Goal: Task Accomplishment & Management: Use online tool/utility

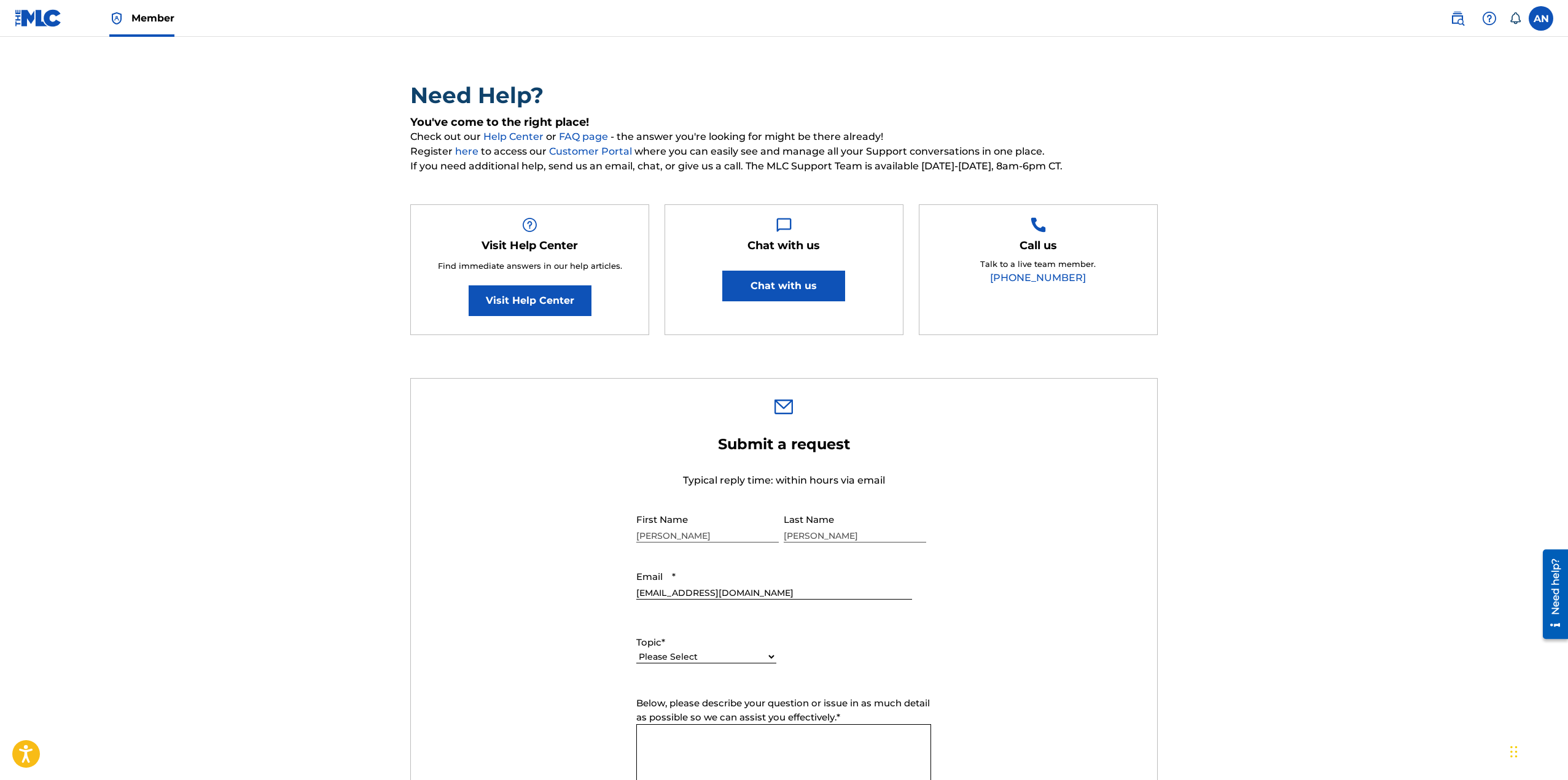
scroll to position [61, 0]
click at [36, 16] on img at bounding box center [39, 18] width 48 height 18
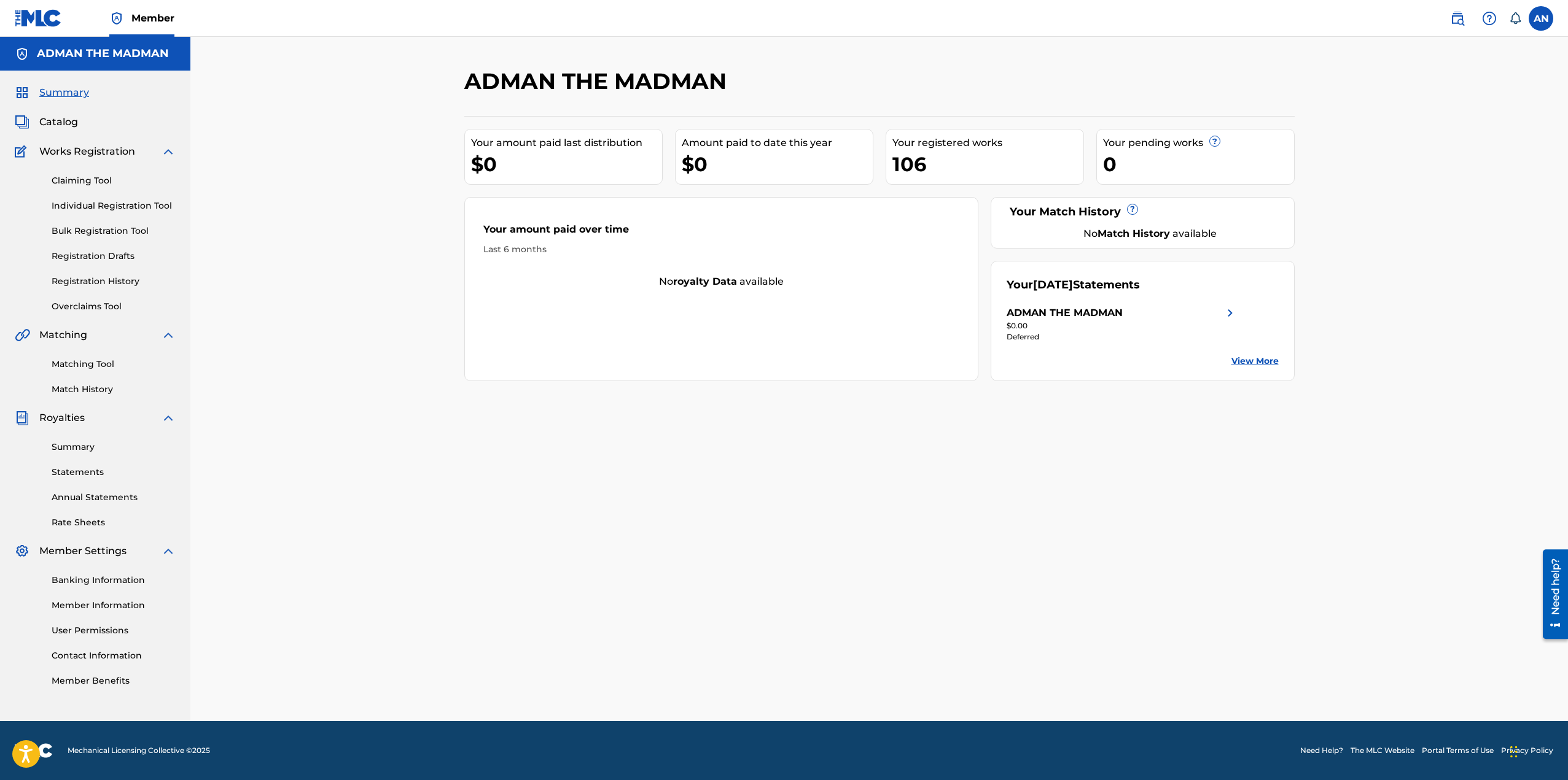
click at [113, 282] on link "Registration History" at bounding box center [113, 281] width 124 height 13
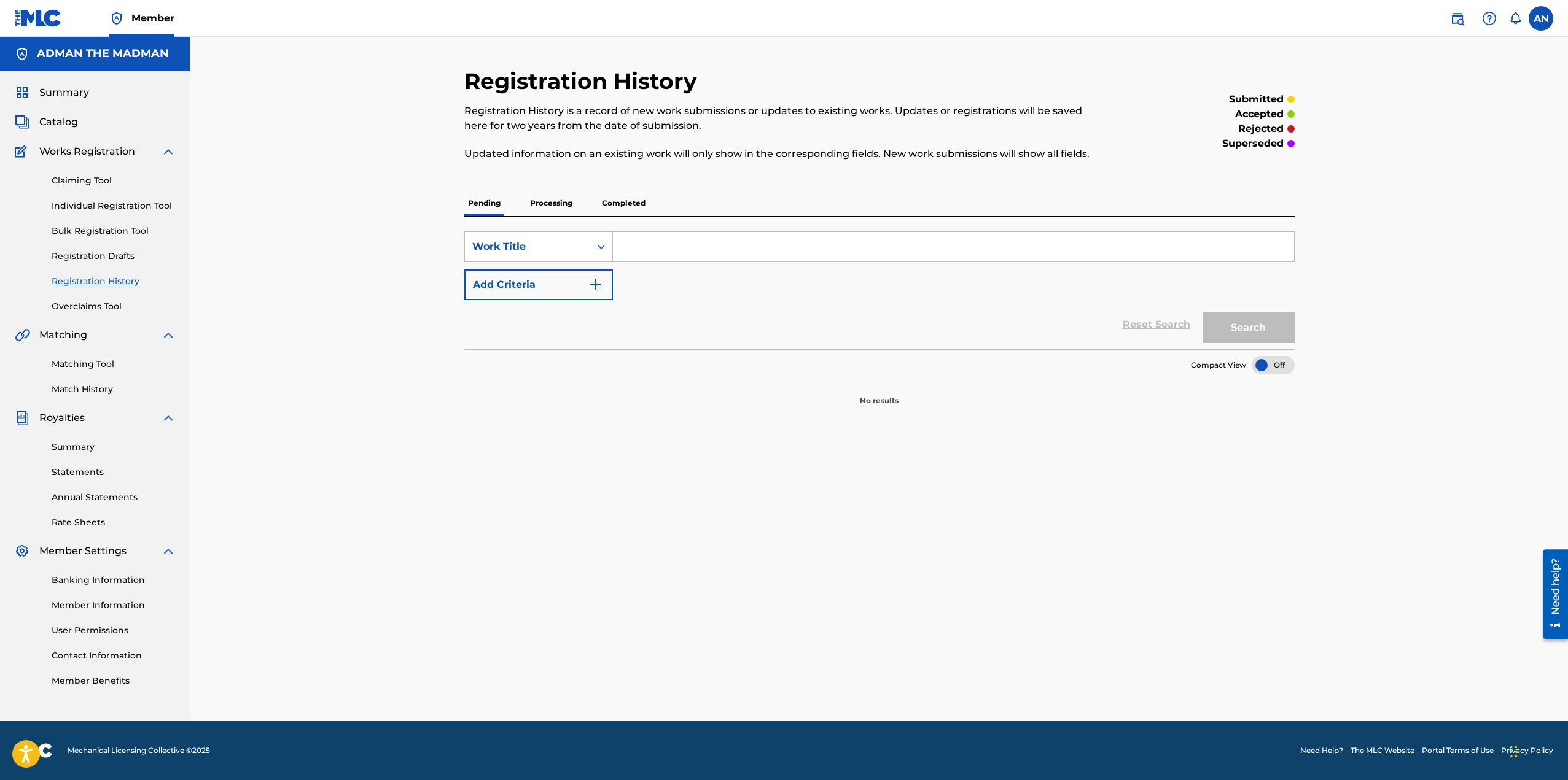
click at [560, 205] on p "Processing" at bounding box center [551, 203] width 50 height 26
click at [621, 198] on p "Completed" at bounding box center [623, 203] width 51 height 26
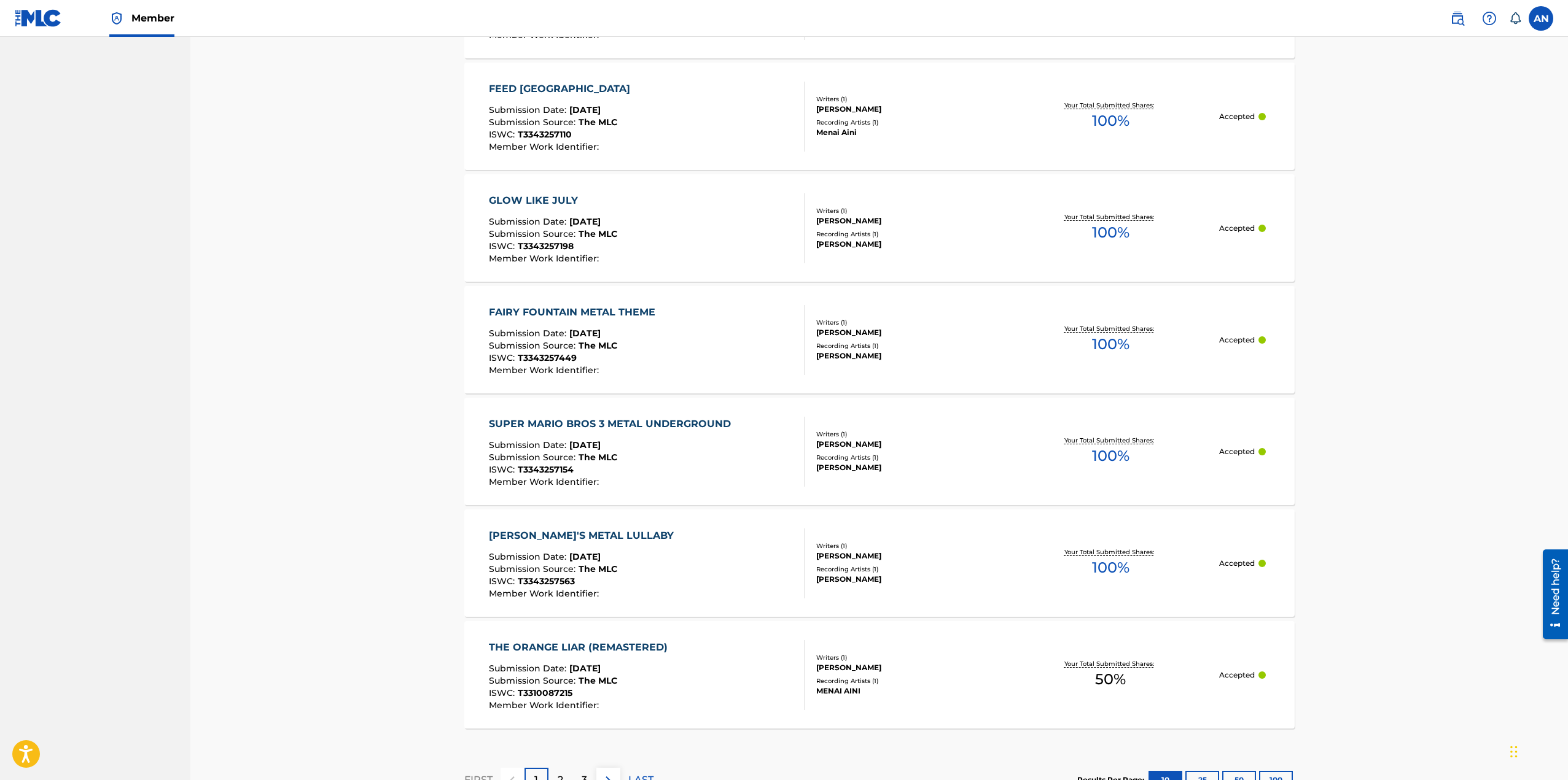
scroll to position [906, 0]
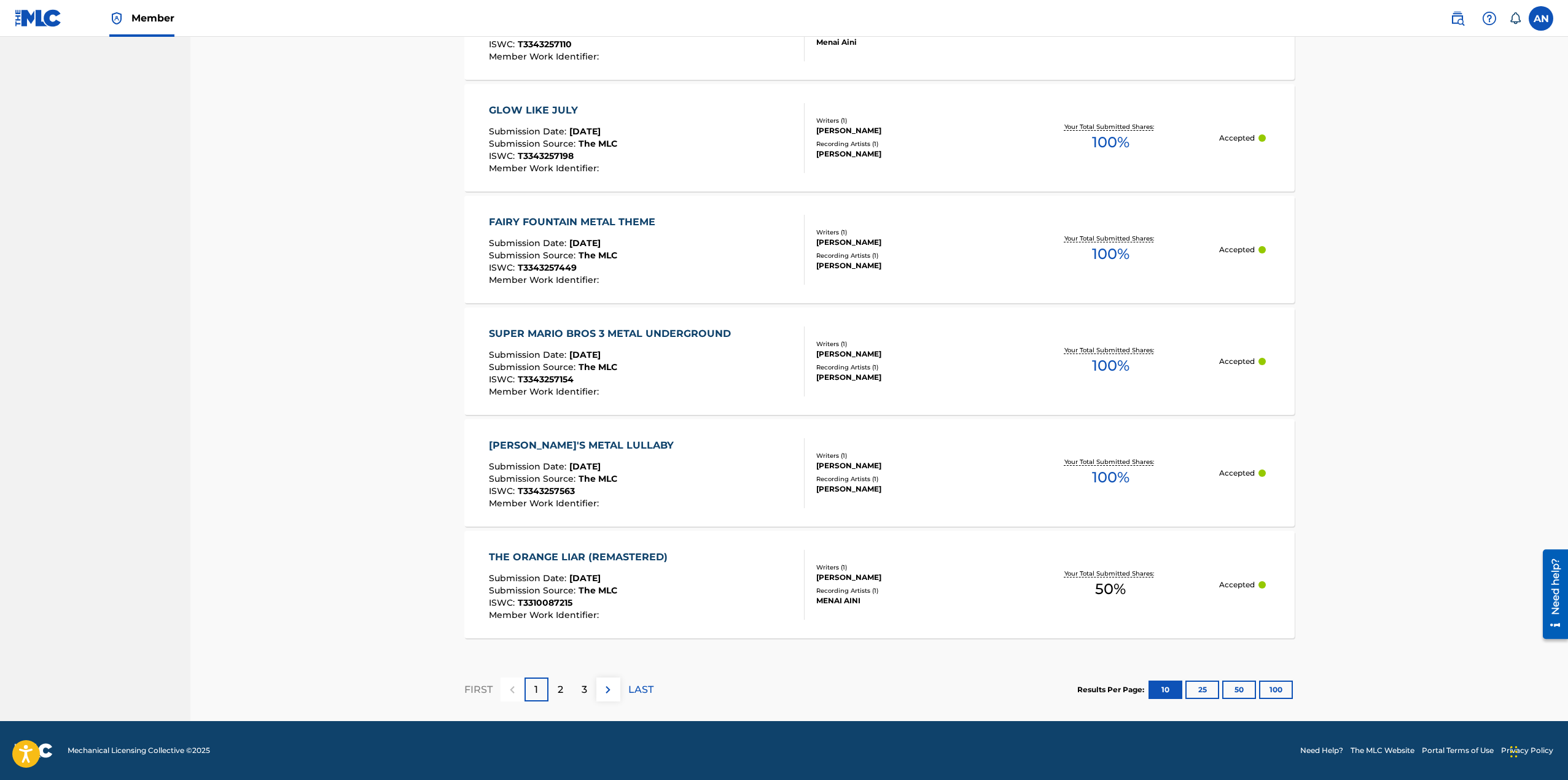
click at [1278, 689] on button "100" at bounding box center [1276, 690] width 34 height 18
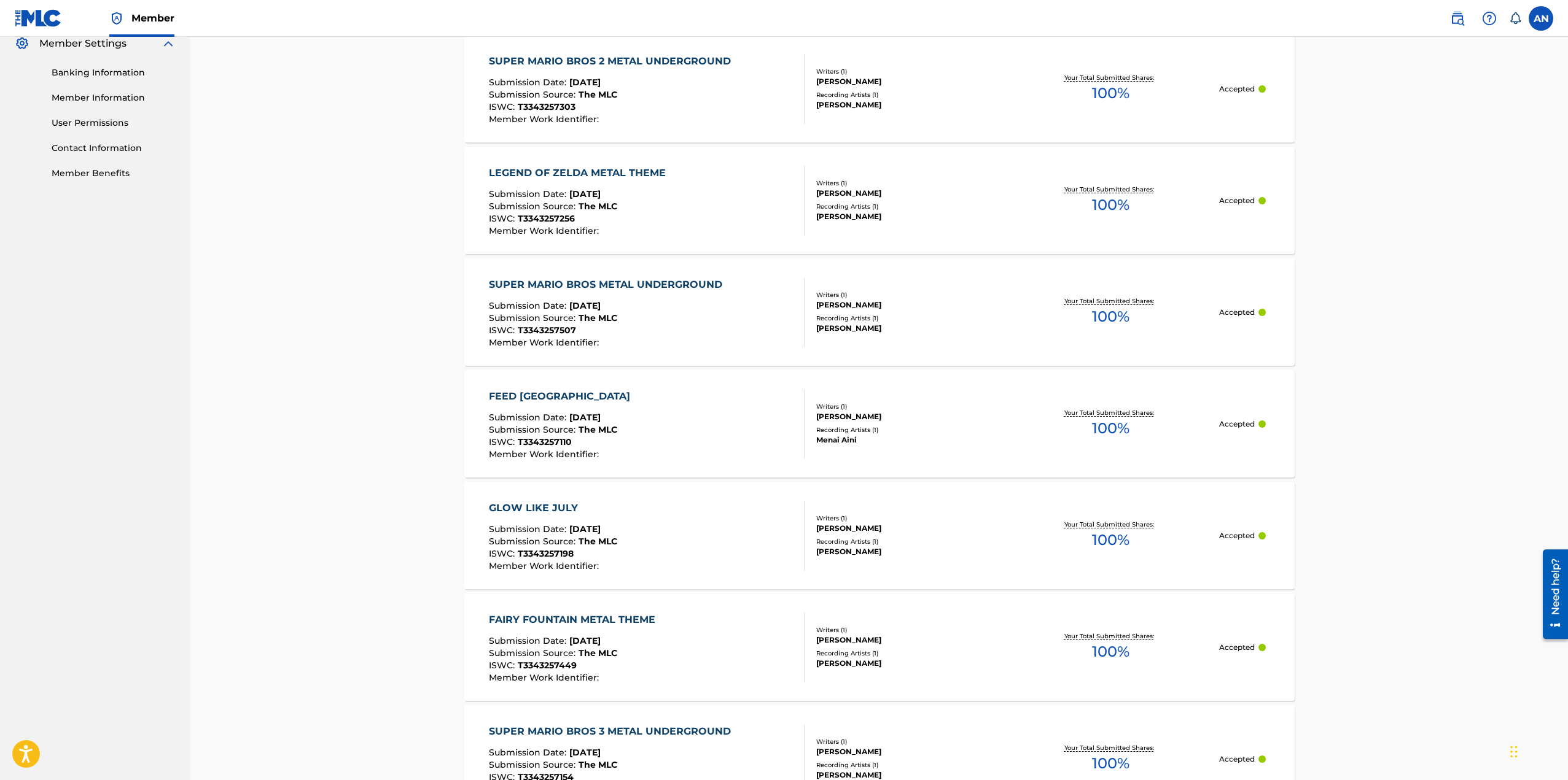
scroll to position [0, 0]
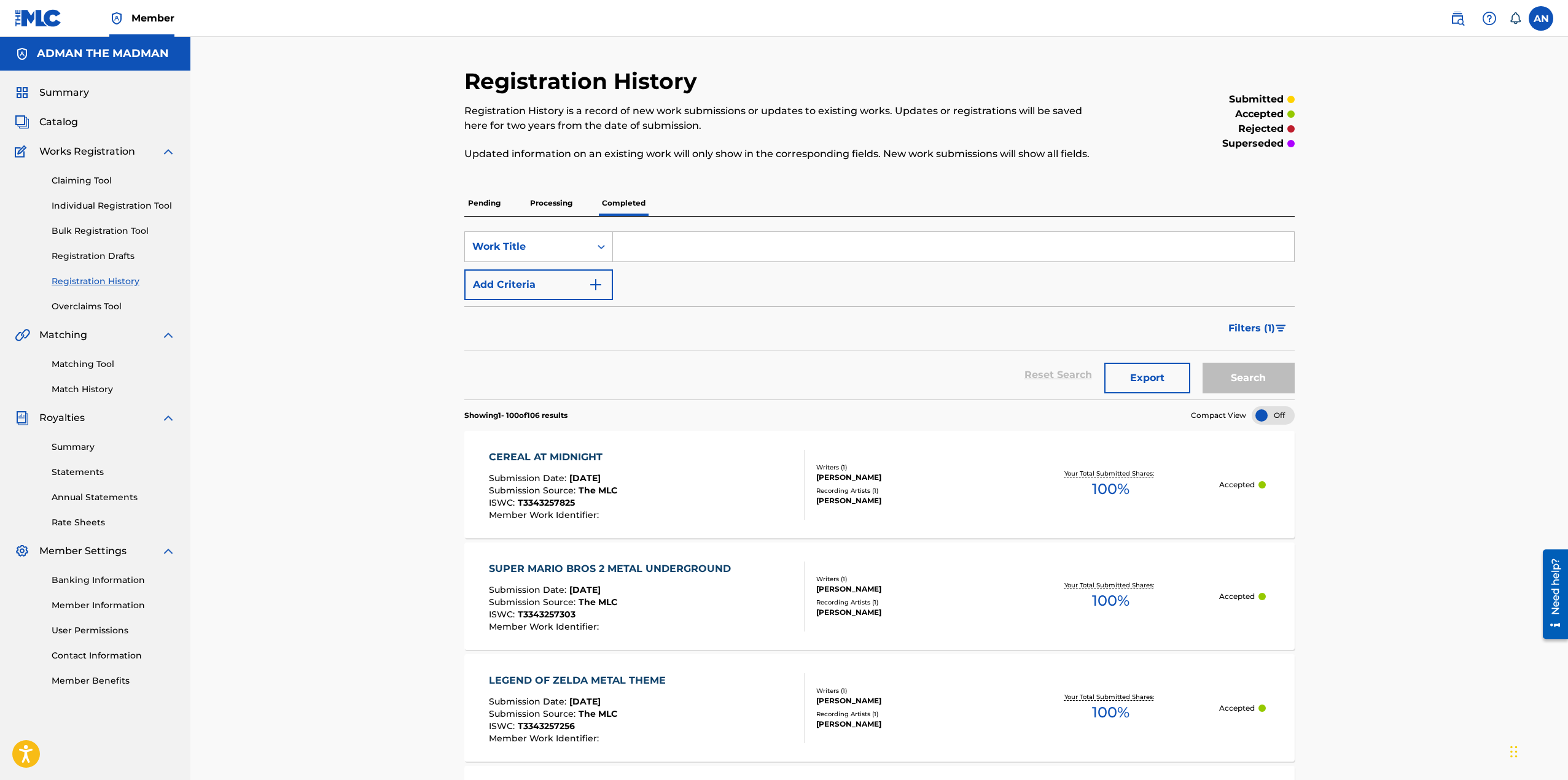
click at [96, 366] on link "Matching Tool" at bounding box center [113, 364] width 124 height 13
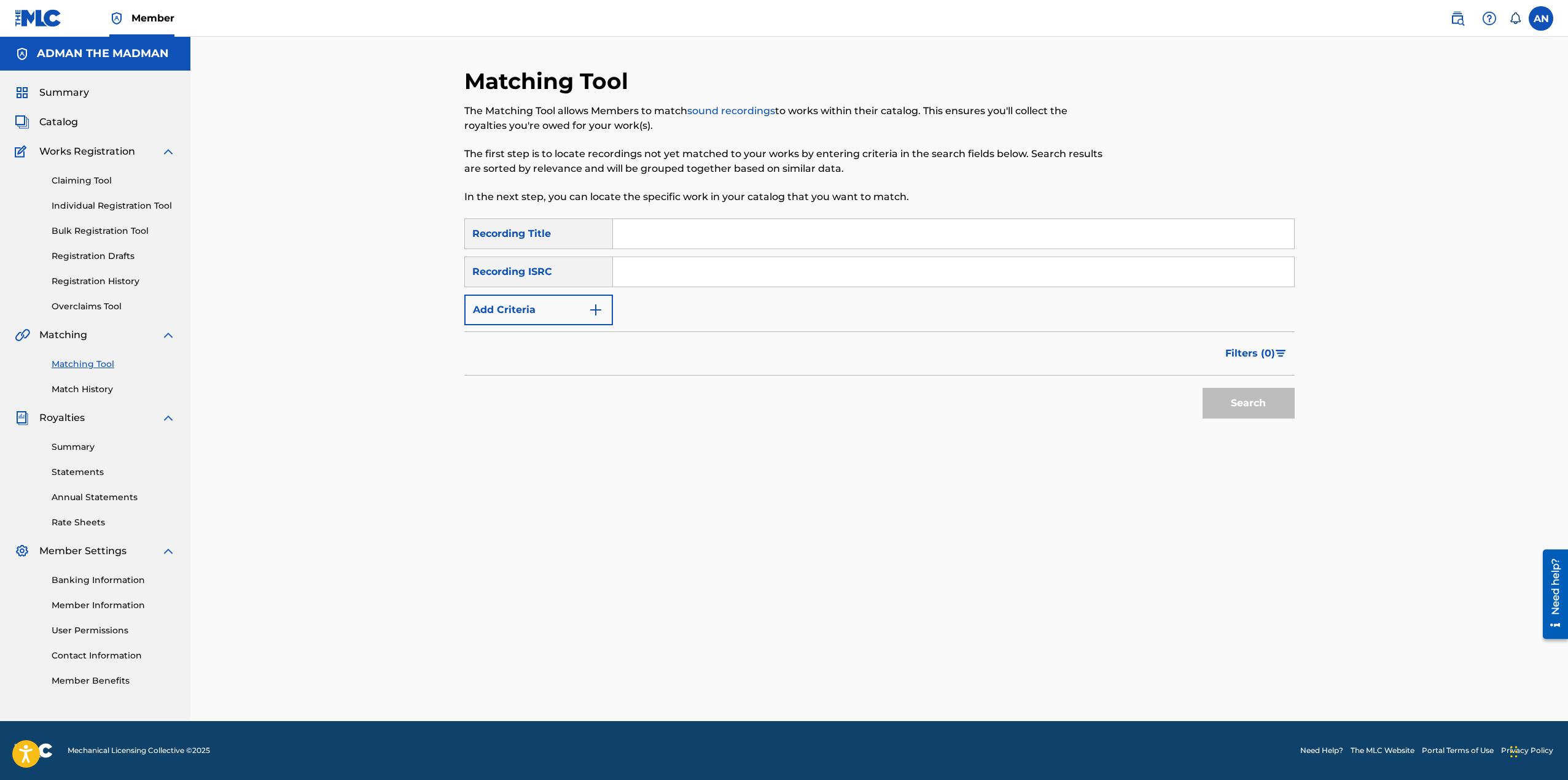
click at [677, 231] on input "Search Form" at bounding box center [953, 234] width 681 height 29
type input "Cereal At Midnight"
click at [673, 274] on input "Search Form" at bounding box center [953, 272] width 681 height 29
click at [574, 476] on div "Matching Tool The Matching Tool allows Members to match sound recordings to wor…" at bounding box center [879, 394] width 831 height 654
click at [703, 277] on input "Search Form" at bounding box center [953, 272] width 681 height 29
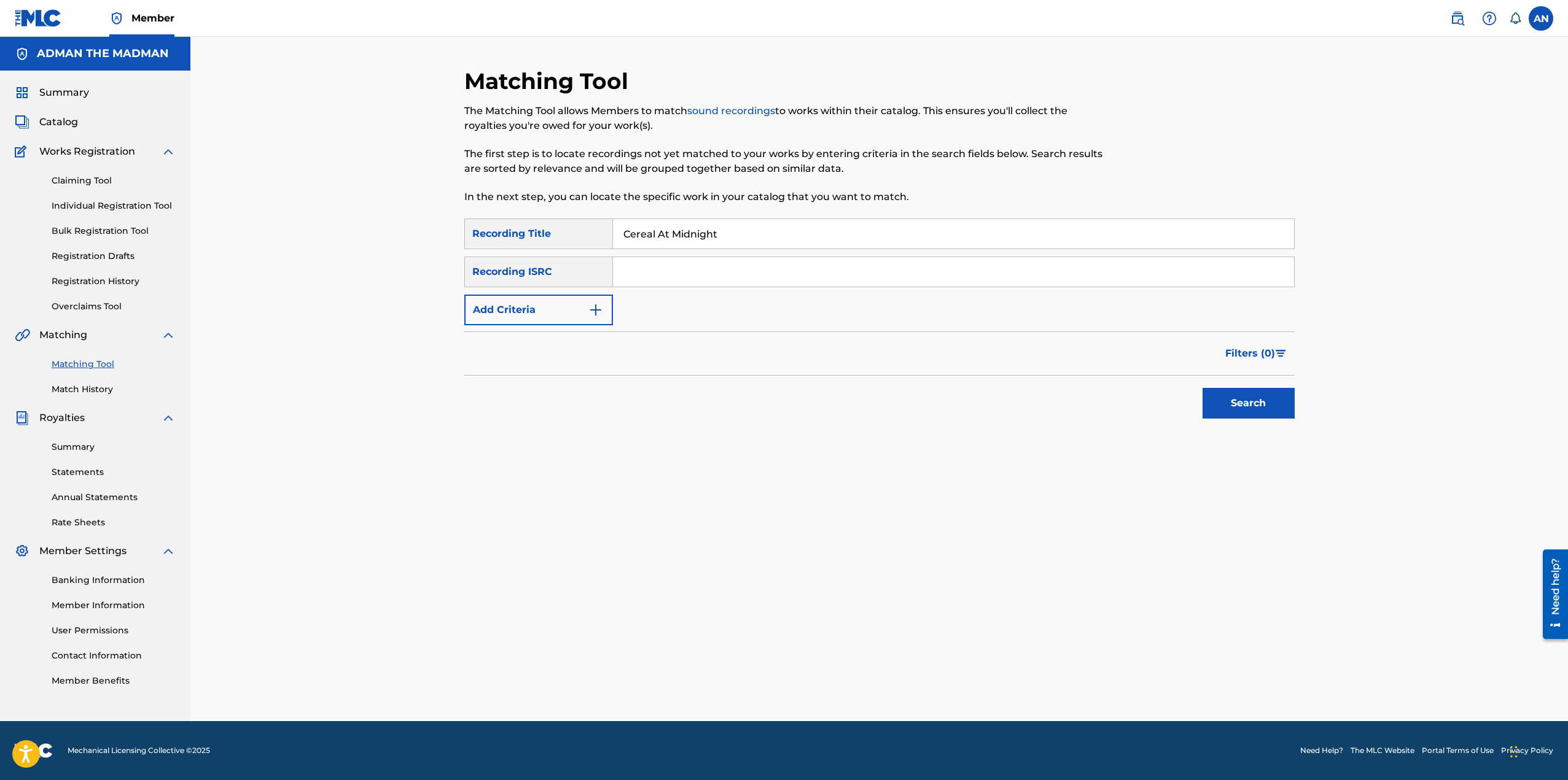
click at [534, 470] on div "Matching Tool The Matching Tool allows Members to match sound recordings to wor…" at bounding box center [879, 394] width 831 height 654
click at [92, 385] on link "Match History" at bounding box center [113, 389] width 124 height 13
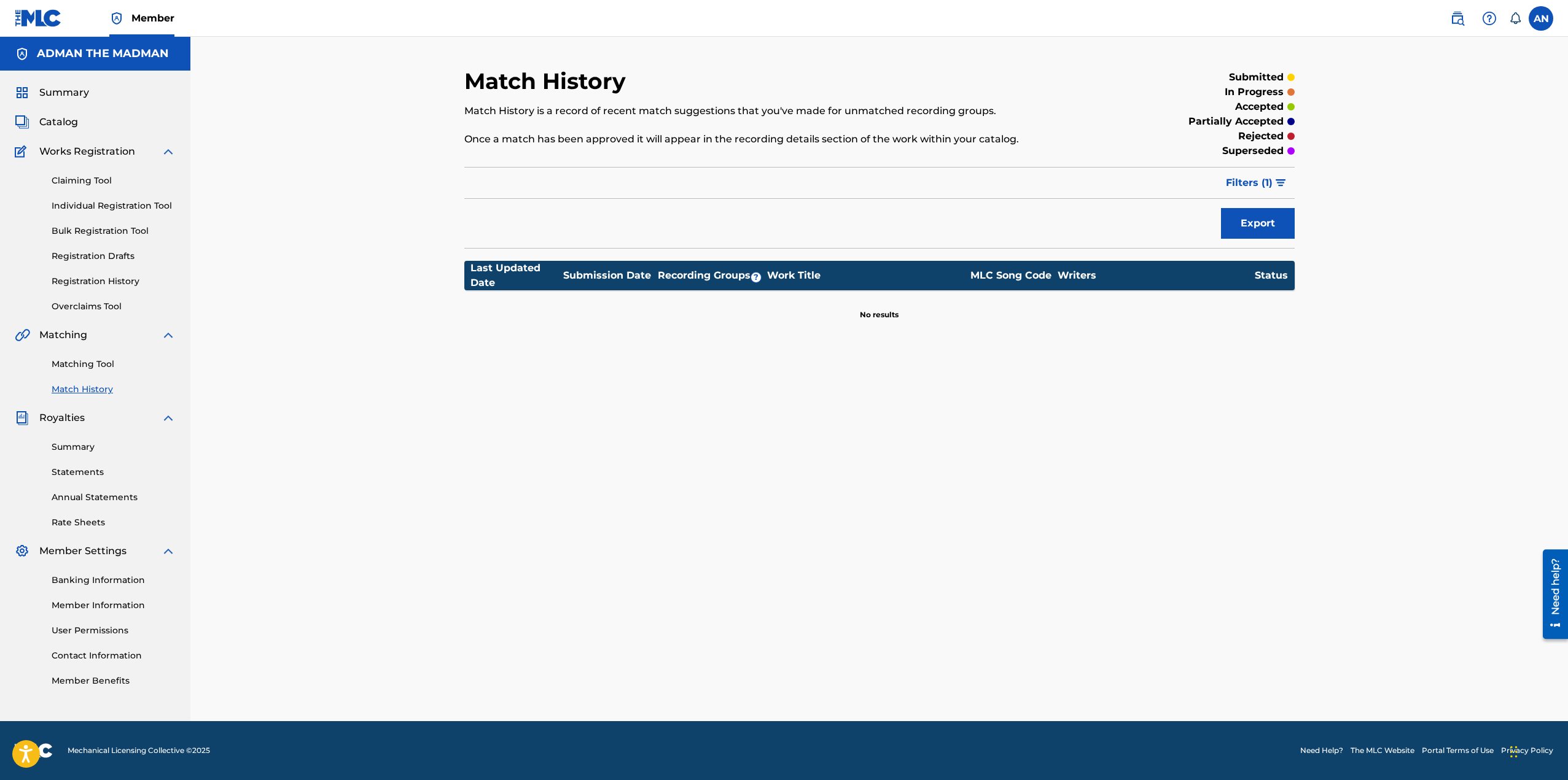
click at [113, 282] on link "Registration History" at bounding box center [113, 281] width 124 height 13
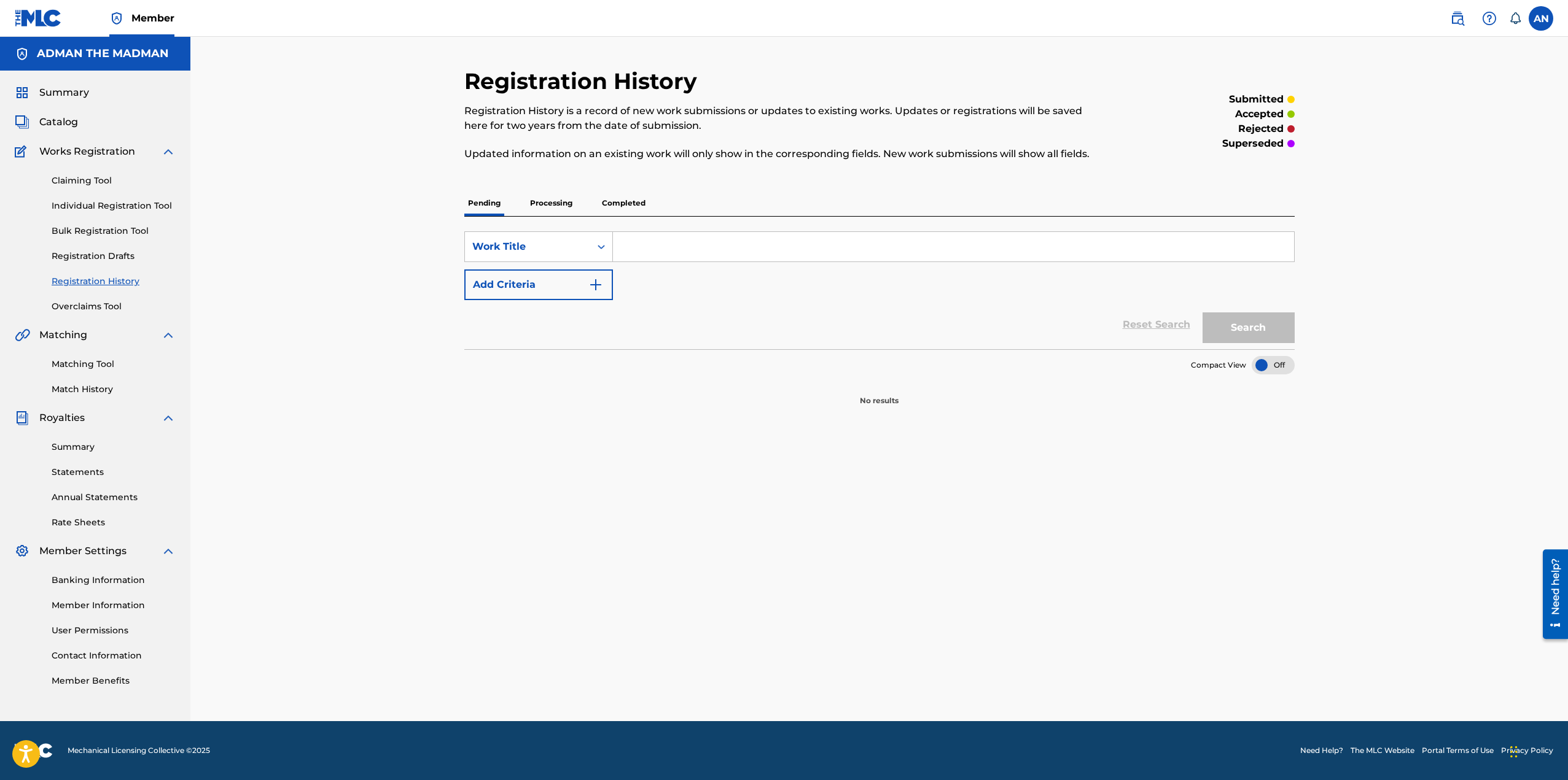
click at [640, 207] on p "Completed" at bounding box center [623, 203] width 51 height 26
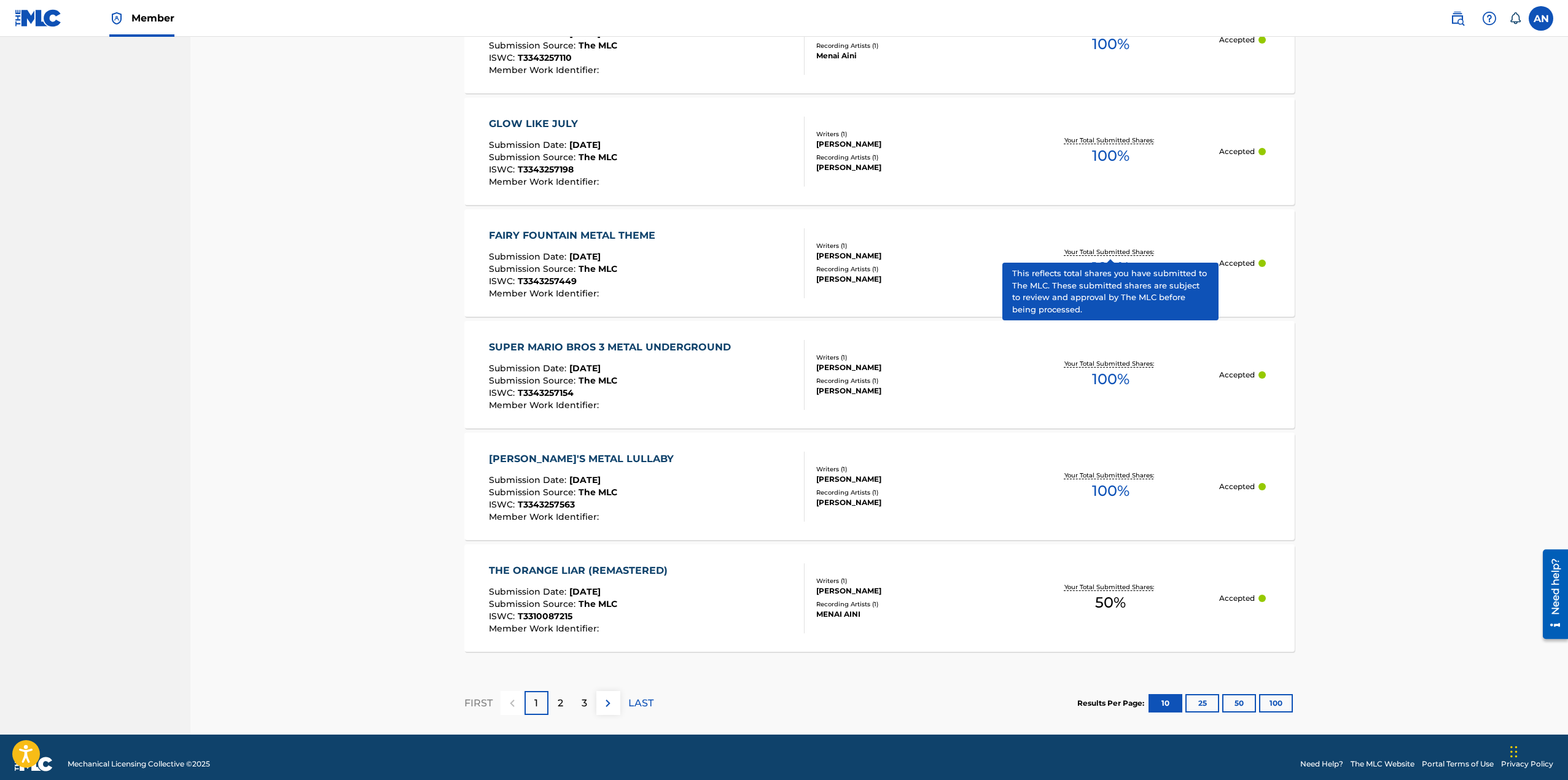
scroll to position [906, 0]
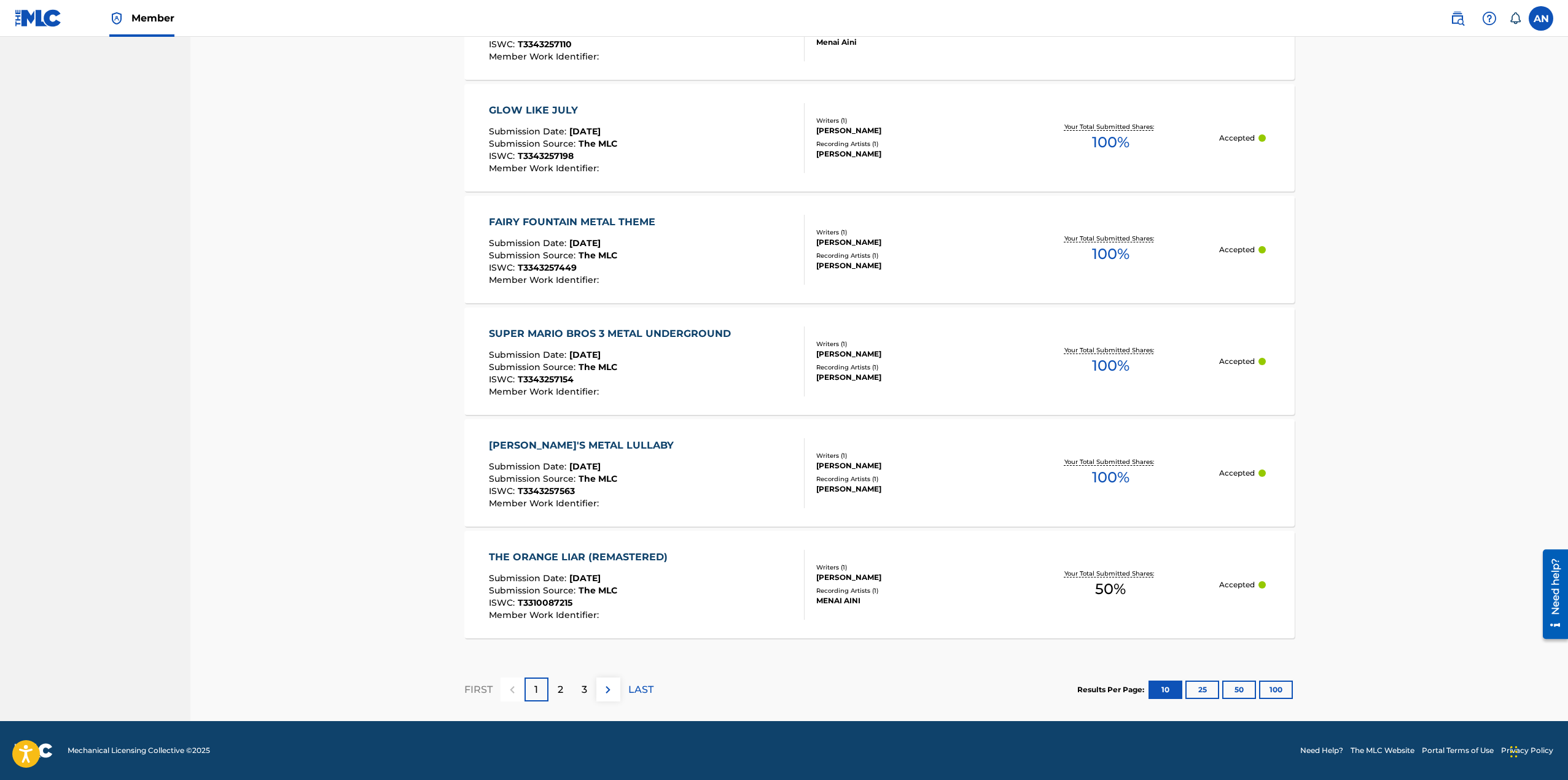
click at [1279, 690] on button "100" at bounding box center [1276, 690] width 34 height 18
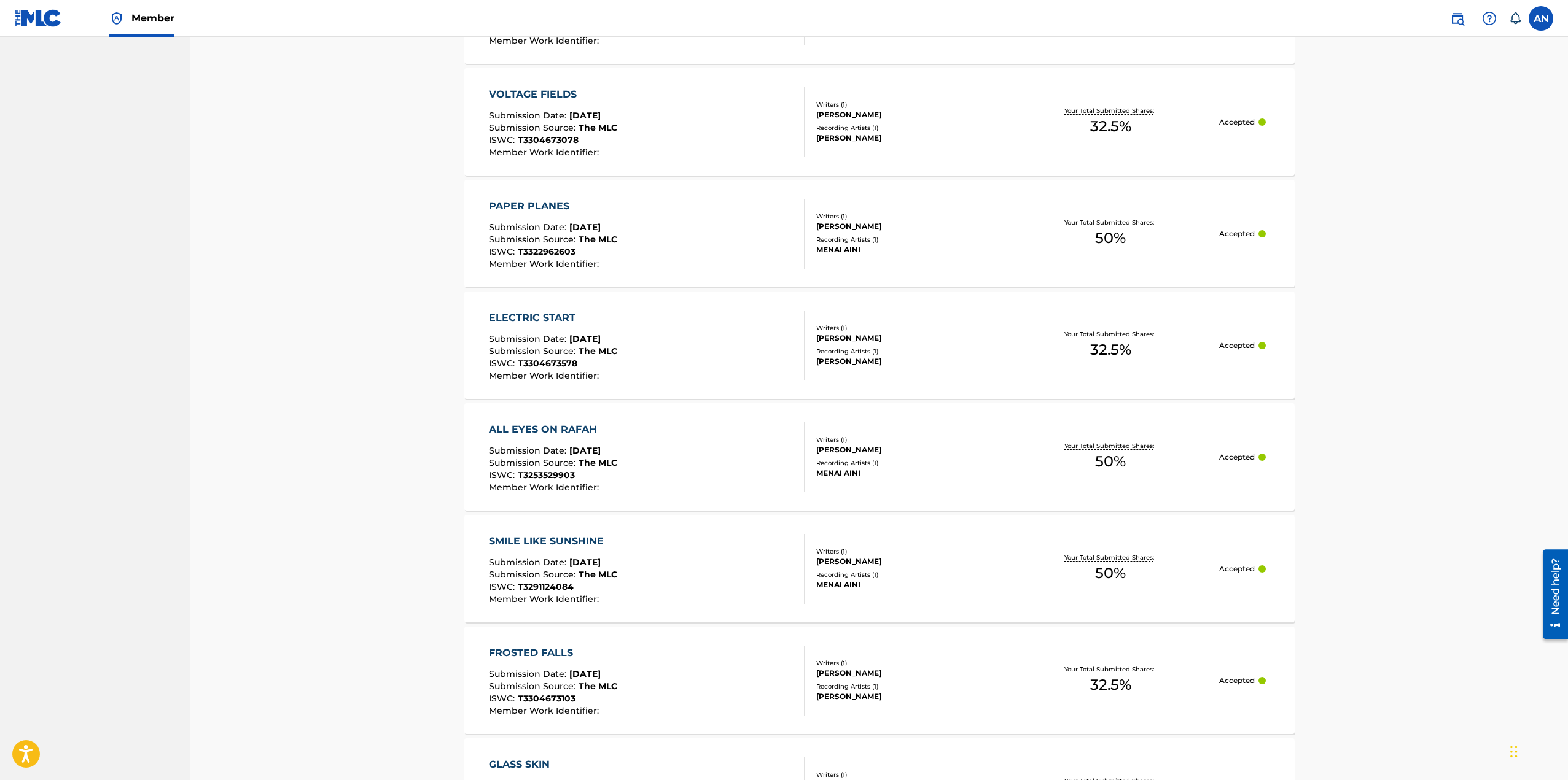
scroll to position [3564, 0]
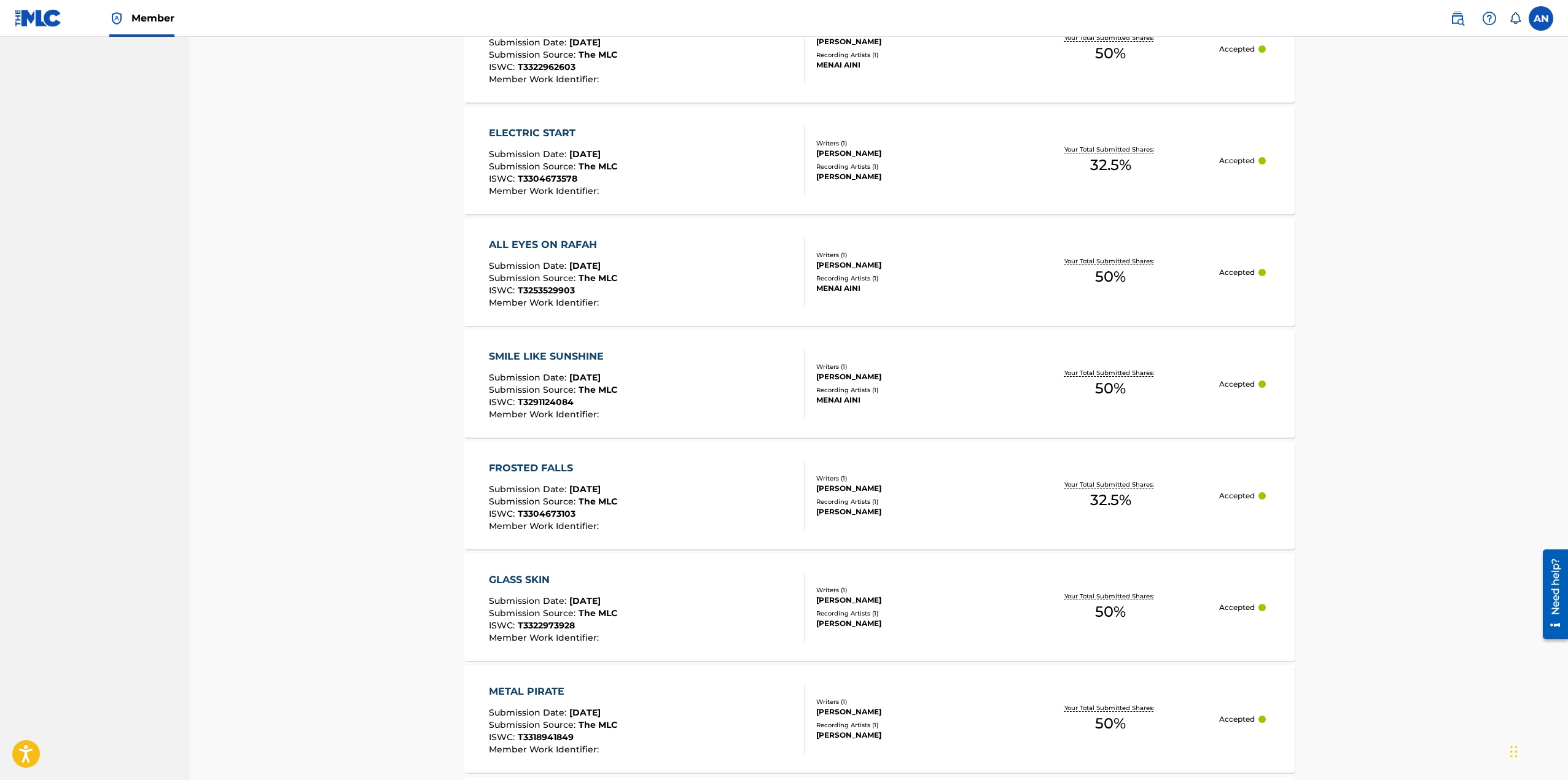
click at [547, 464] on div "FROSTED FALLS" at bounding box center [553, 468] width 128 height 15
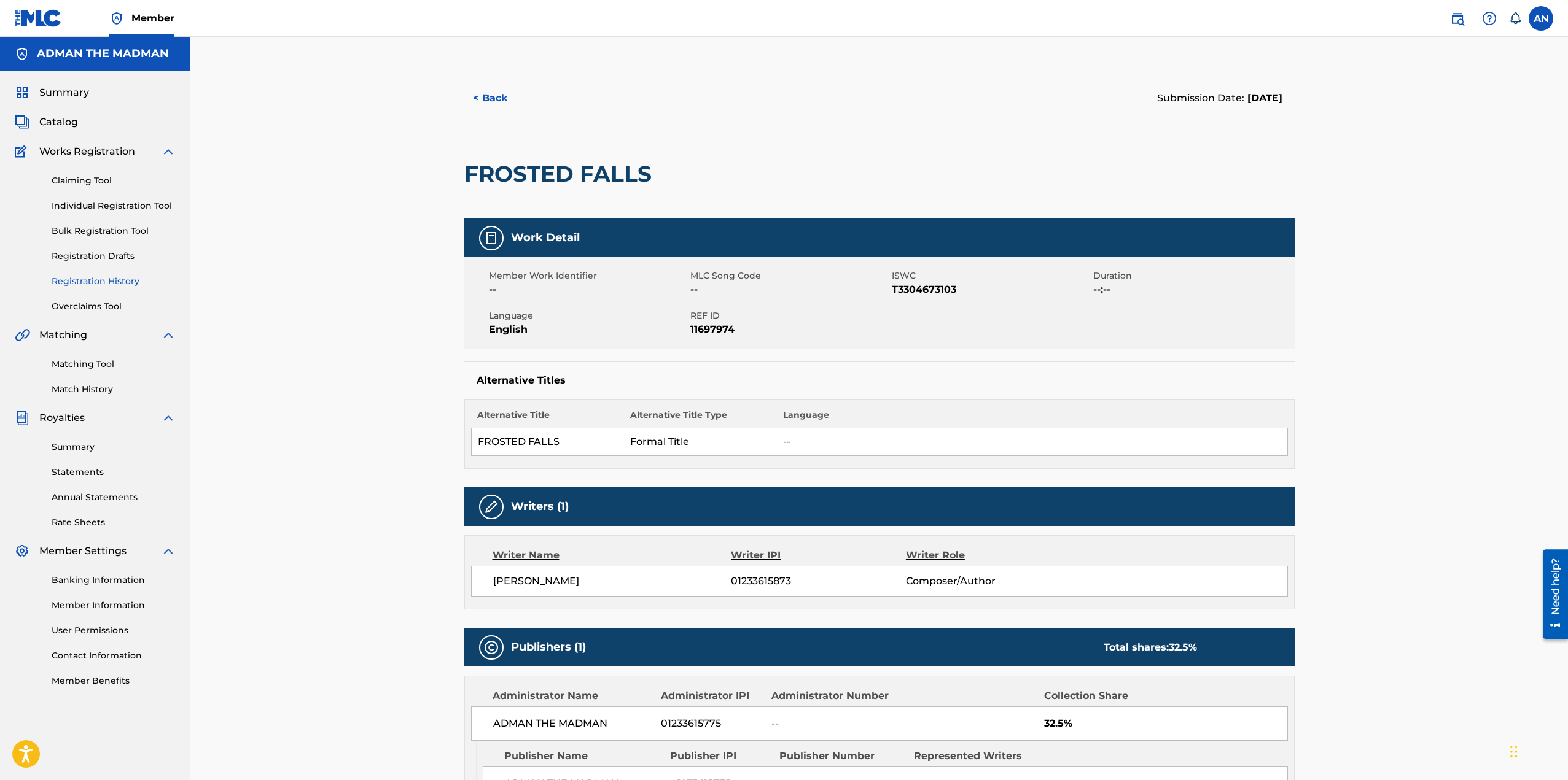
click at [57, 121] on span "Catalog" at bounding box center [58, 122] width 39 height 15
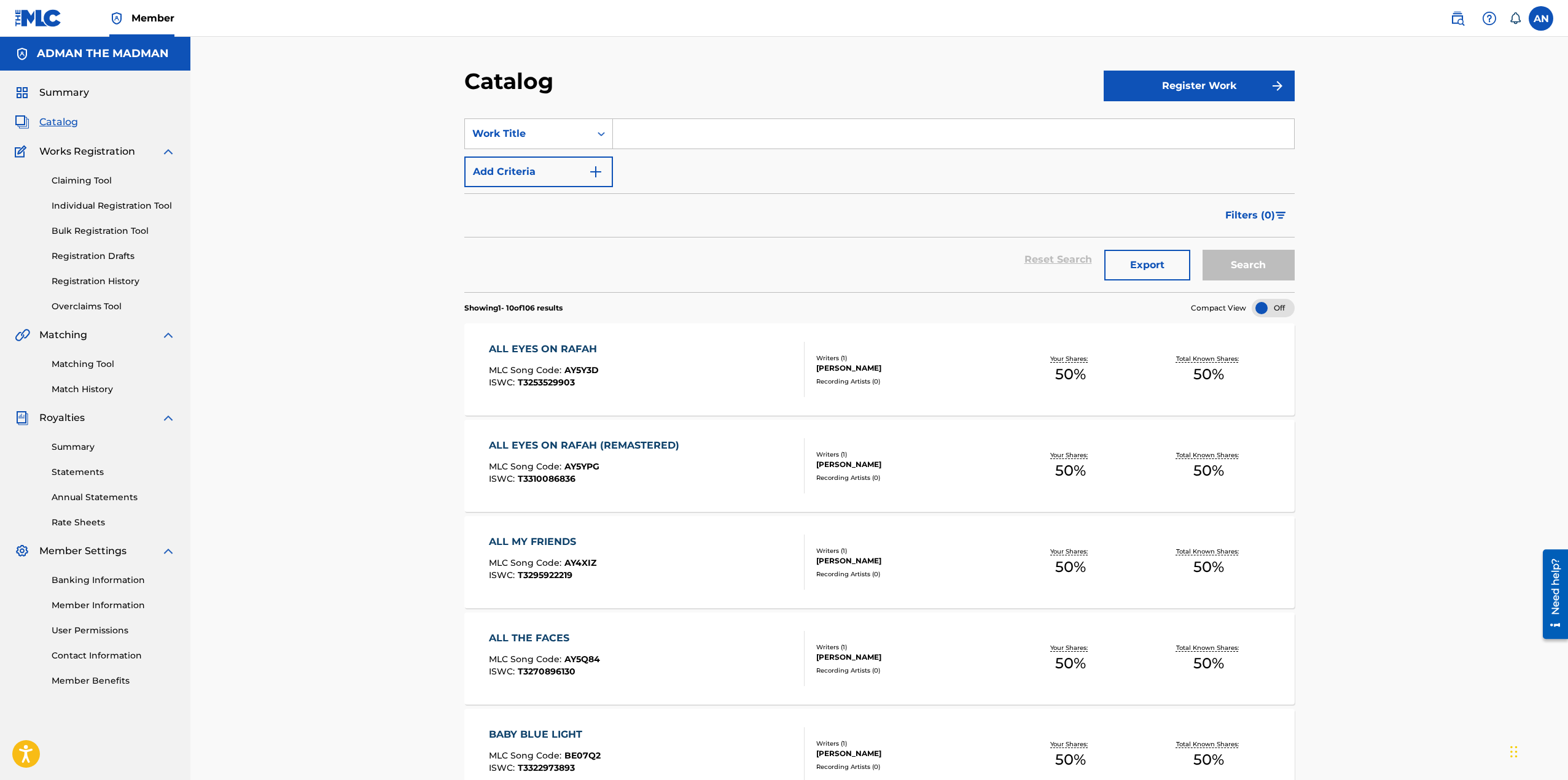
click at [1163, 263] on button "Export" at bounding box center [1147, 265] width 86 height 31
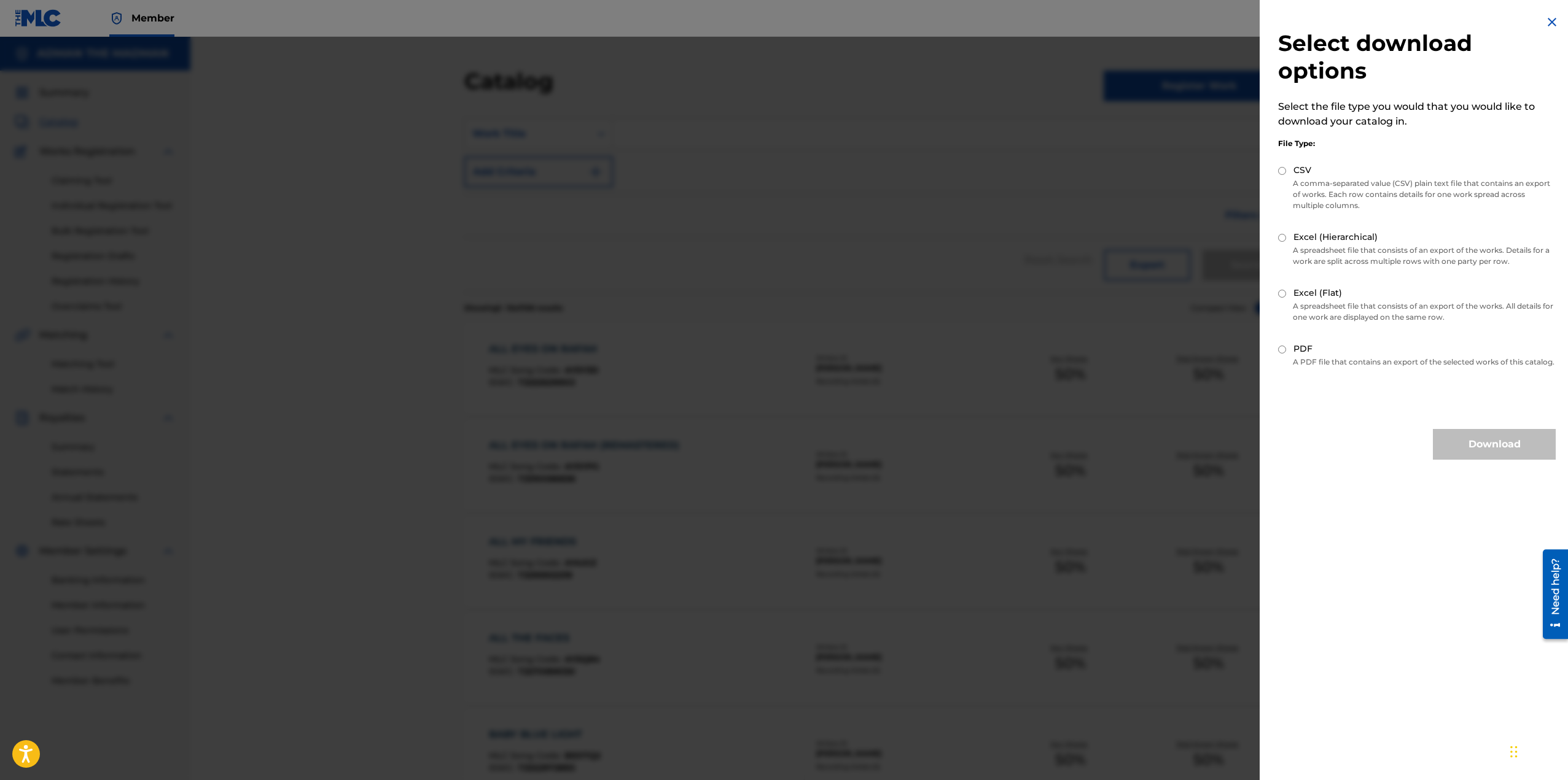
click at [1550, 22] on img at bounding box center [1552, 22] width 15 height 15
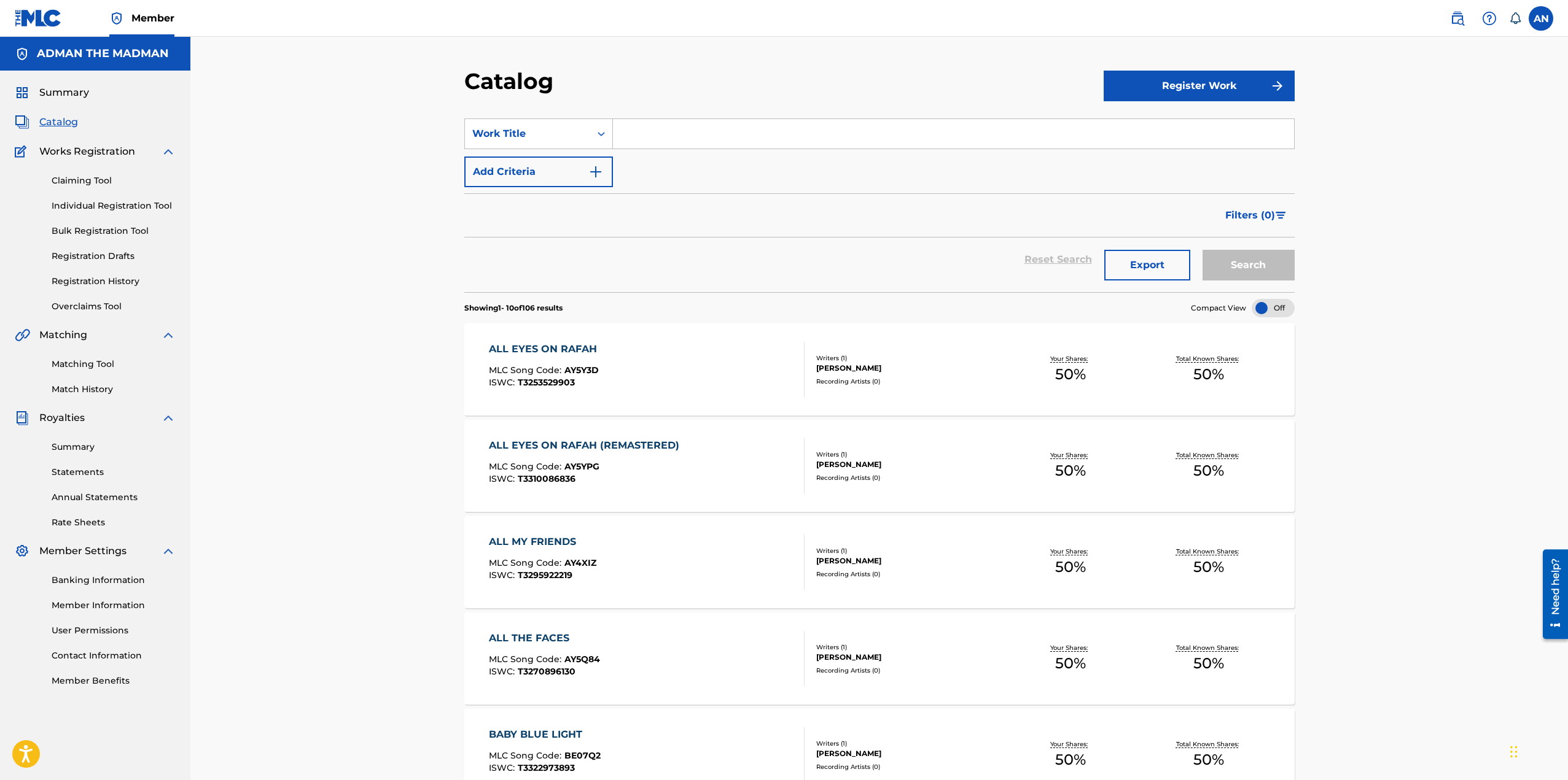
click at [1156, 262] on button "Export" at bounding box center [1147, 265] width 86 height 31
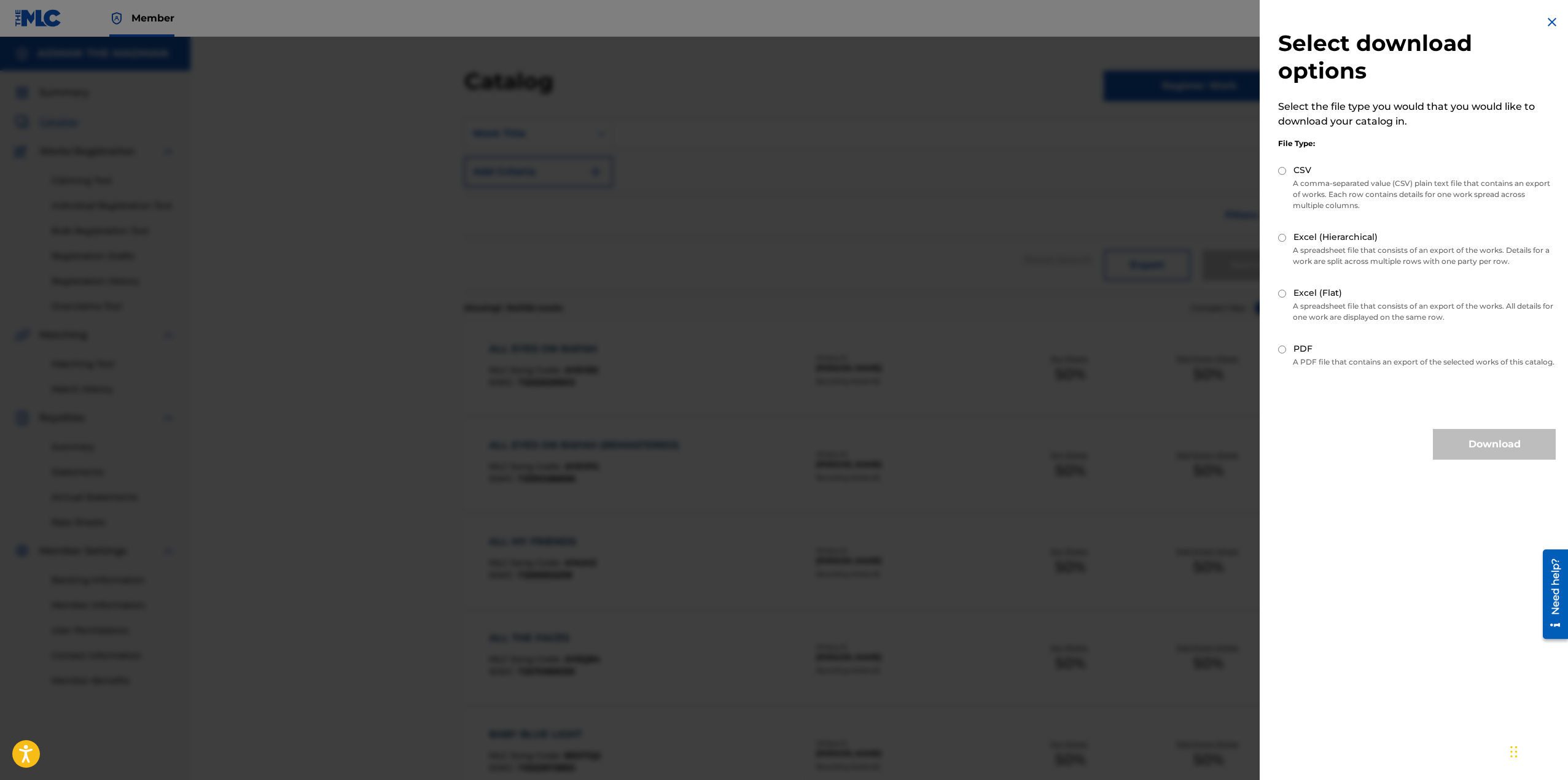
click at [1283, 293] on input "Excel (Flat)" at bounding box center [1282, 294] width 8 height 8
radio input "true"
click at [1477, 455] on button "Download" at bounding box center [1494, 444] width 123 height 31
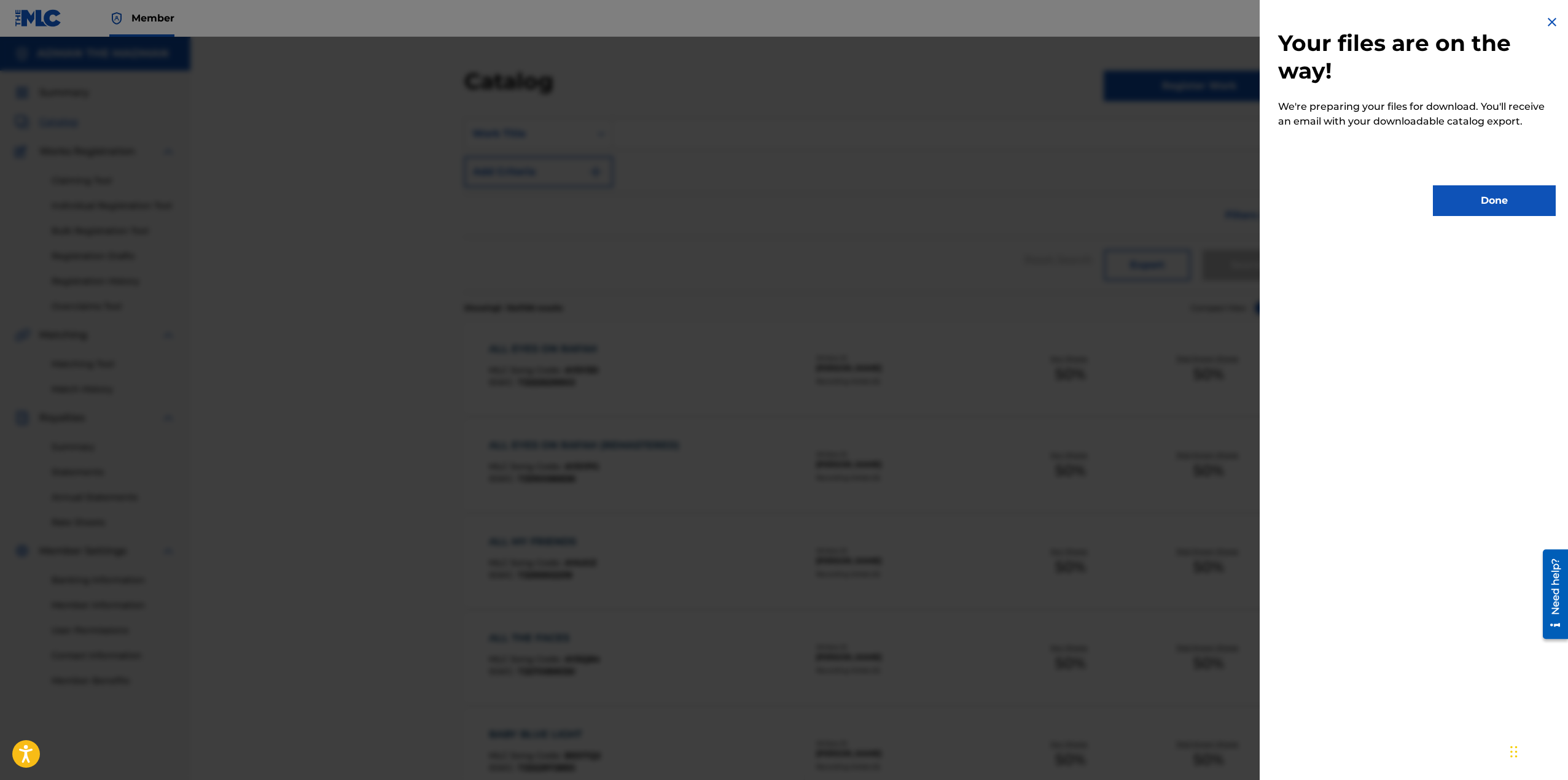
click at [1488, 193] on button "Done" at bounding box center [1494, 200] width 123 height 31
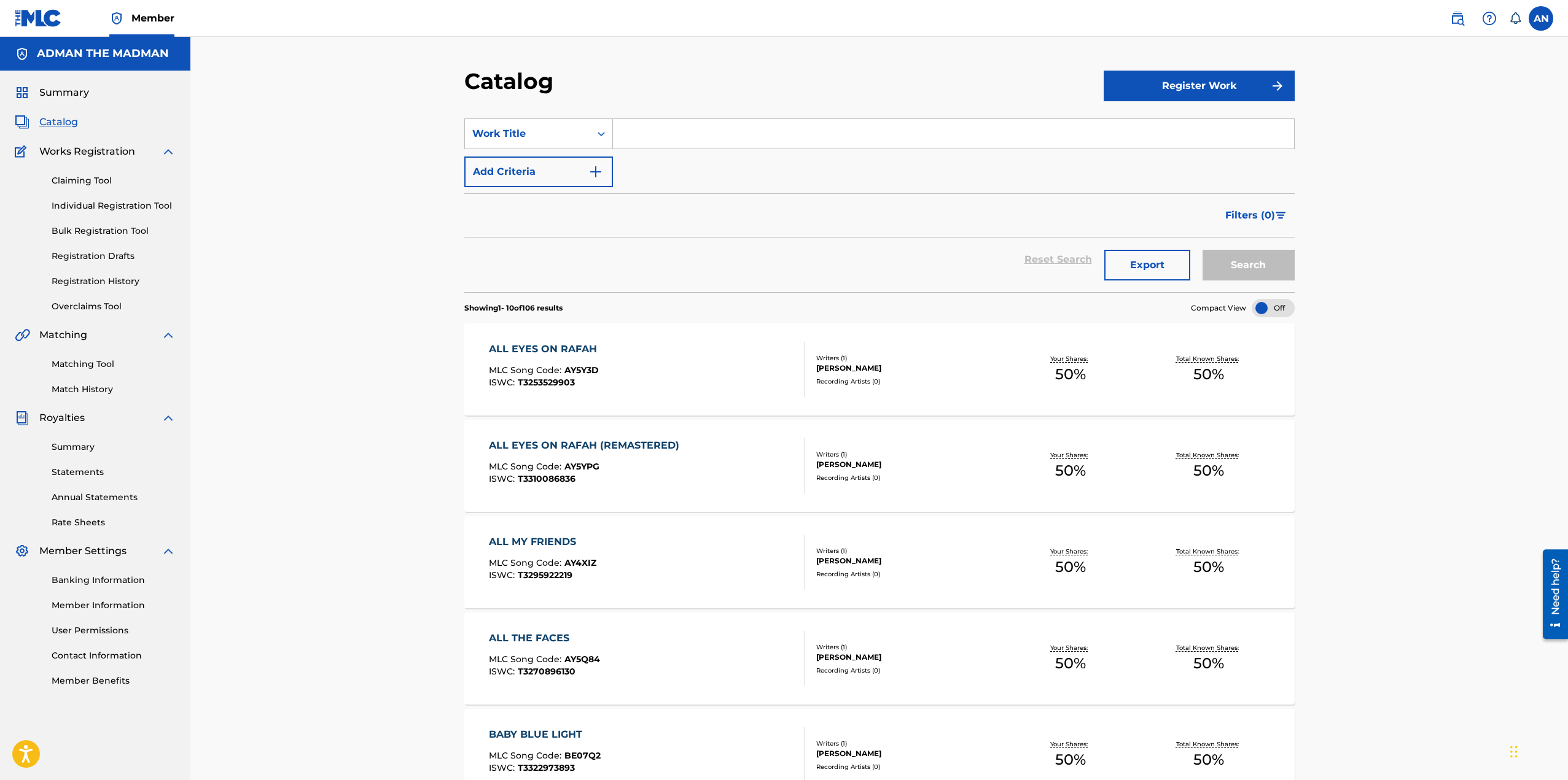
click at [54, 125] on span "Catalog" at bounding box center [58, 122] width 39 height 15
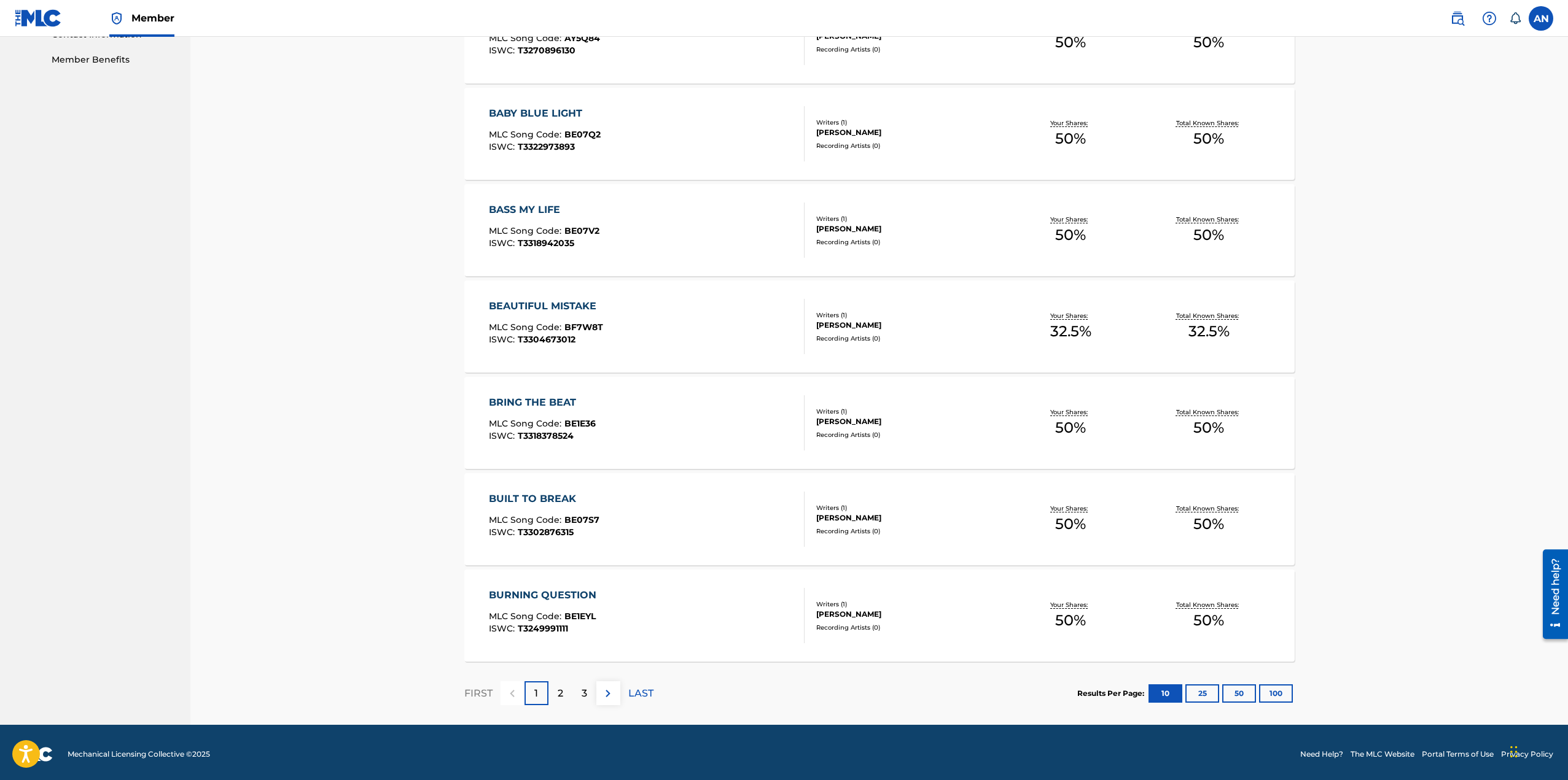
scroll to position [625, 0]
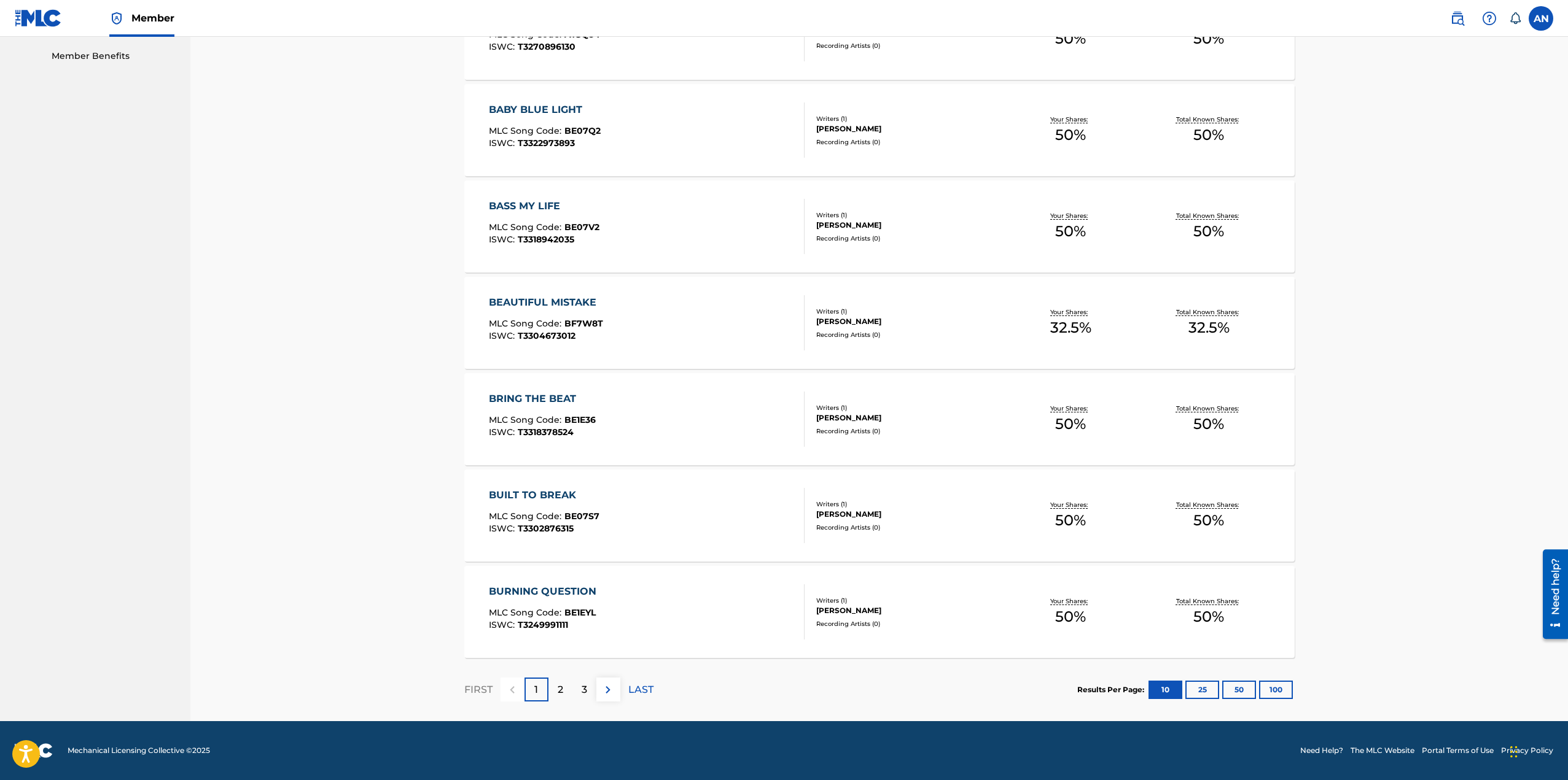
click at [1275, 692] on button "100" at bounding box center [1276, 690] width 34 height 18
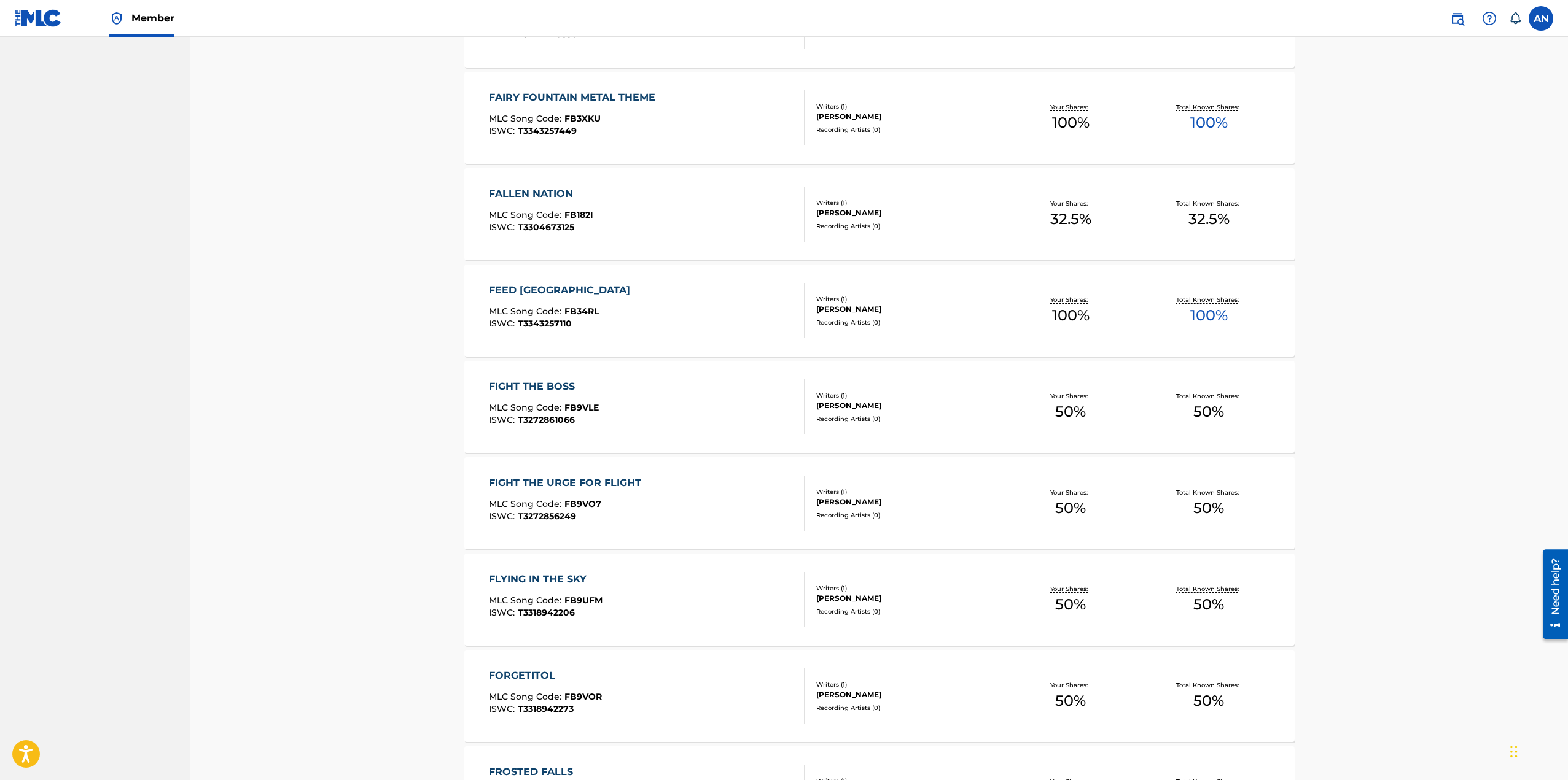
scroll to position [3069, 0]
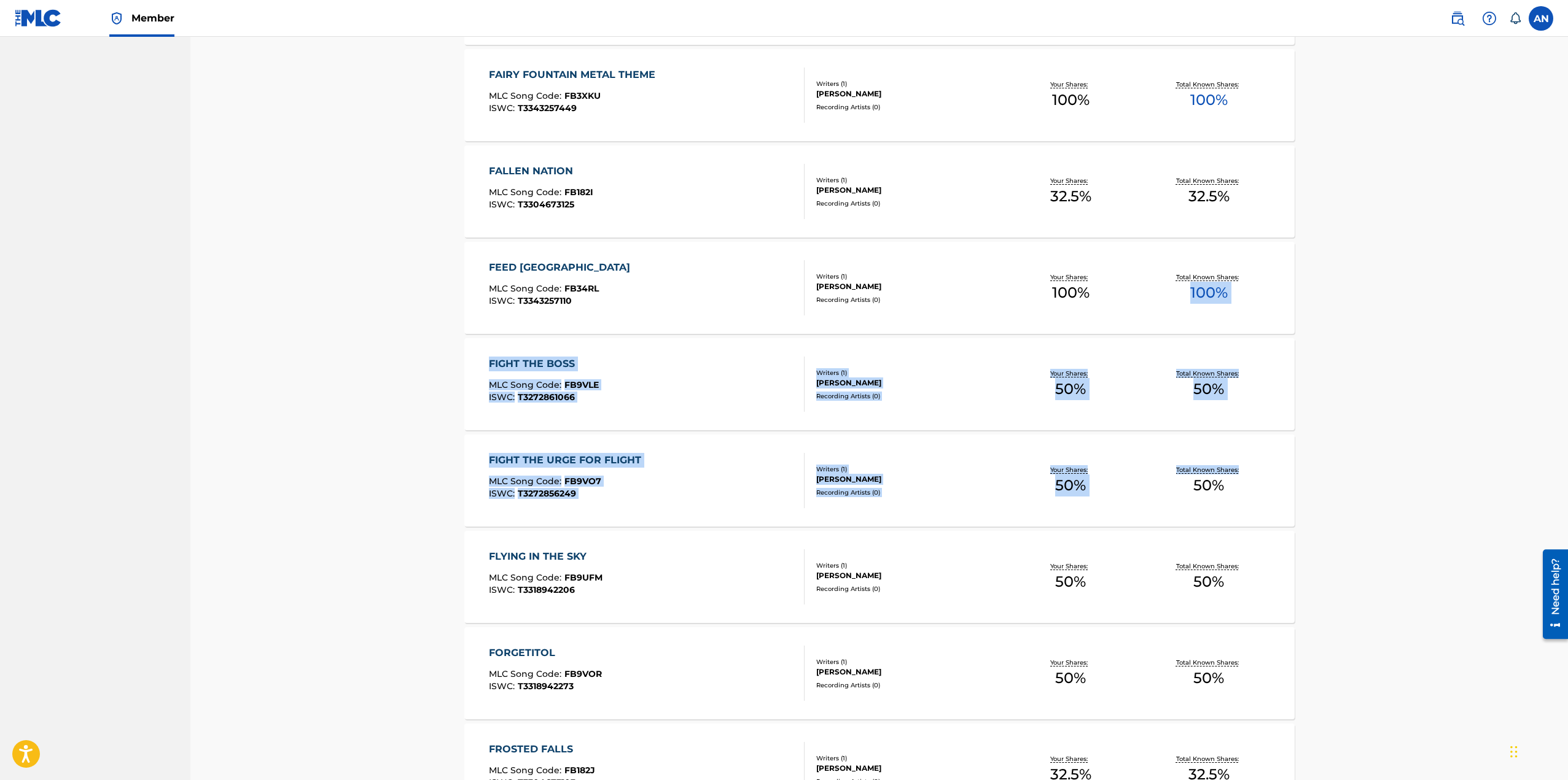
drag, startPoint x: 1567, startPoint y: 255, endPoint x: 1571, endPoint y: 527, distance: 272.0
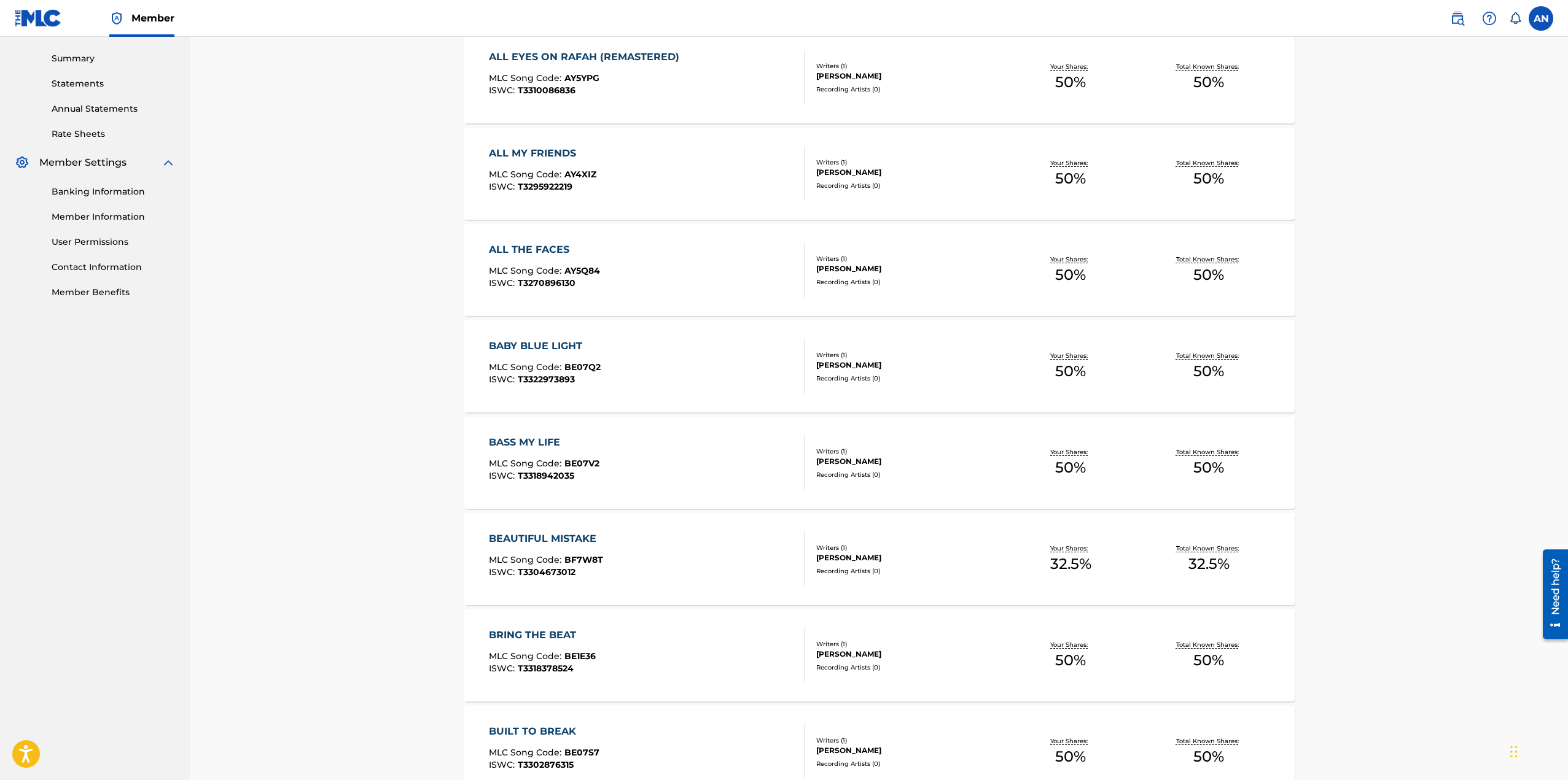
scroll to position [0, 0]
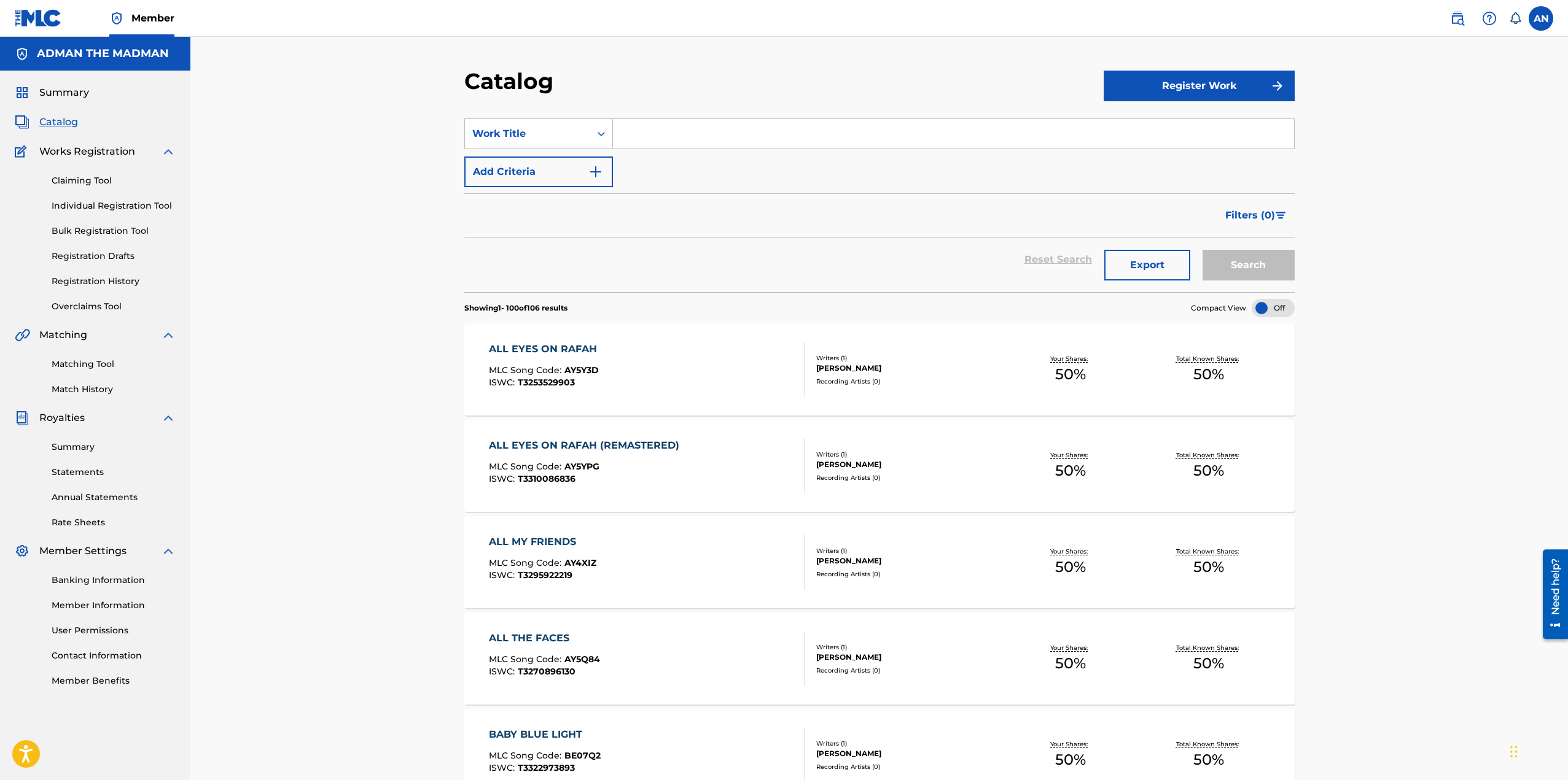
click at [532, 355] on div "ALL EYES ON RAFAH" at bounding box center [546, 350] width 114 height 15
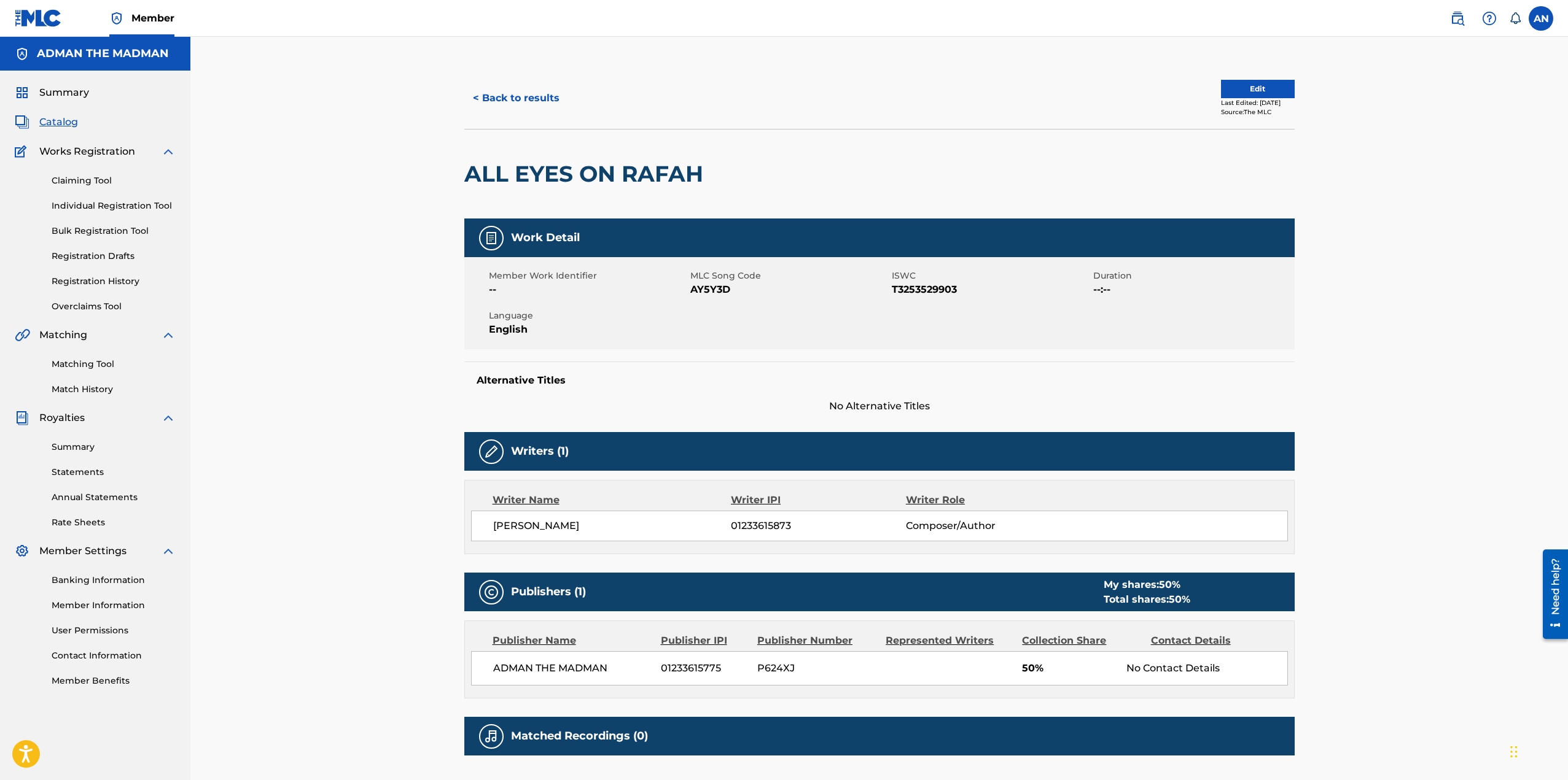
click at [1275, 90] on button "Edit" at bounding box center [1258, 89] width 74 height 18
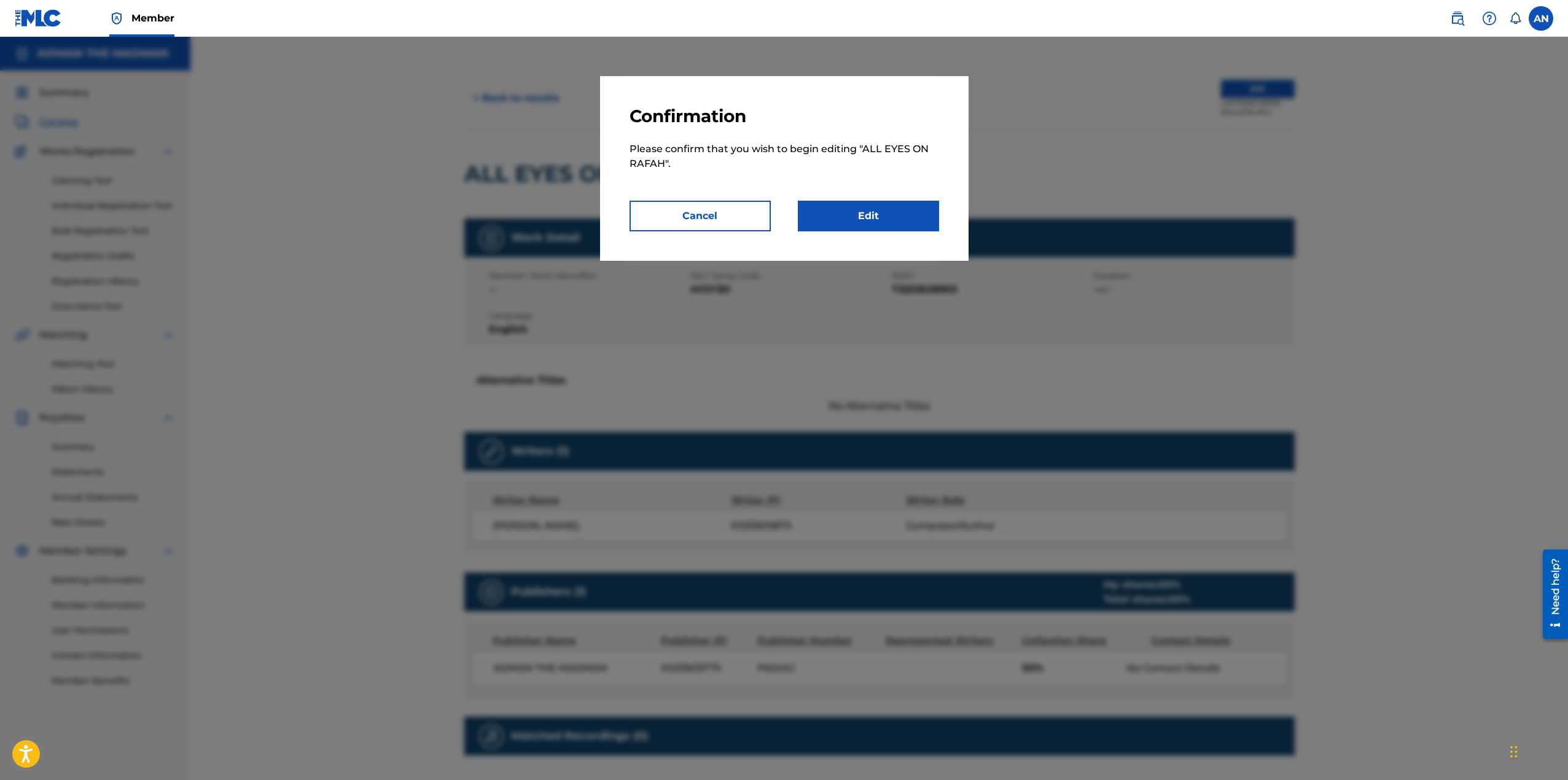
click at [885, 213] on link "Edit" at bounding box center [869, 216] width 141 height 31
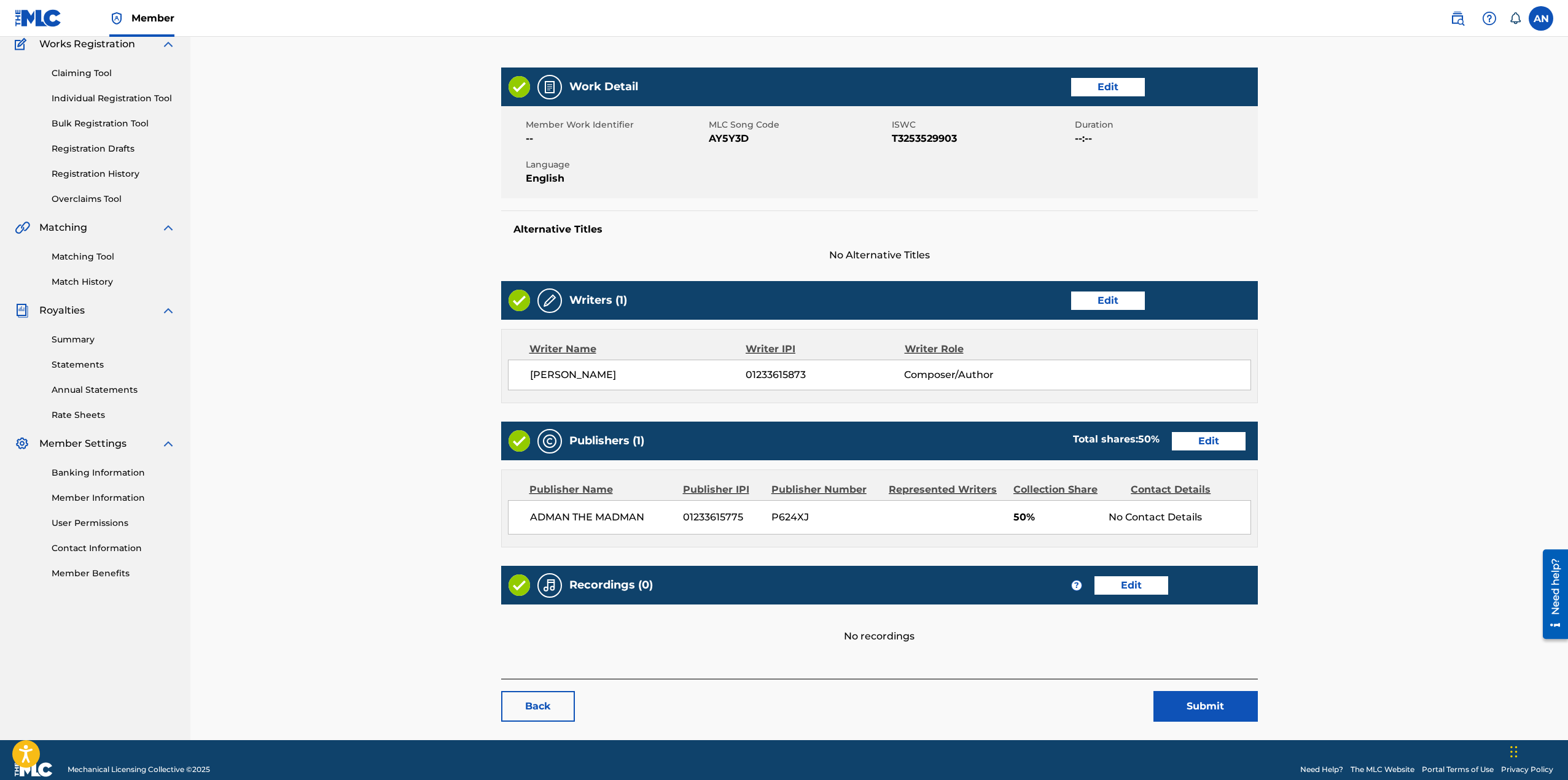
scroll to position [126, 0]
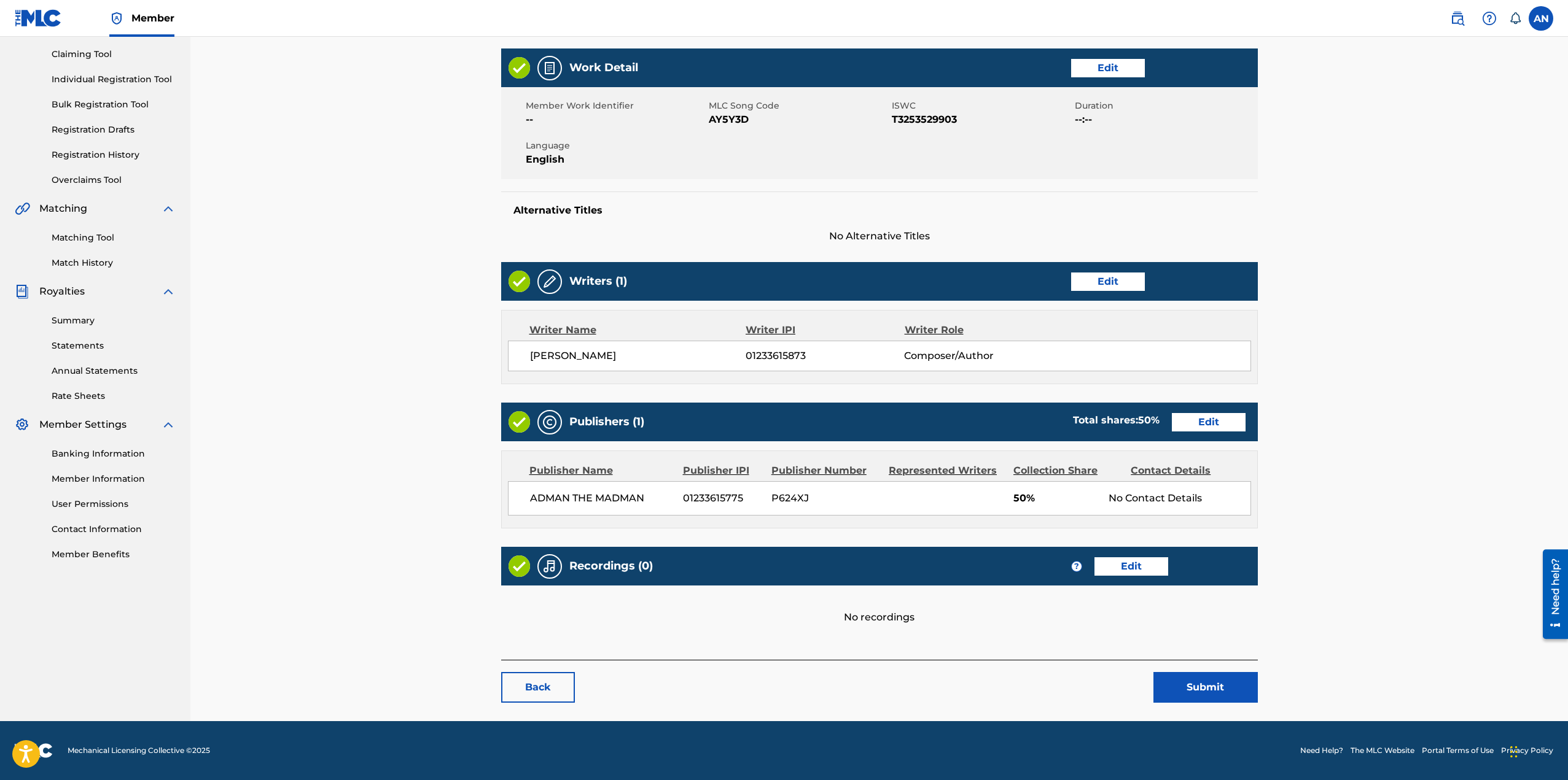
click at [1221, 424] on link "Edit" at bounding box center [1208, 422] width 74 height 18
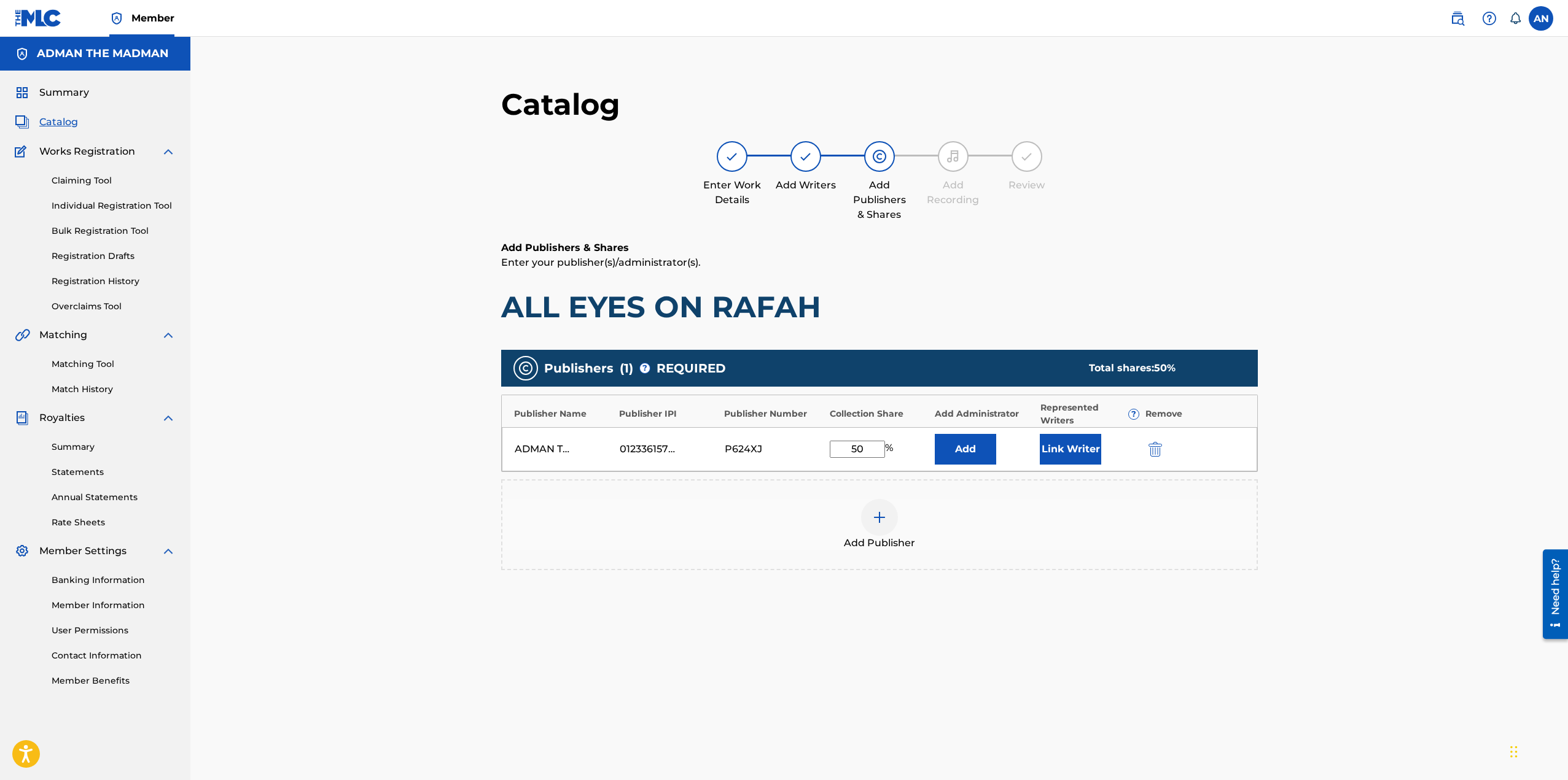
drag, startPoint x: 837, startPoint y: 445, endPoint x: 1032, endPoint y: 461, distance: 195.7
click at [1032, 460] on div "ADMAN THE MADMAN 01233615775 P624XJ 50 % Add Link Writer" at bounding box center [879, 449] width 755 height 44
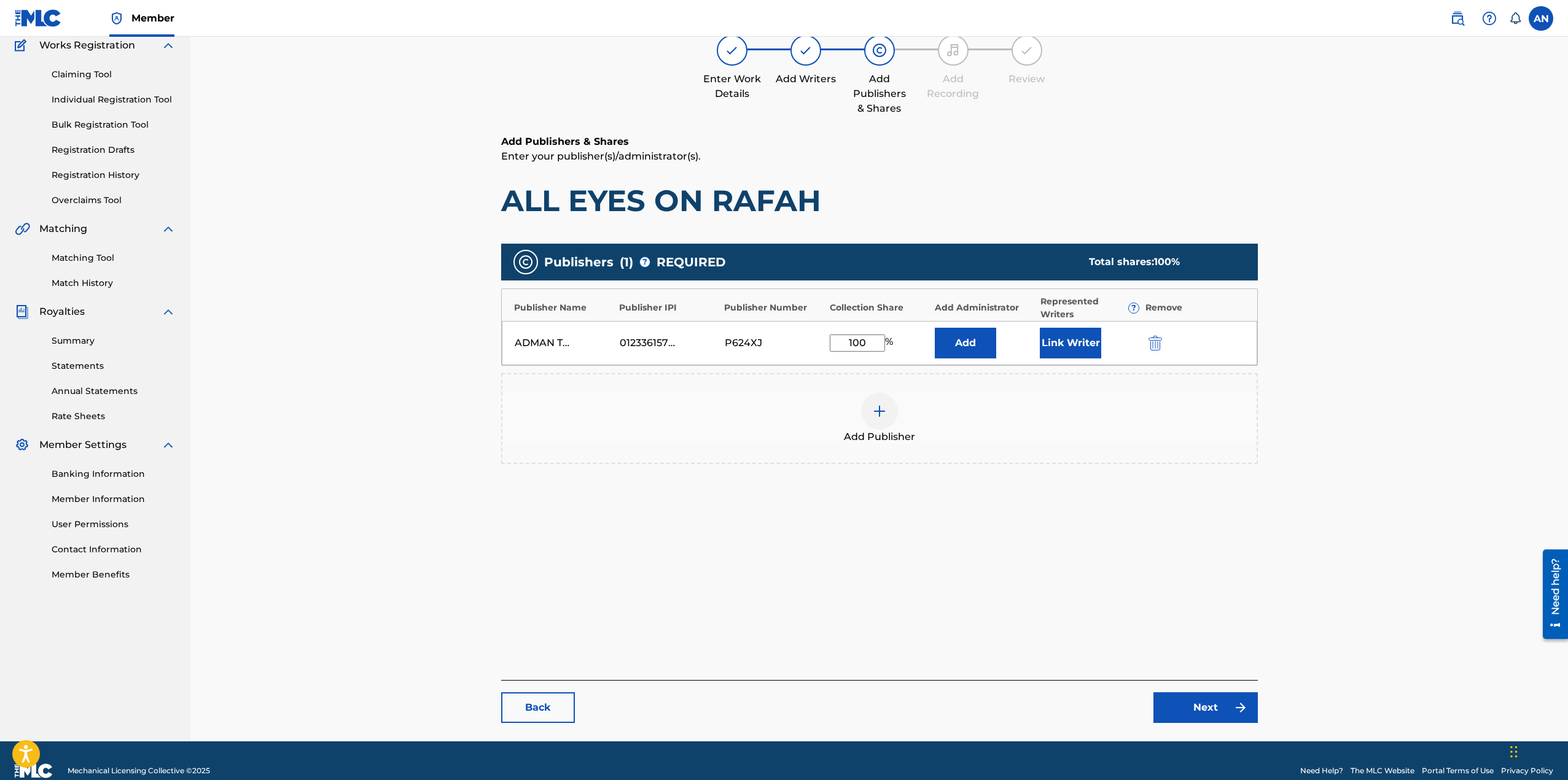
scroll to position [126, 0]
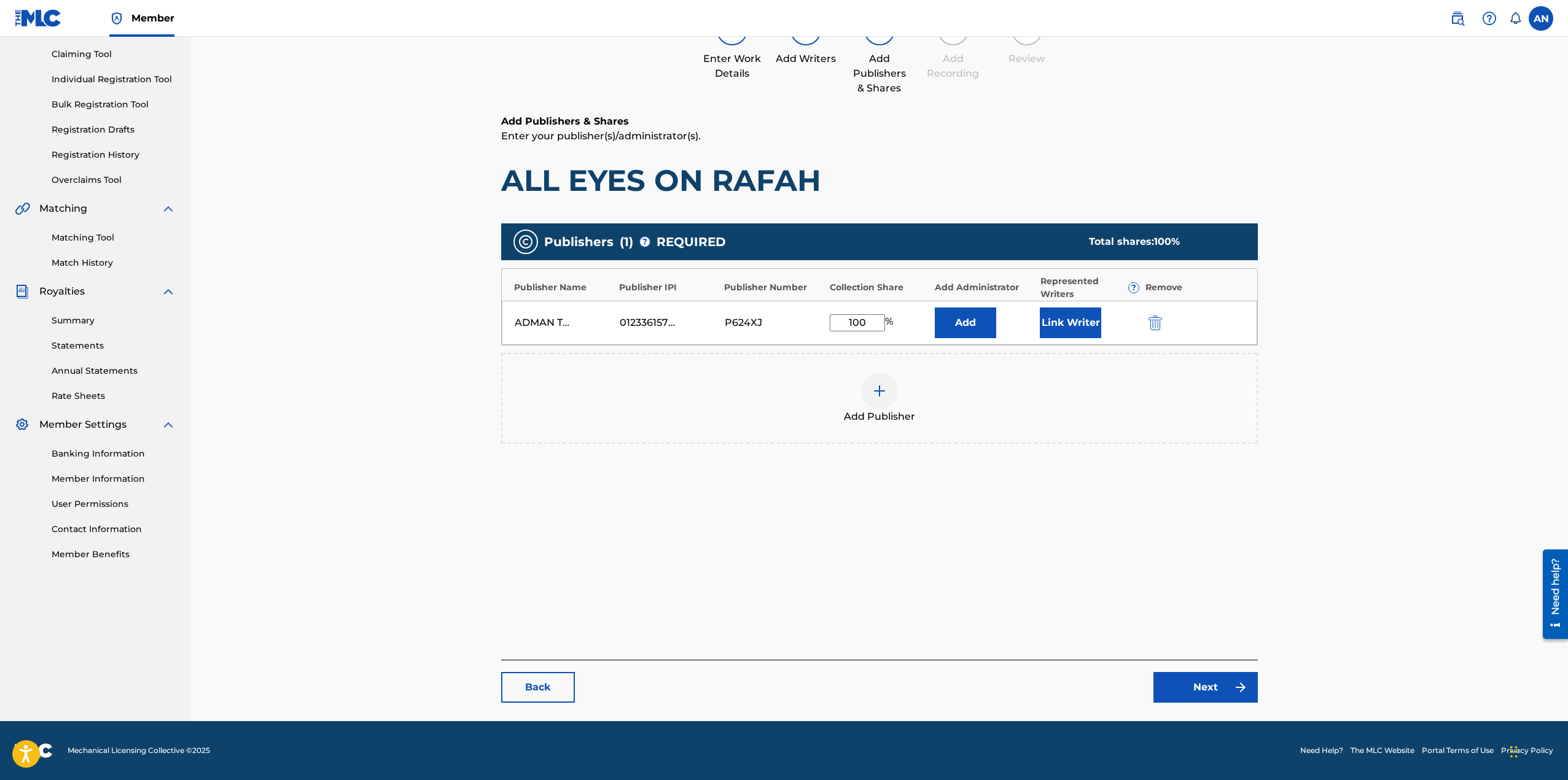
type input "100"
click at [1205, 677] on link "Next" at bounding box center [1205, 687] width 105 height 31
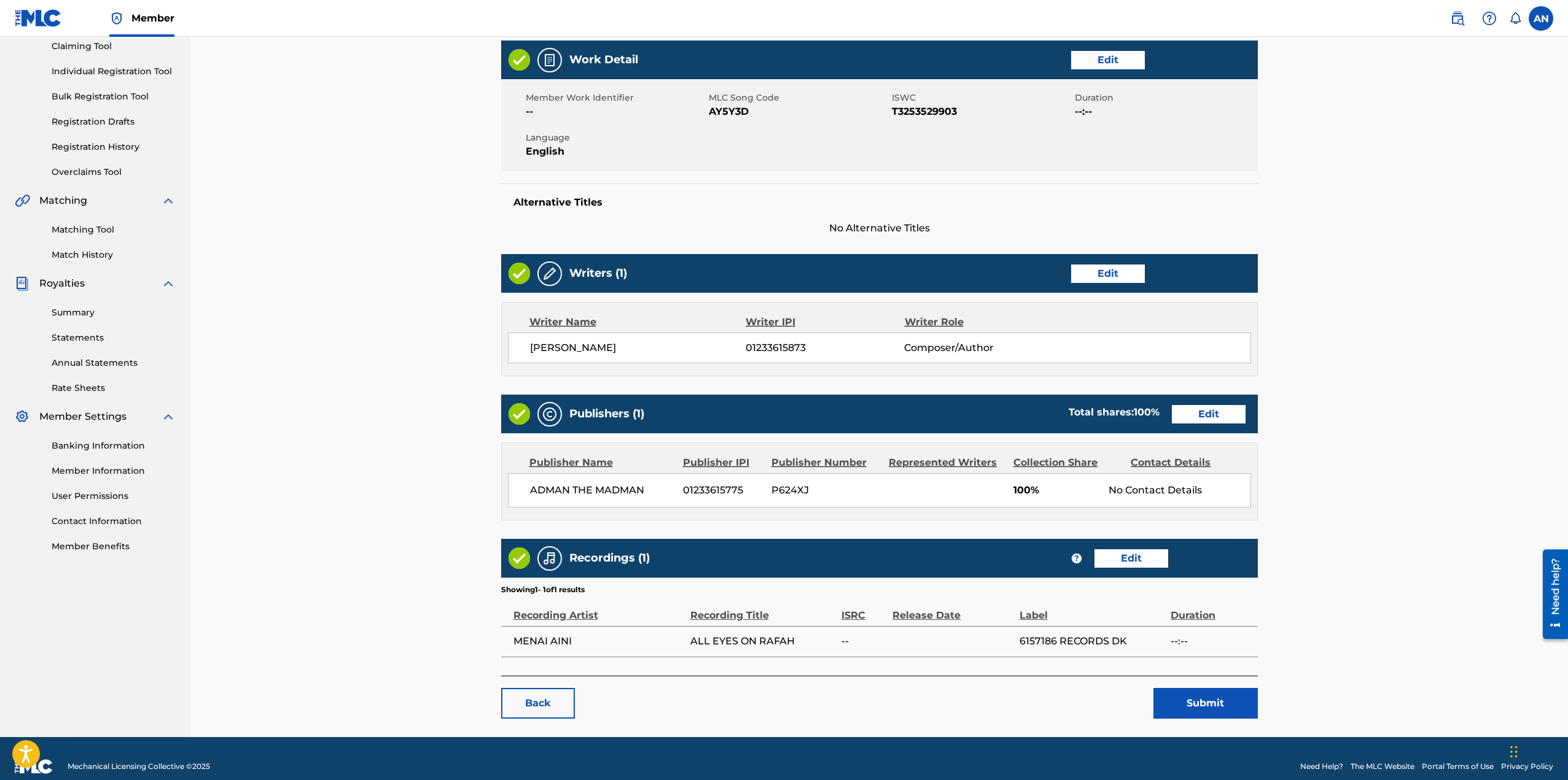
scroll to position [151, 0]
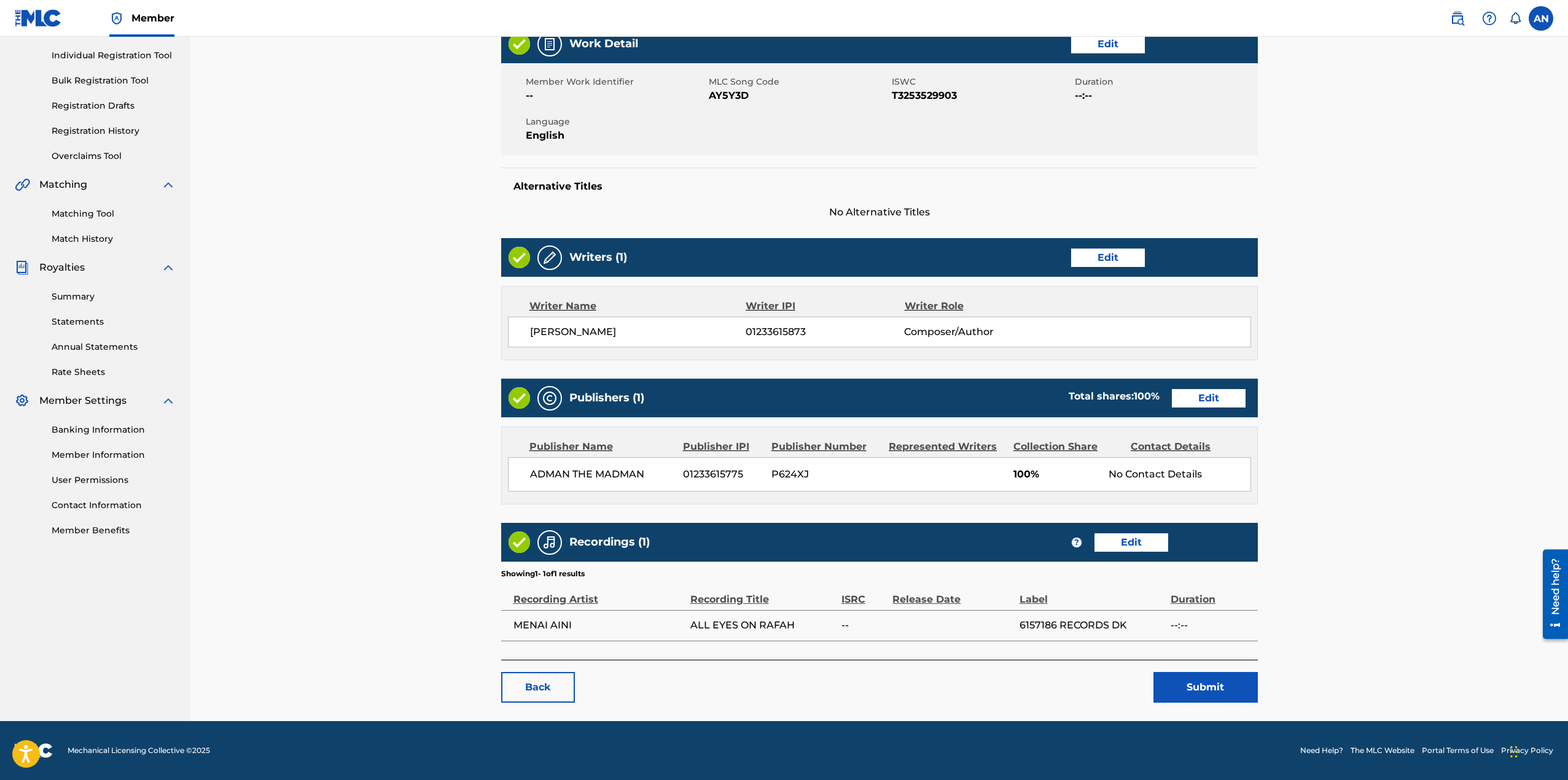
click at [1211, 398] on link "Edit" at bounding box center [1208, 398] width 74 height 18
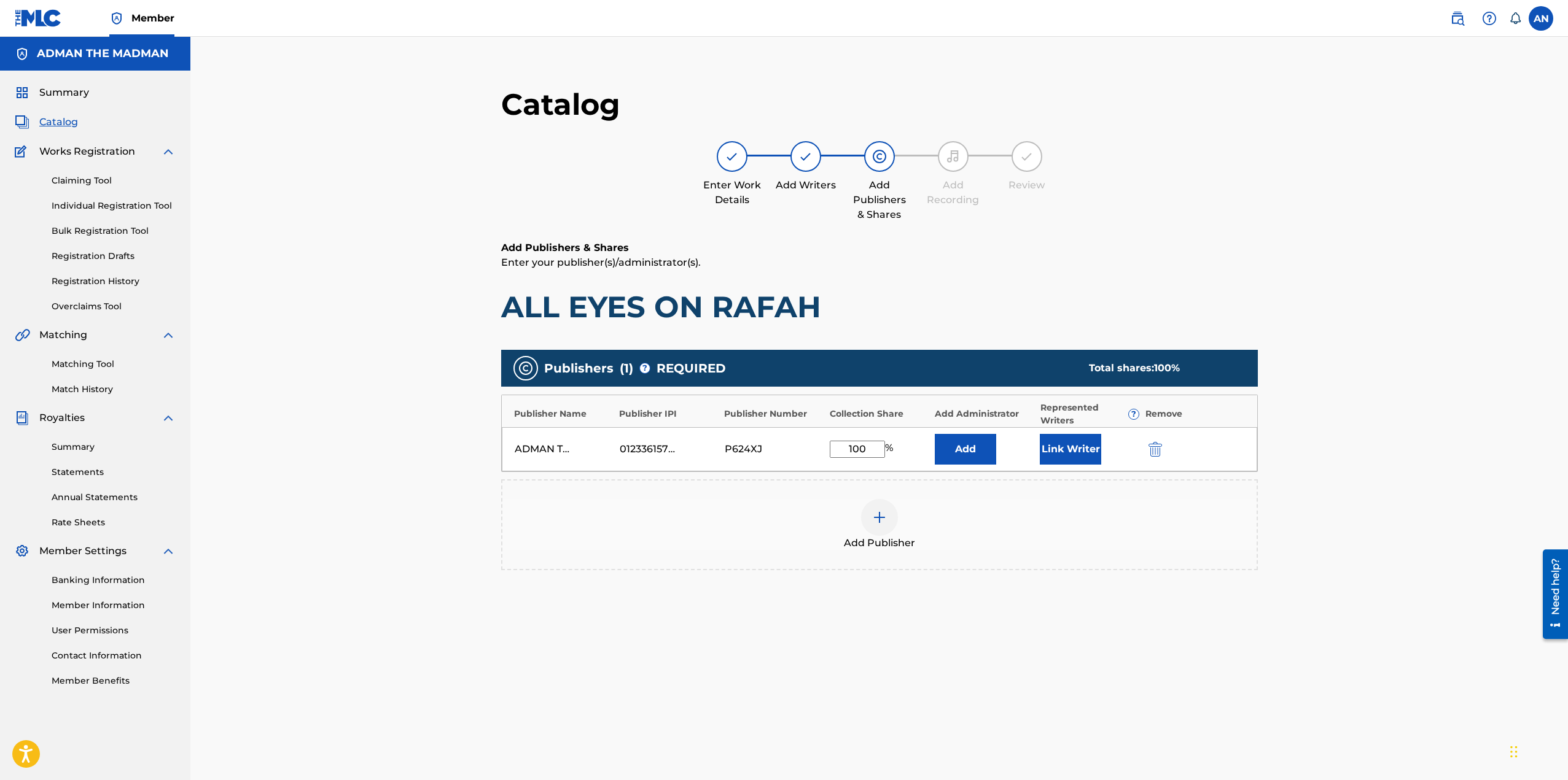
click at [1069, 452] on button "Link Writer" at bounding box center [1070, 449] width 61 height 31
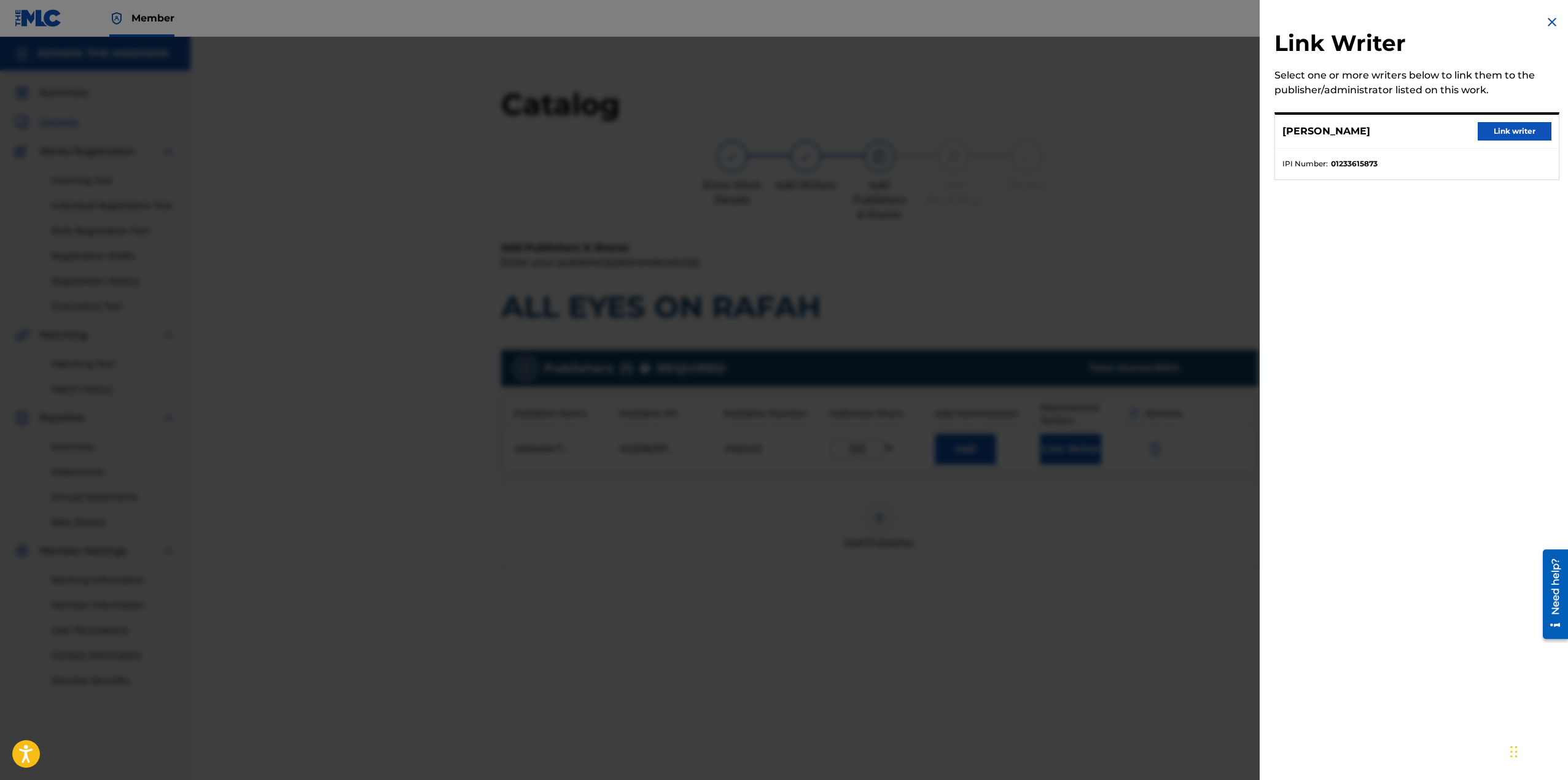
click at [1526, 134] on button "Link writer" at bounding box center [1514, 131] width 74 height 18
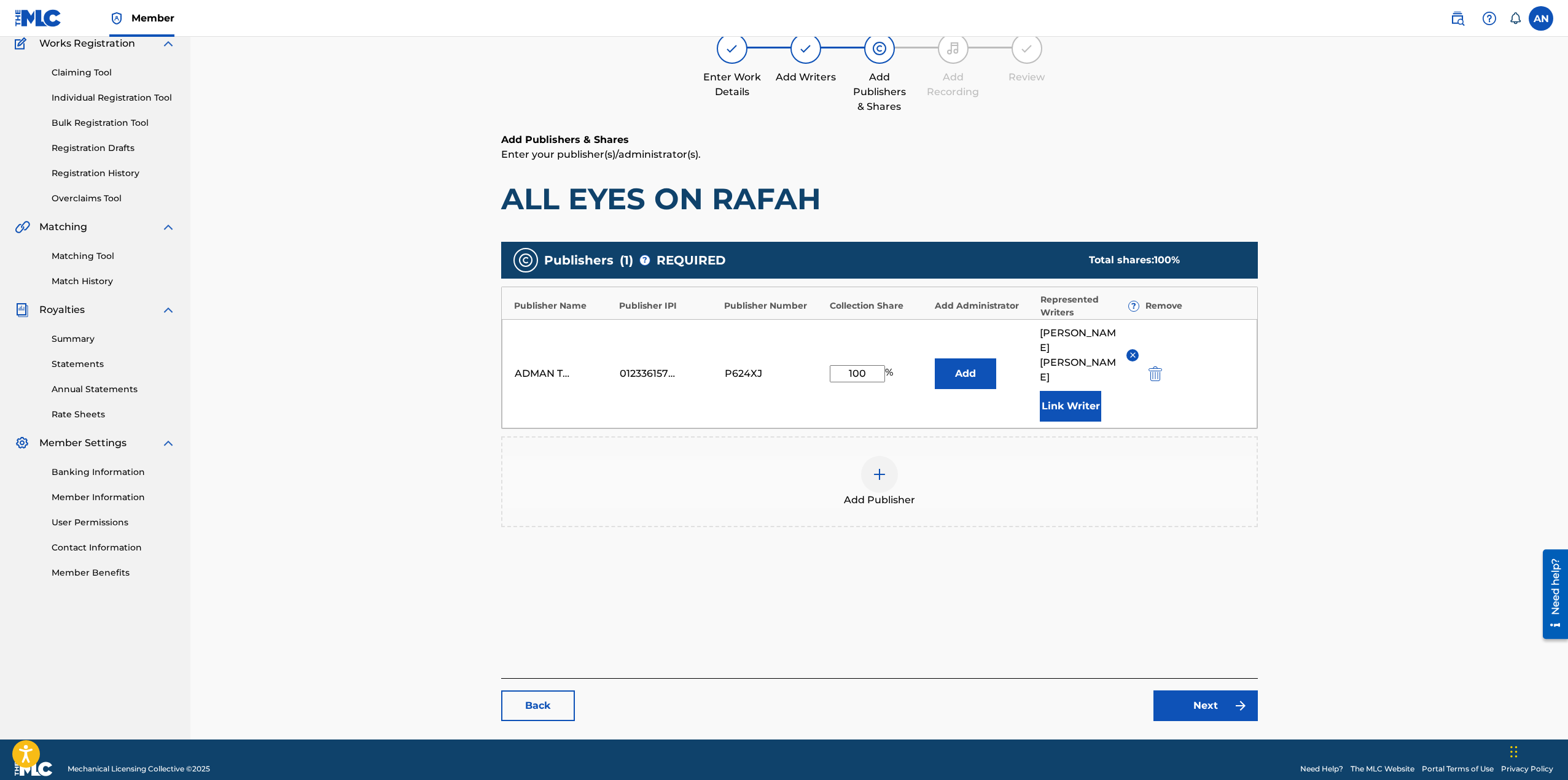
scroll to position [126, 0]
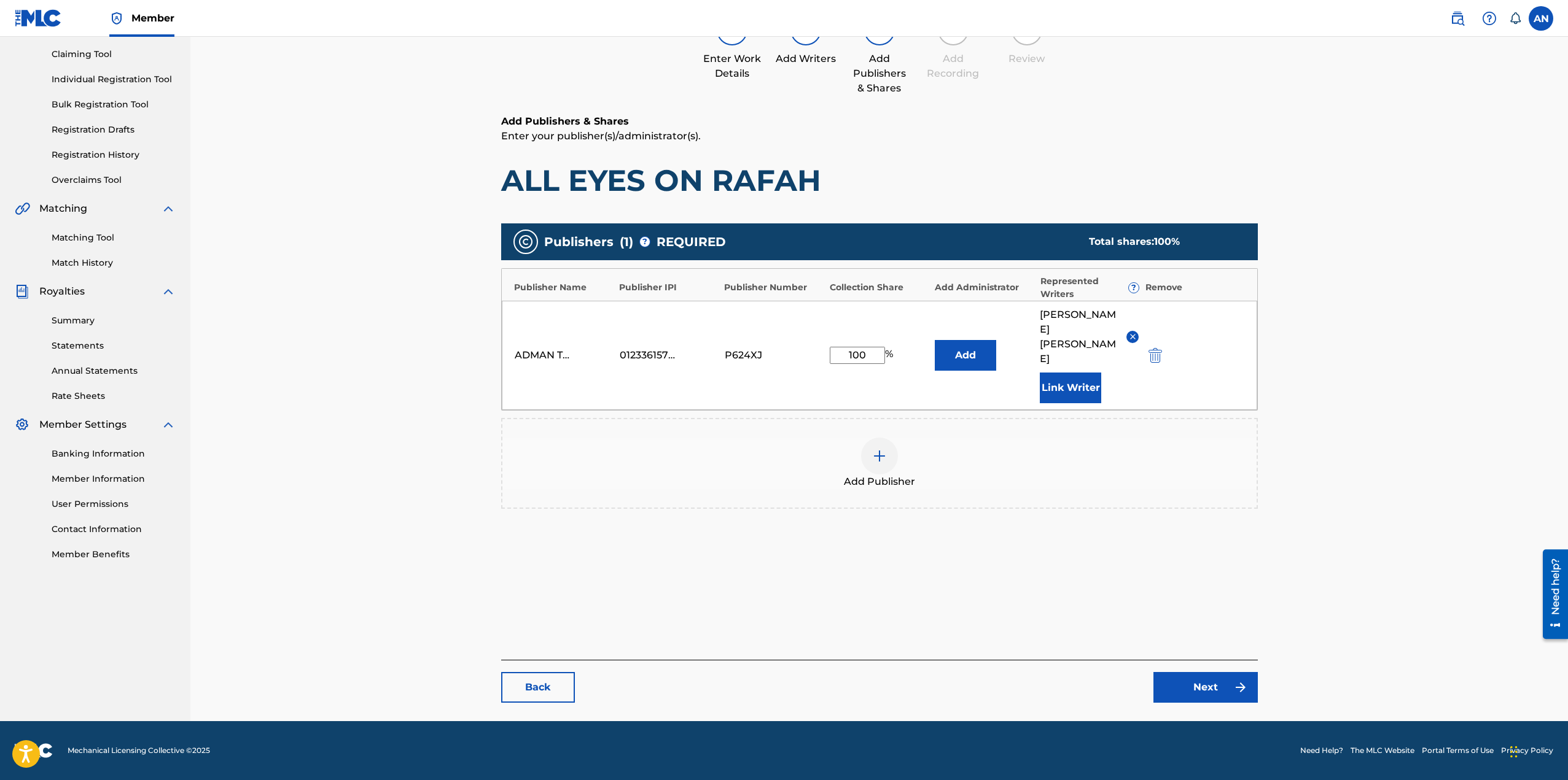
click at [1216, 688] on link "Next" at bounding box center [1205, 687] width 105 height 31
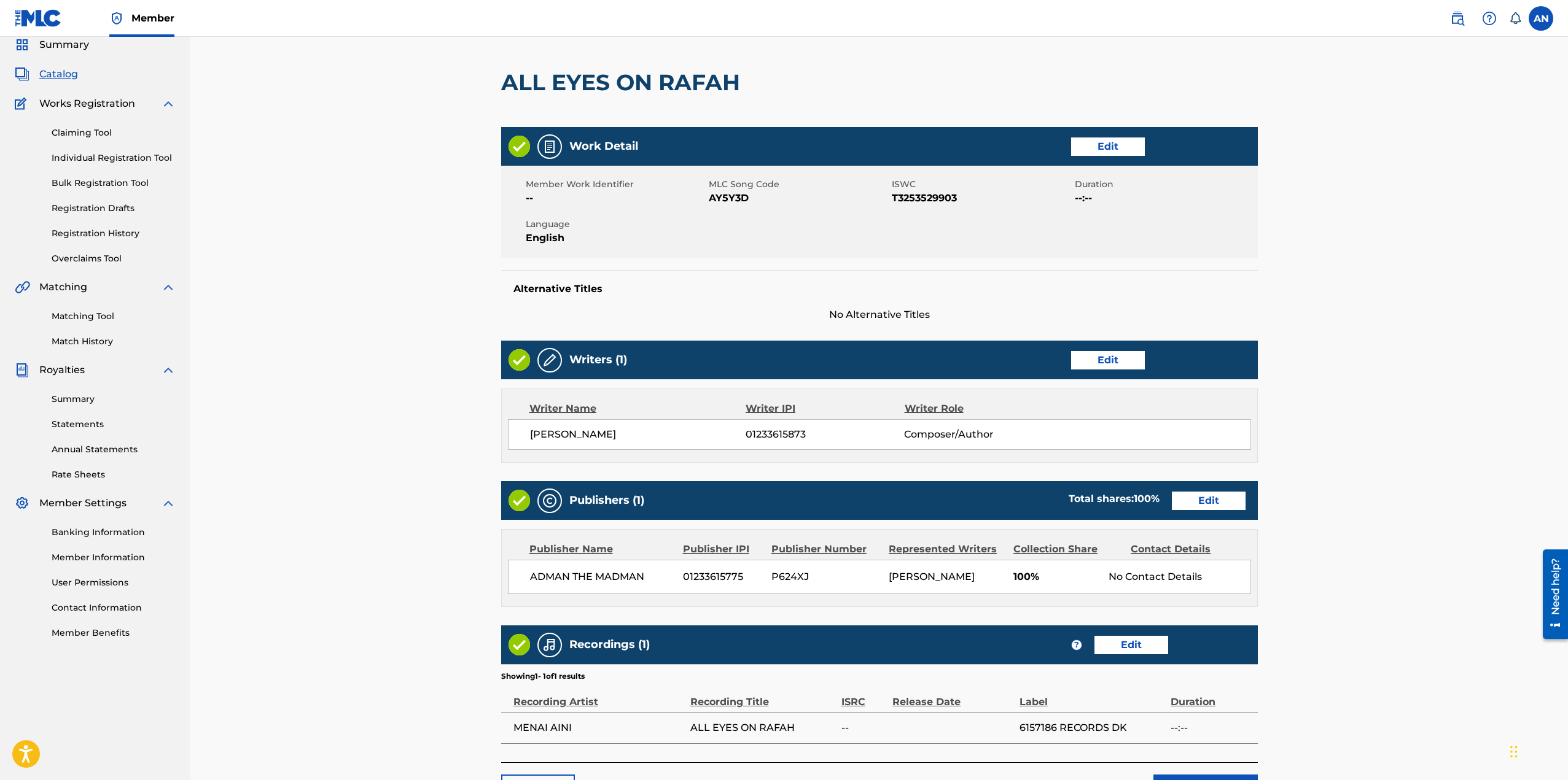
scroll to position [151, 0]
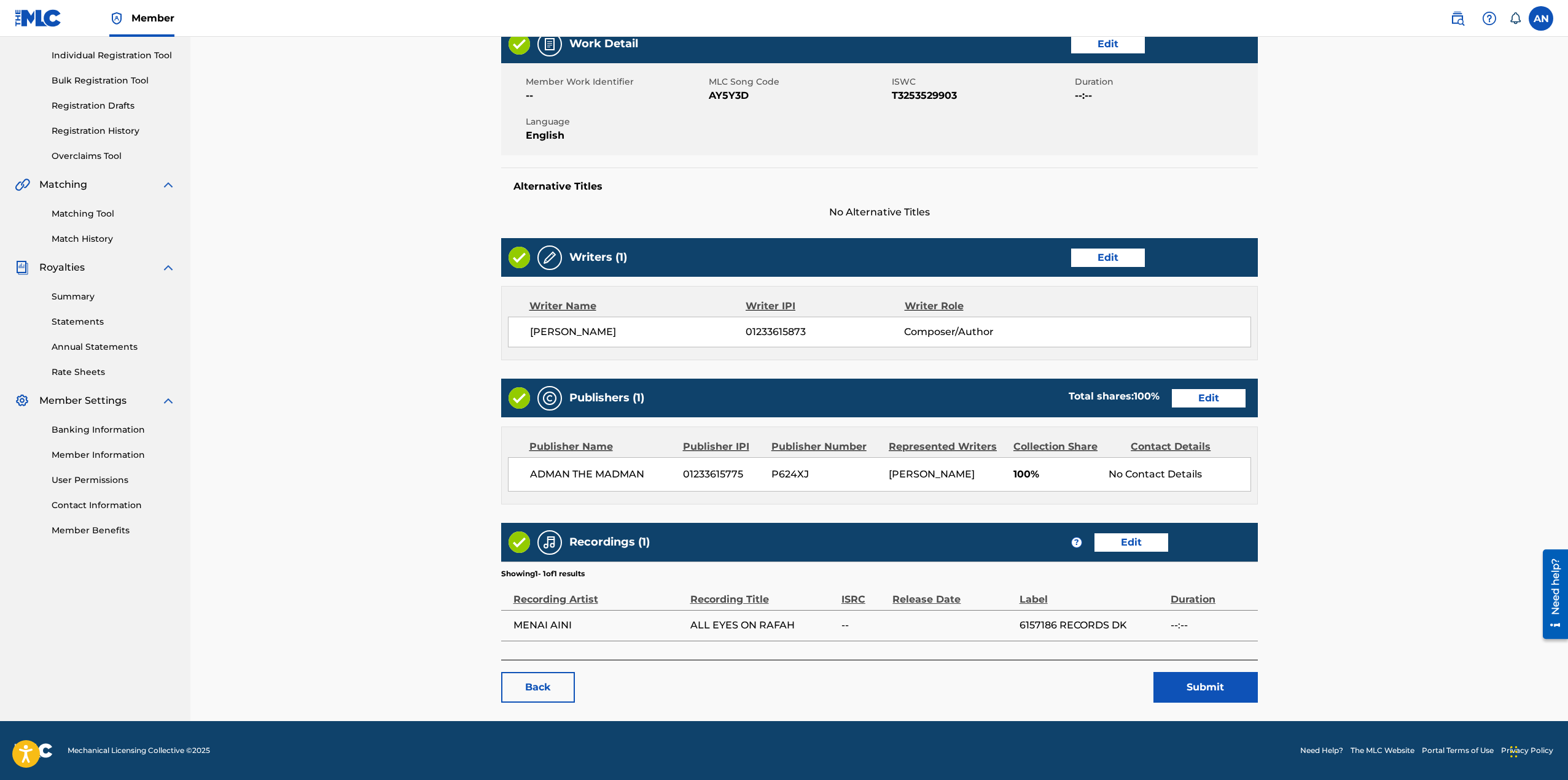
click at [1143, 545] on link "Edit" at bounding box center [1131, 542] width 74 height 18
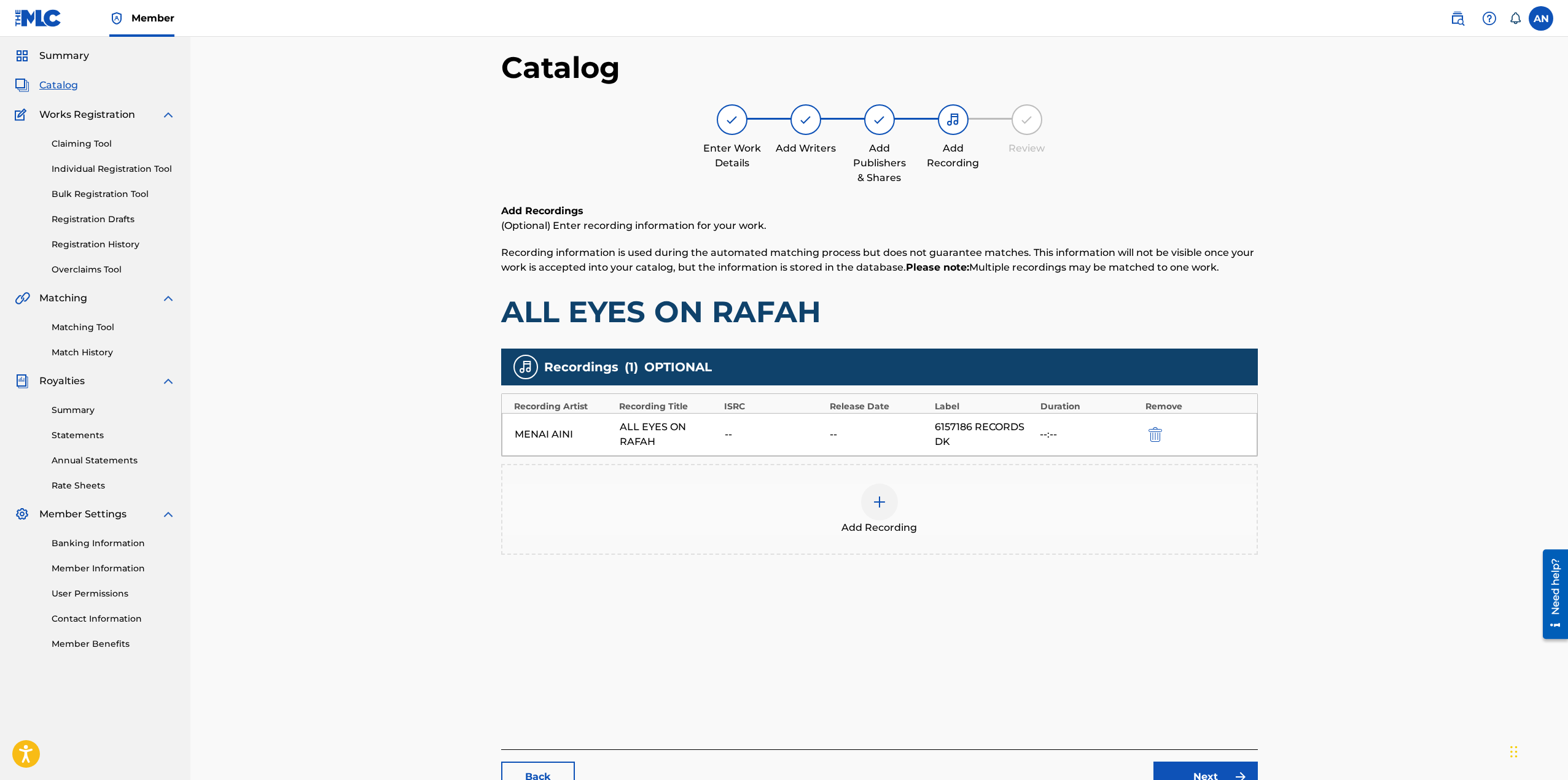
scroll to position [126, 0]
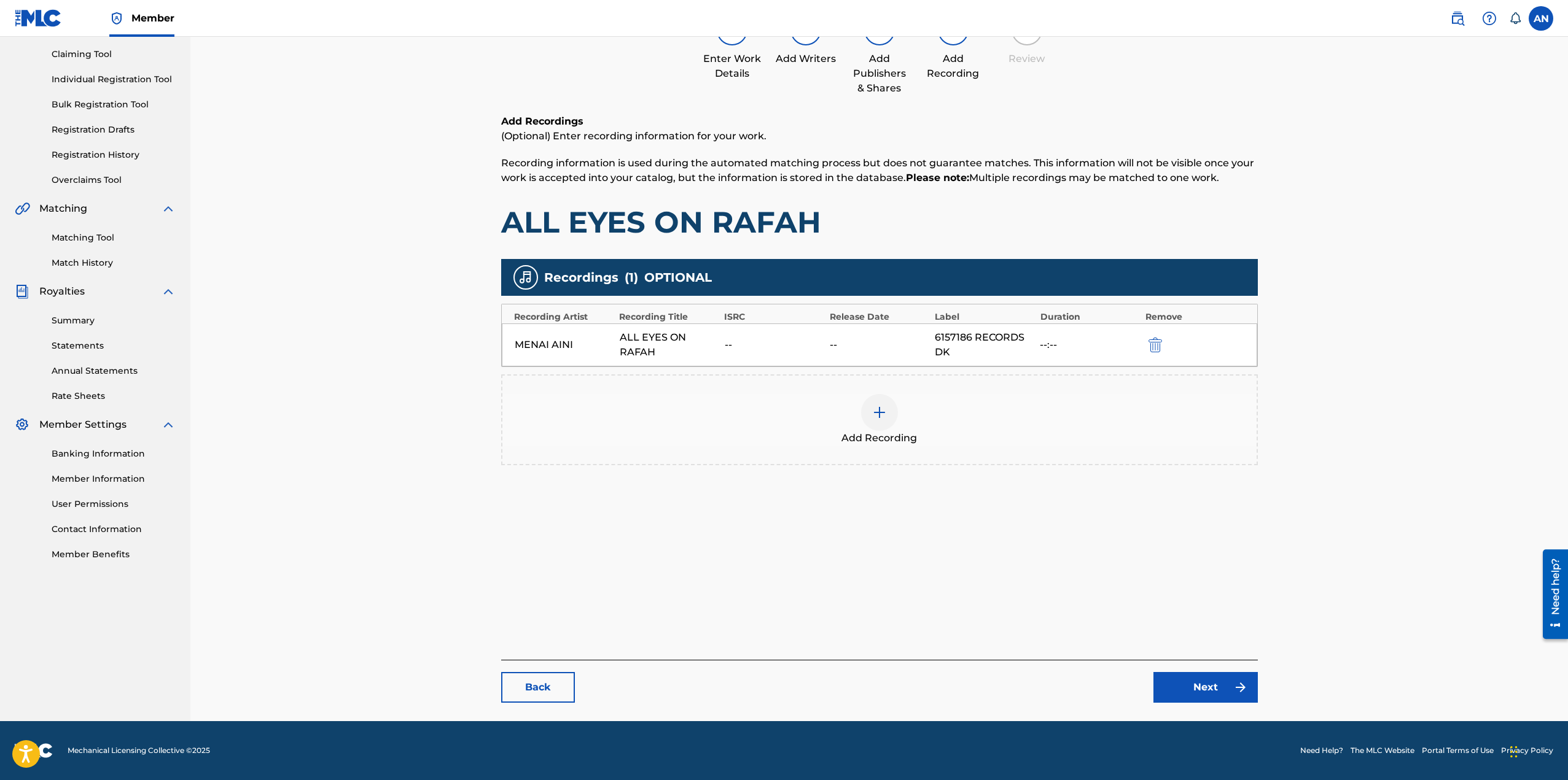
click at [1221, 687] on link "Next" at bounding box center [1205, 687] width 105 height 31
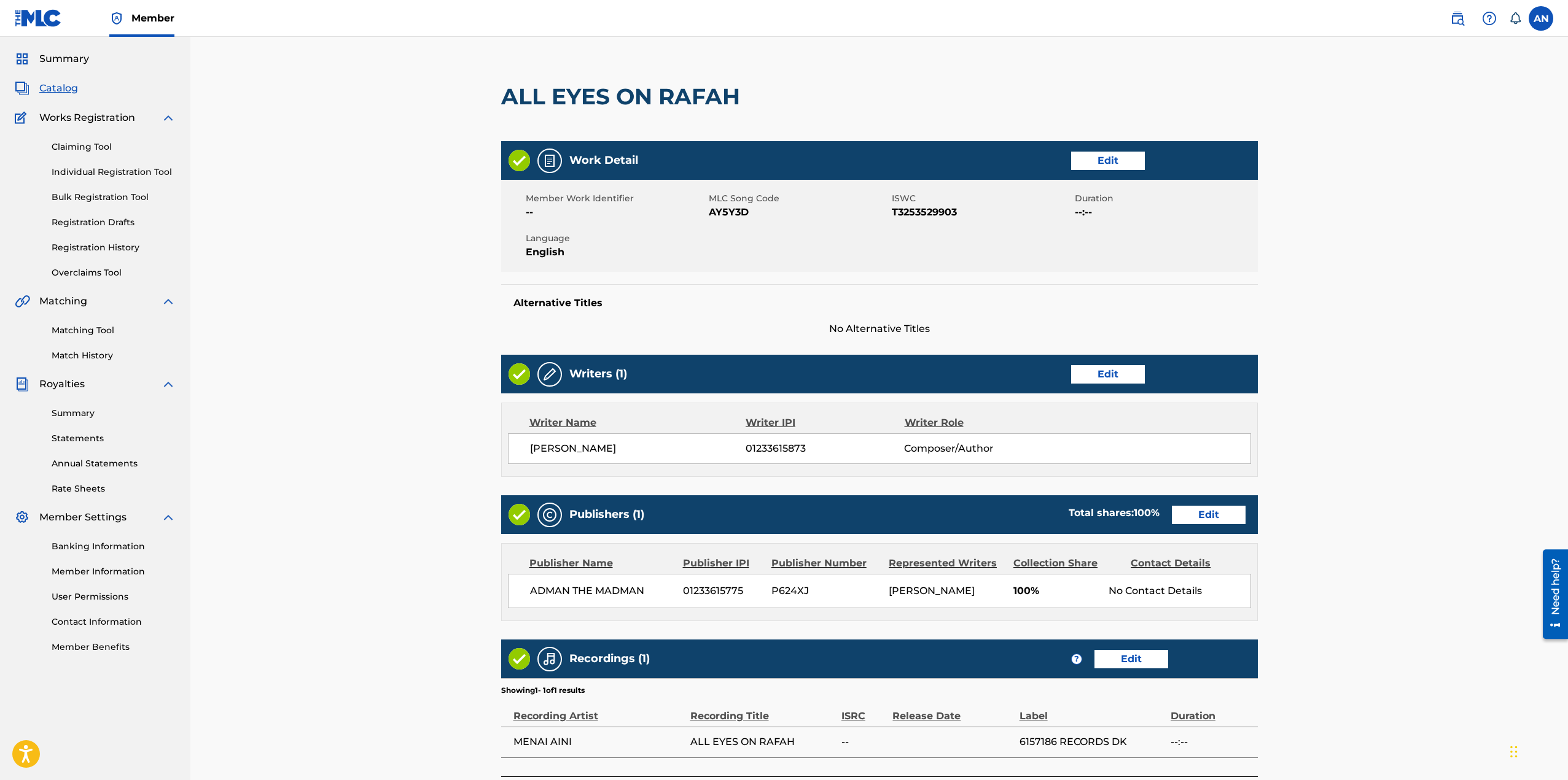
scroll to position [151, 0]
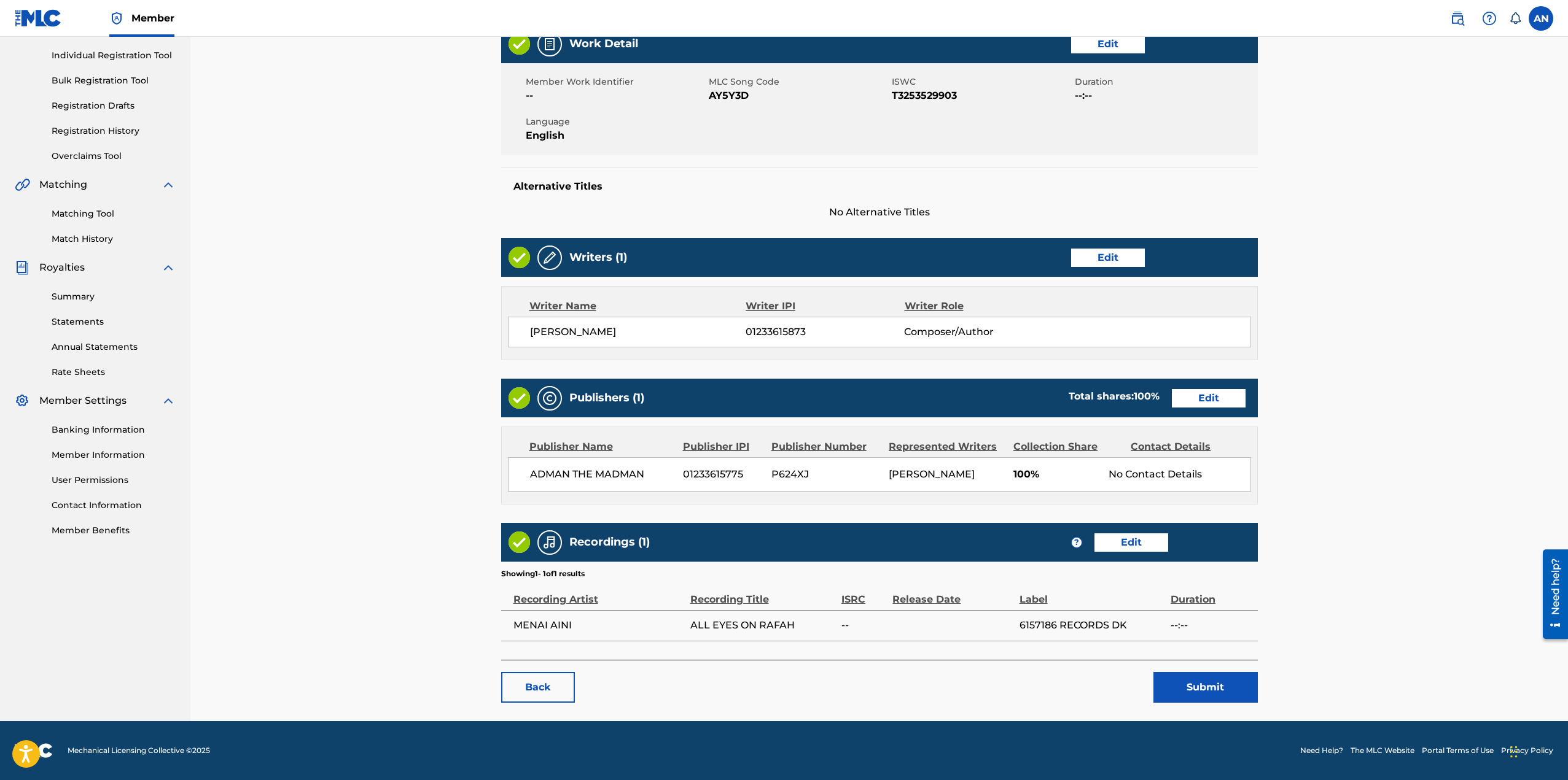
click at [1141, 544] on link "Edit" at bounding box center [1131, 542] width 74 height 18
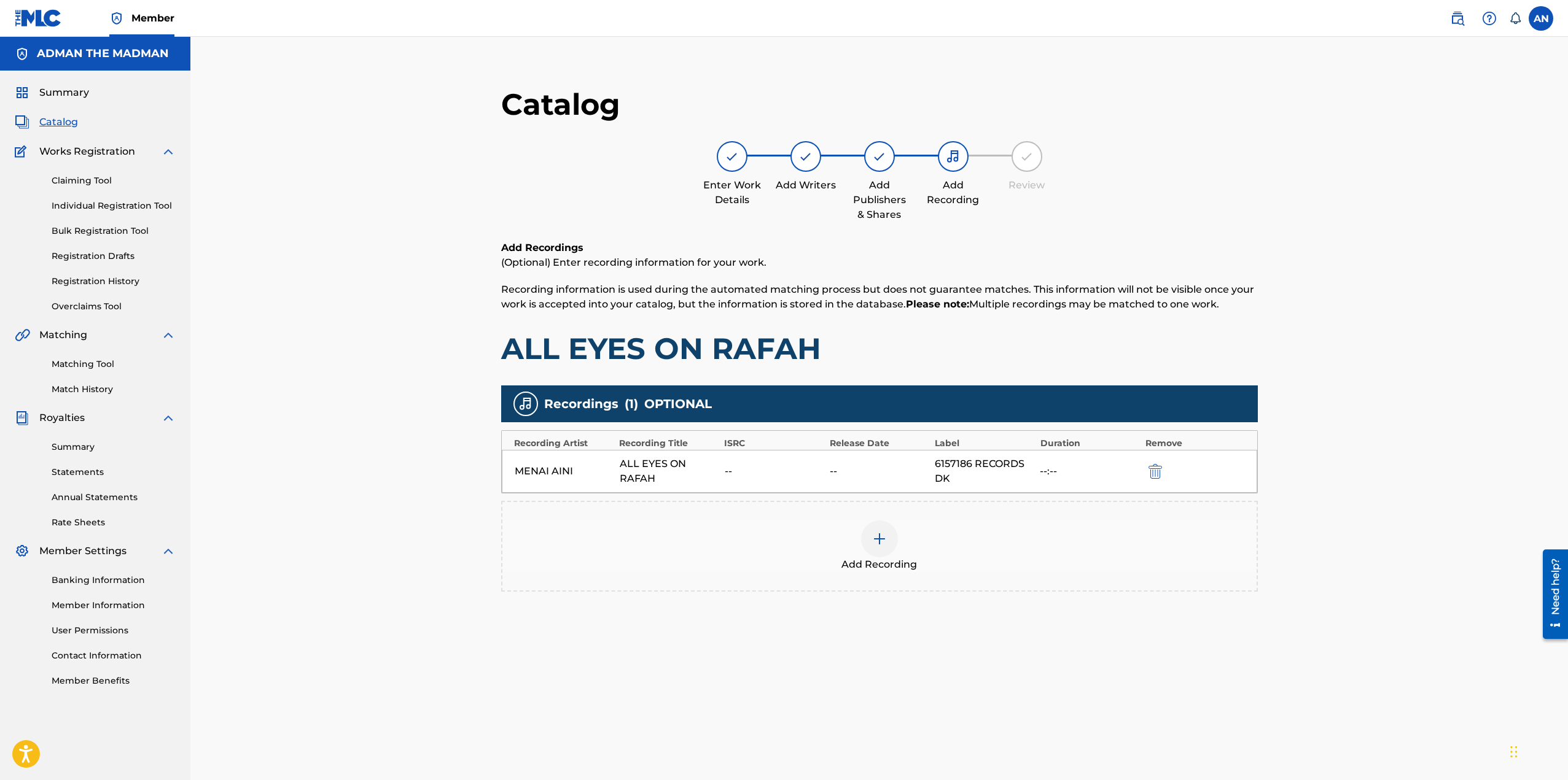
click at [722, 470] on div "MENAI AINI ALL EYES ON RAFAH -- -- 6157186 RECORDS DK --:--" at bounding box center [879, 471] width 755 height 43
click at [727, 466] on div "--" at bounding box center [774, 472] width 99 height 15
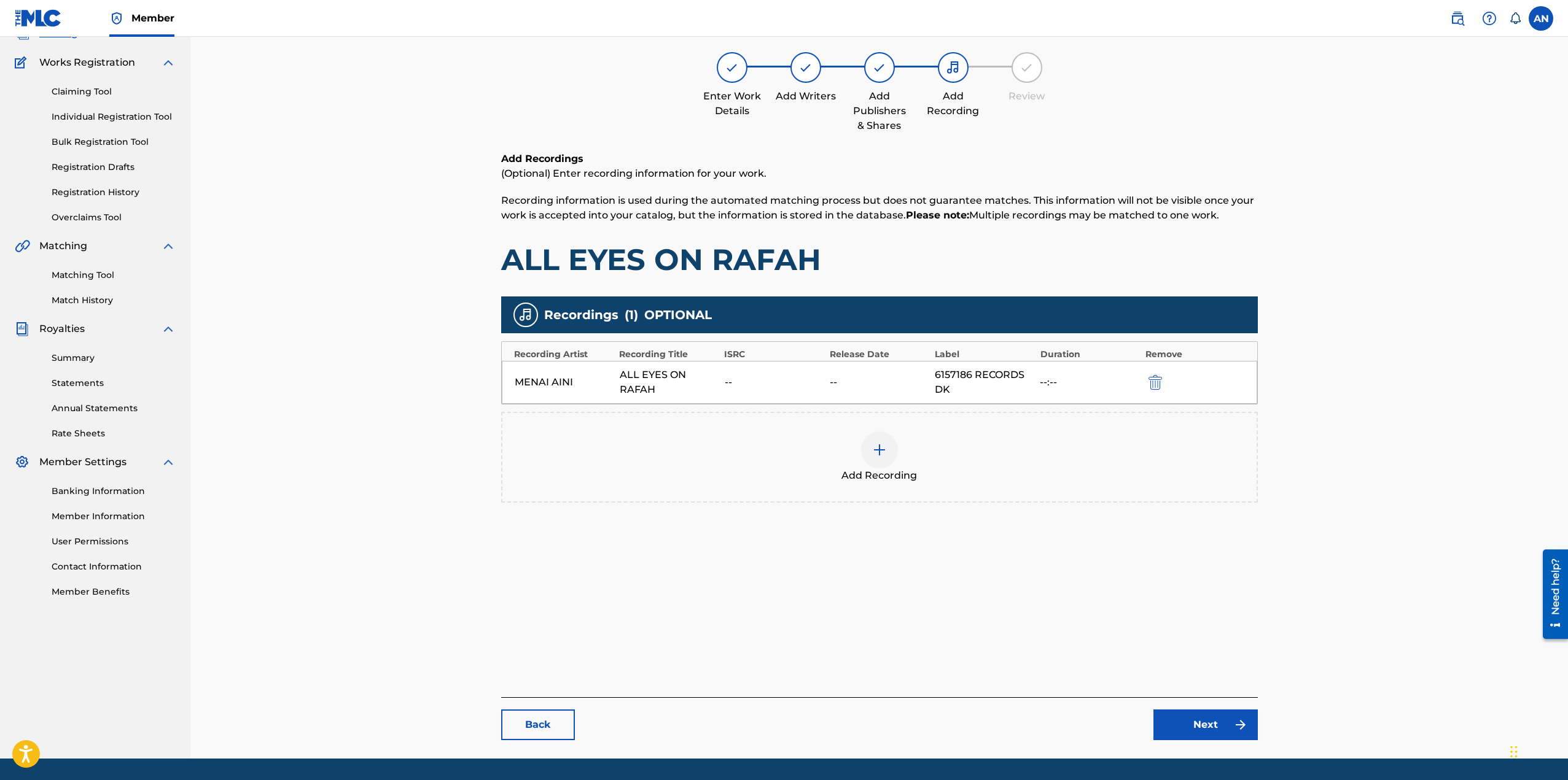
scroll to position [126, 0]
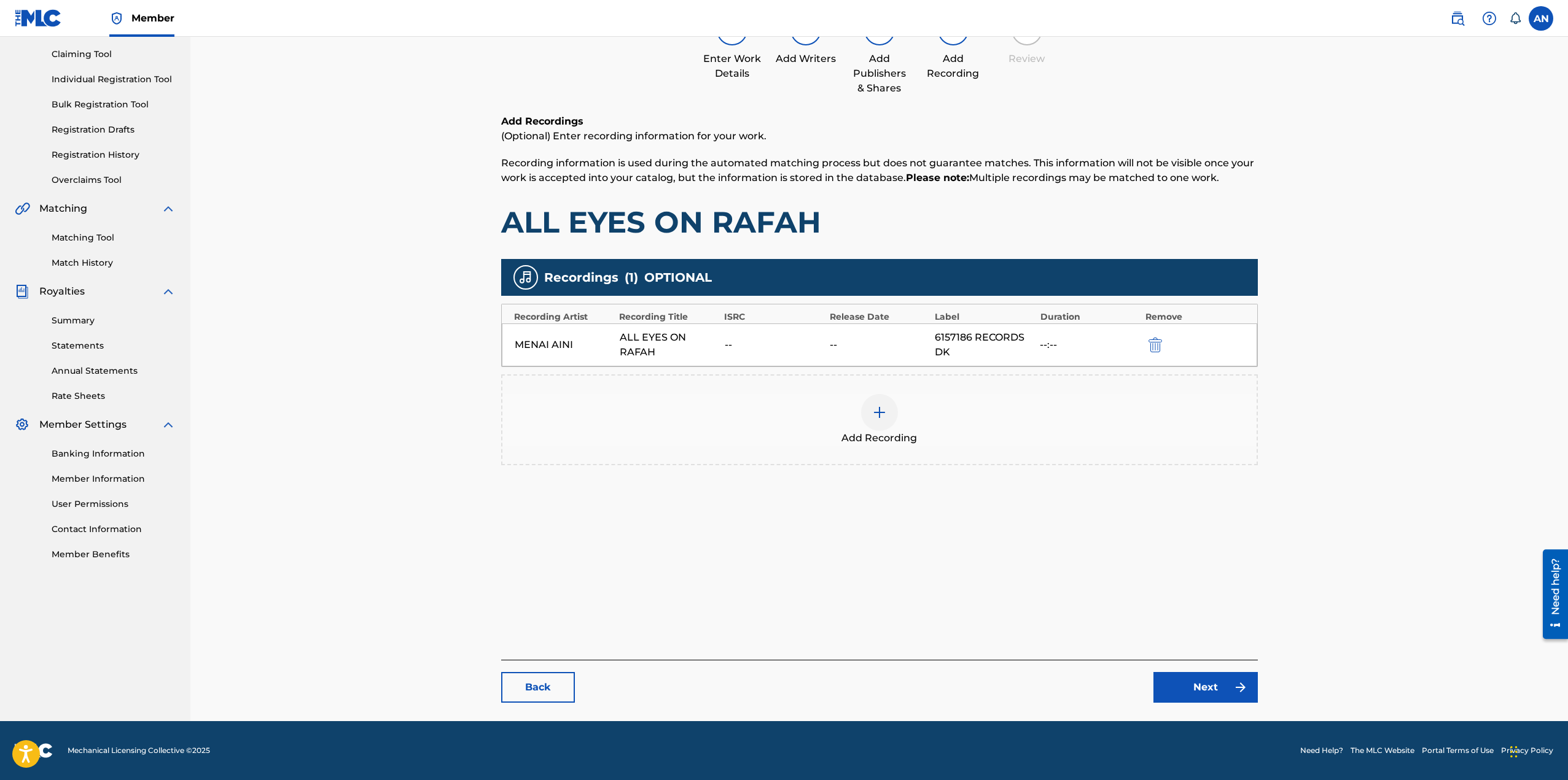
click at [879, 412] on img at bounding box center [879, 413] width 15 height 15
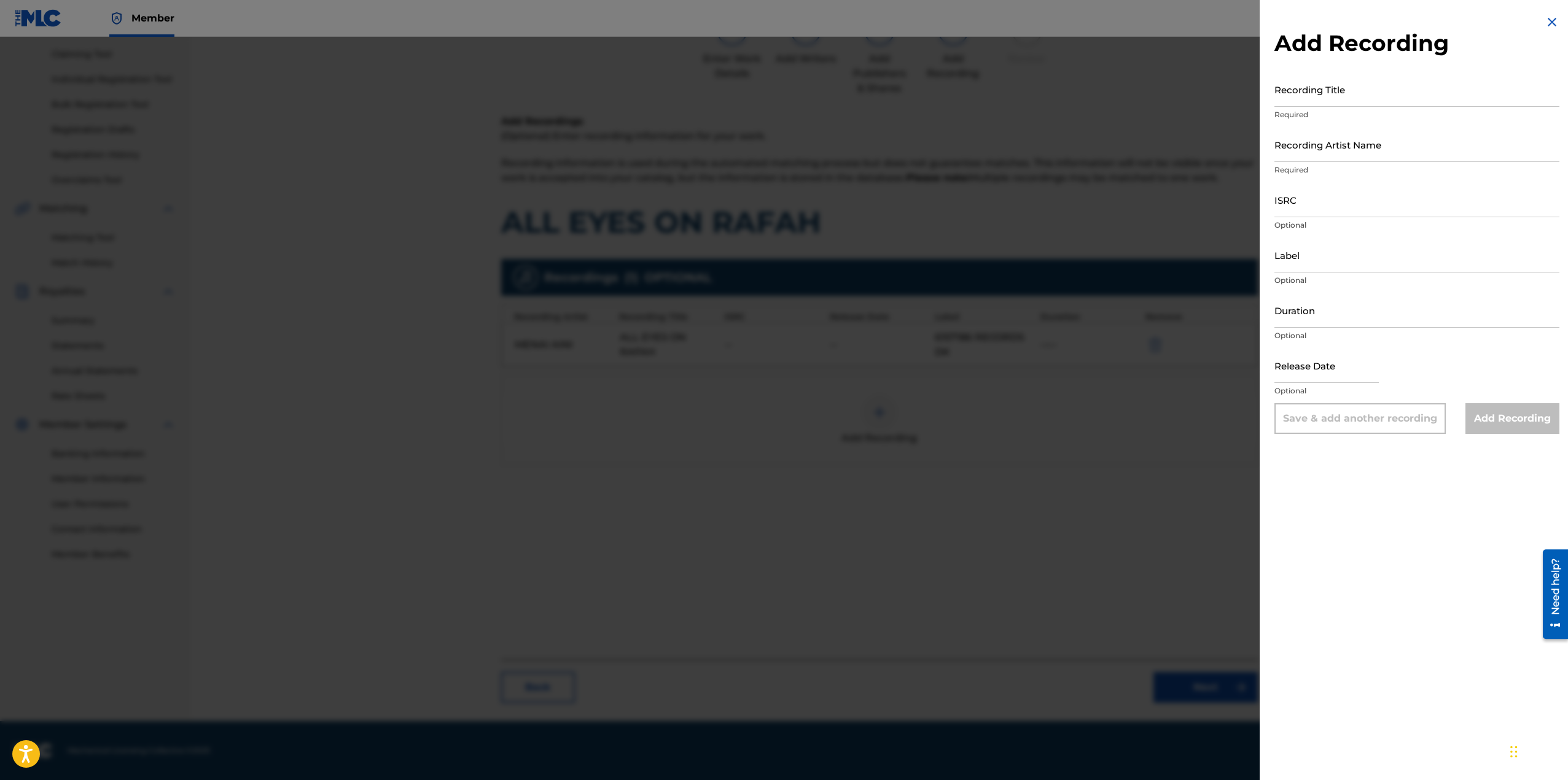
click at [1171, 448] on div at bounding box center [784, 426] width 1568 height 780
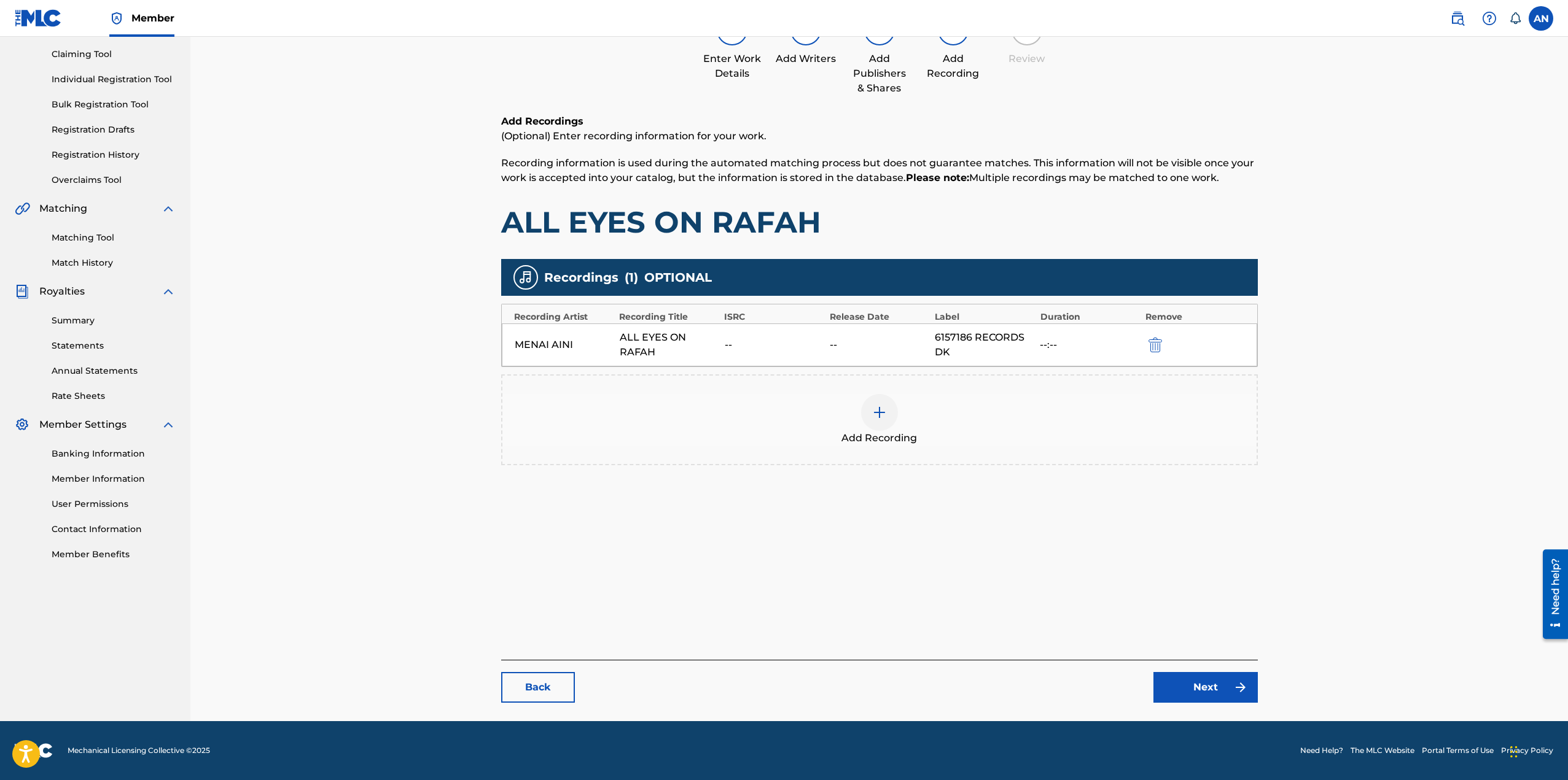
click at [546, 686] on link "Back" at bounding box center [538, 687] width 74 height 31
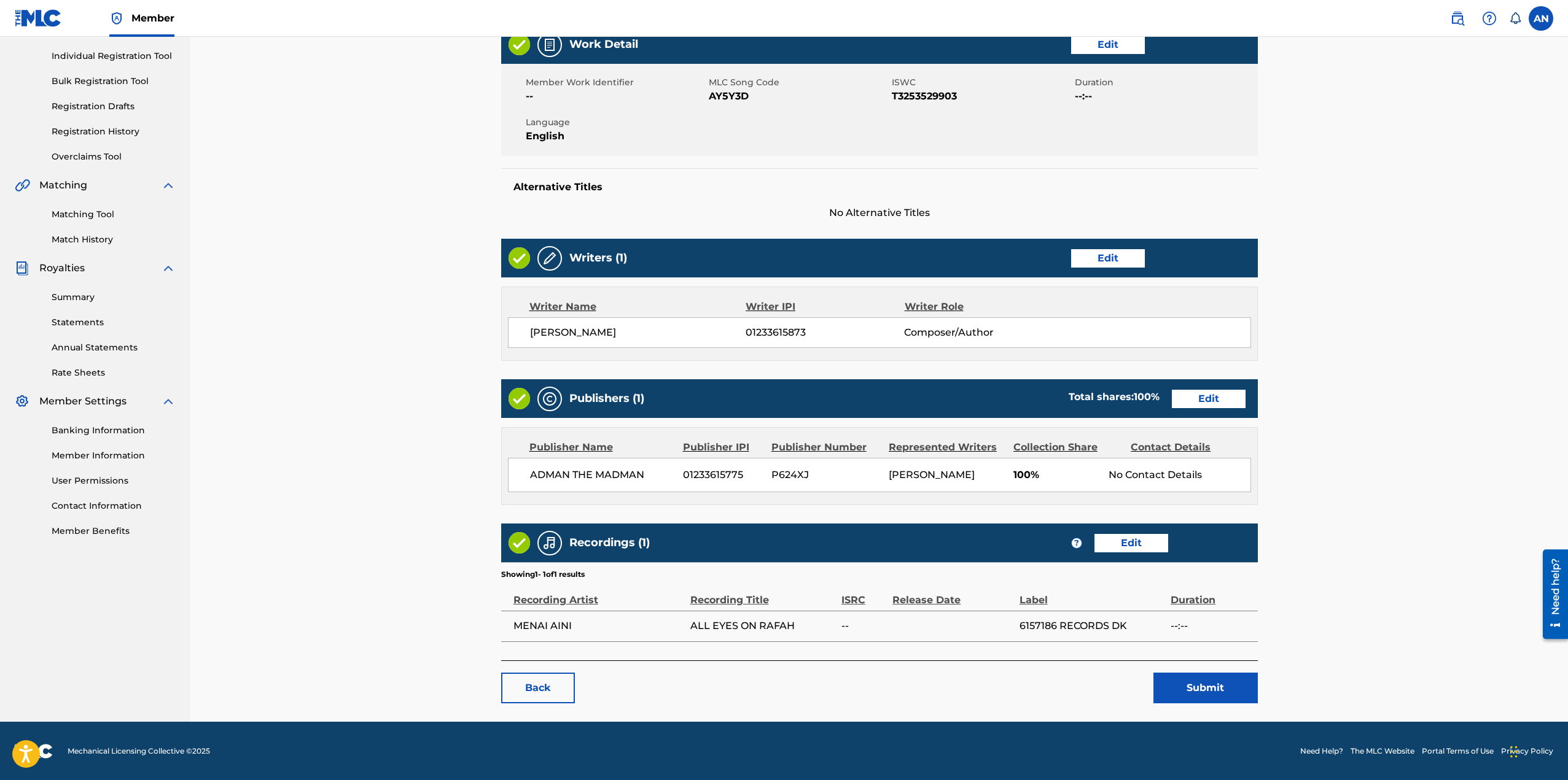
scroll to position [151, 0]
click at [1210, 693] on button "Submit" at bounding box center [1205, 687] width 105 height 31
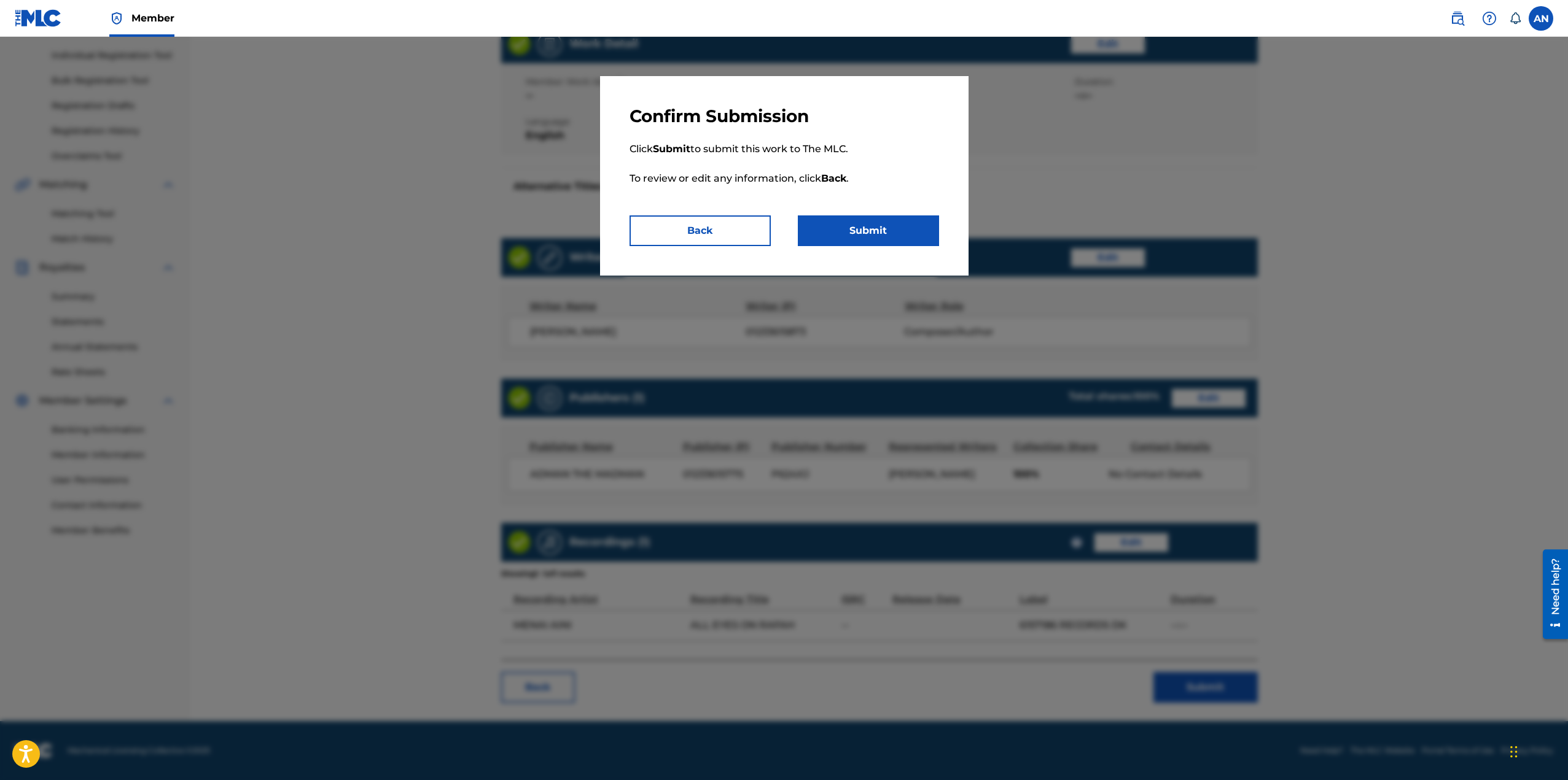
click at [861, 230] on button "Submit" at bounding box center [869, 230] width 141 height 31
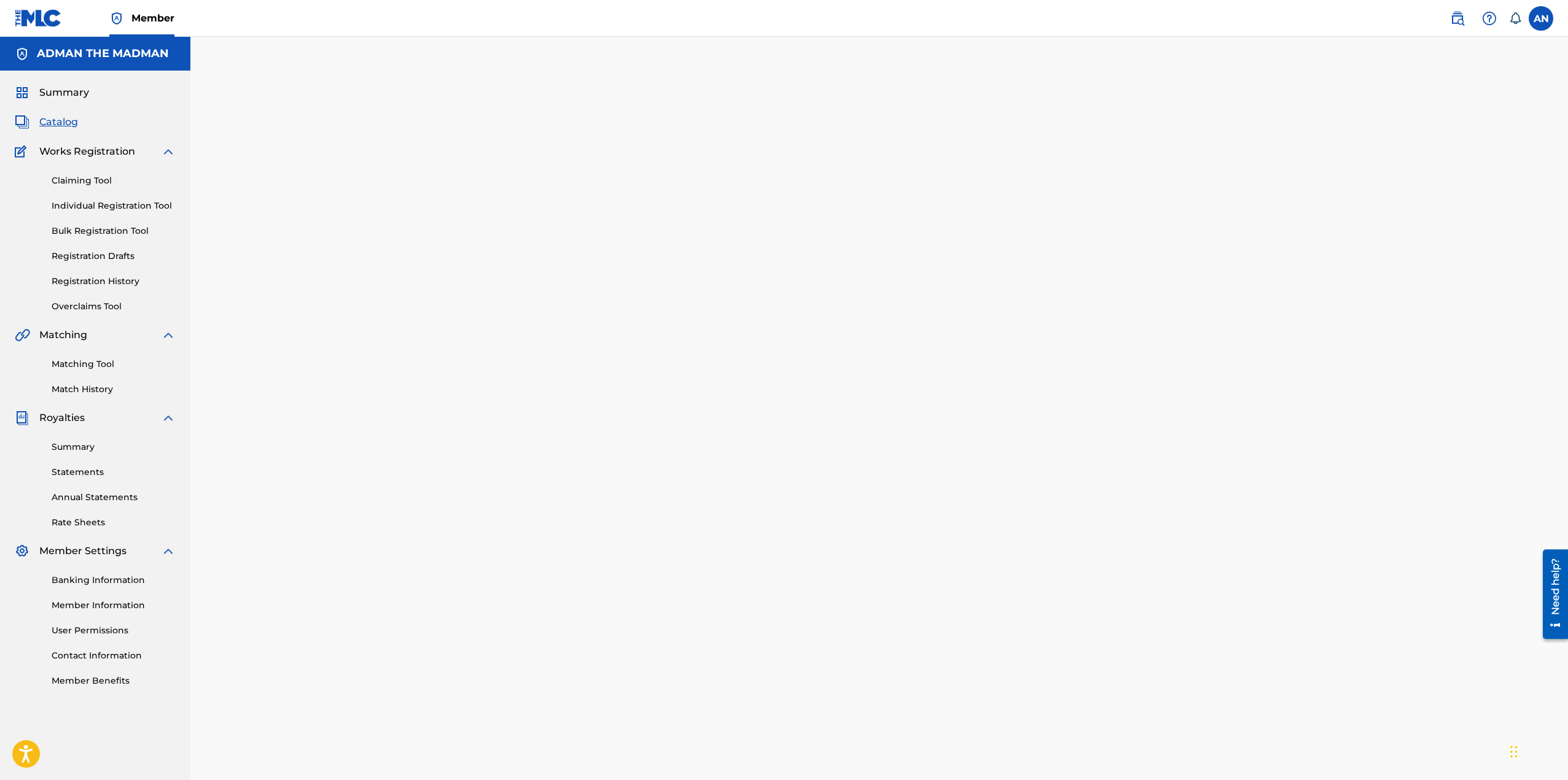
click at [98, 281] on link "Registration History" at bounding box center [113, 281] width 124 height 13
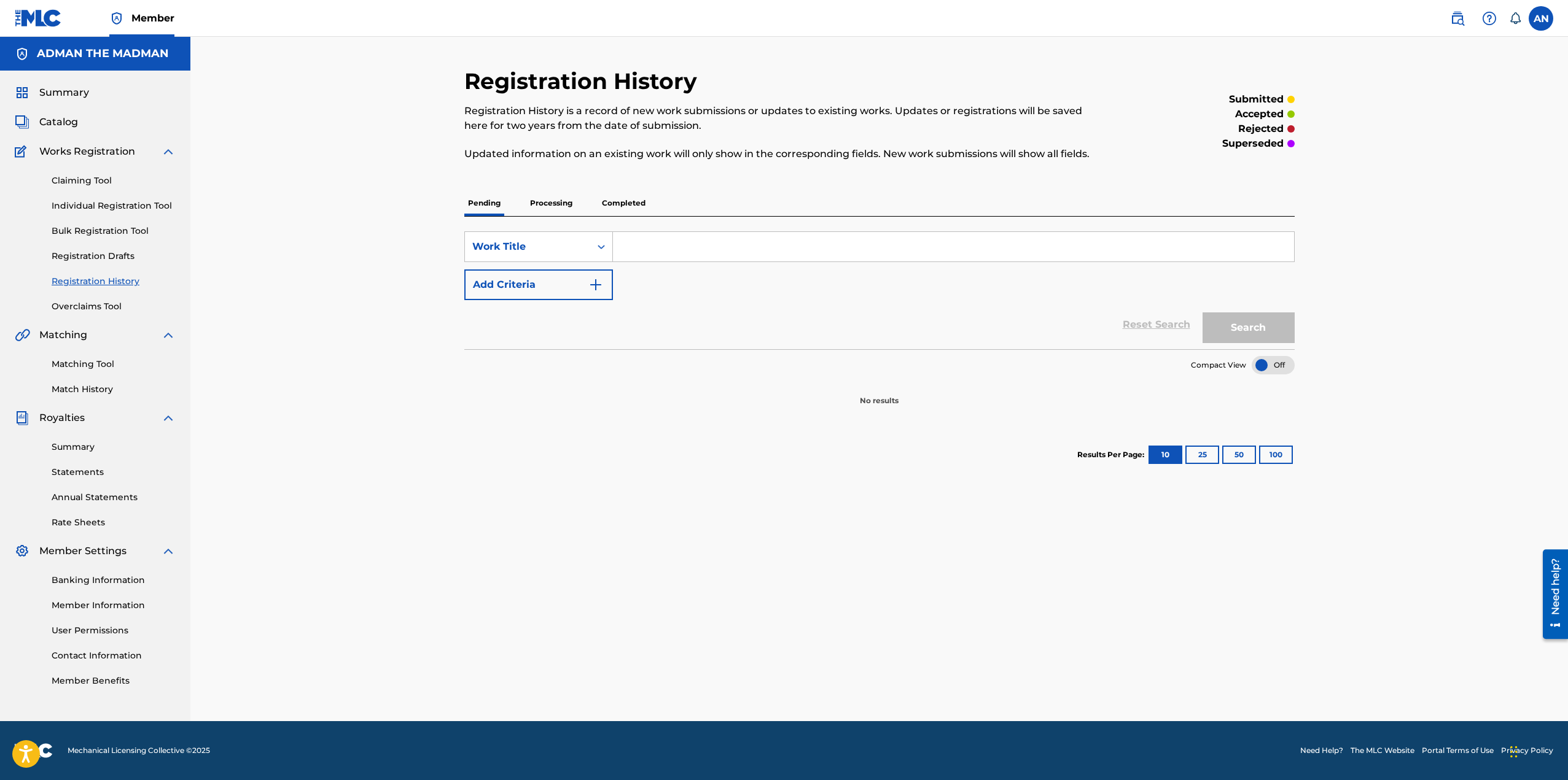
click at [67, 125] on span "Catalog" at bounding box center [58, 122] width 39 height 15
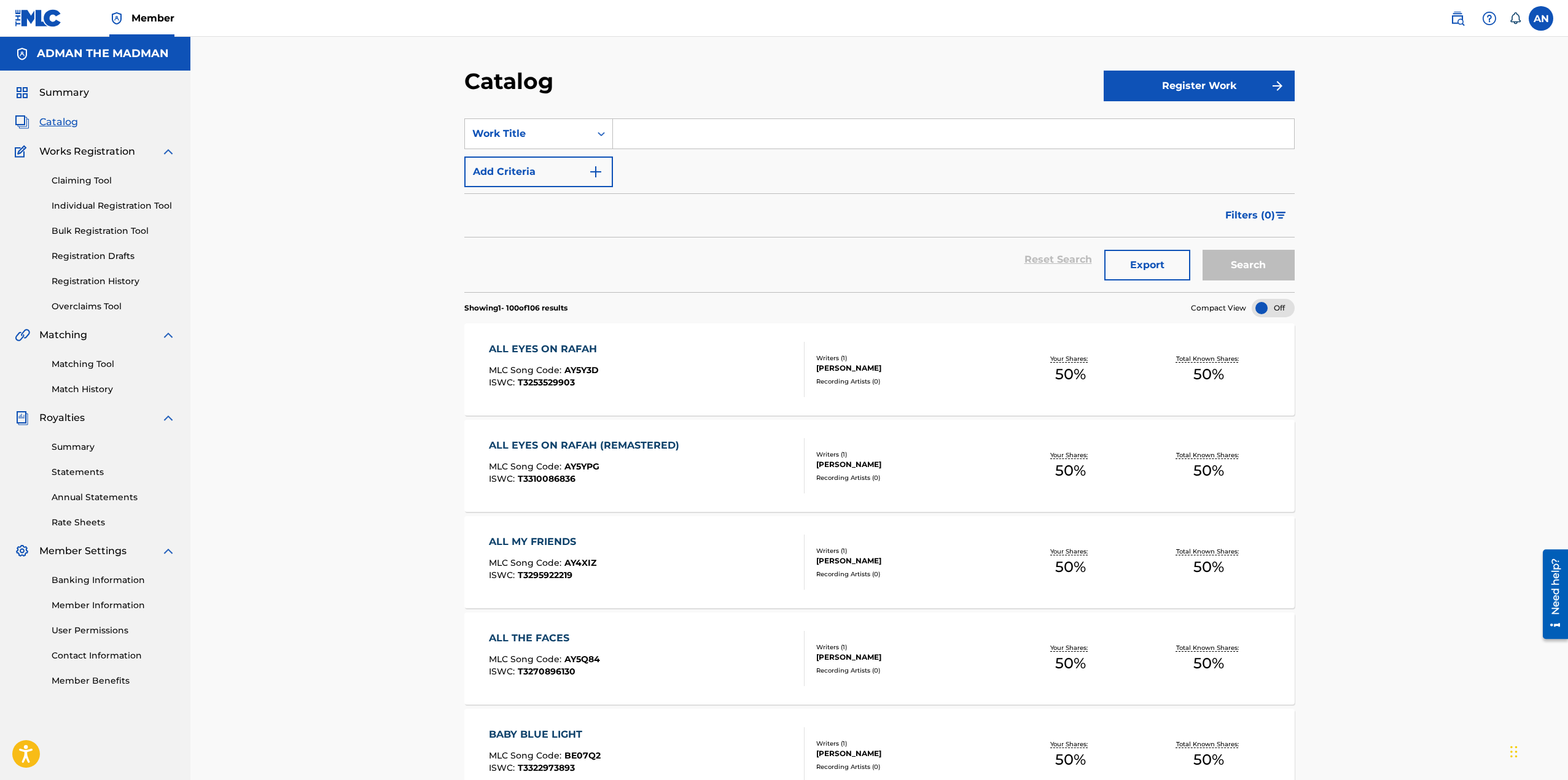
click at [568, 346] on div "ALL EYES ON RAFAH" at bounding box center [546, 350] width 114 height 15
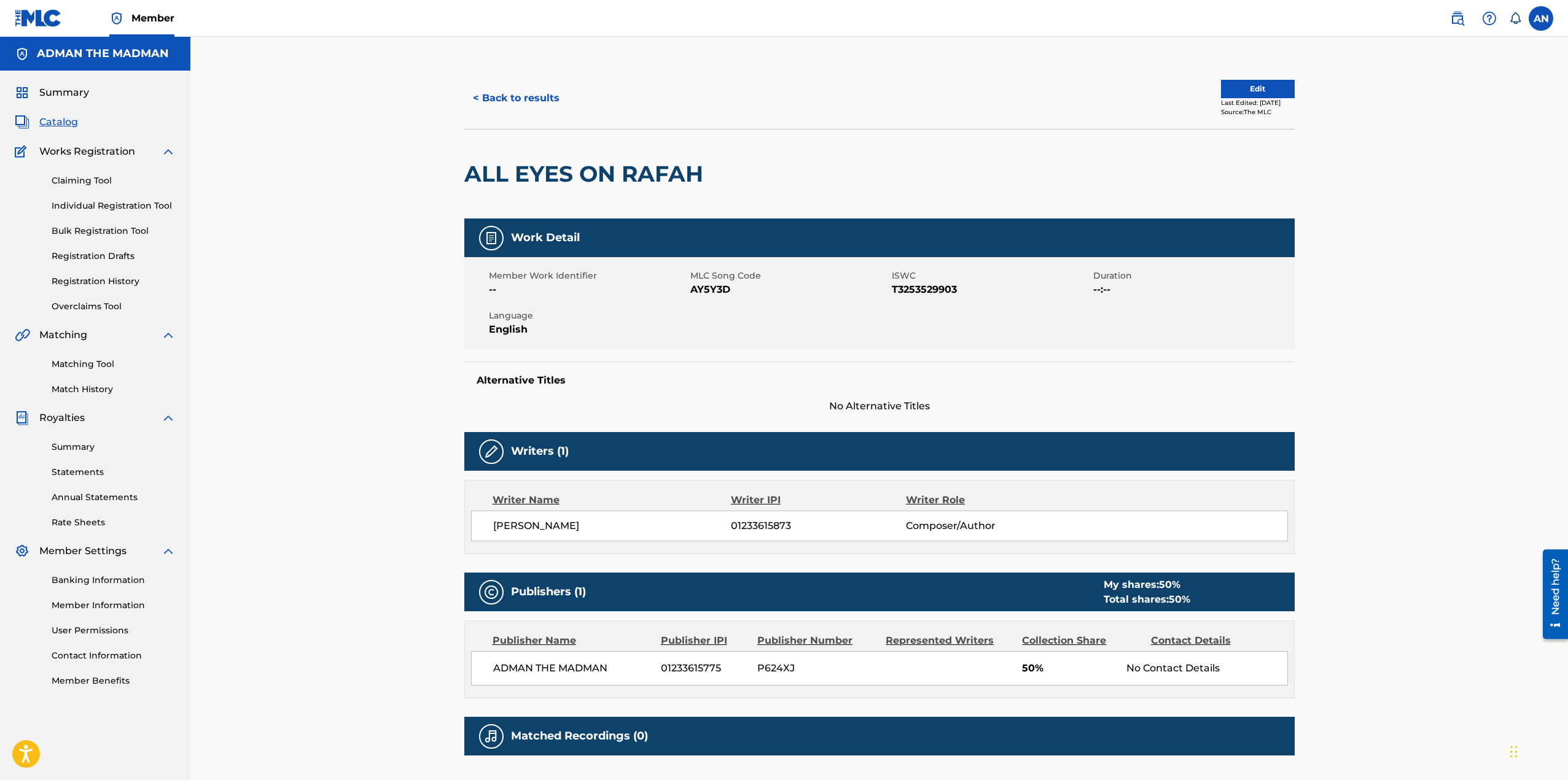
click at [84, 280] on link "Registration History" at bounding box center [113, 281] width 124 height 13
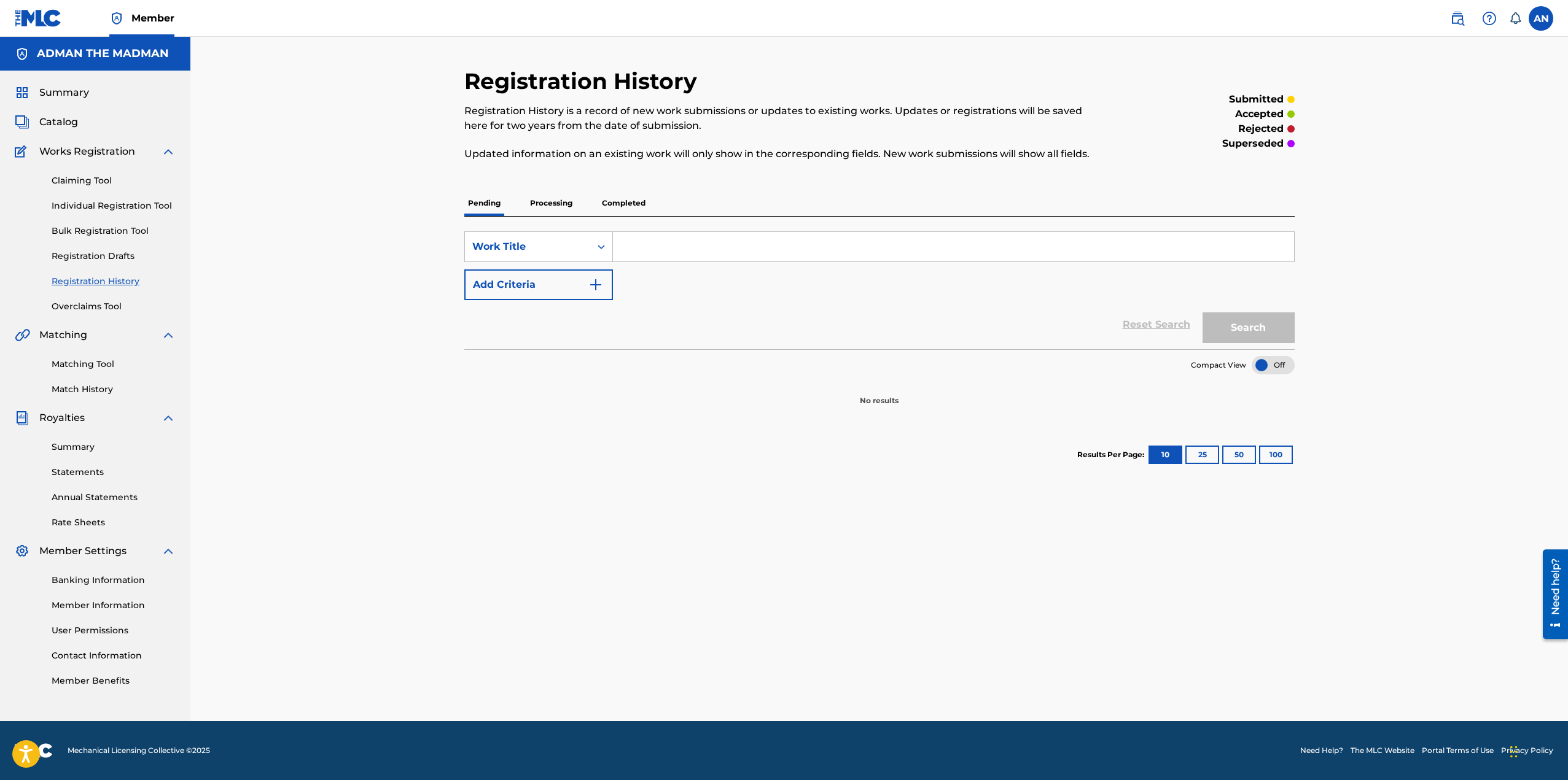
click at [551, 202] on p "Processing" at bounding box center [551, 203] width 50 height 26
click at [628, 199] on p "Completed" at bounding box center [623, 203] width 51 height 26
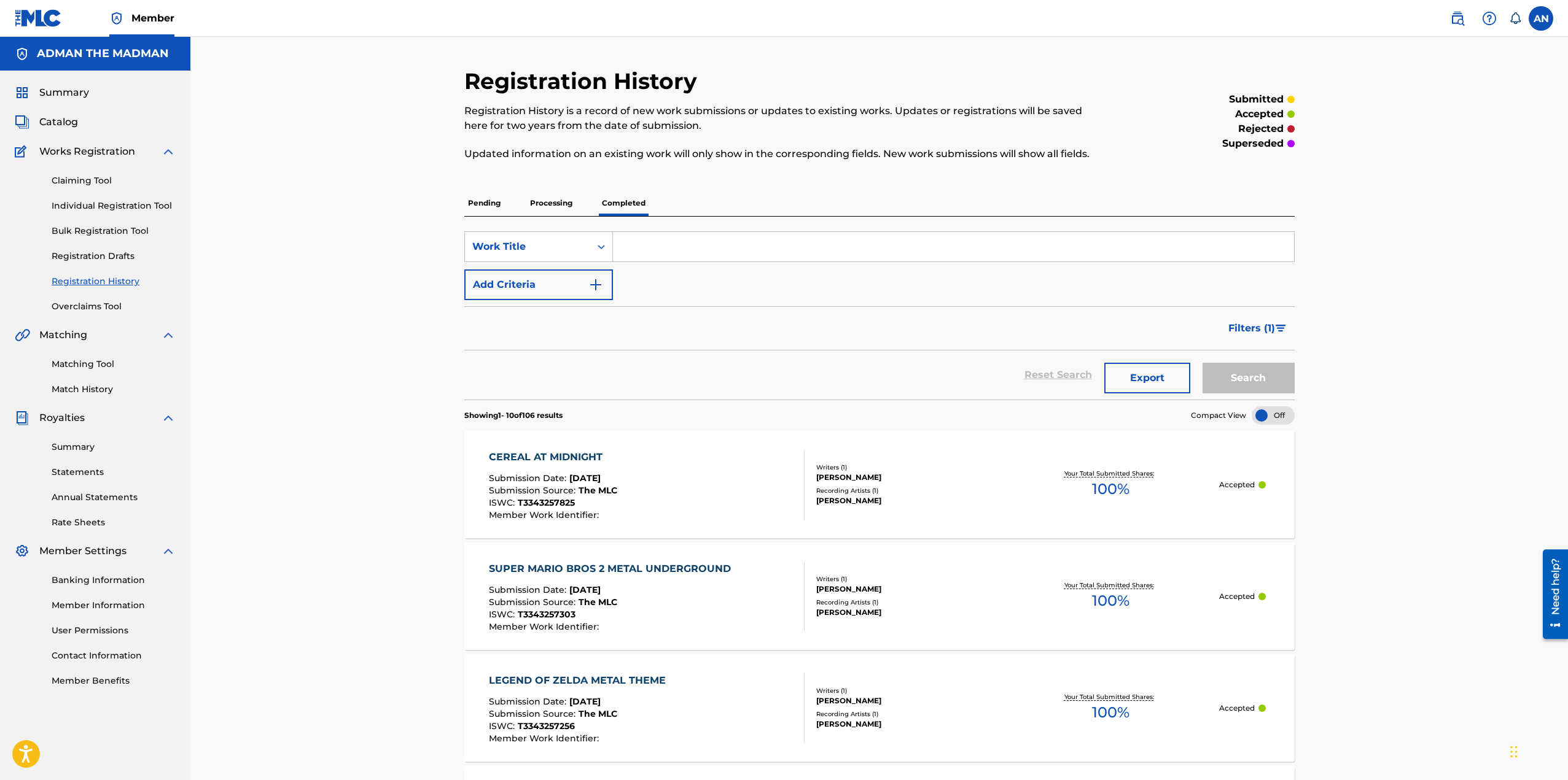
click at [555, 198] on p "Processing" at bounding box center [551, 203] width 50 height 26
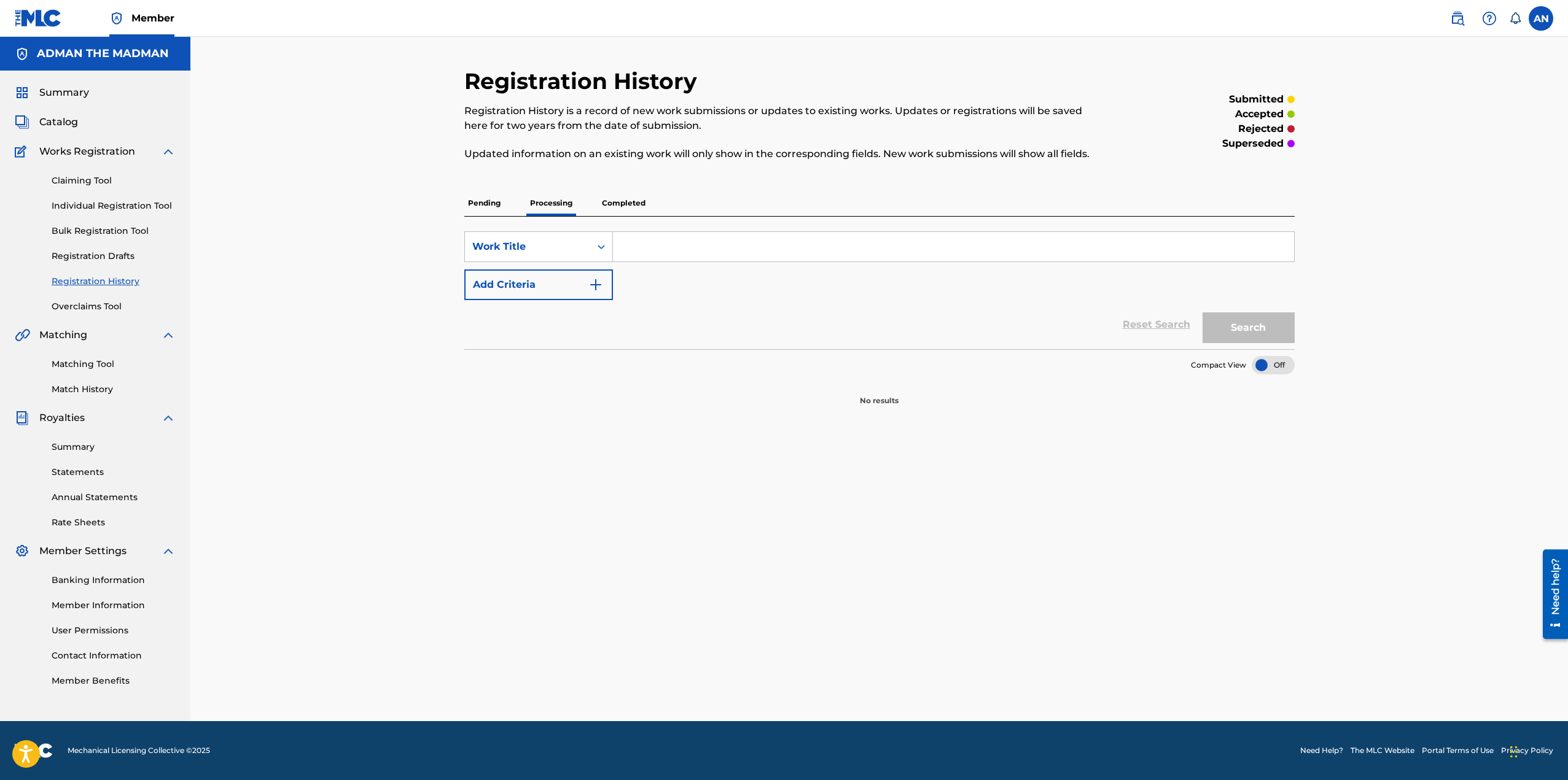
click at [481, 200] on p "Pending" at bounding box center [484, 203] width 40 height 26
click at [67, 120] on span "Catalog" at bounding box center [58, 122] width 39 height 15
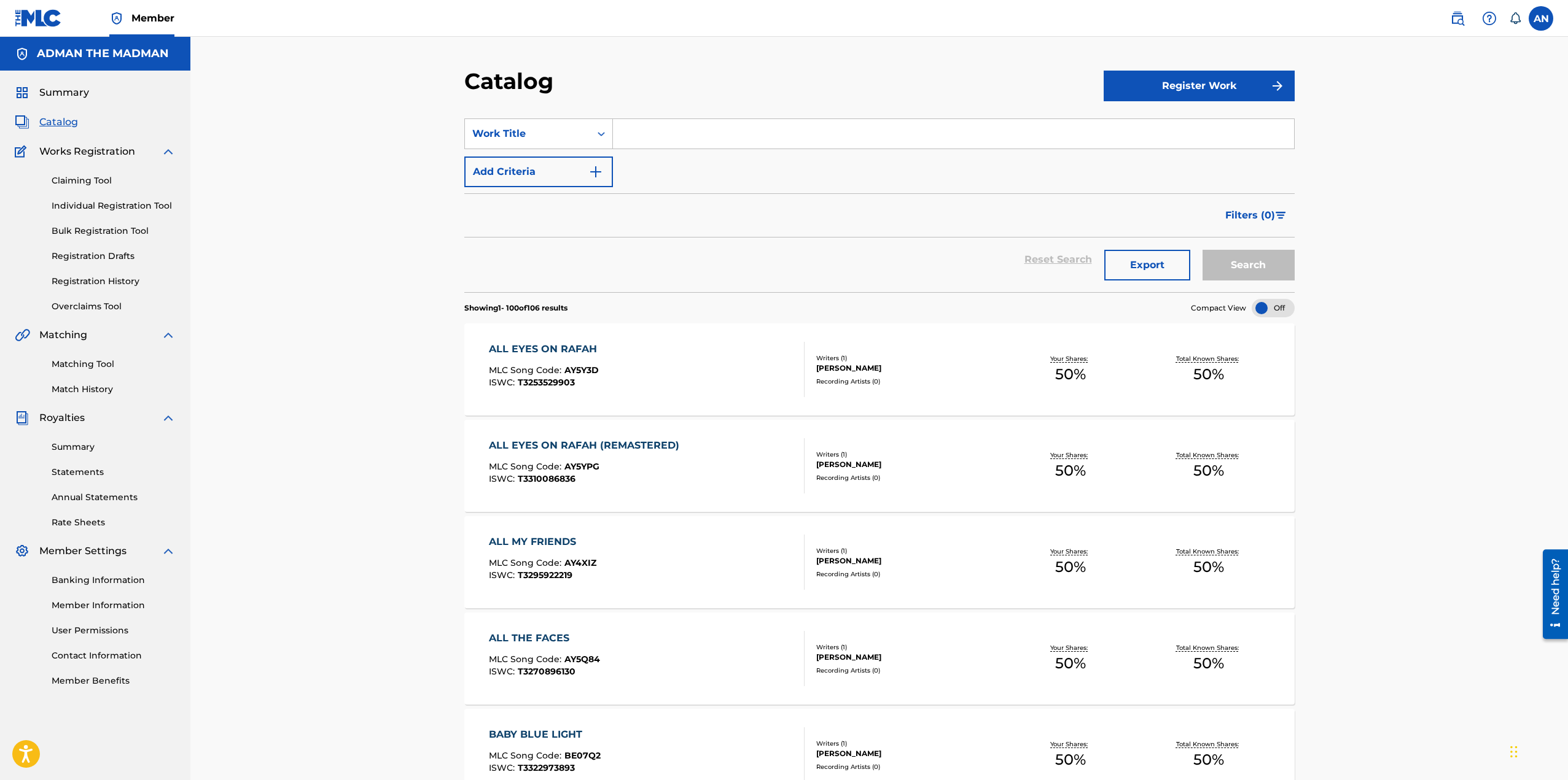
click at [651, 441] on div "ALL EYES ON RAFAH (REMASTERED)" at bounding box center [587, 446] width 196 height 15
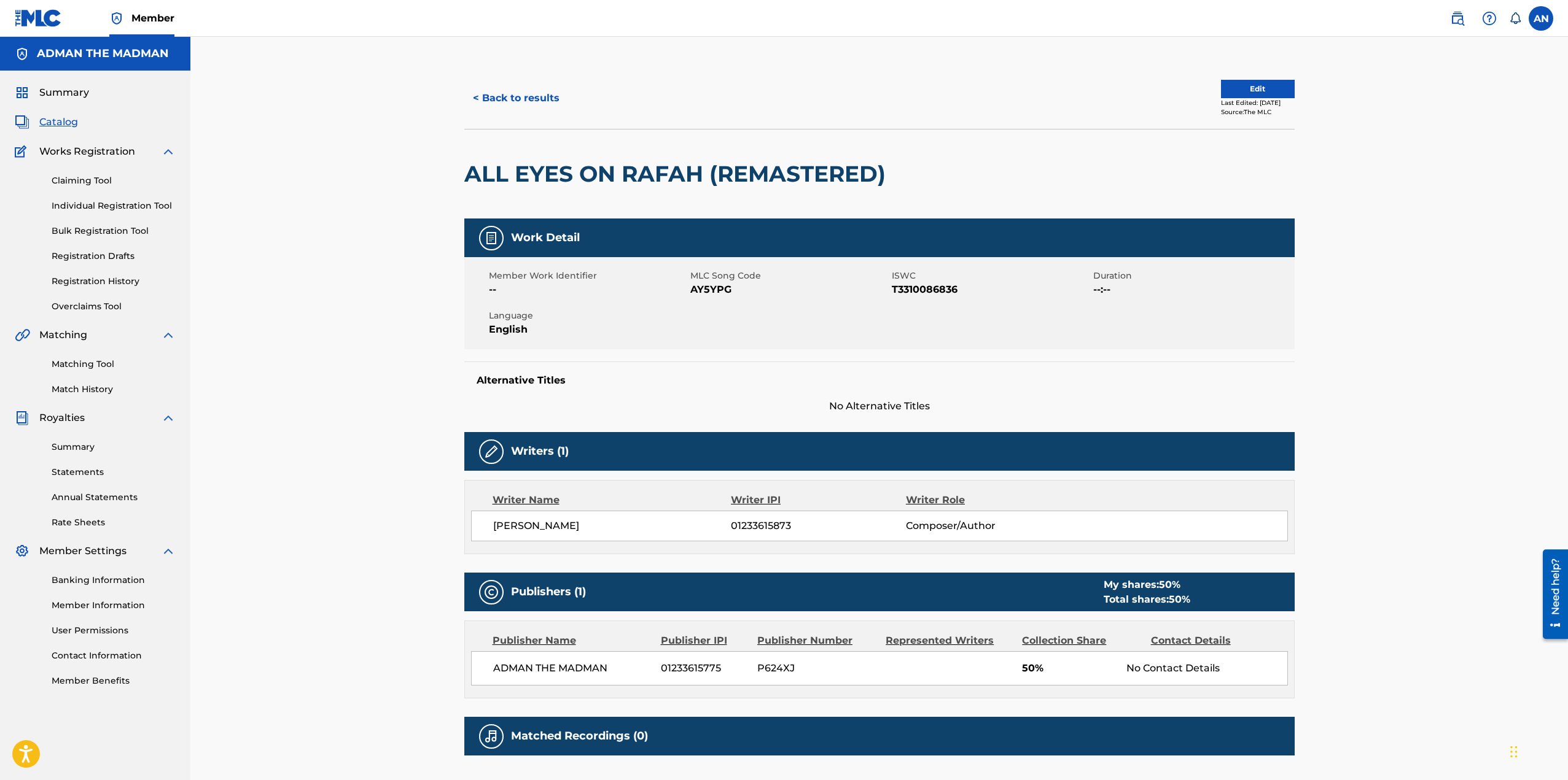
click at [522, 88] on button "< Back to results" at bounding box center [516, 98] width 104 height 31
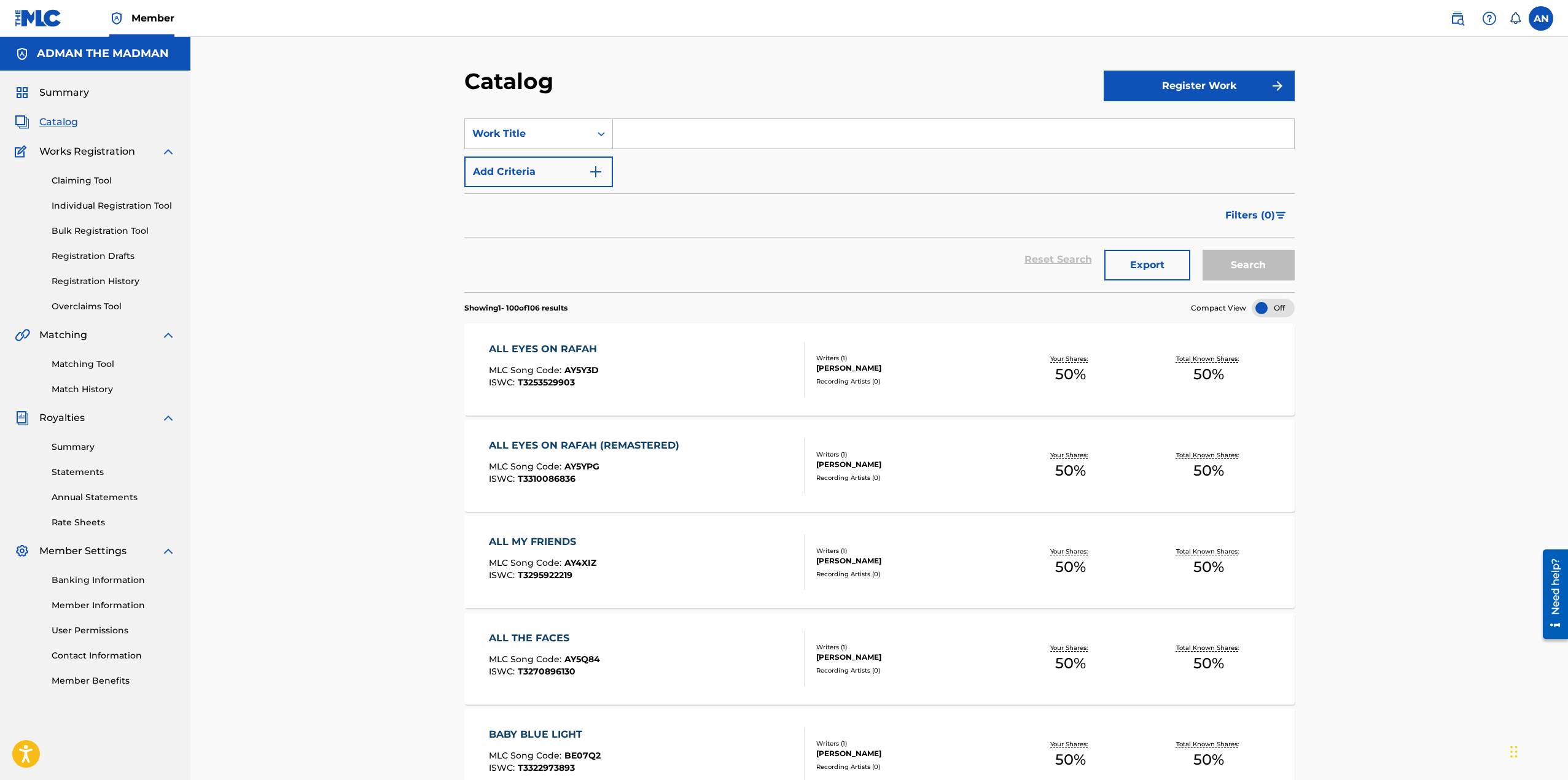
click at [560, 346] on div "ALL EYES ON RAFAH" at bounding box center [546, 350] width 114 height 15
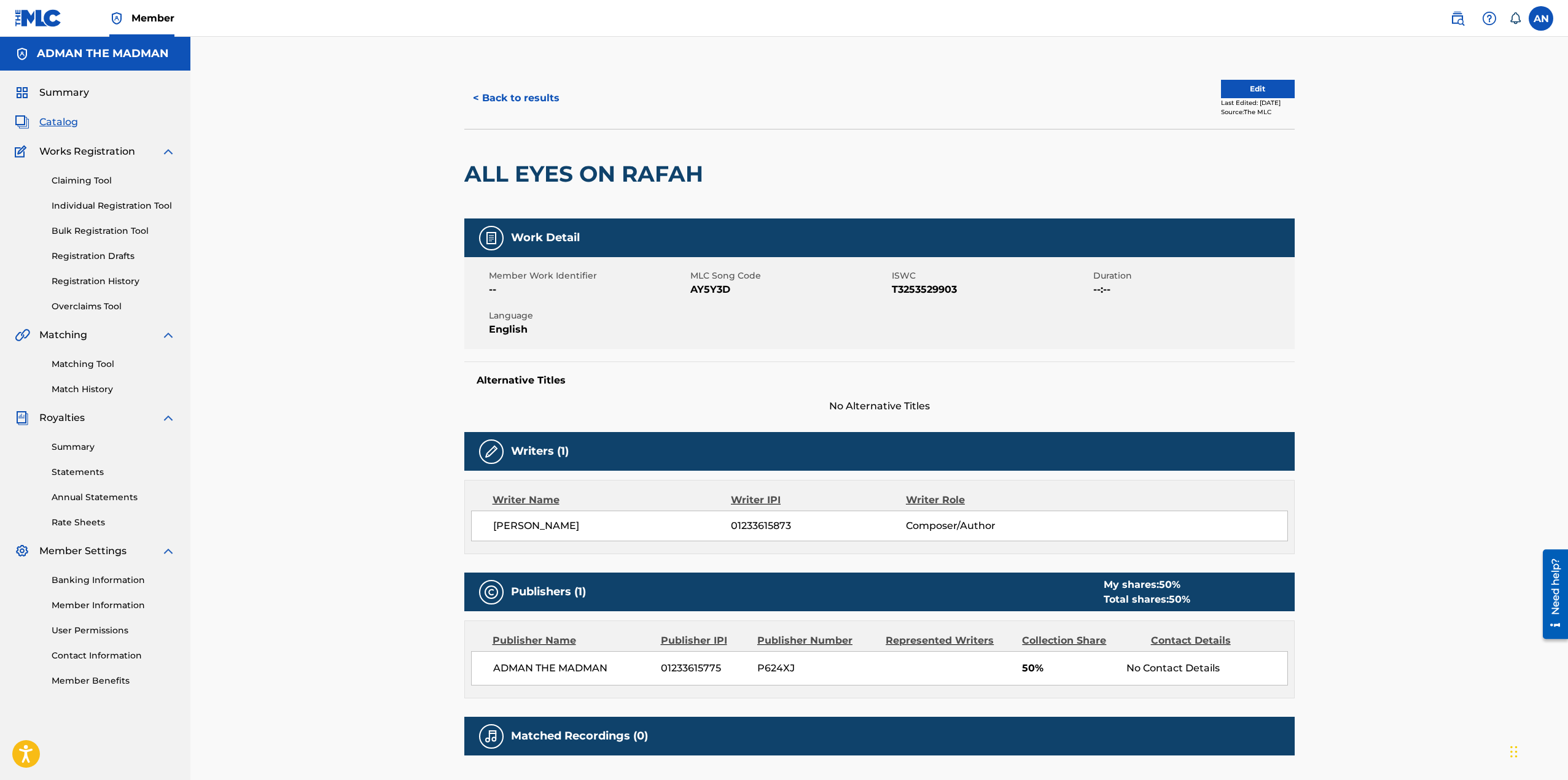
click at [1245, 87] on button "Edit" at bounding box center [1258, 89] width 74 height 18
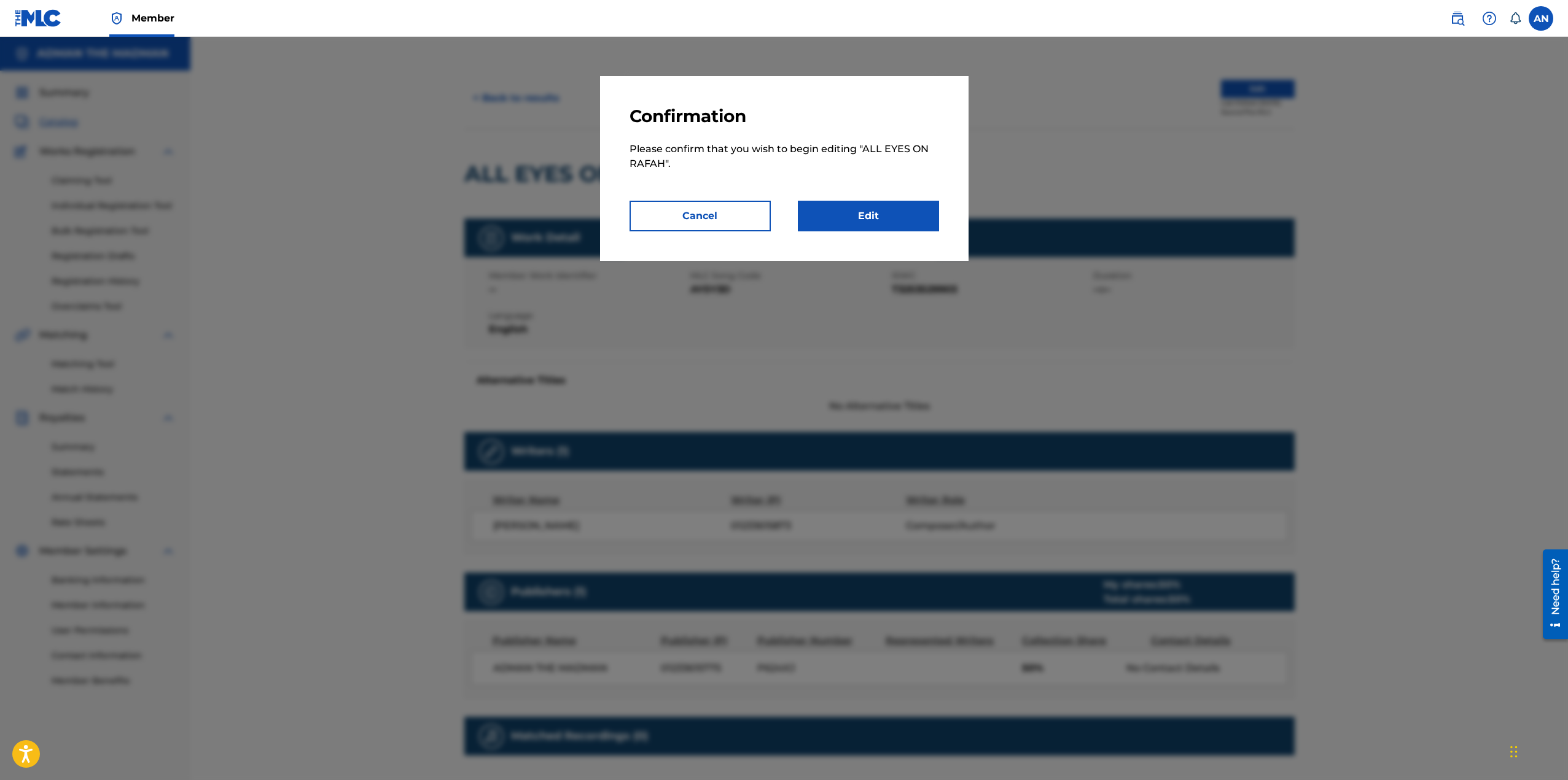
click at [718, 218] on button "Cancel" at bounding box center [700, 216] width 141 height 31
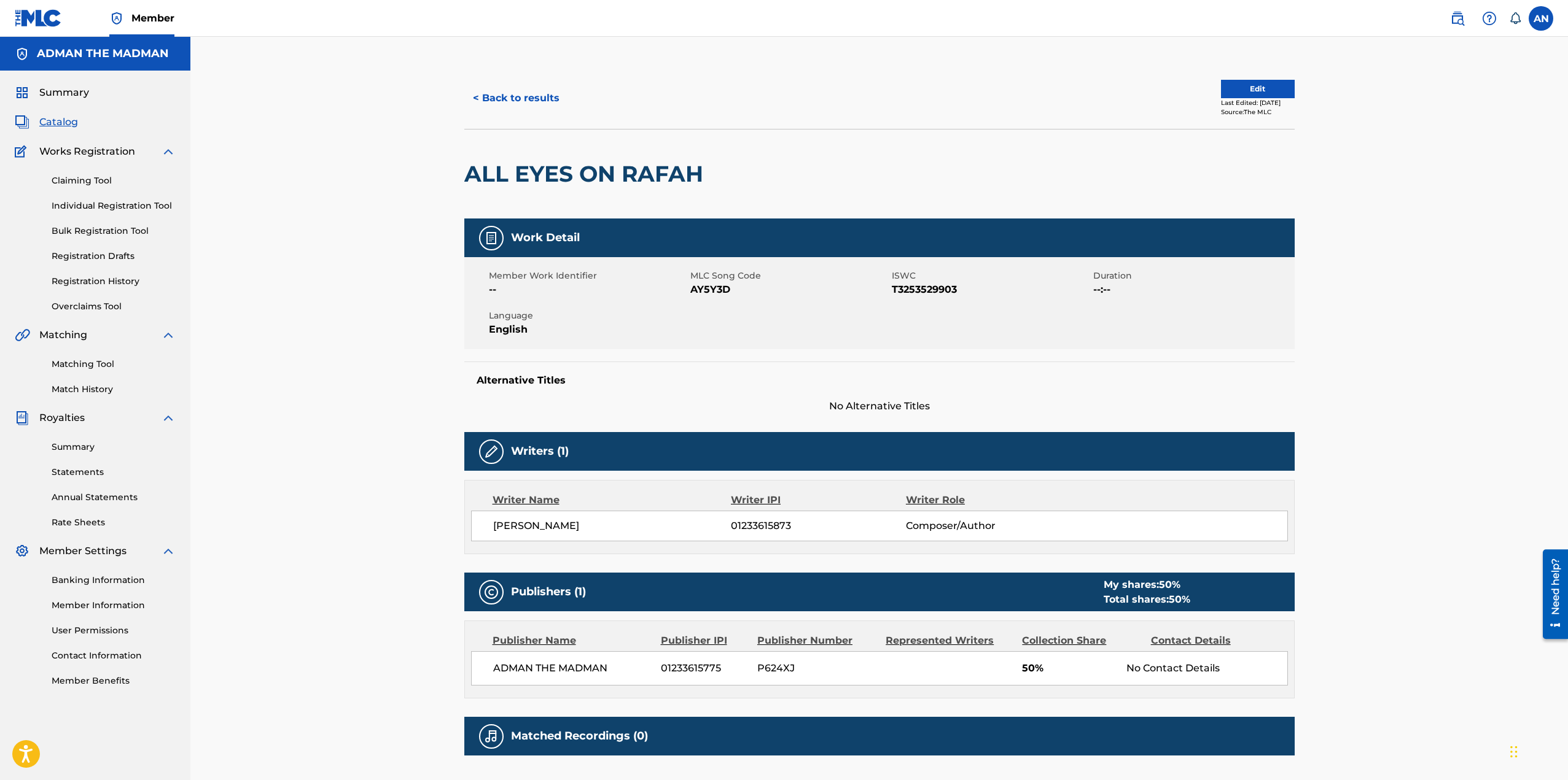
click at [61, 119] on span "Catalog" at bounding box center [58, 122] width 39 height 15
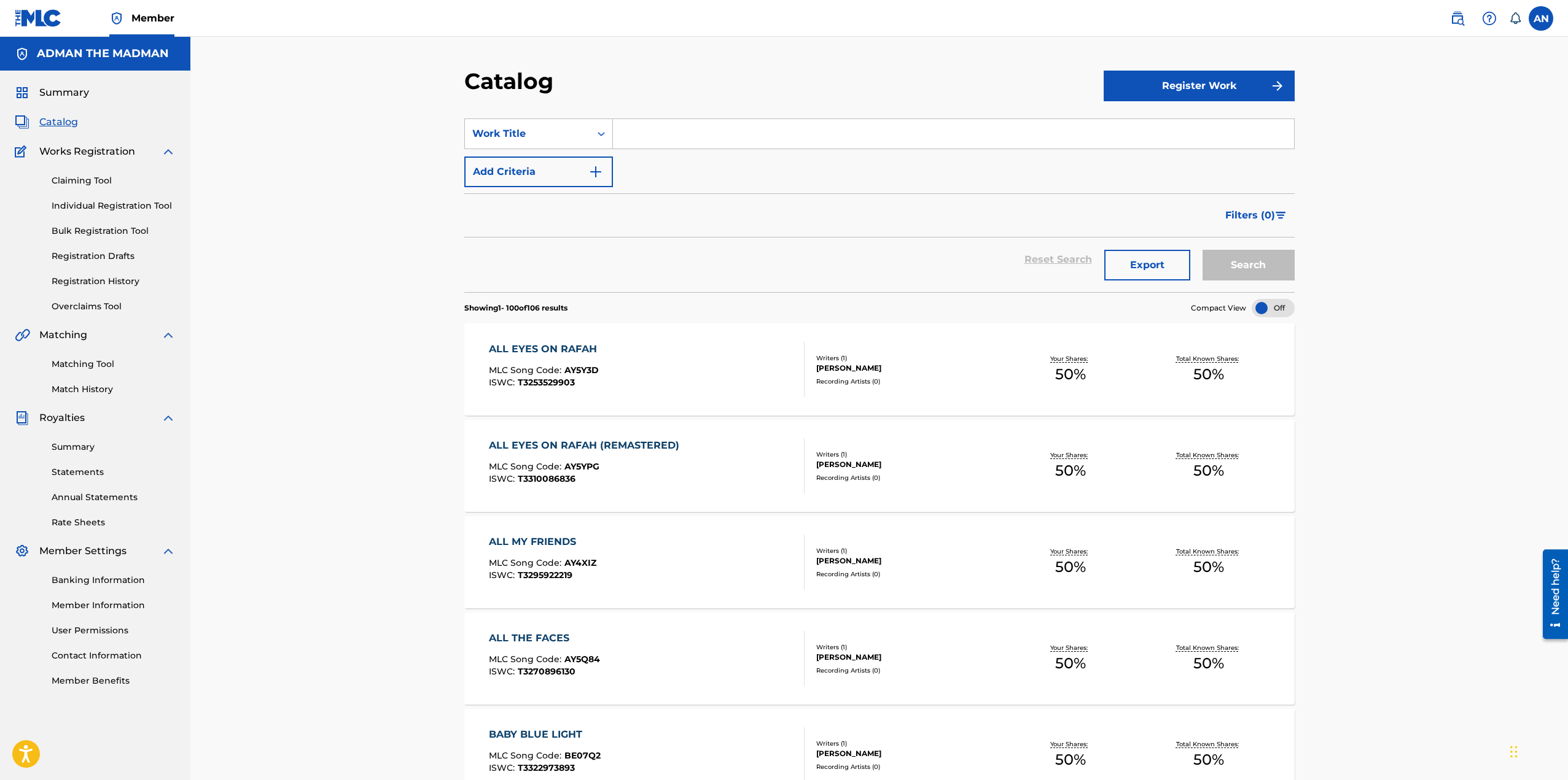
click at [109, 281] on link "Registration History" at bounding box center [113, 281] width 124 height 13
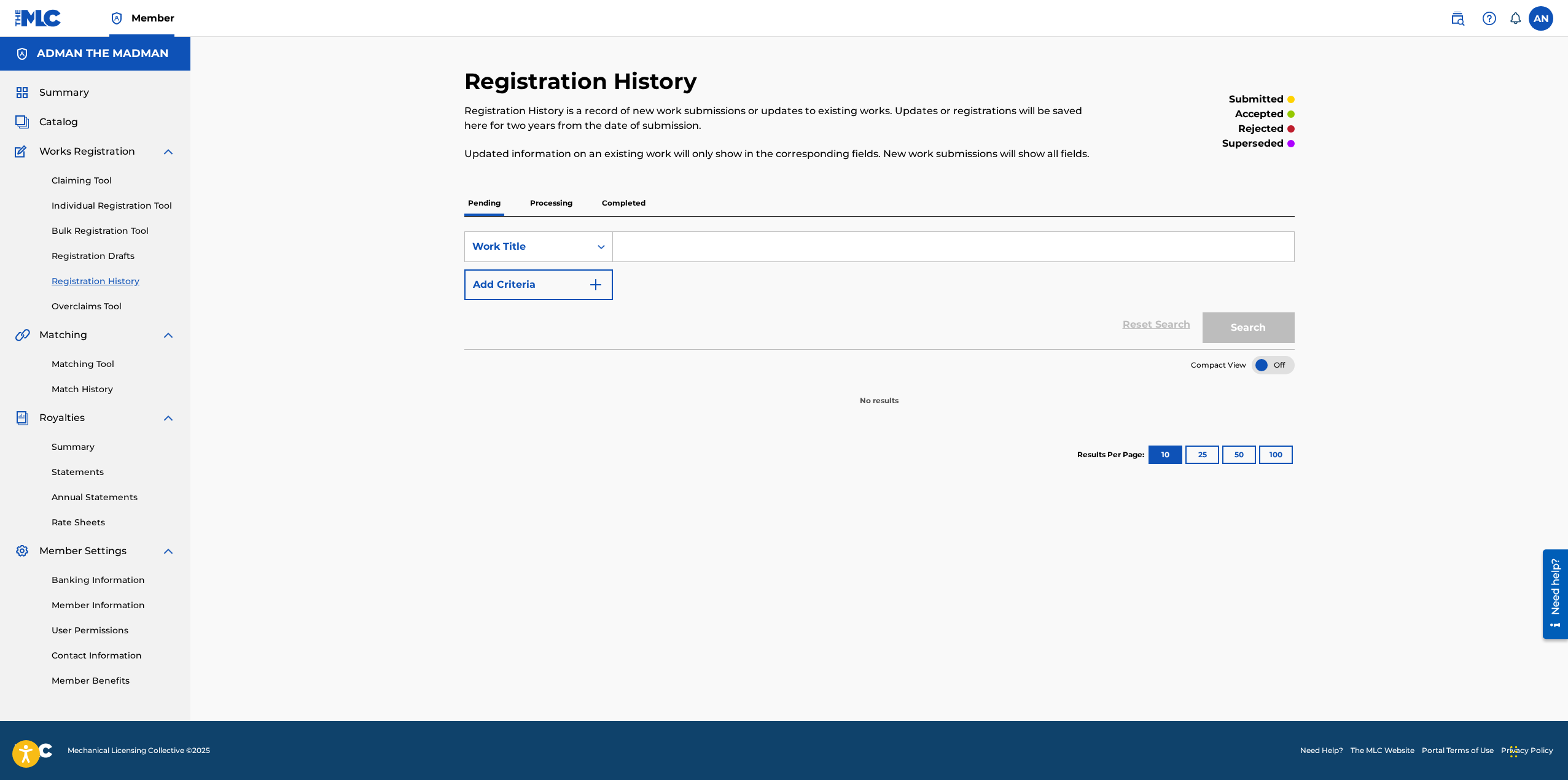
click at [556, 206] on p "Processing" at bounding box center [551, 203] width 50 height 26
click at [682, 248] on input "Search Form" at bounding box center [953, 246] width 681 height 29
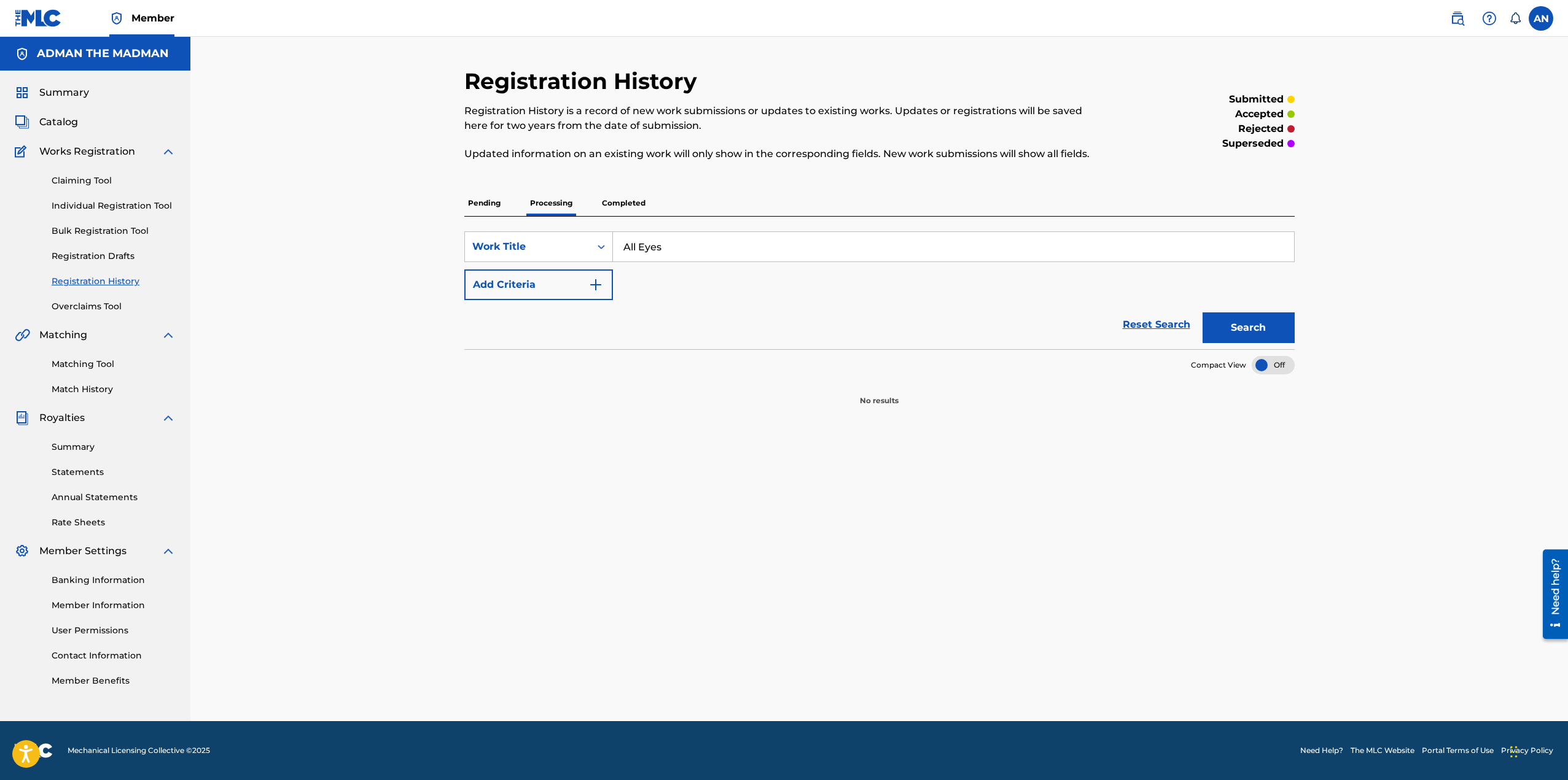
type input "All Eyes"
click at [1280, 339] on button "Search" at bounding box center [1249, 327] width 92 height 31
click at [631, 204] on p "Completed" at bounding box center [623, 203] width 51 height 26
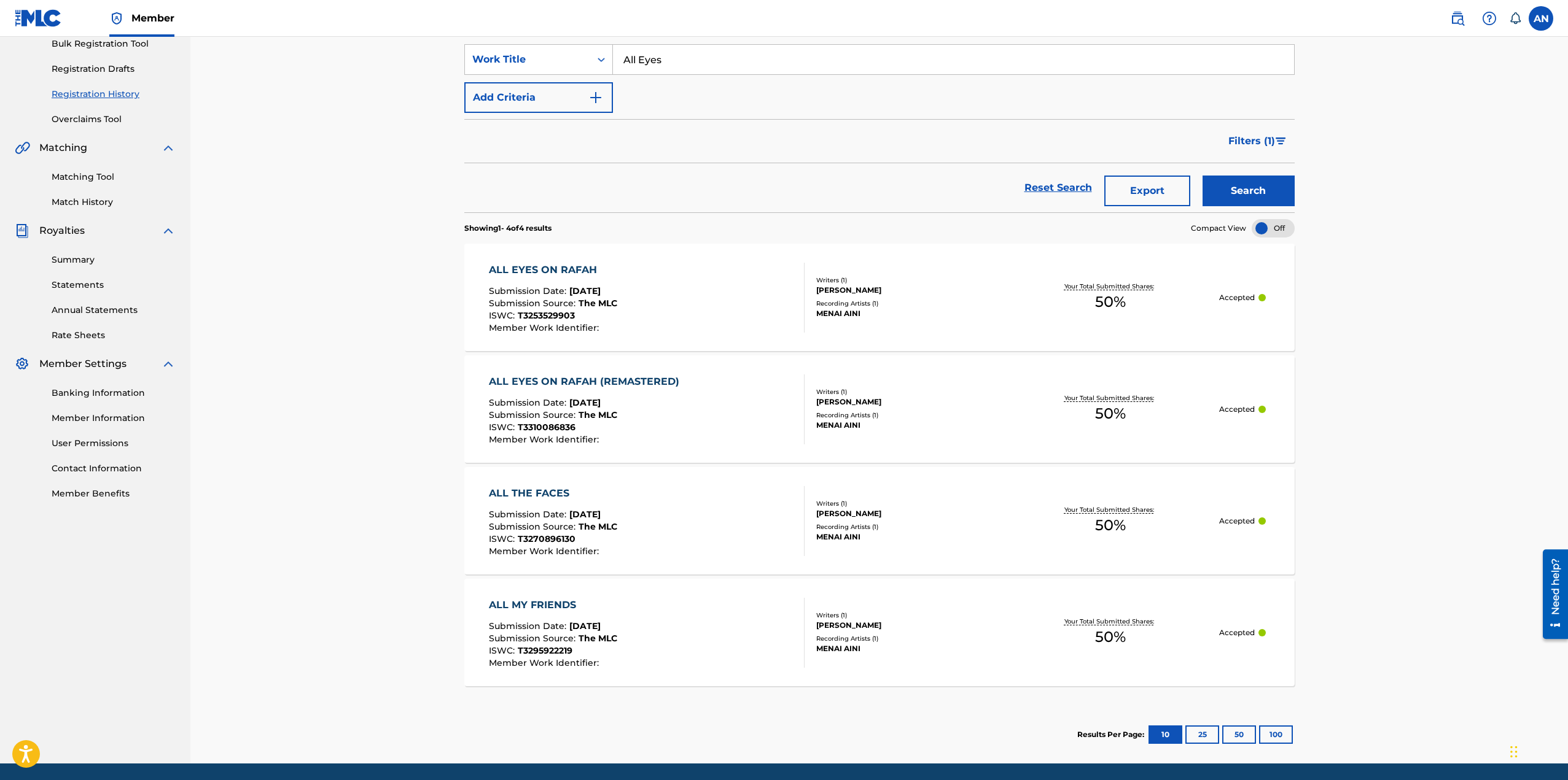
scroll to position [229, 0]
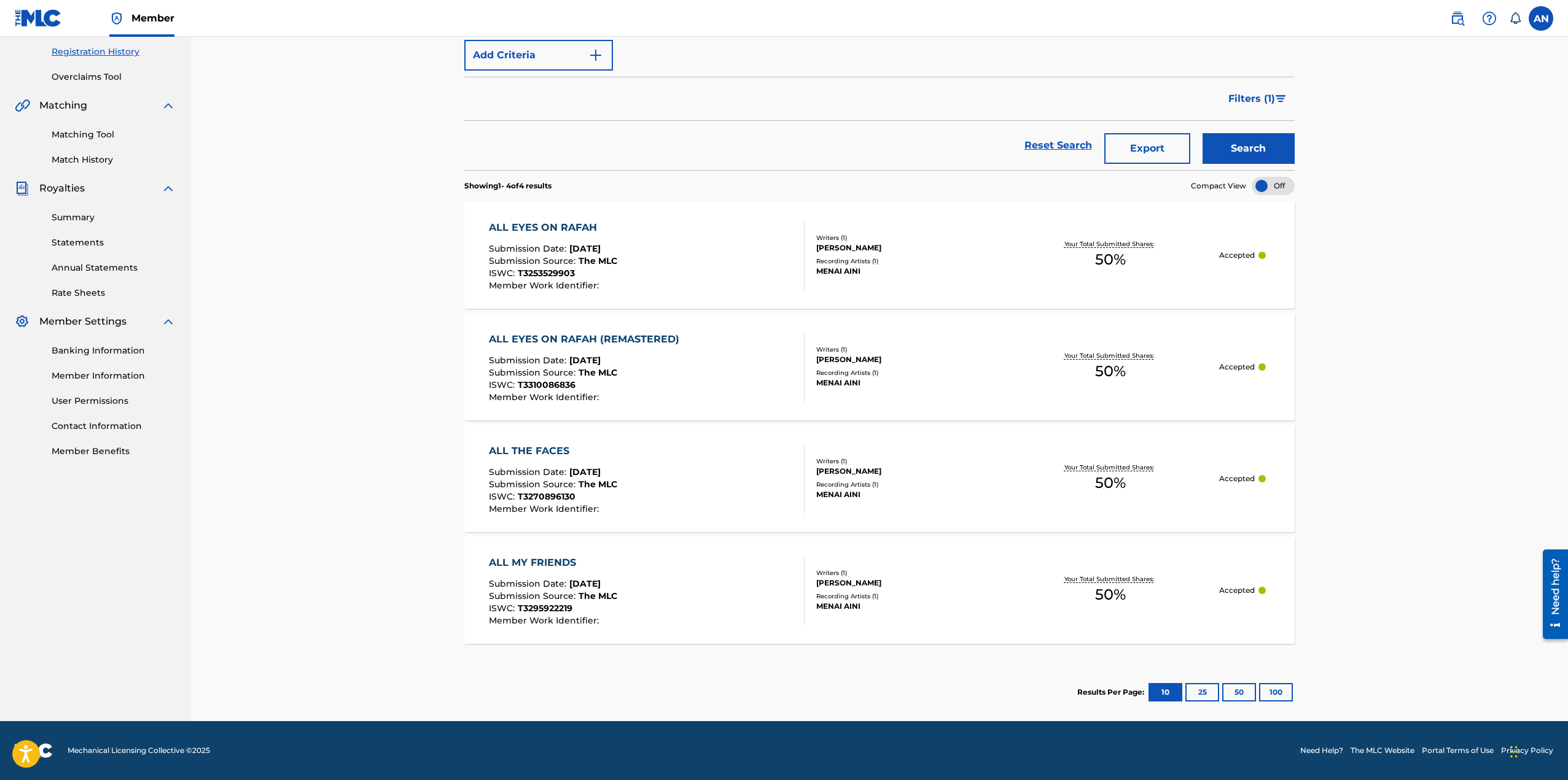
click at [562, 227] on div "ALL EYES ON RAFAH" at bounding box center [553, 228] width 128 height 15
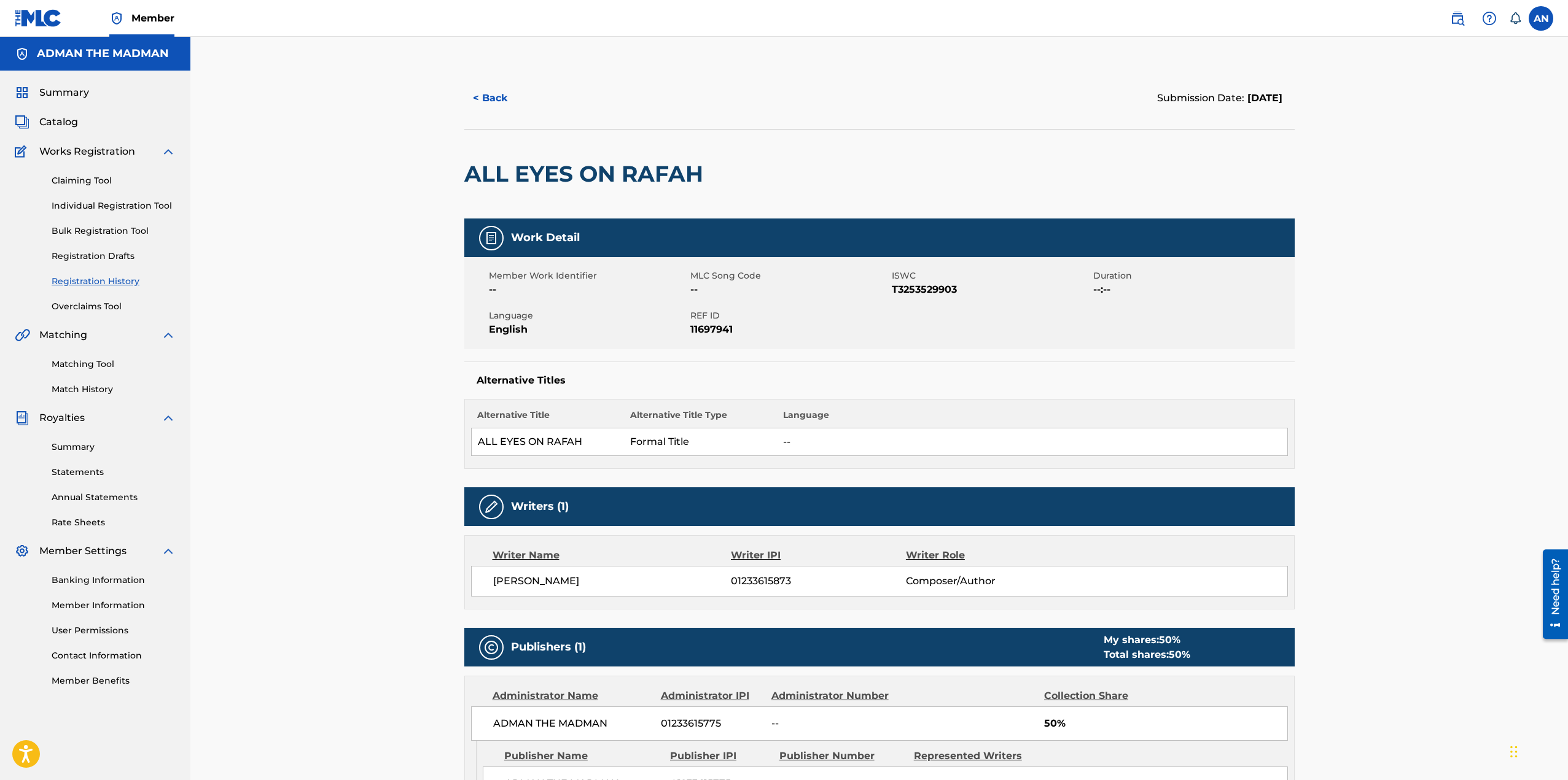
click at [490, 98] on button "< Back" at bounding box center [501, 98] width 74 height 31
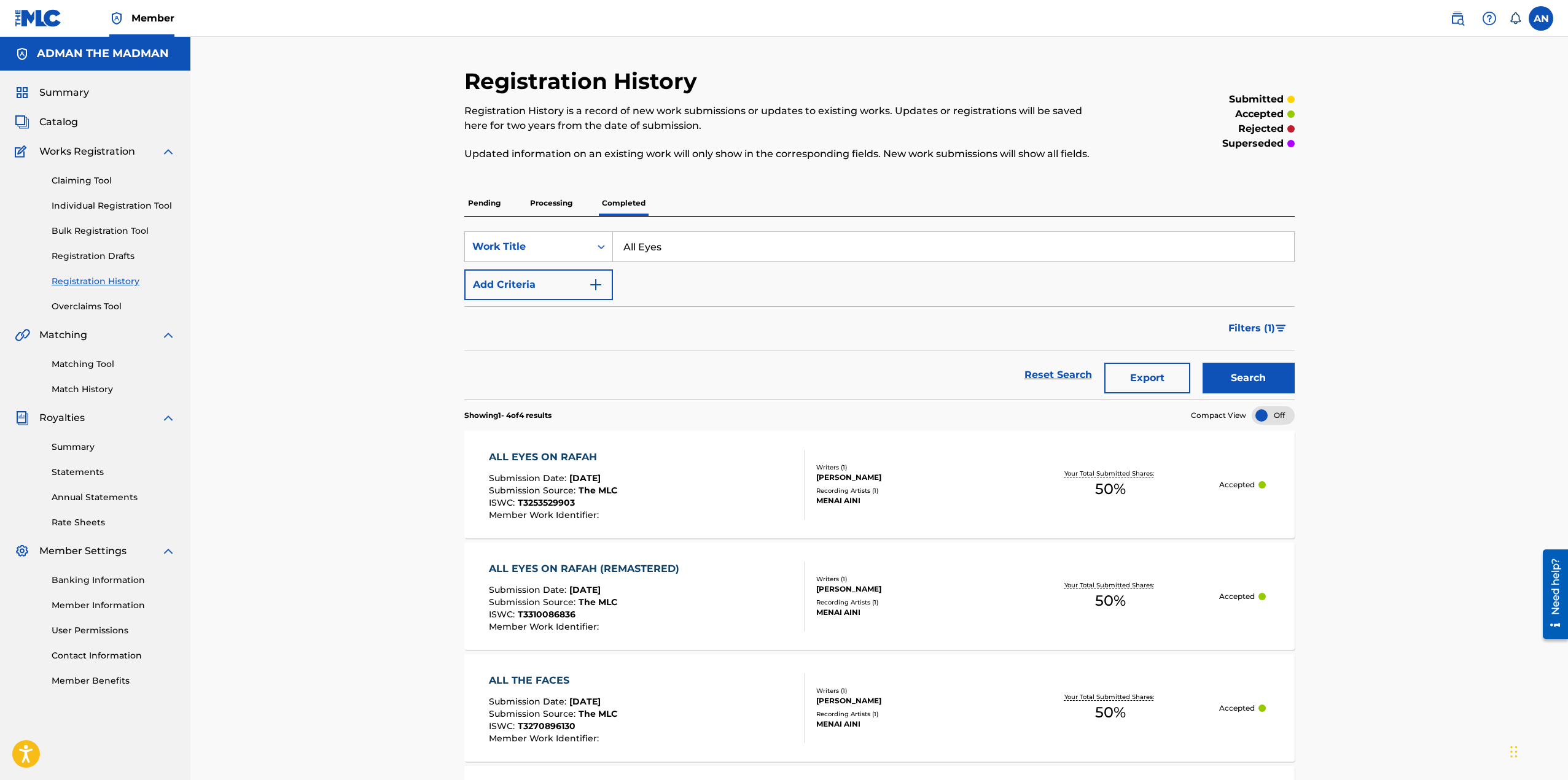
click at [552, 210] on p "Processing" at bounding box center [551, 203] width 50 height 26
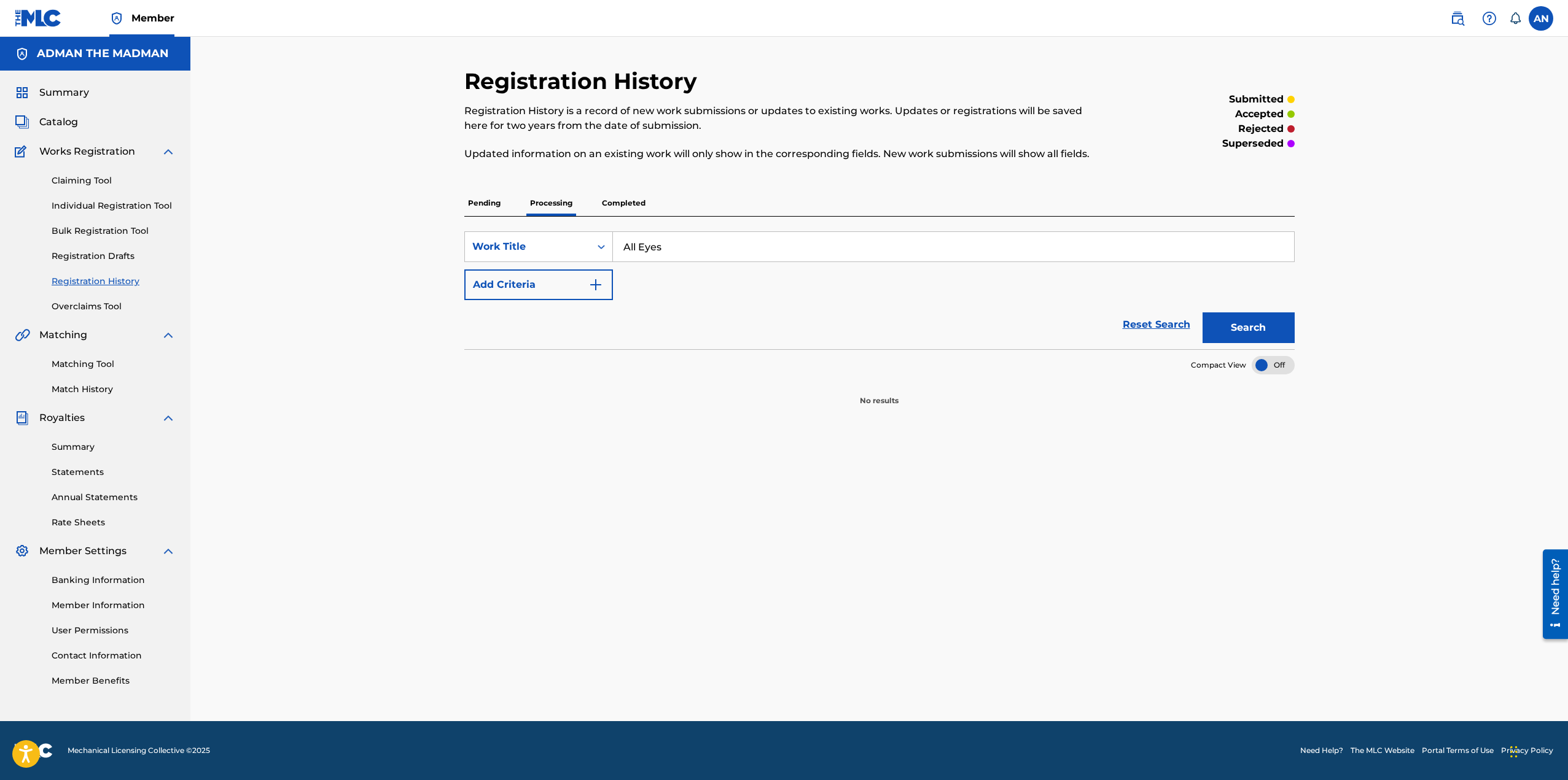
click at [476, 204] on p "Pending" at bounding box center [484, 203] width 40 height 26
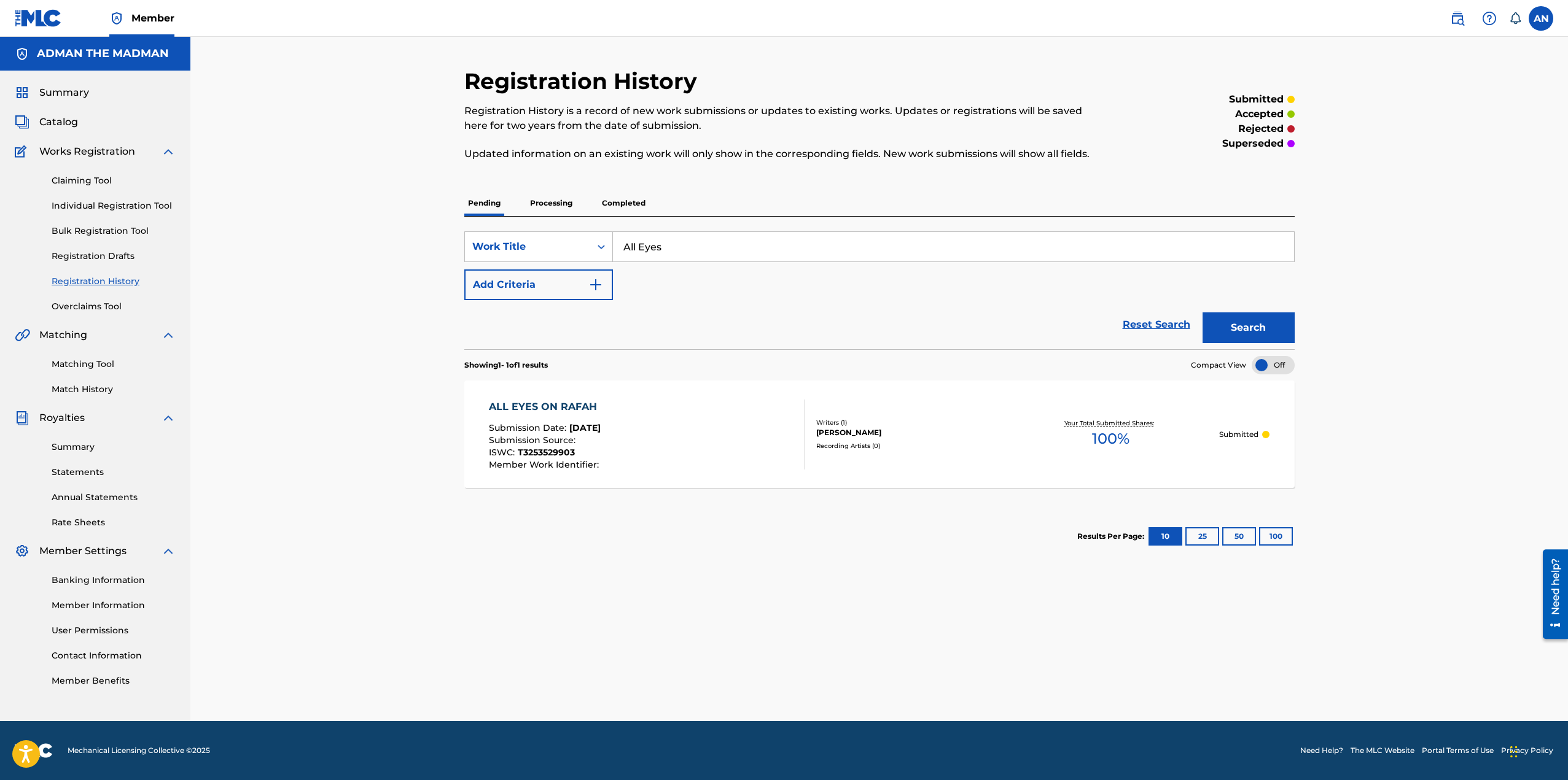
click at [98, 369] on link "Matching Tool" at bounding box center [113, 364] width 124 height 13
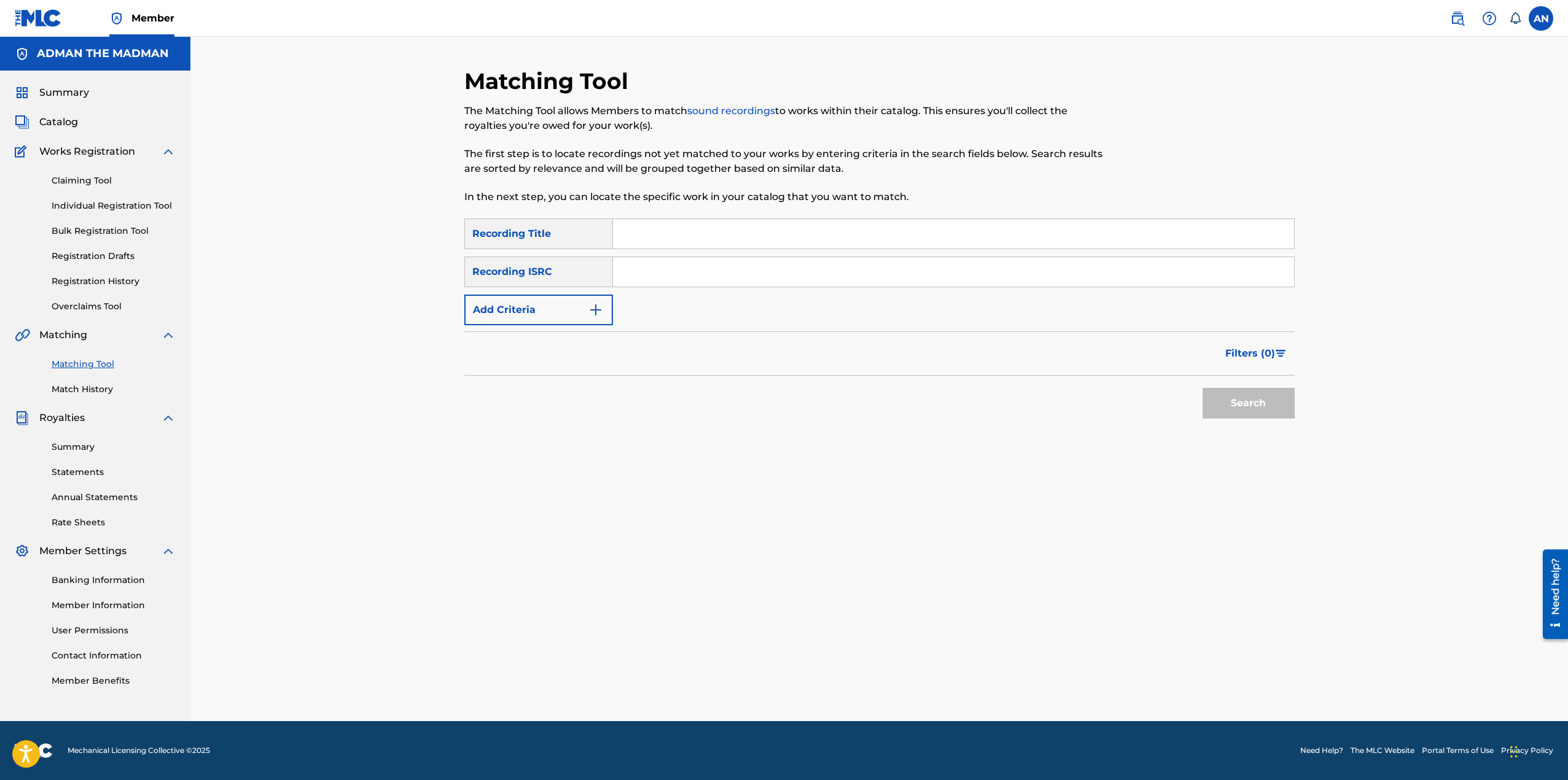
click at [704, 231] on input "Search Form" at bounding box center [953, 234] width 681 height 29
type input "All Eyes On Rafah"
click at [1260, 409] on button "Search" at bounding box center [1249, 403] width 92 height 31
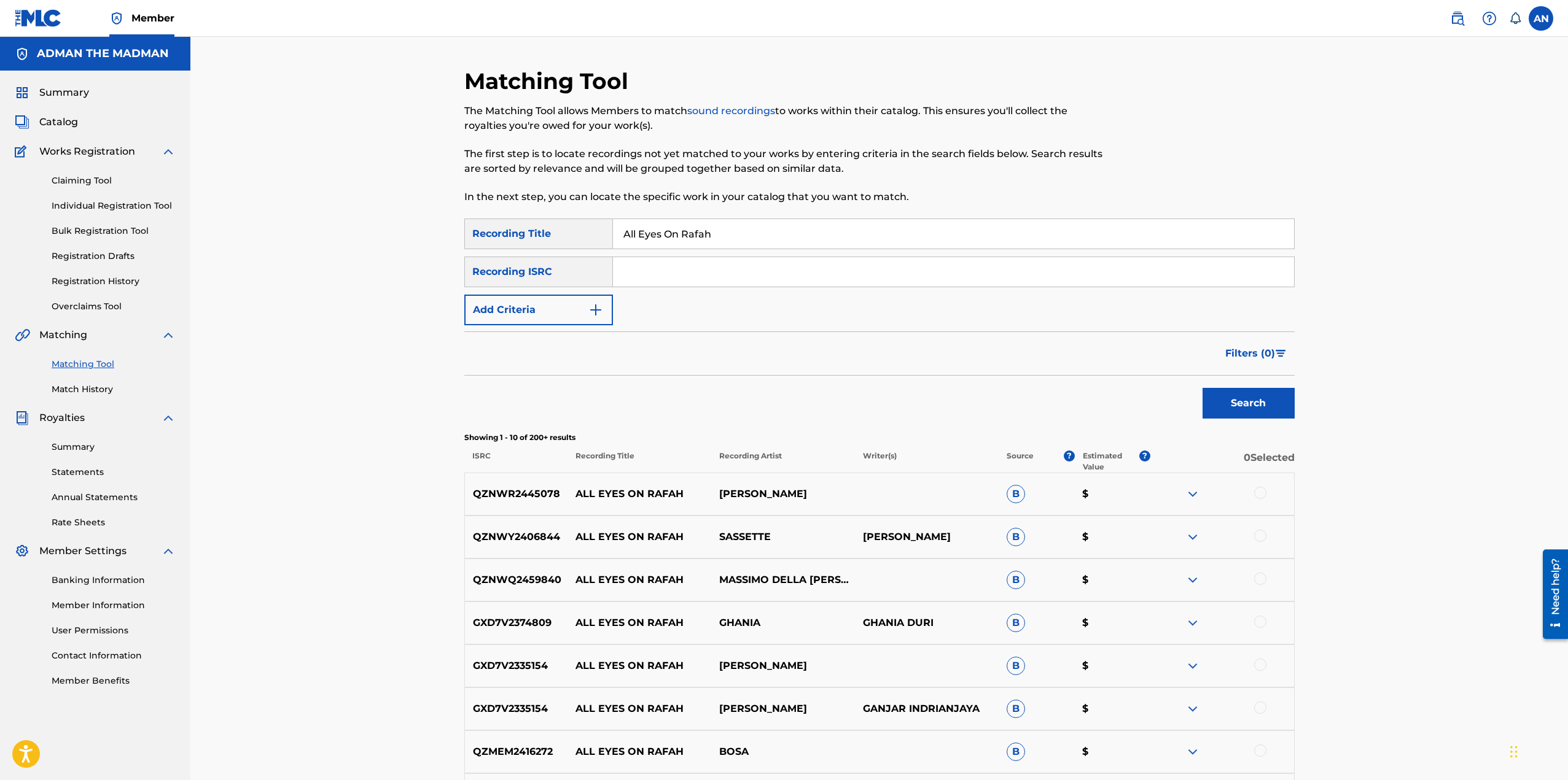
click at [721, 276] on input "Search Form" at bounding box center [953, 272] width 681 height 29
paste input "QZK6F2486254"
type input "QZK6F2486254"
click at [1254, 396] on button "Search" at bounding box center [1249, 403] width 92 height 31
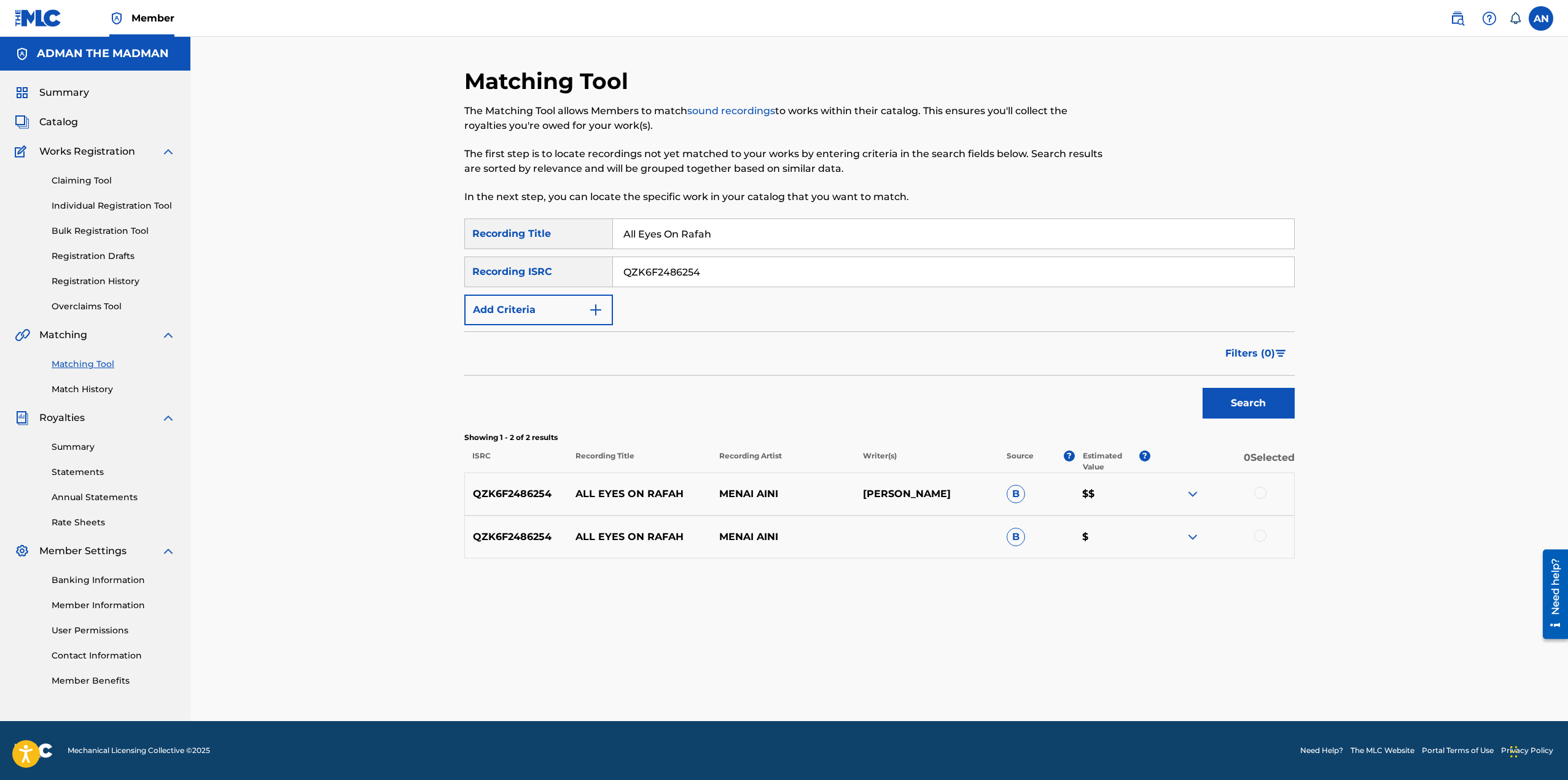
click at [1197, 496] on img at bounding box center [1192, 494] width 15 height 15
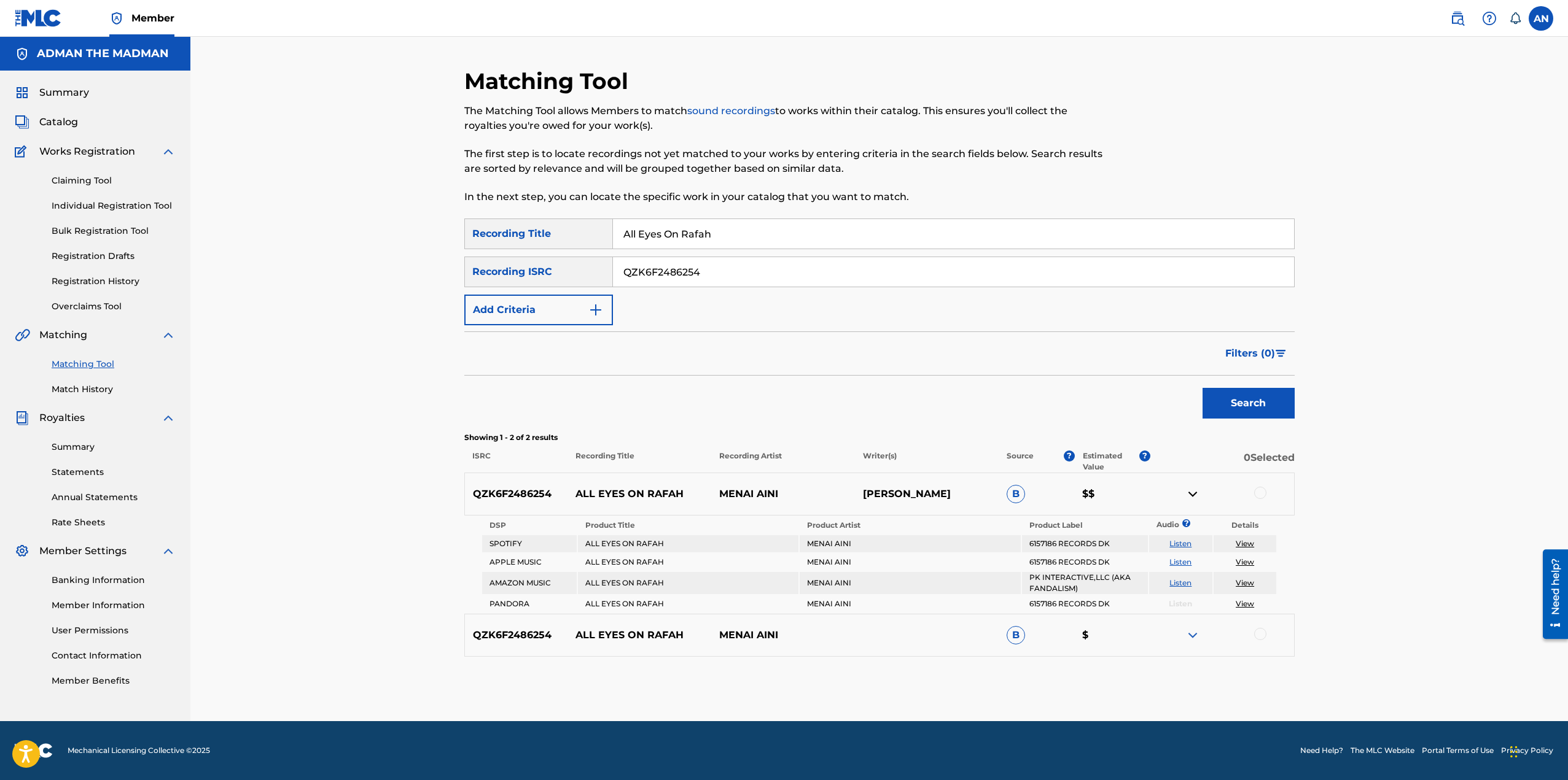
click at [1191, 491] on img at bounding box center [1192, 494] width 15 height 15
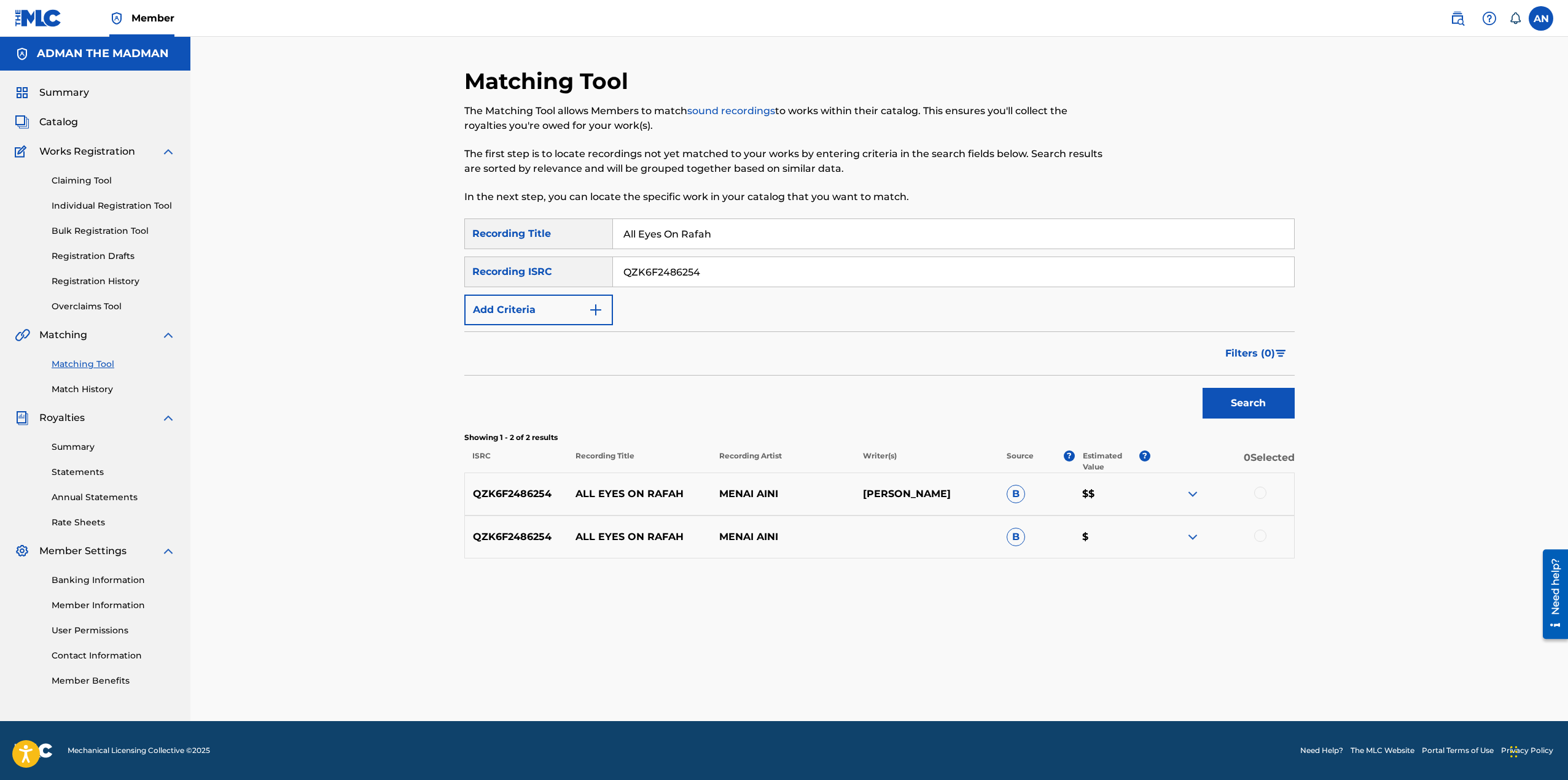
click at [1190, 492] on img at bounding box center [1192, 494] width 15 height 15
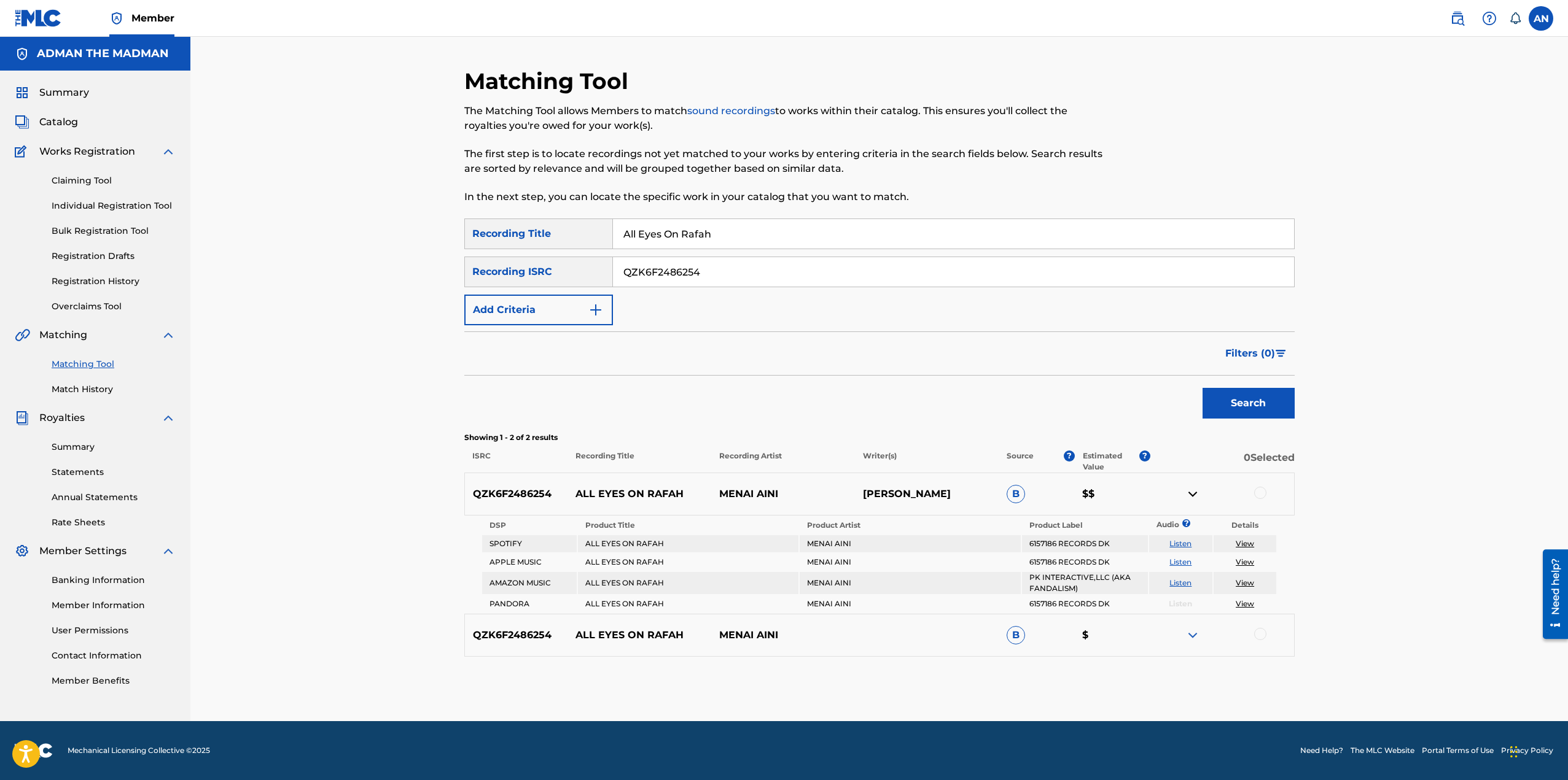
click at [1190, 492] on img at bounding box center [1192, 494] width 15 height 15
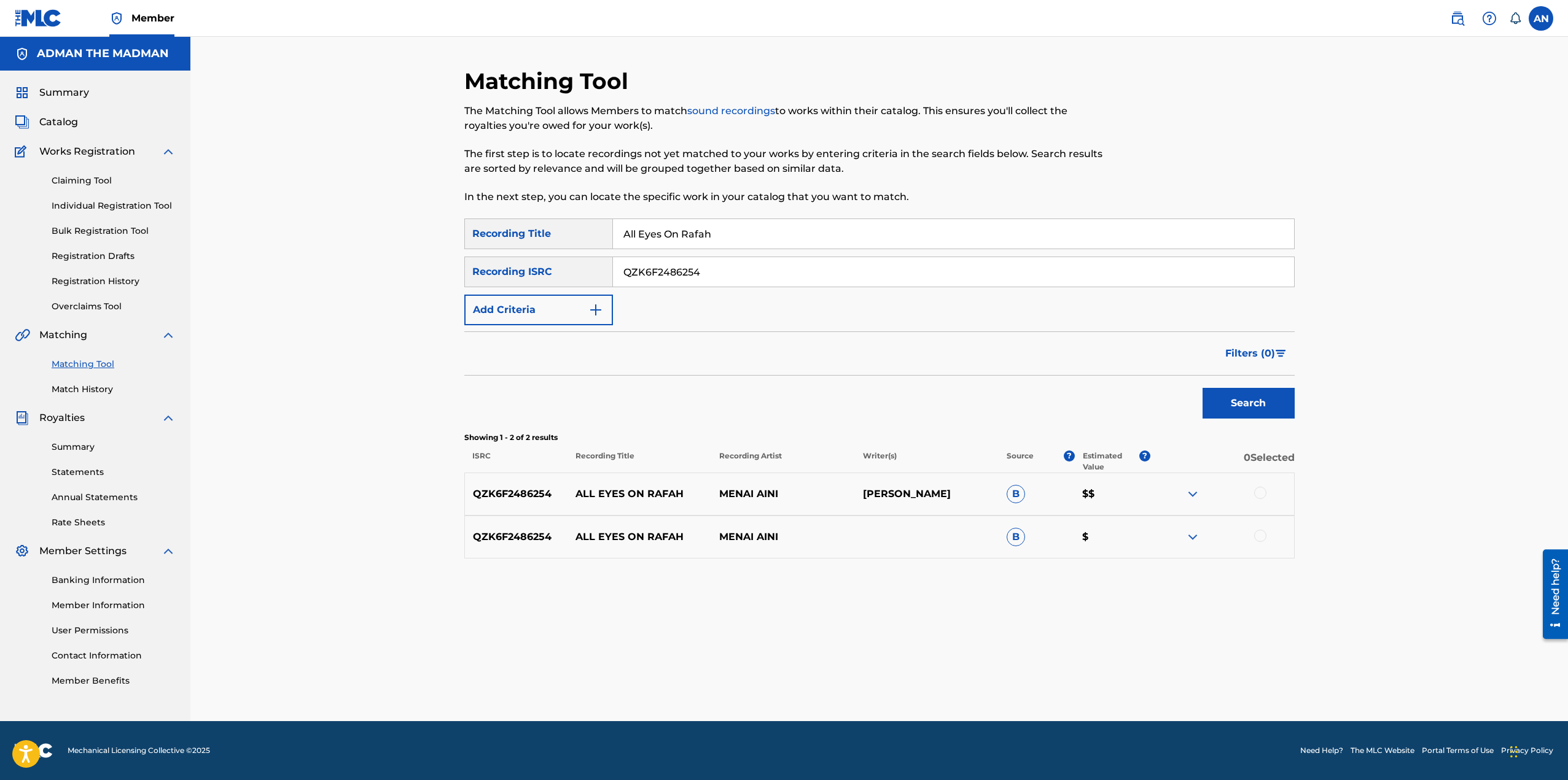
click at [1264, 491] on div at bounding box center [1260, 493] width 12 height 12
click at [1260, 534] on div at bounding box center [1260, 536] width 12 height 12
click at [910, 675] on button "Match 2 Groups" at bounding box center [863, 680] width 136 height 31
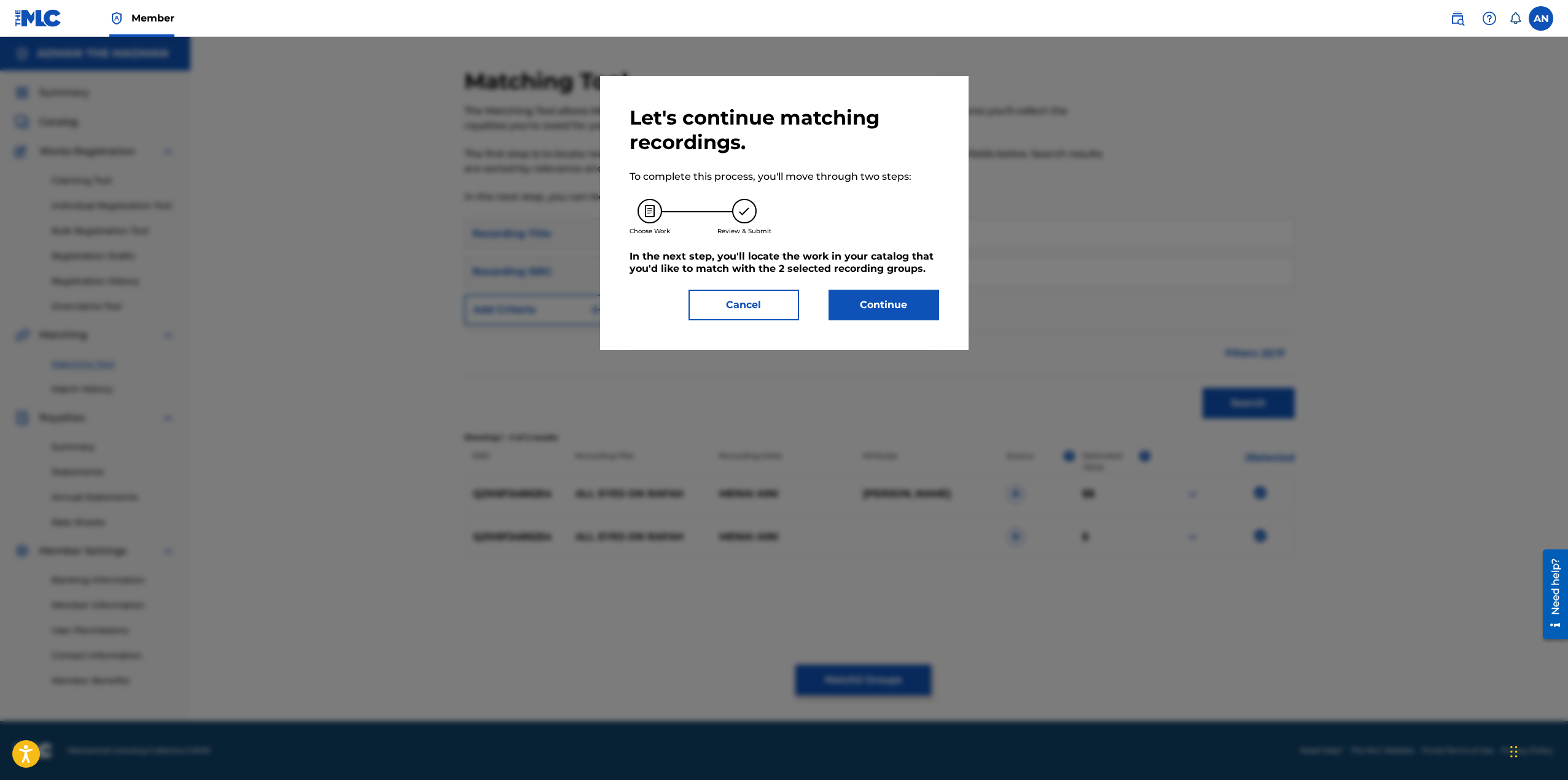
click at [879, 295] on button "Continue" at bounding box center [883, 305] width 111 height 31
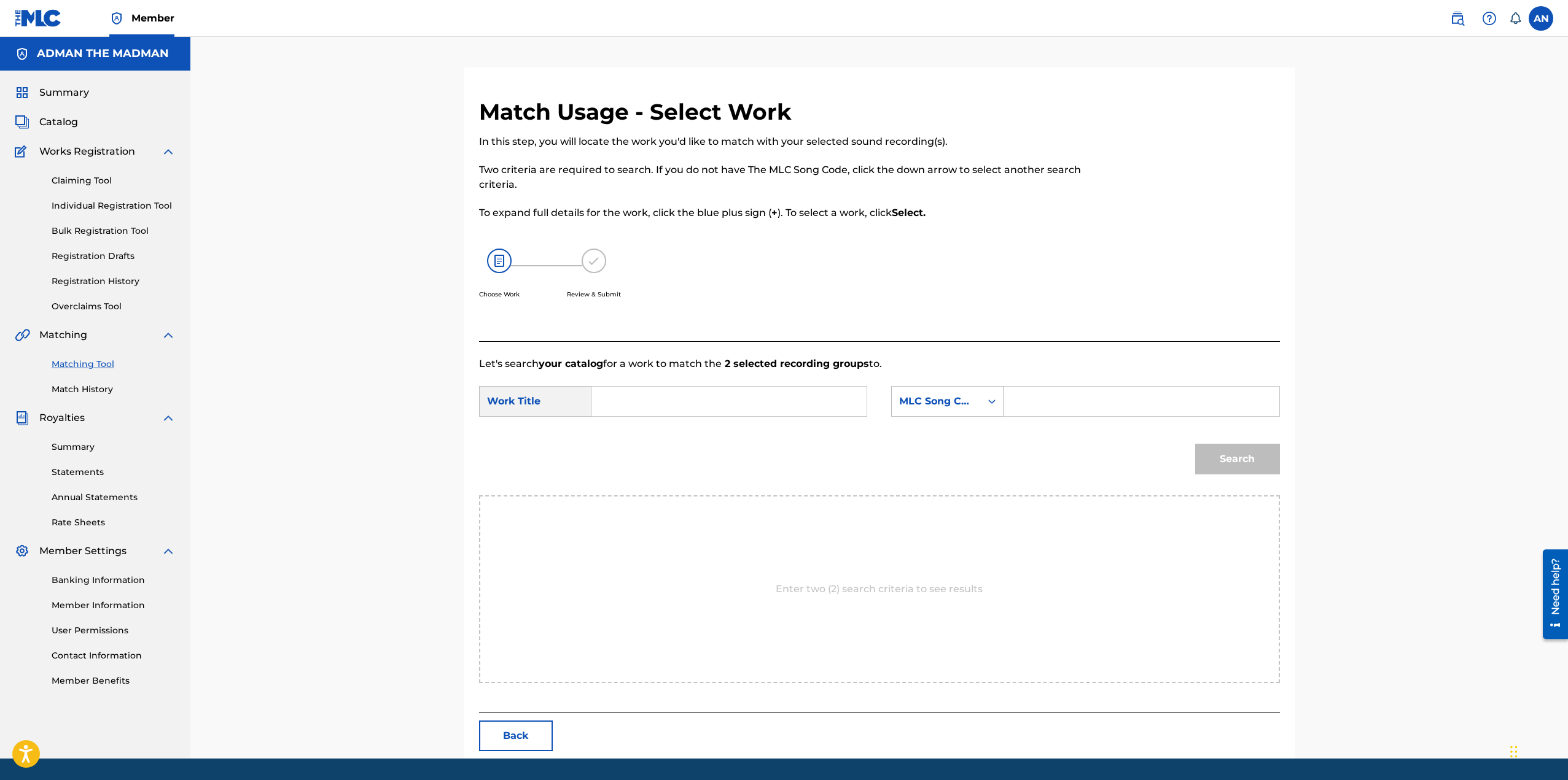
click at [668, 401] on input "Search Form" at bounding box center [729, 401] width 254 height 29
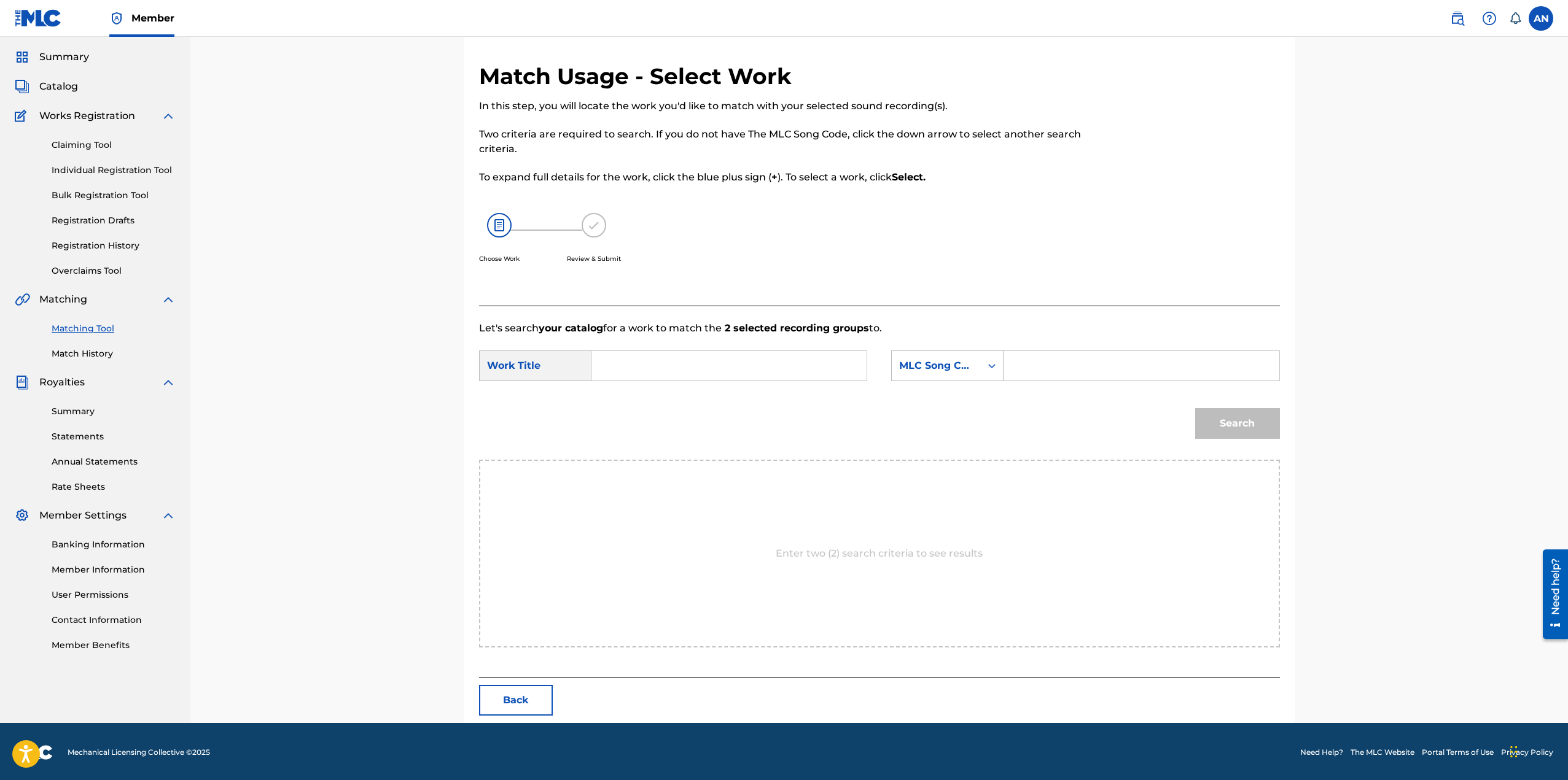
scroll to position [37, 0]
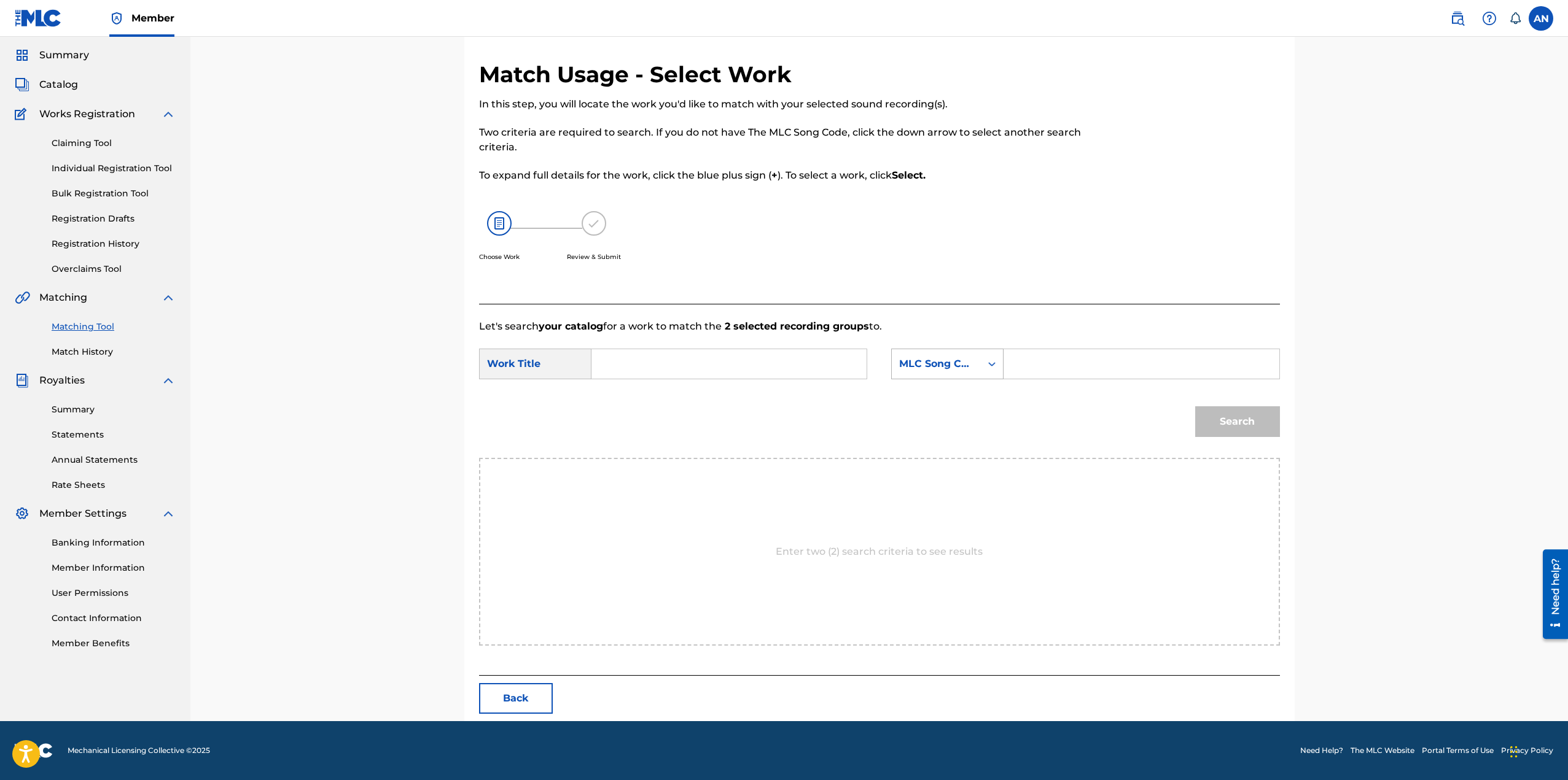
click at [994, 363] on icon "Search Form" at bounding box center [991, 364] width 12 height 12
click at [963, 551] on div "MLC Song Code" at bounding box center [947, 548] width 111 height 31
click at [991, 362] on icon "Search Form" at bounding box center [991, 364] width 12 height 12
click at [661, 366] on input "Search Form" at bounding box center [729, 364] width 254 height 29
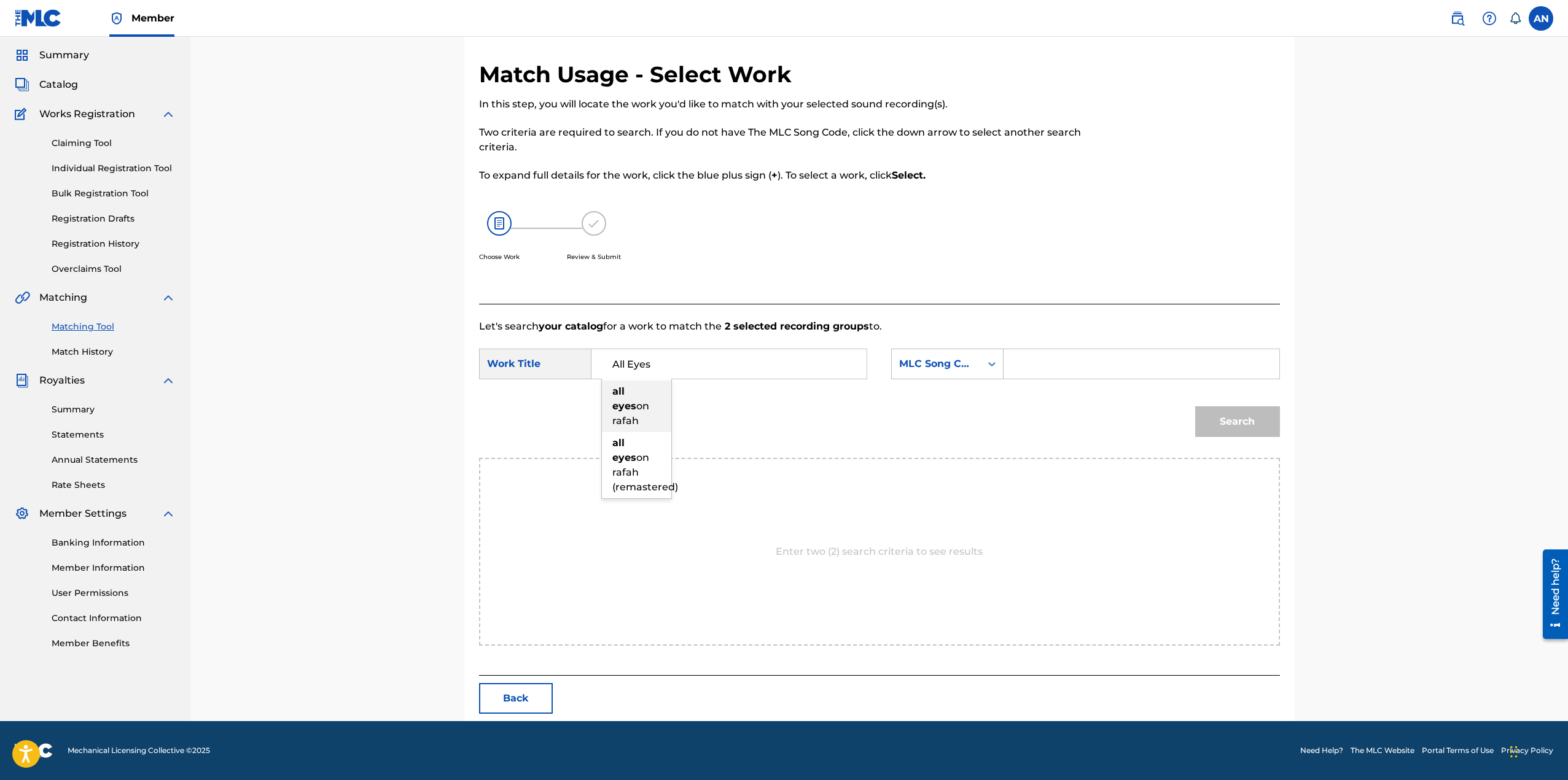
click at [666, 389] on div "all eyes on rafah" at bounding box center [636, 407] width 69 height 52
type input "all eyes on rafah"
click at [994, 364] on icon "Search Form" at bounding box center [991, 364] width 7 height 4
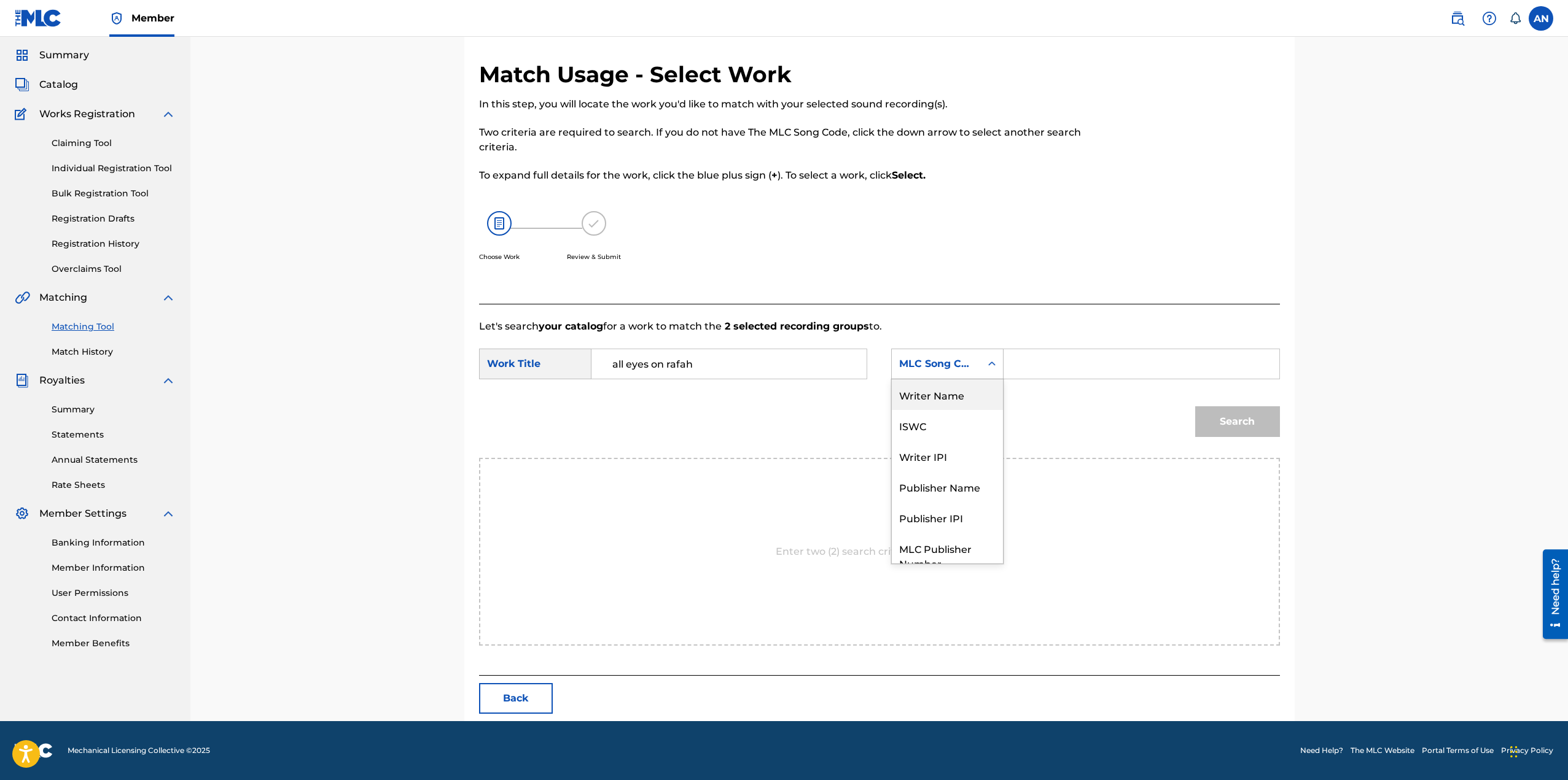
click at [958, 400] on div "Writer Name" at bounding box center [947, 394] width 111 height 31
click at [1055, 365] on input "Search Form" at bounding box center [1141, 364] width 254 height 29
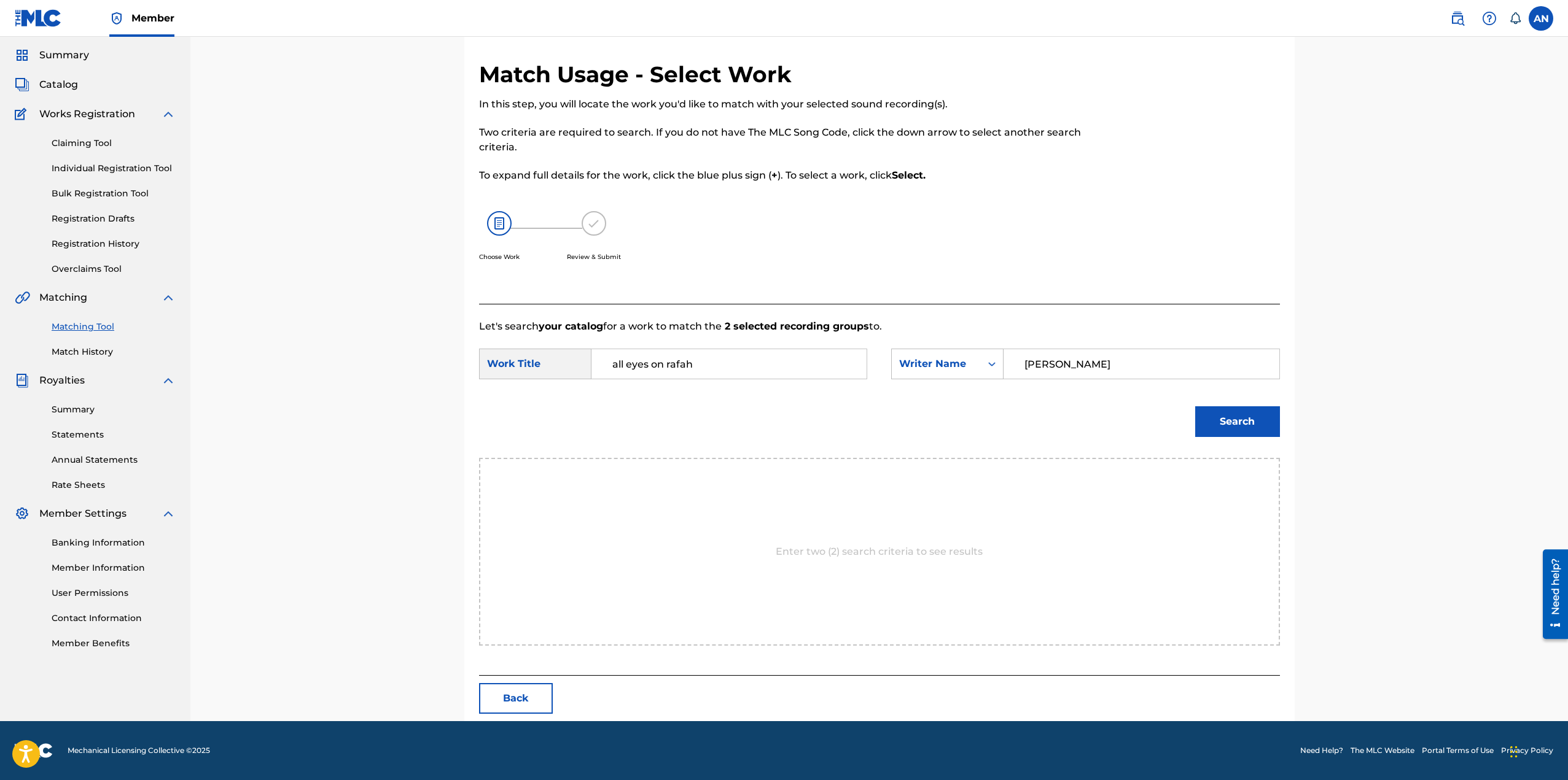
type input "[PERSON_NAME]"
click at [1220, 415] on button "Search" at bounding box center [1237, 422] width 85 height 31
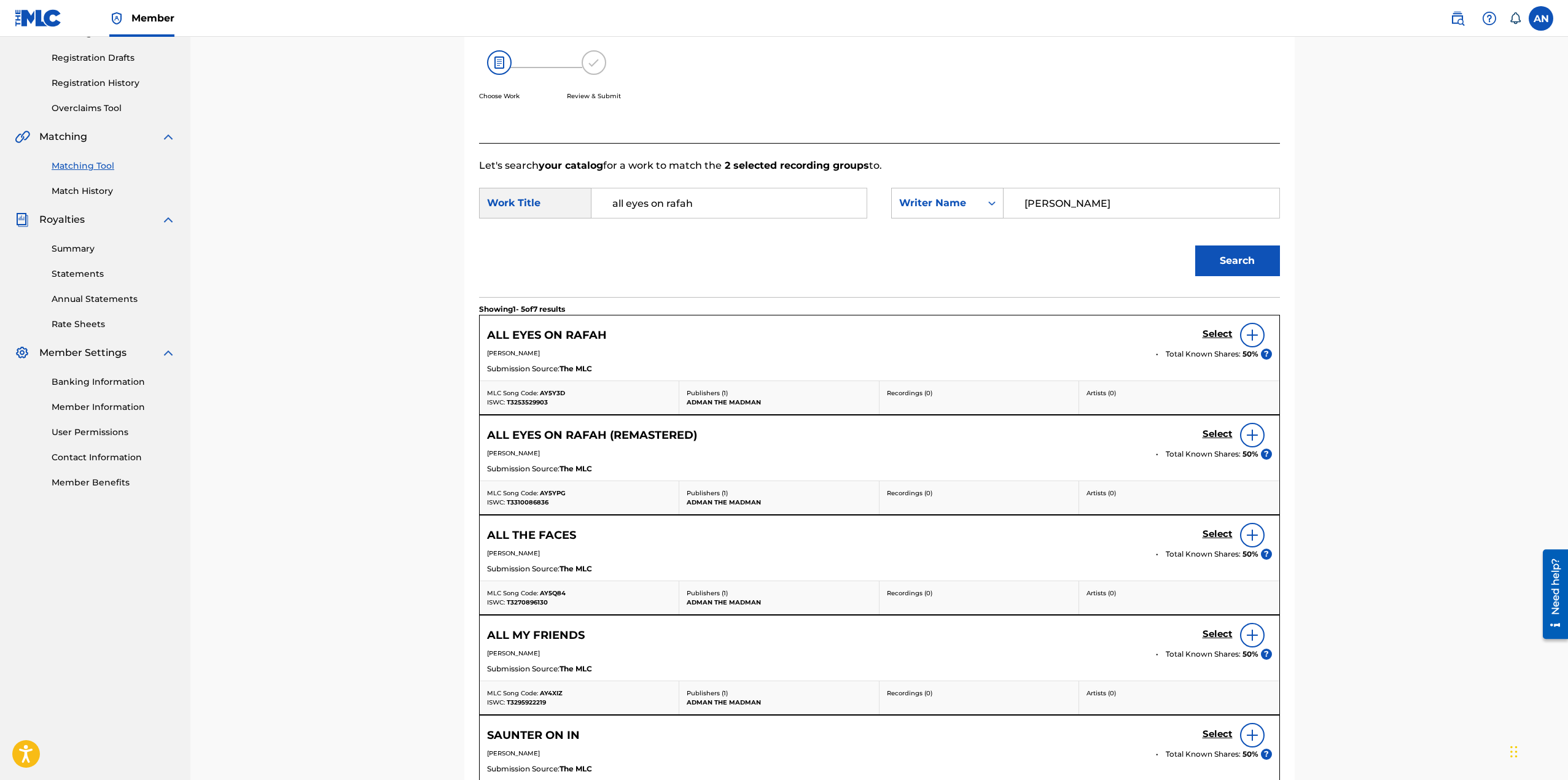
scroll to position [307, 0]
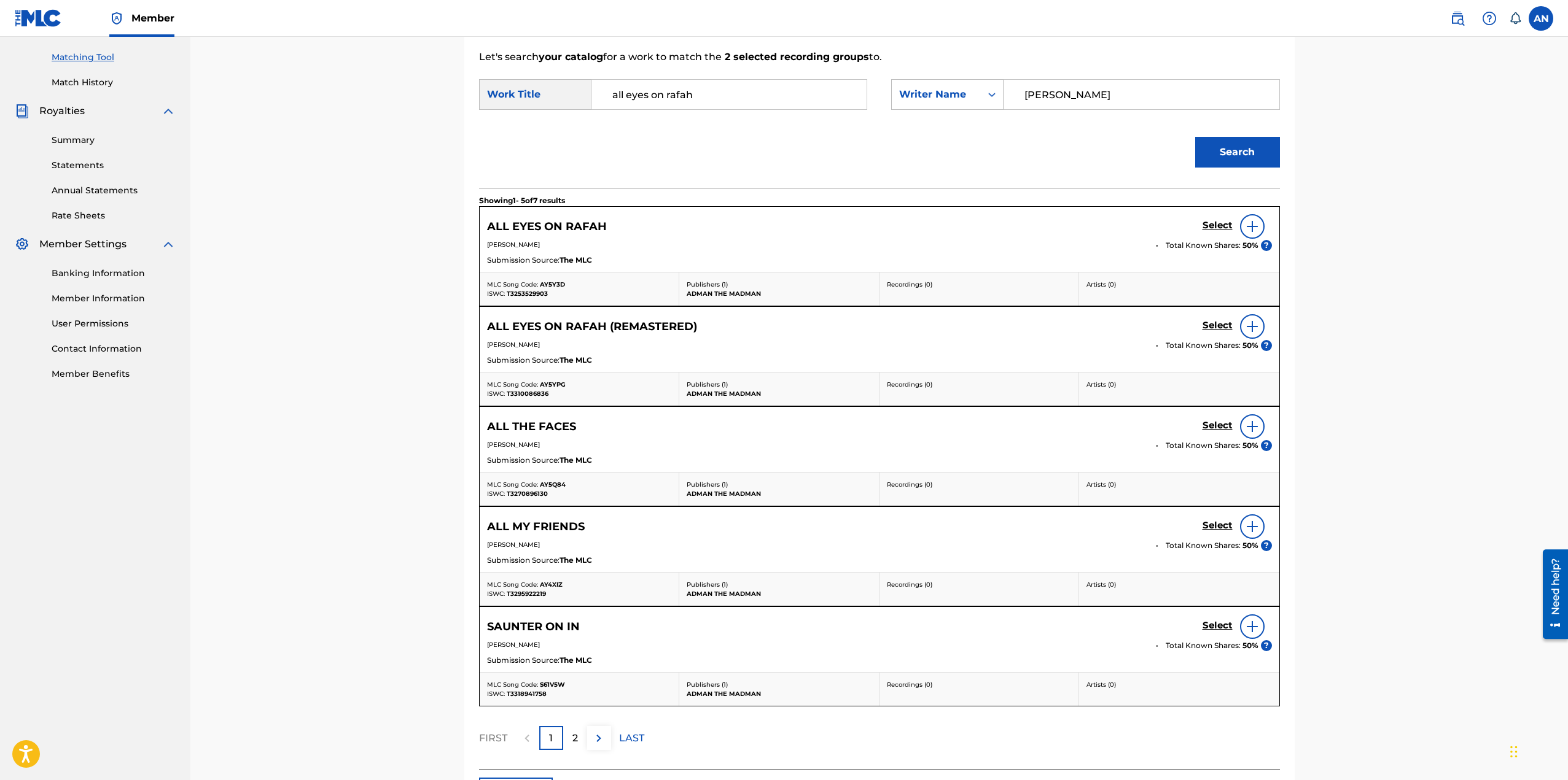
click at [1255, 228] on img at bounding box center [1252, 227] width 15 height 15
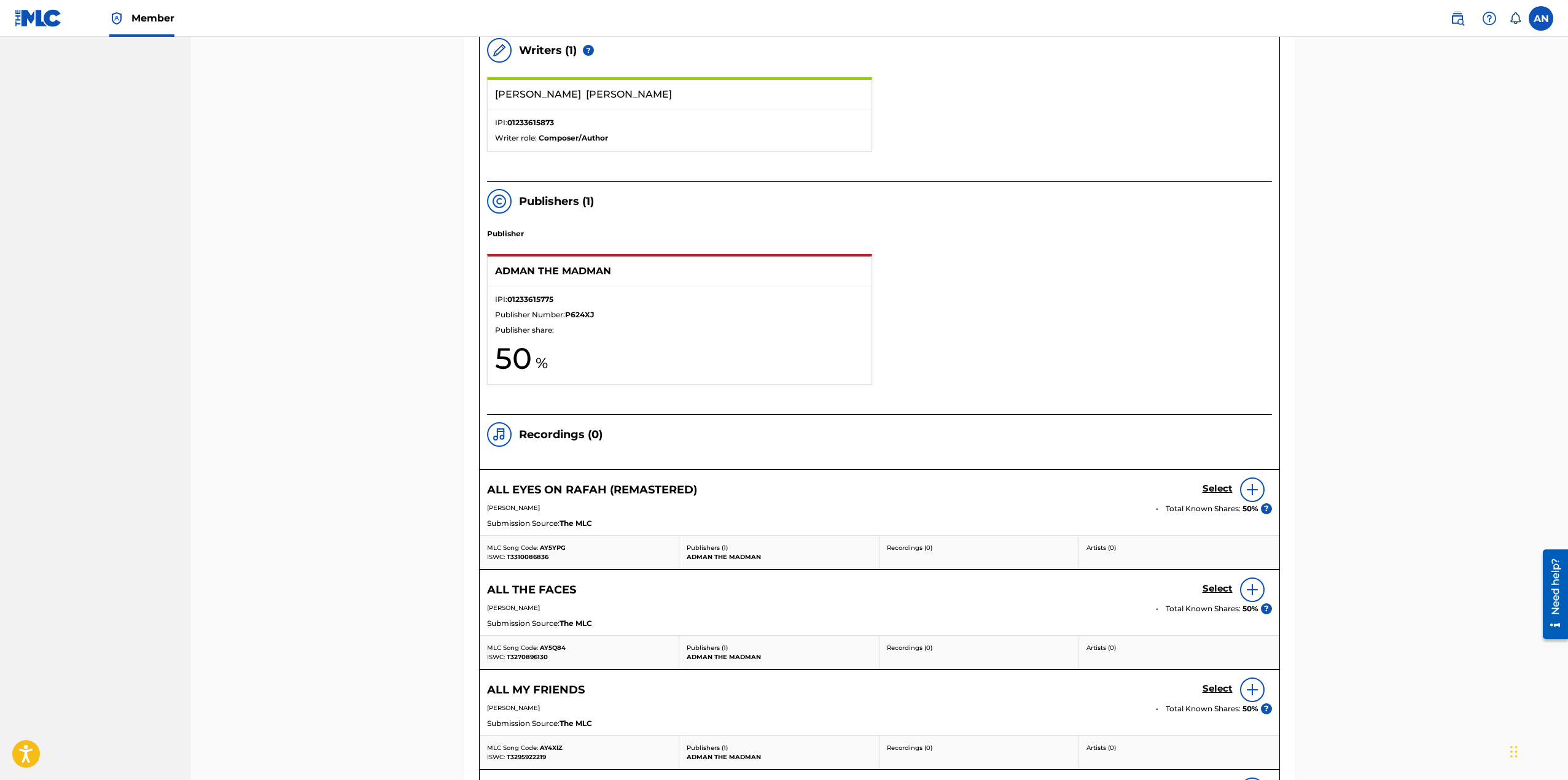
scroll to position [982, 0]
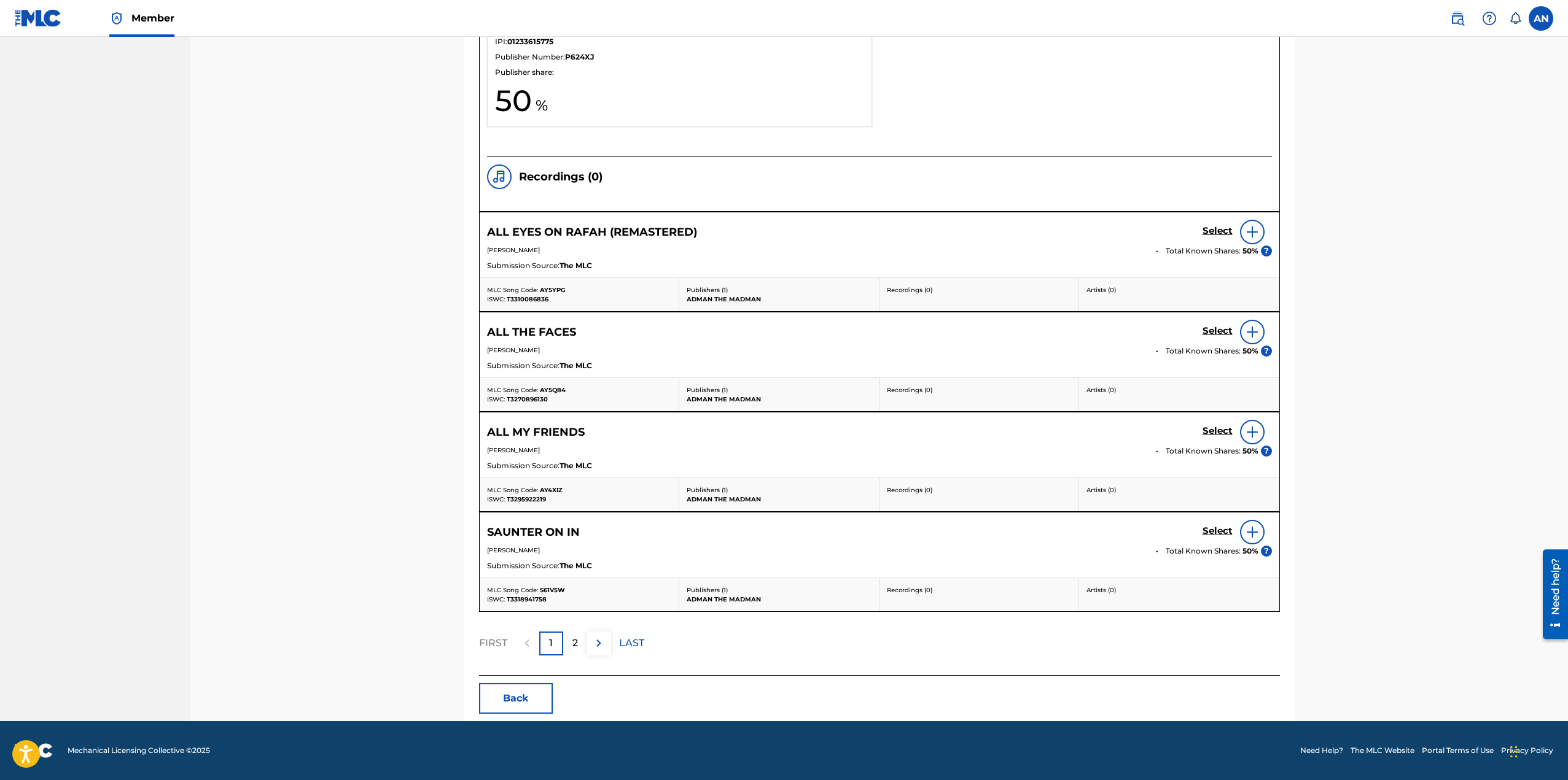
click at [598, 644] on img at bounding box center [599, 644] width 15 height 15
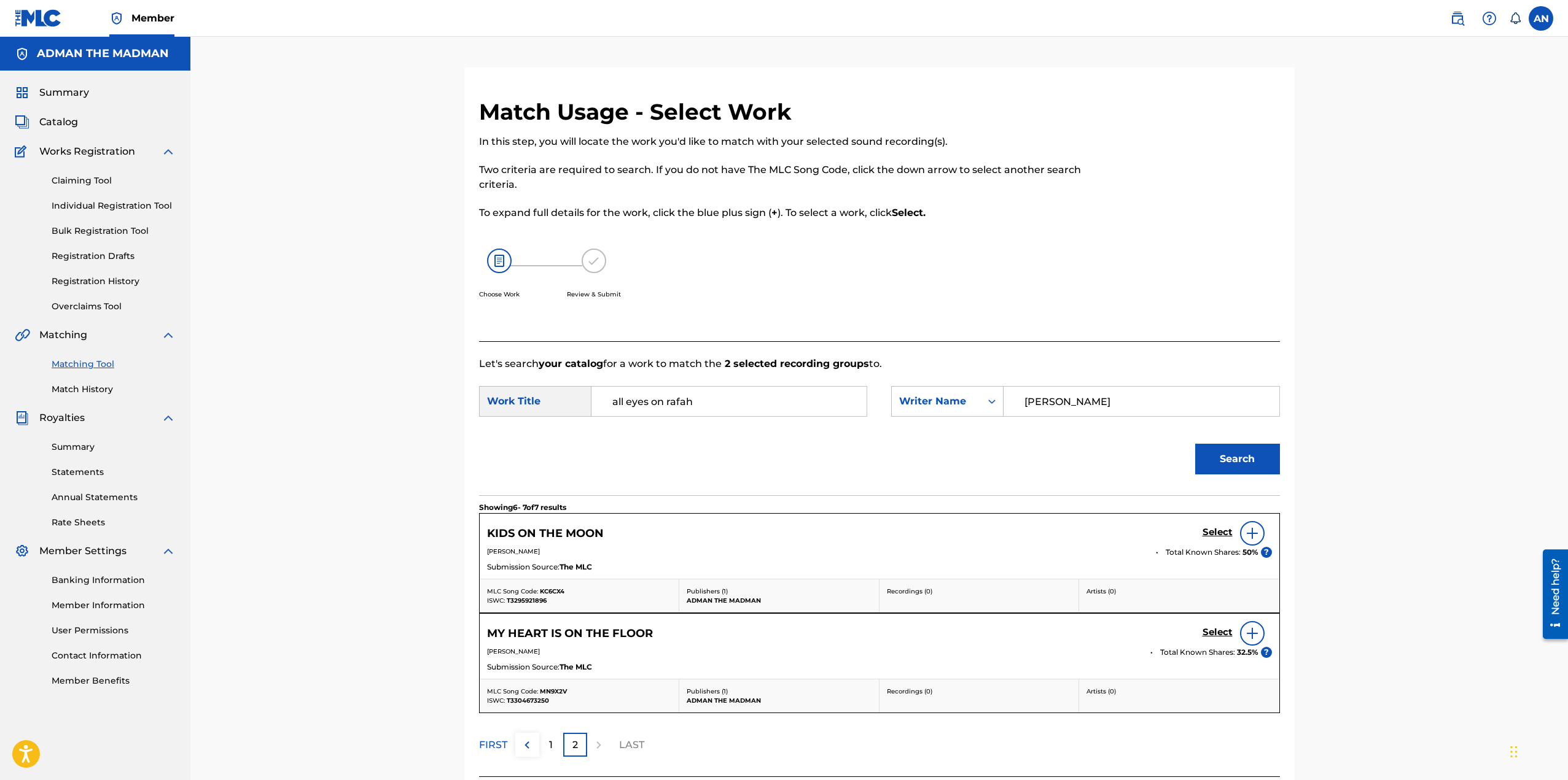
click at [546, 736] on div "1" at bounding box center [551, 745] width 24 height 24
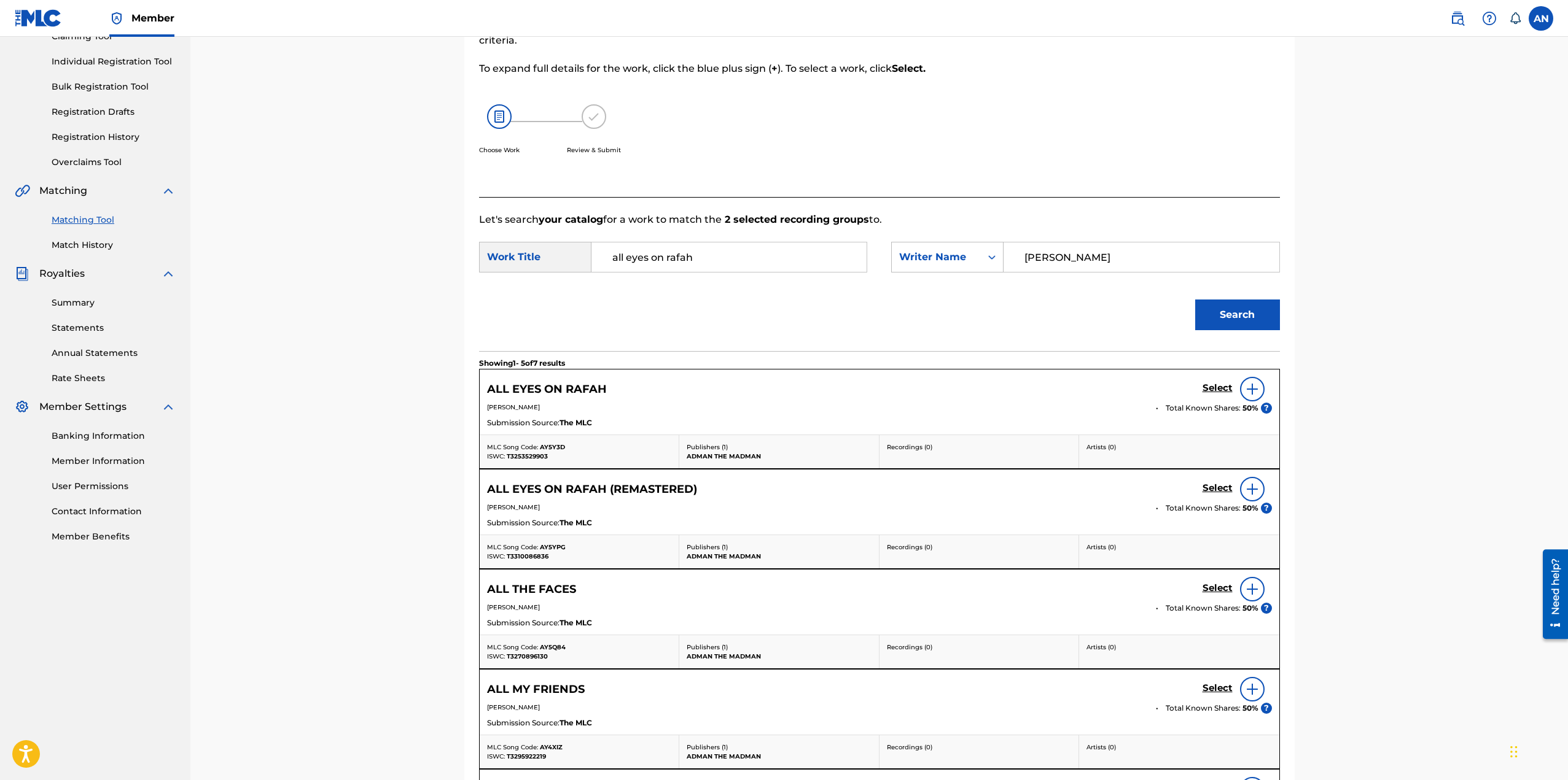
scroll to position [123, 0]
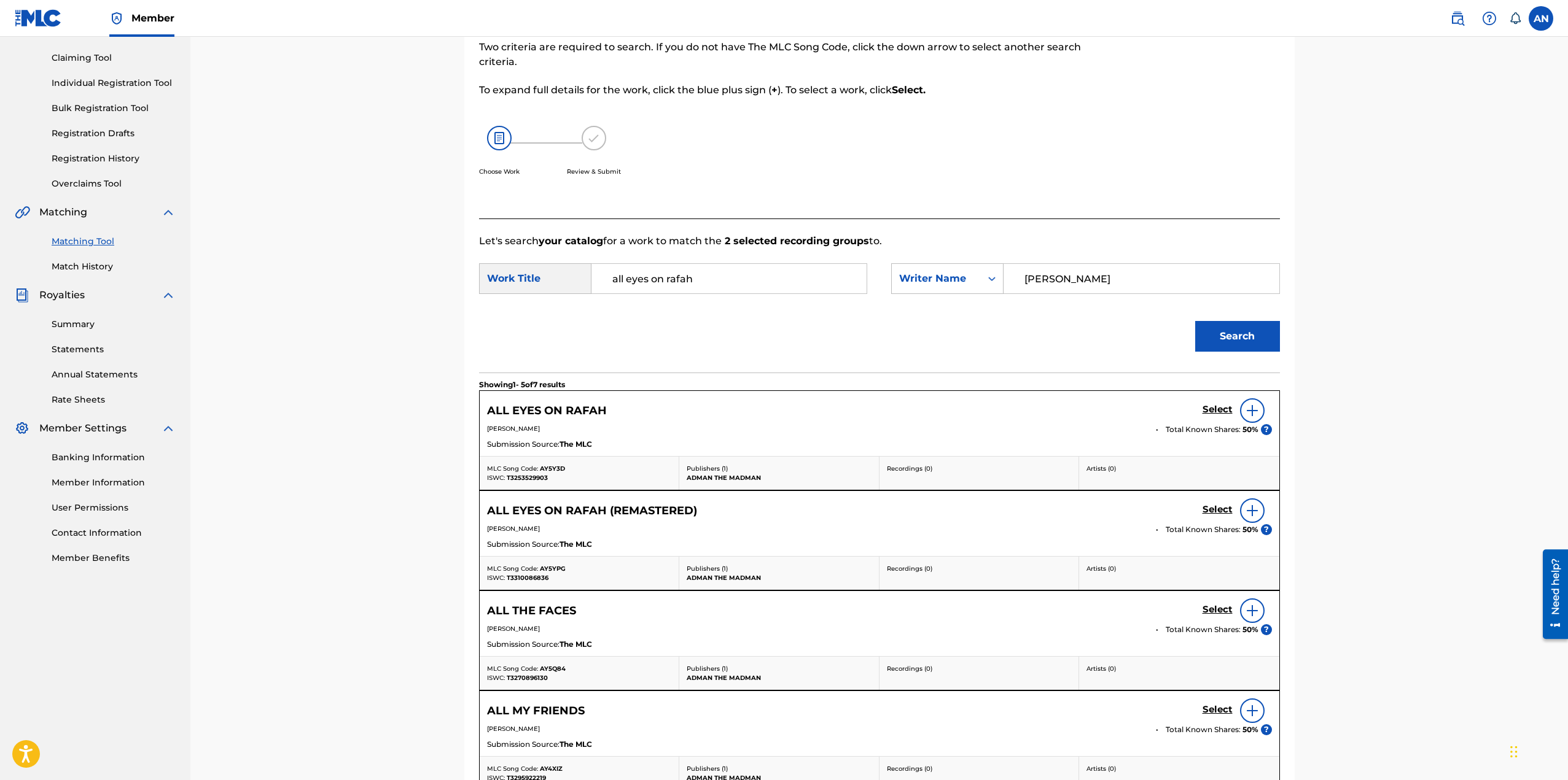
click at [589, 414] on h5 "ALL EYES ON RAFAH" at bounding box center [547, 411] width 120 height 14
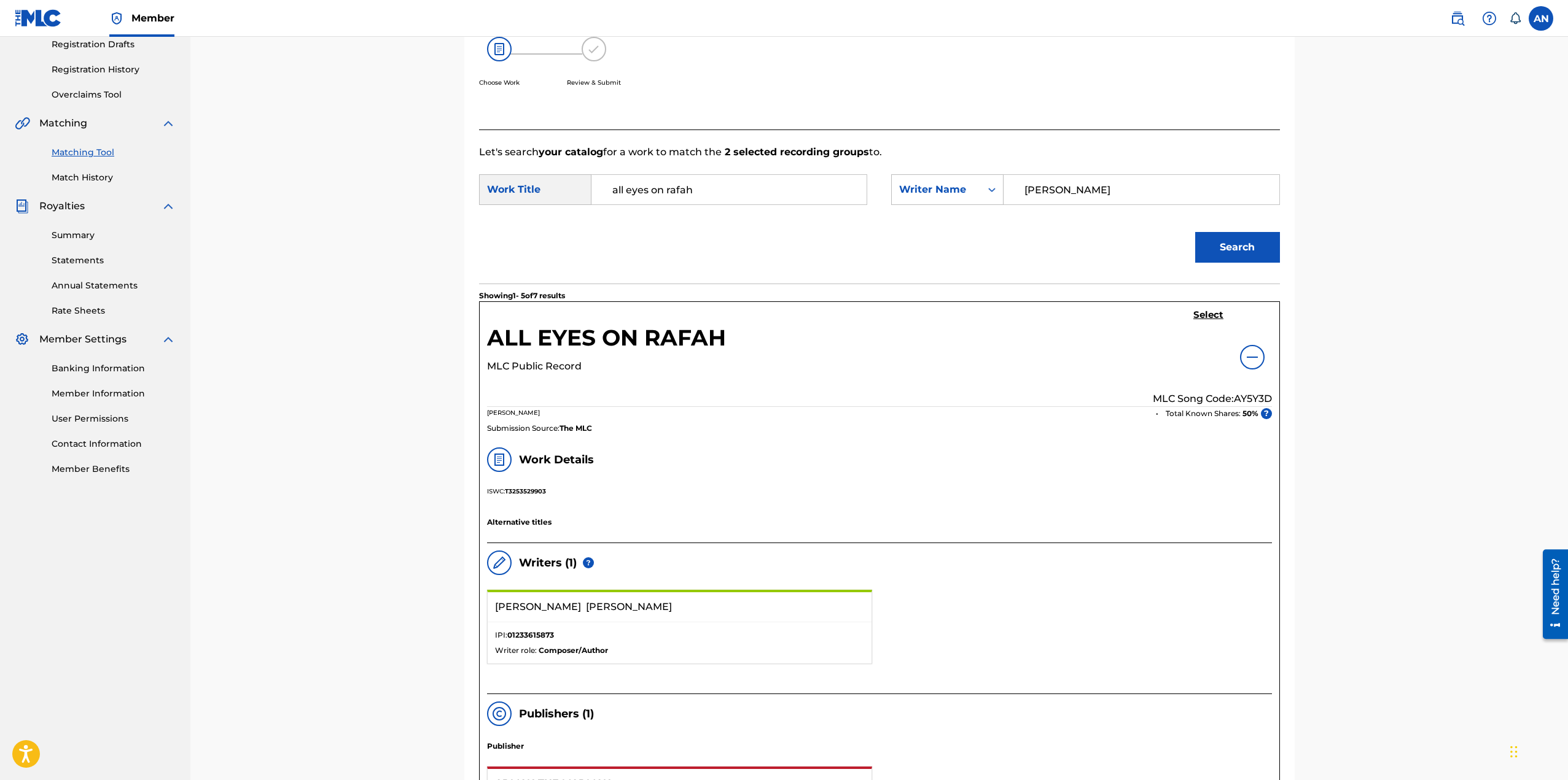
scroll to position [307, 0]
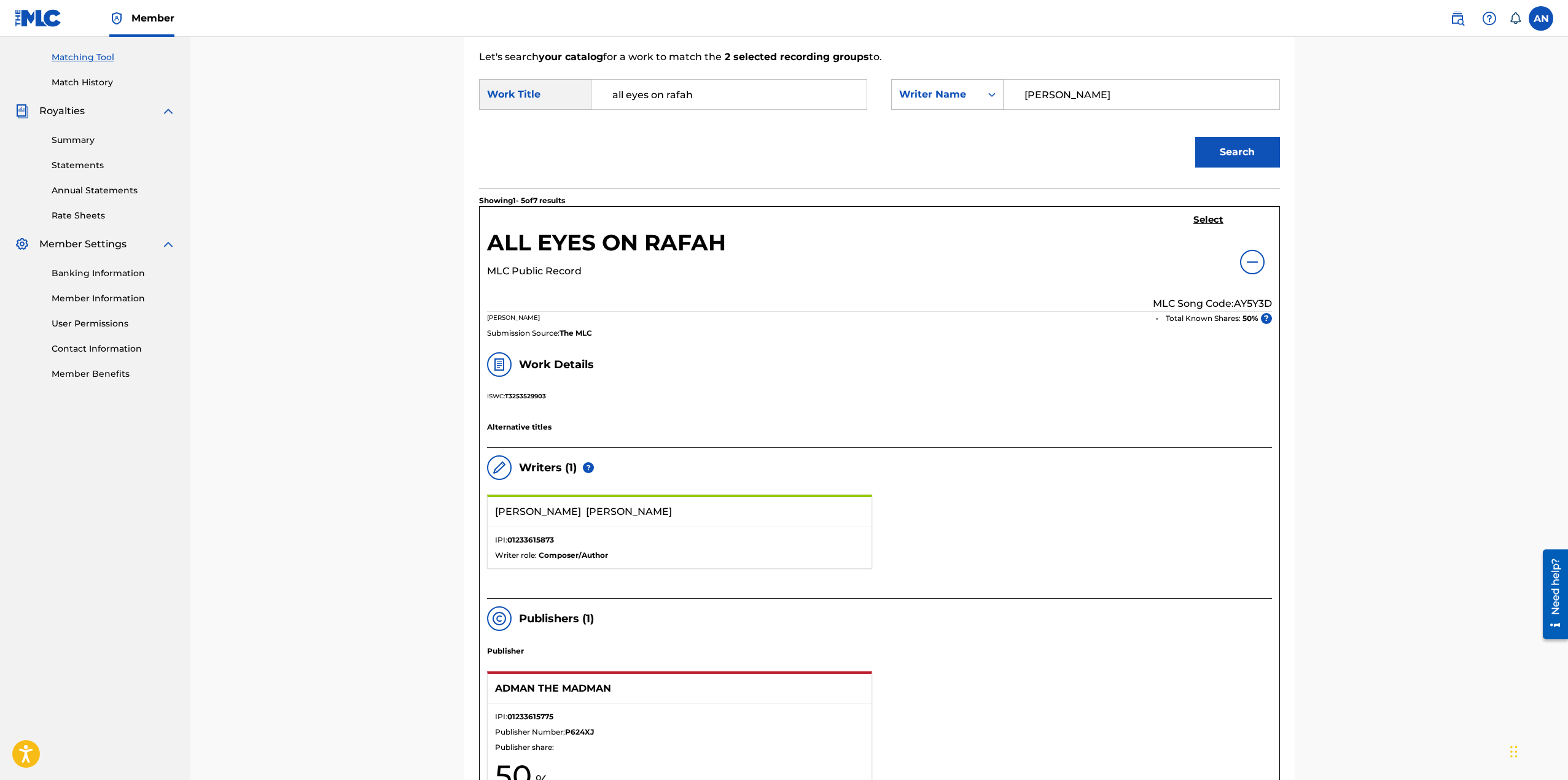
click at [664, 245] on h5 "ALL EYES ON RAFAH" at bounding box center [606, 246] width 239 height 35
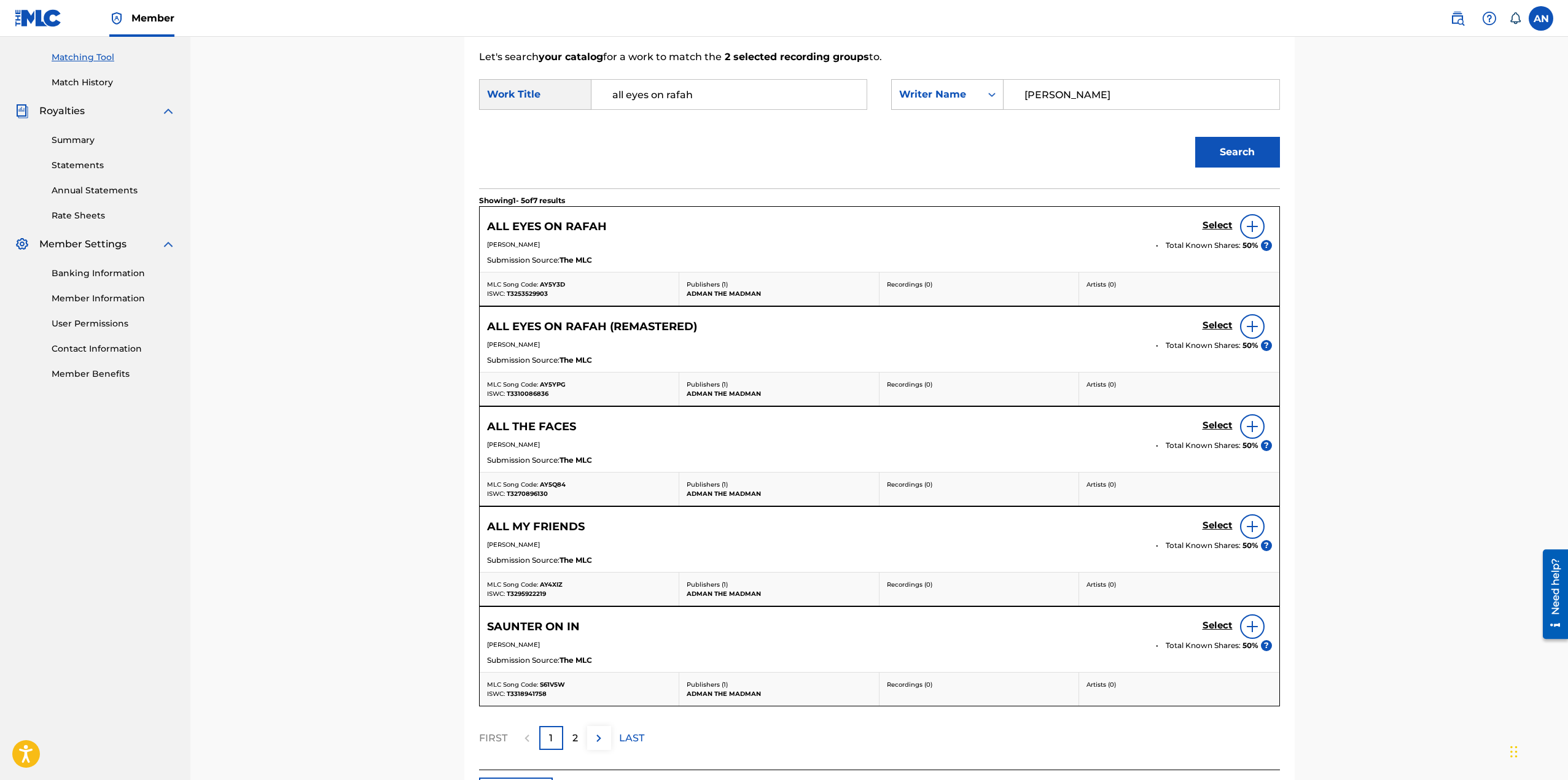
click at [564, 223] on h5 "ALL EYES ON RAFAH" at bounding box center [547, 227] width 120 height 14
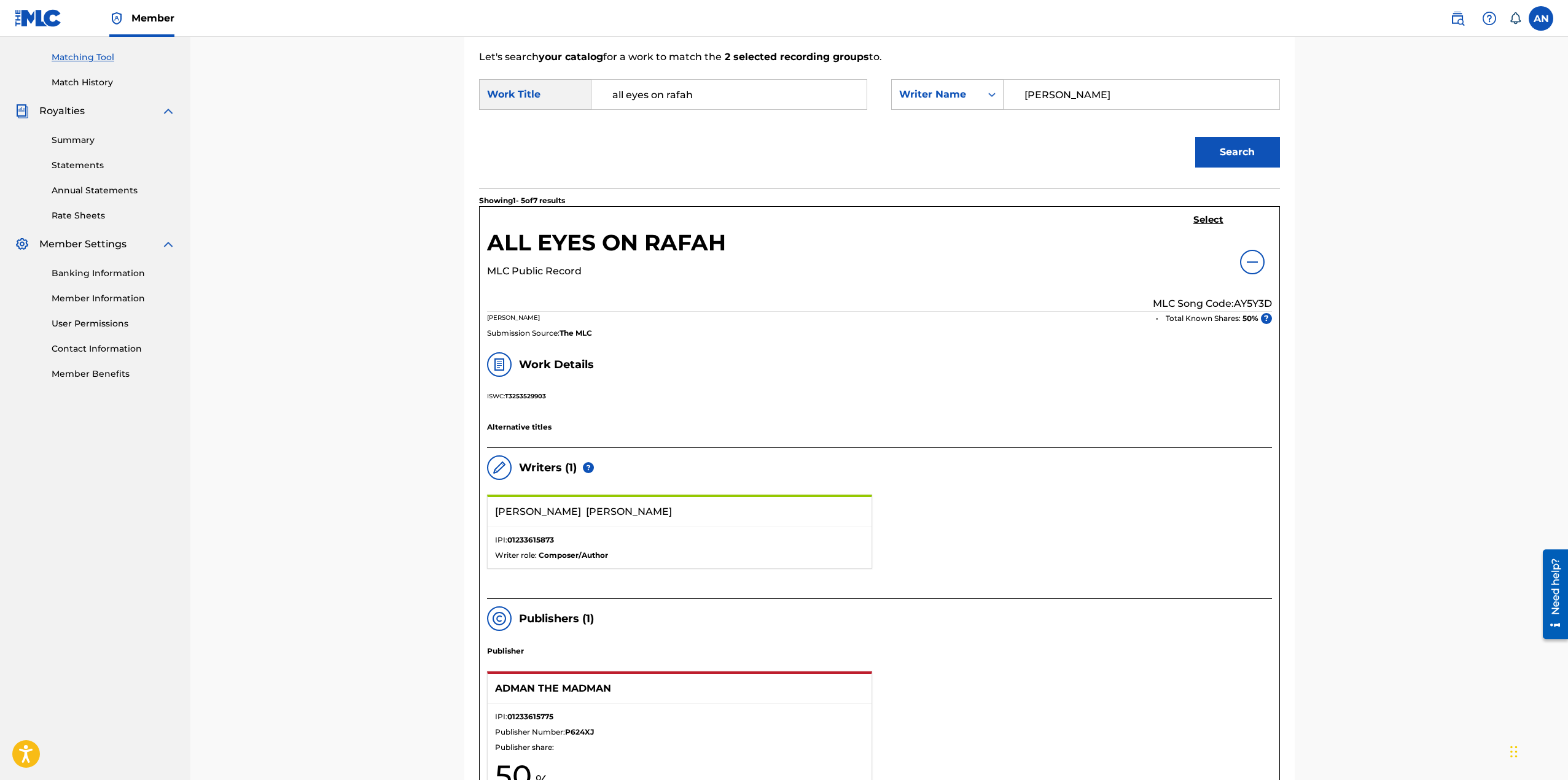
click at [1254, 259] on img at bounding box center [1252, 262] width 15 height 15
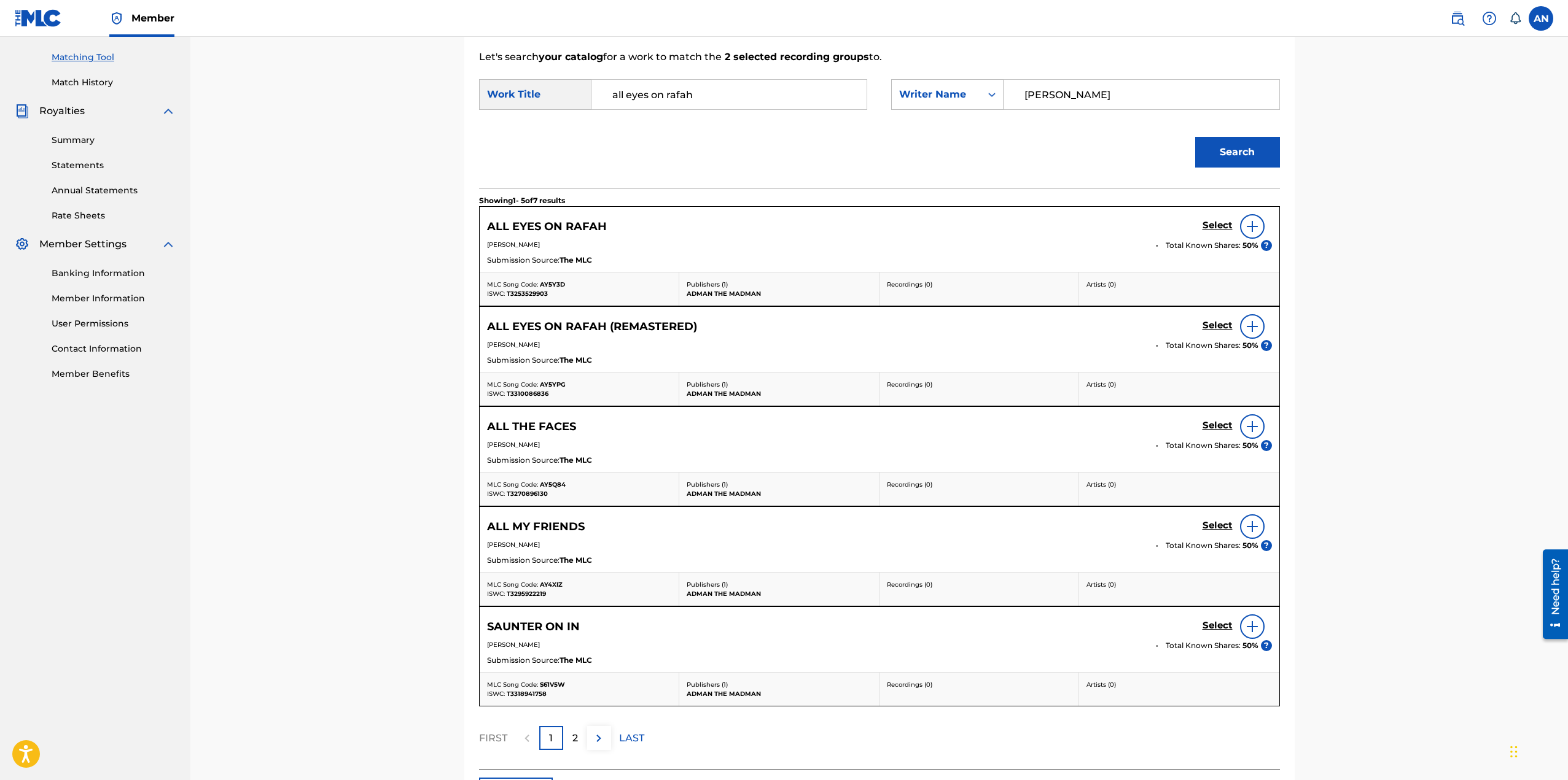
click at [1215, 224] on h5 "Select" at bounding box center [1218, 225] width 30 height 12
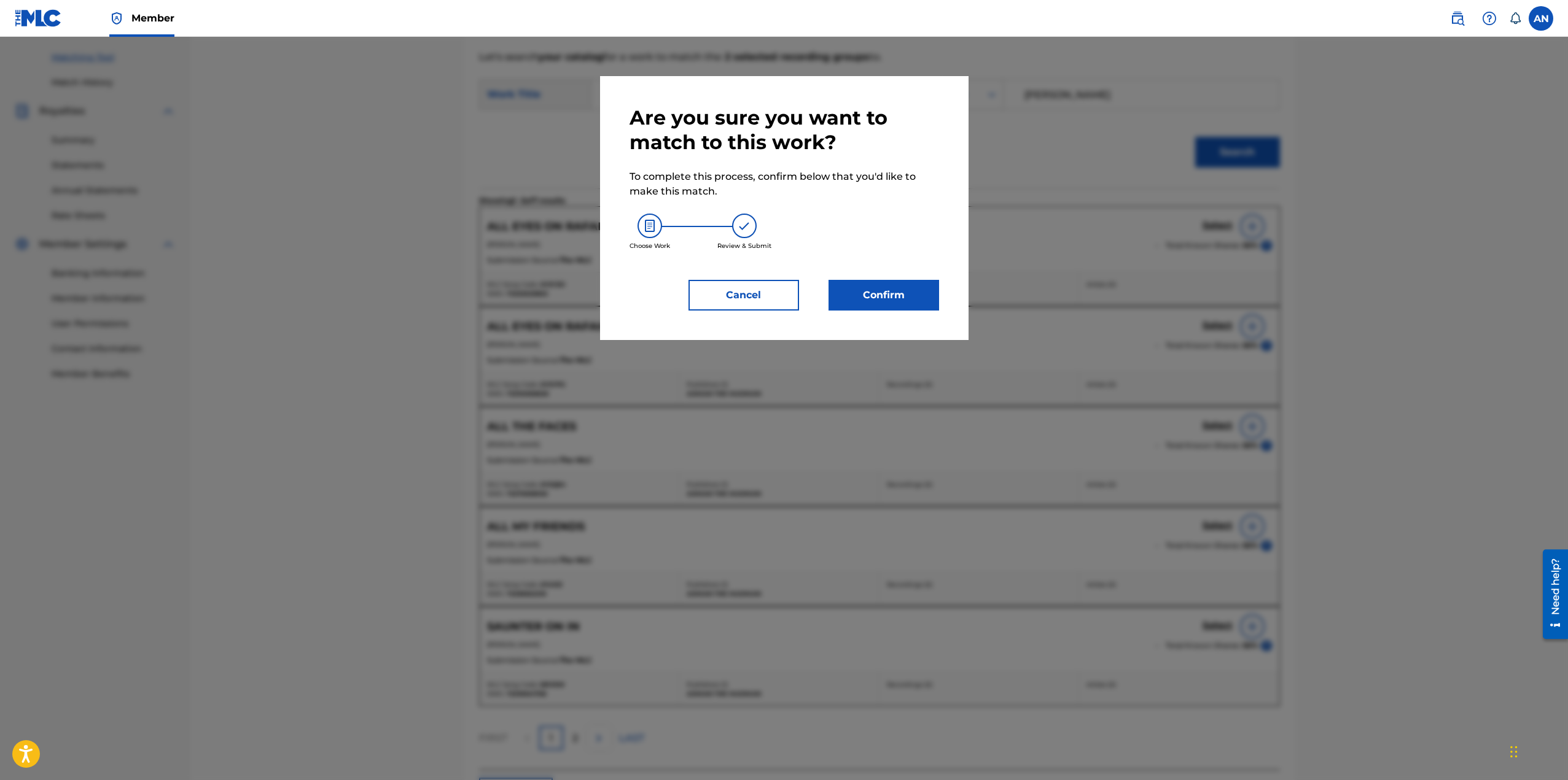
click at [884, 298] on button "Confirm" at bounding box center [883, 295] width 111 height 31
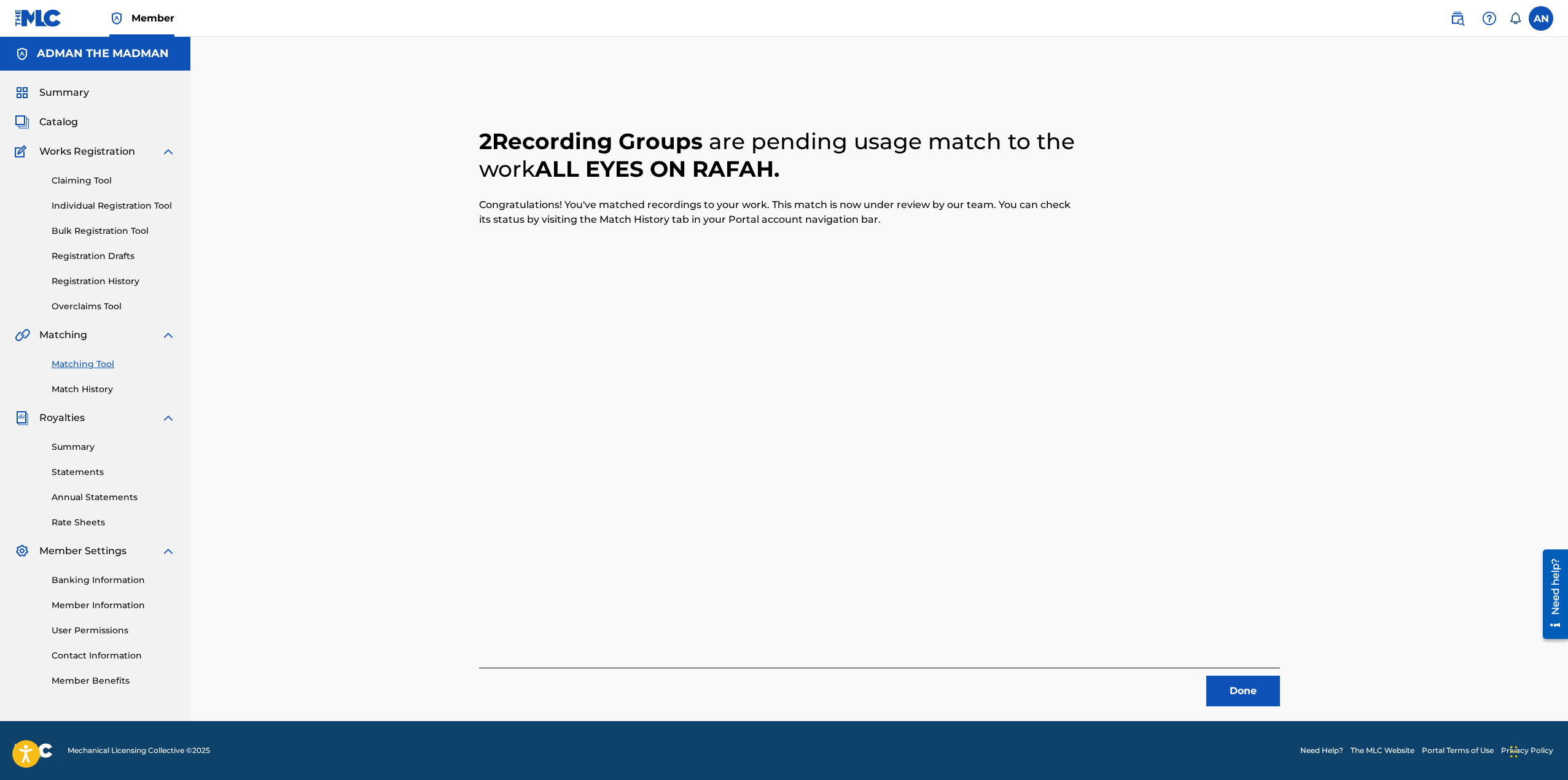
click at [1239, 686] on button "Done" at bounding box center [1243, 691] width 74 height 31
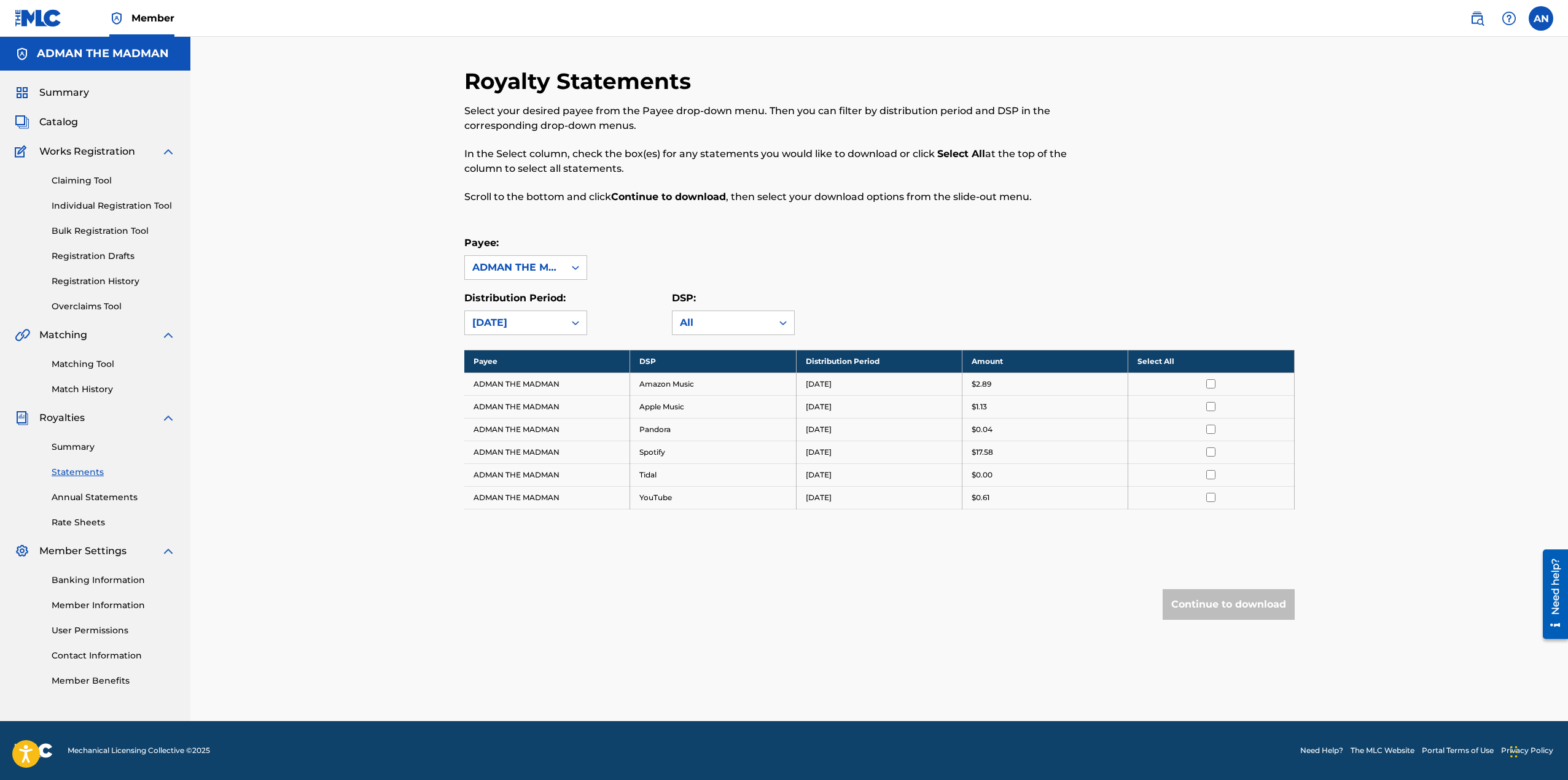
click at [108, 605] on link "Member Information" at bounding box center [113, 606] width 124 height 13
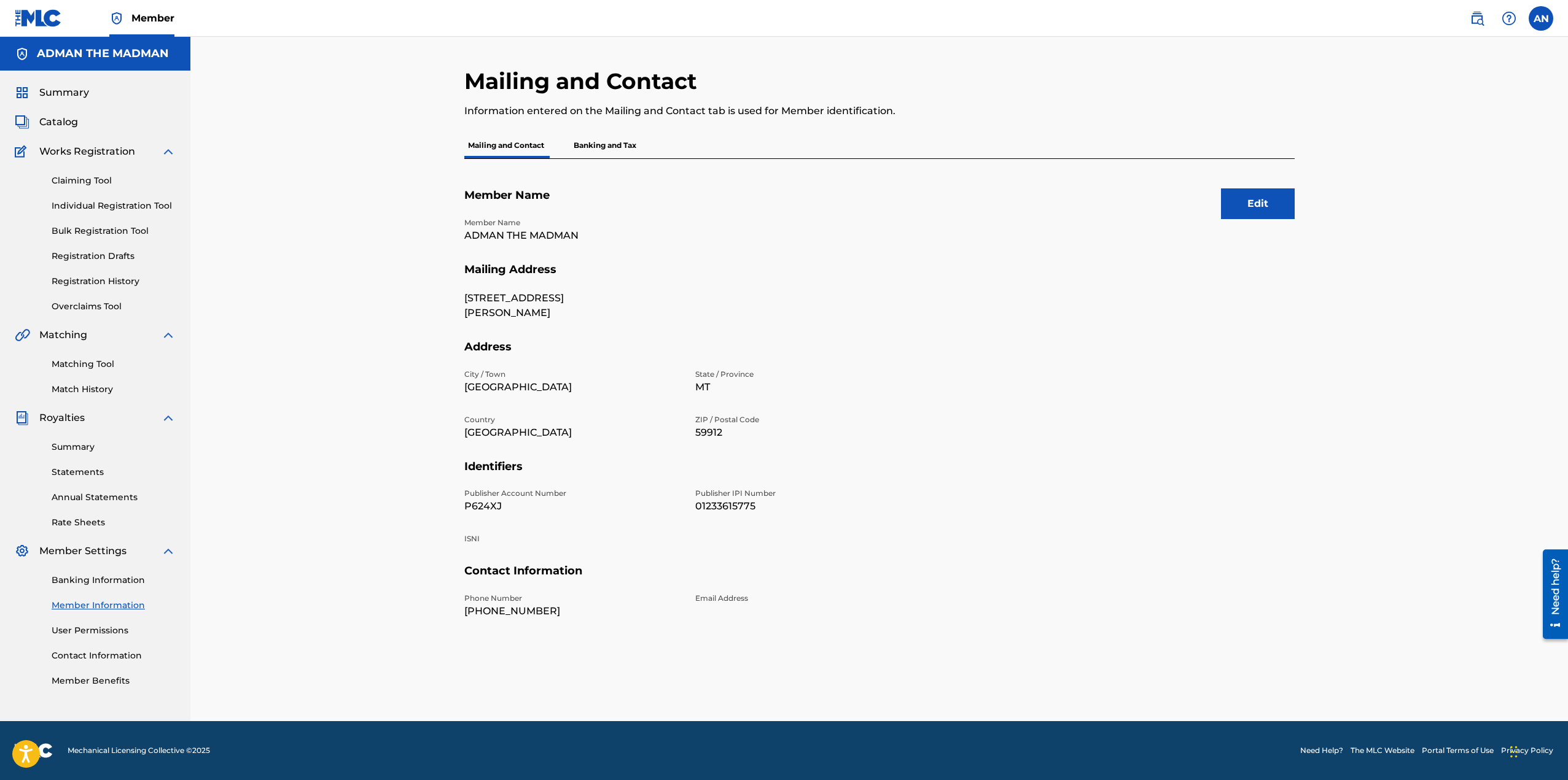
click at [91, 365] on link "Matching Tool" at bounding box center [113, 364] width 124 height 13
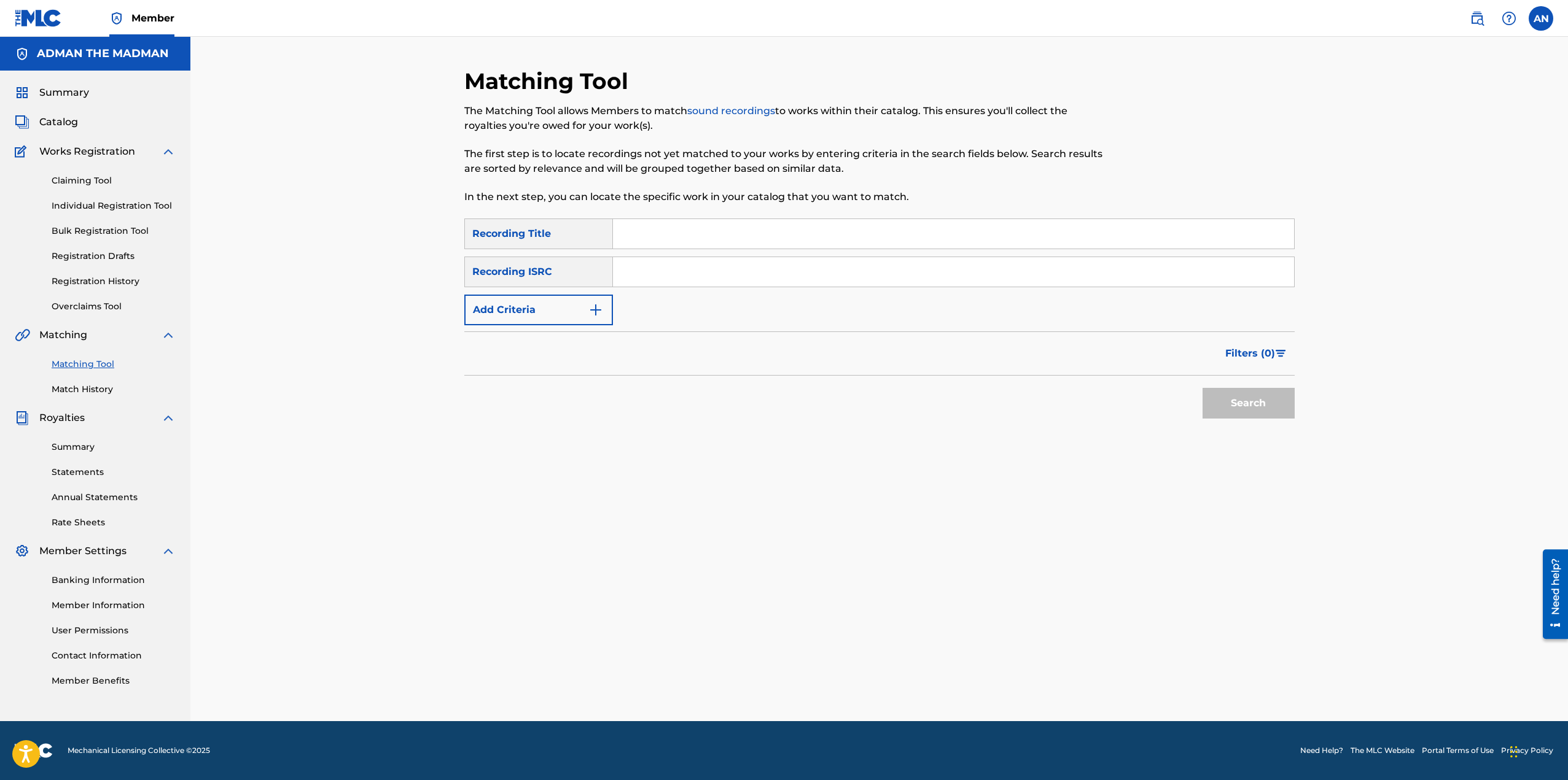
click at [62, 335] on span "Matching" at bounding box center [63, 335] width 48 height 15
click at [101, 387] on link "Match History" at bounding box center [113, 389] width 124 height 13
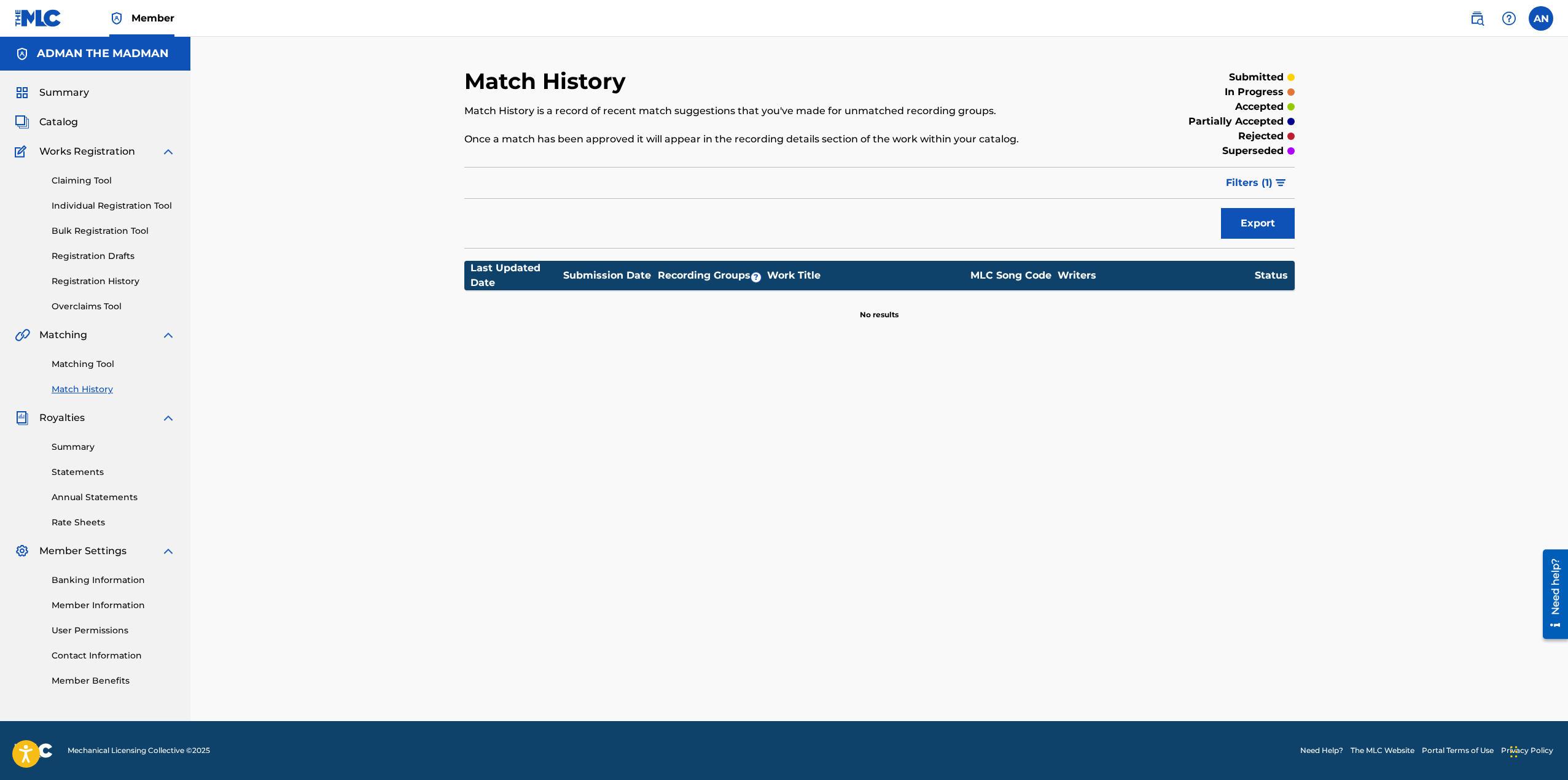
click at [109, 280] on link "Registration History" at bounding box center [113, 281] width 124 height 13
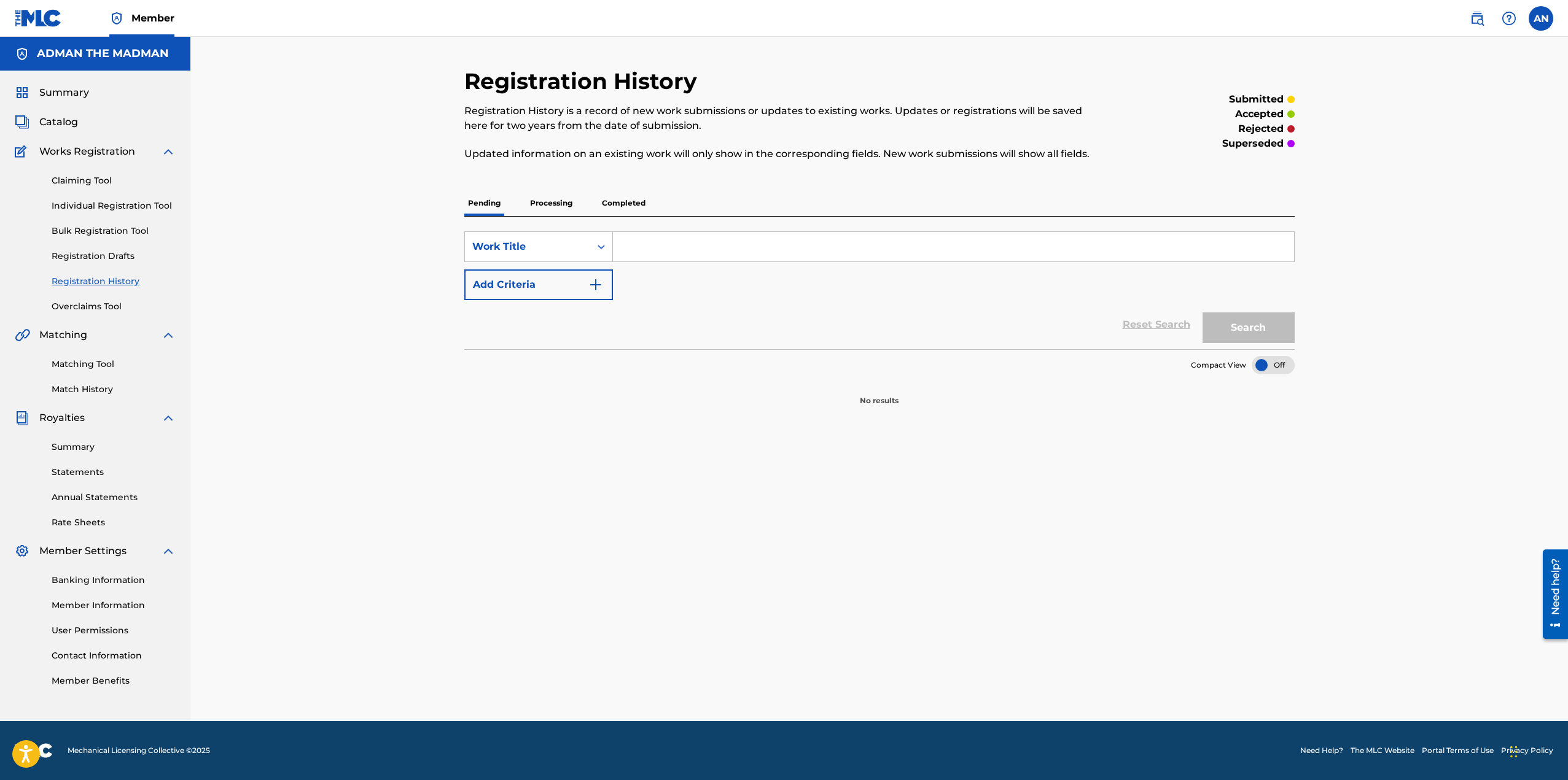
click at [1537, 14] on label at bounding box center [1541, 18] width 24 height 24
click at [1541, 18] on input "AN Adam Nelson adnmusic406@gmail.com Notification Preferences Profile Log out" at bounding box center [1541, 18] width 0 height 0
click at [103, 578] on link "Banking Information" at bounding box center [113, 580] width 124 height 13
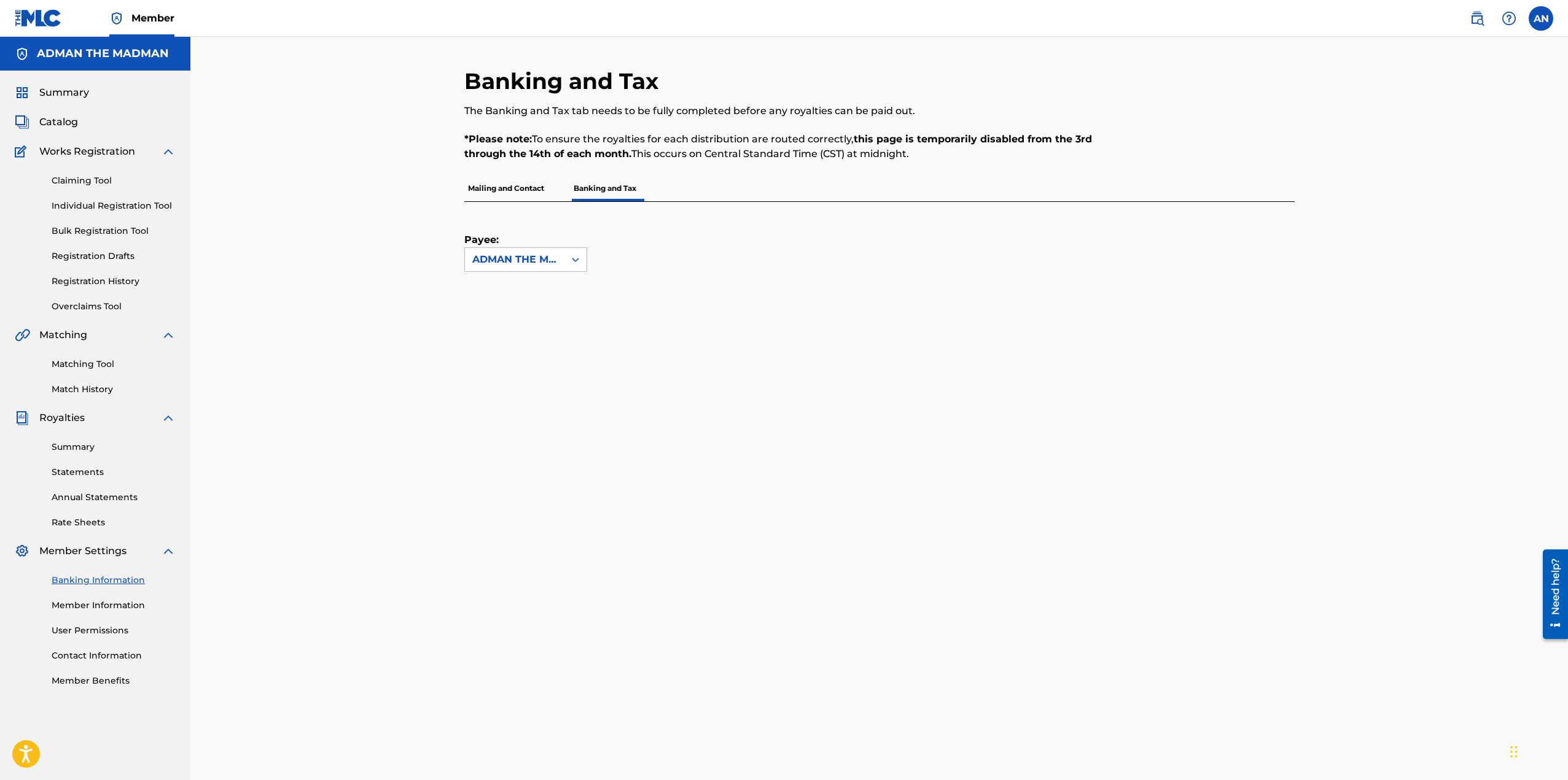
click at [88, 474] on link "Statements" at bounding box center [113, 472] width 124 height 13
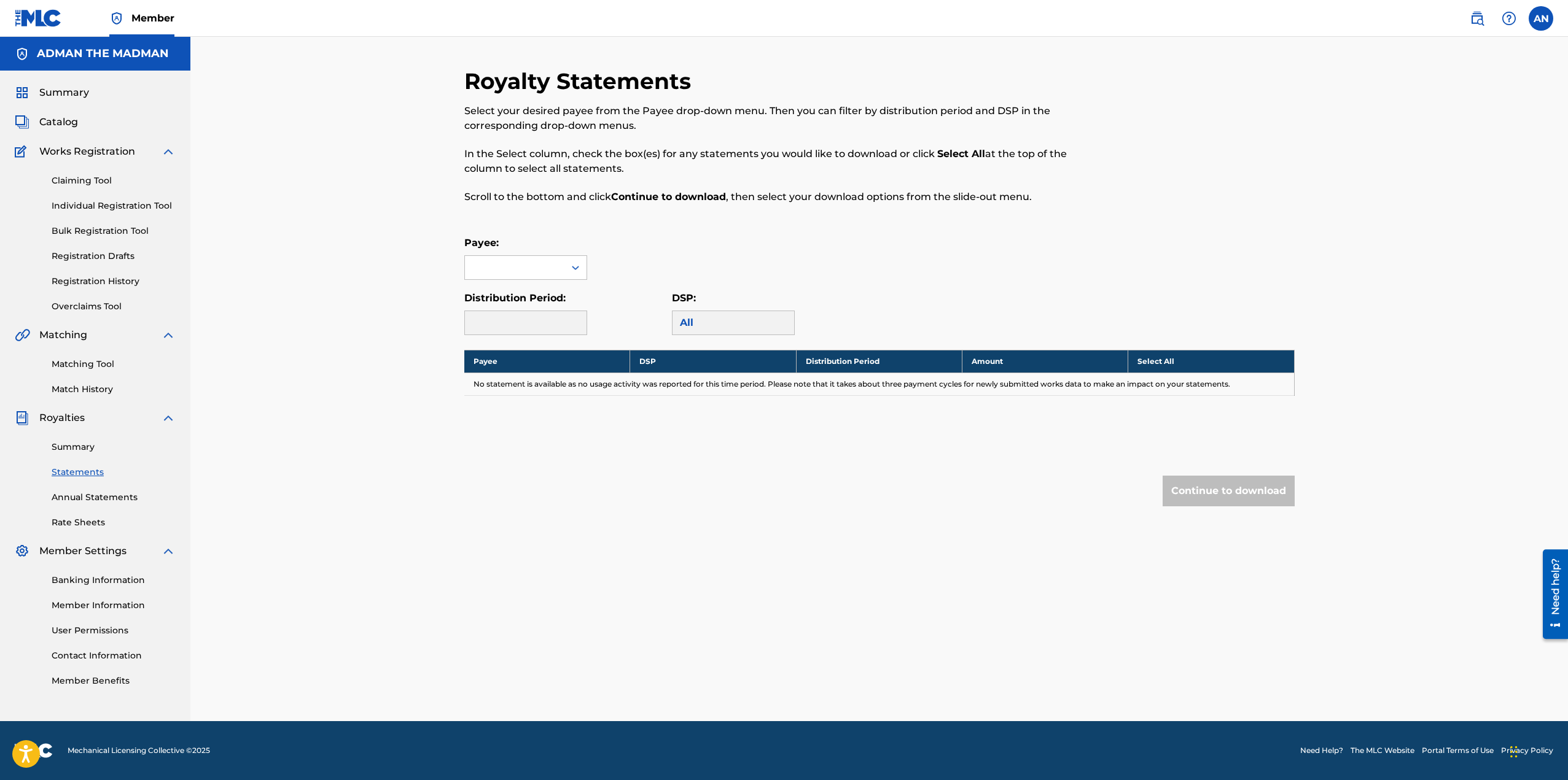
click at [81, 445] on link "Summary" at bounding box center [113, 447] width 124 height 13
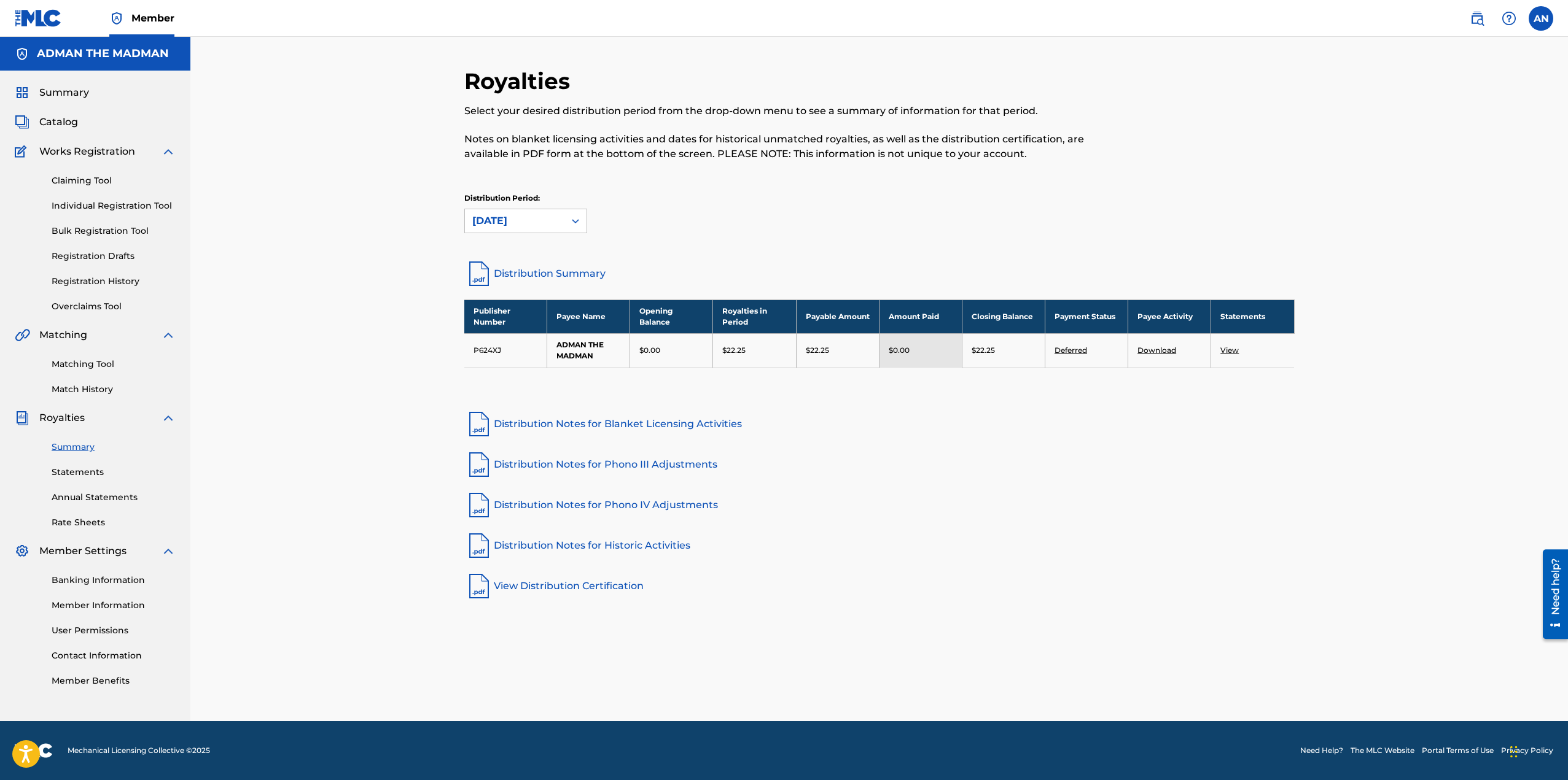
click at [1072, 348] on link "Deferred" at bounding box center [1071, 350] width 33 height 10
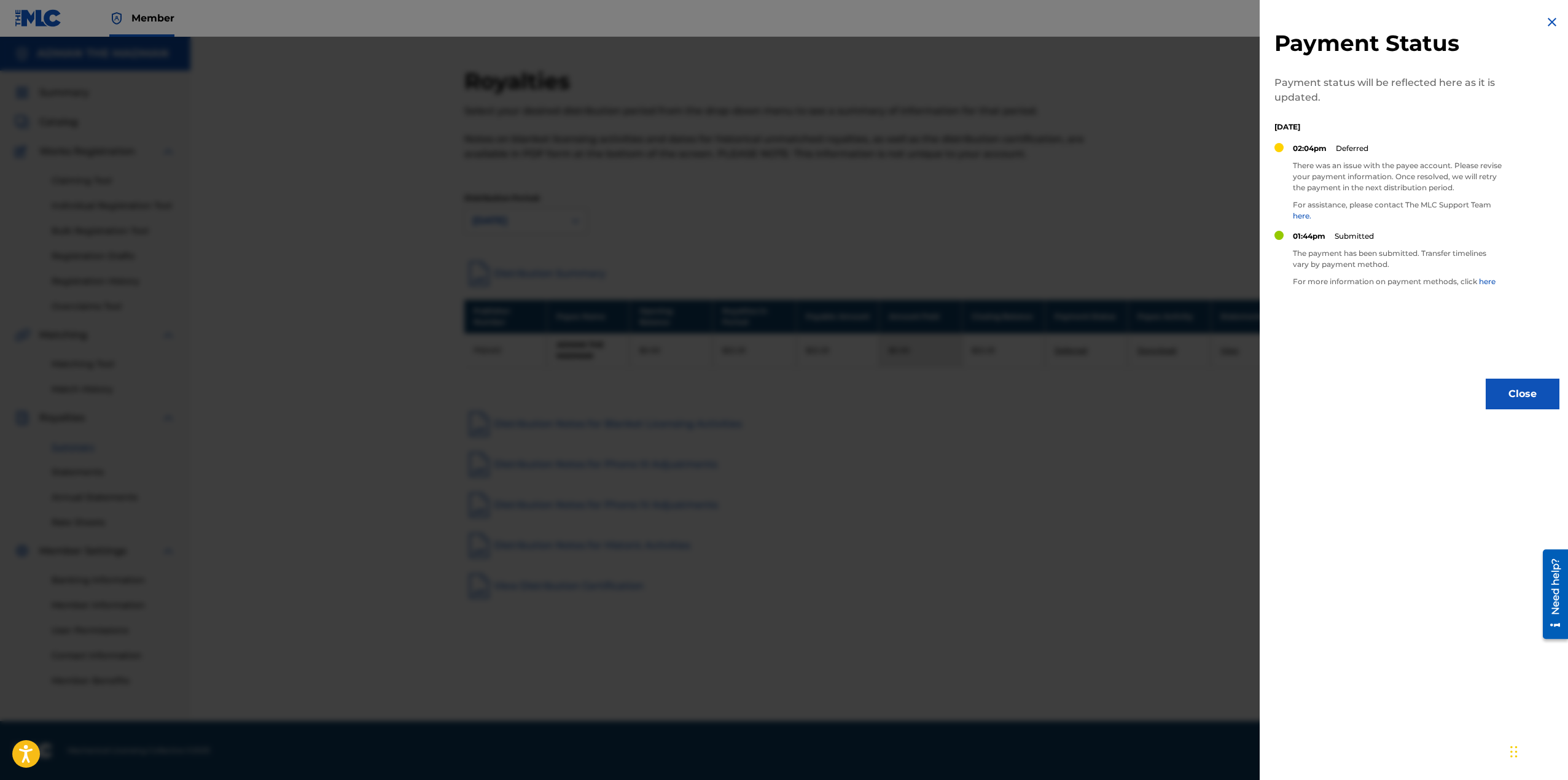
click at [1524, 391] on button "Close" at bounding box center [1522, 394] width 74 height 31
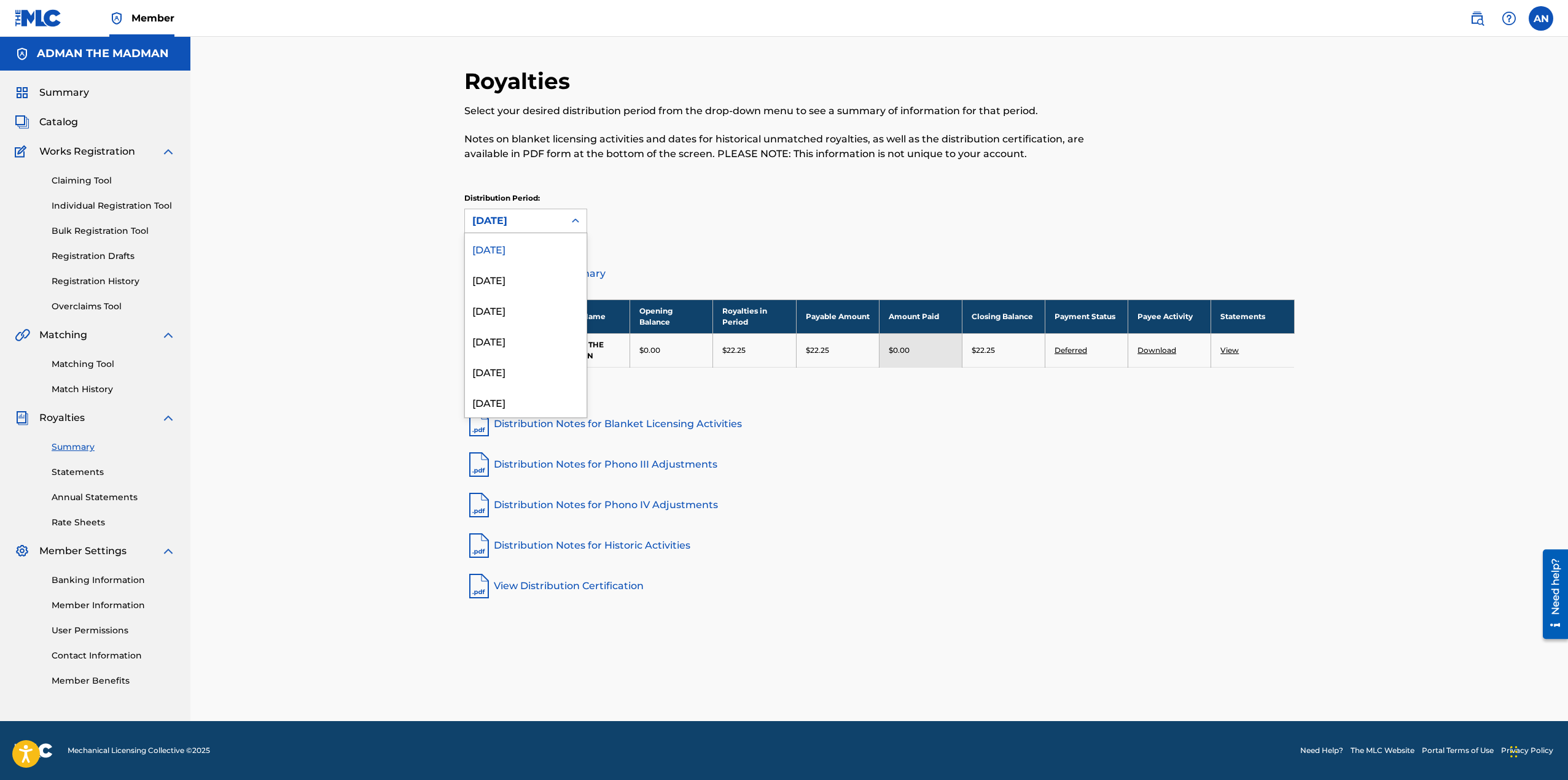
click at [575, 223] on icon at bounding box center [575, 221] width 12 height 12
click at [536, 277] on div "August 2025" at bounding box center [526, 279] width 122 height 31
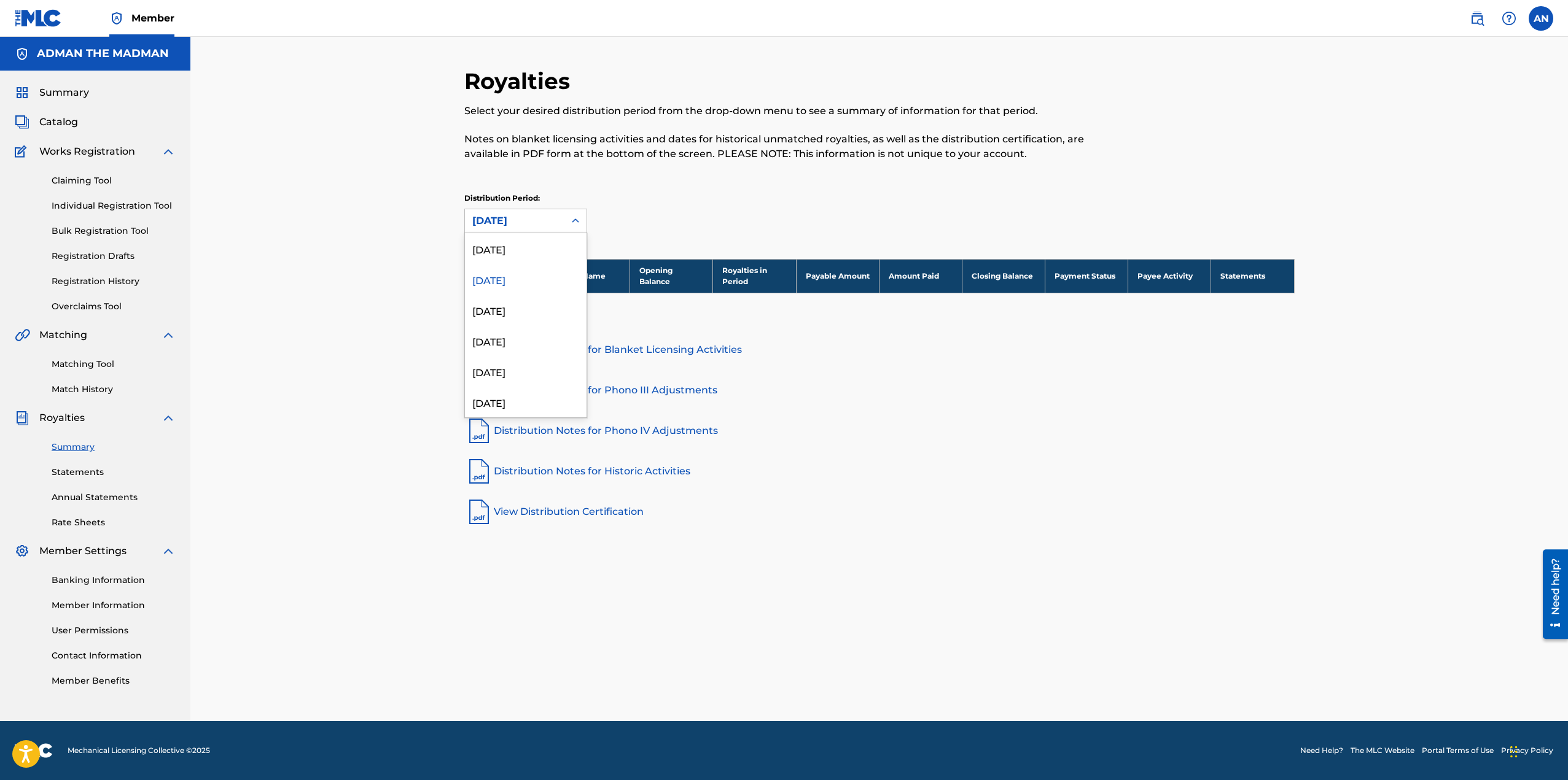
click at [574, 221] on icon at bounding box center [575, 221] width 12 height 12
click at [534, 303] on div "July 2025" at bounding box center [526, 310] width 122 height 31
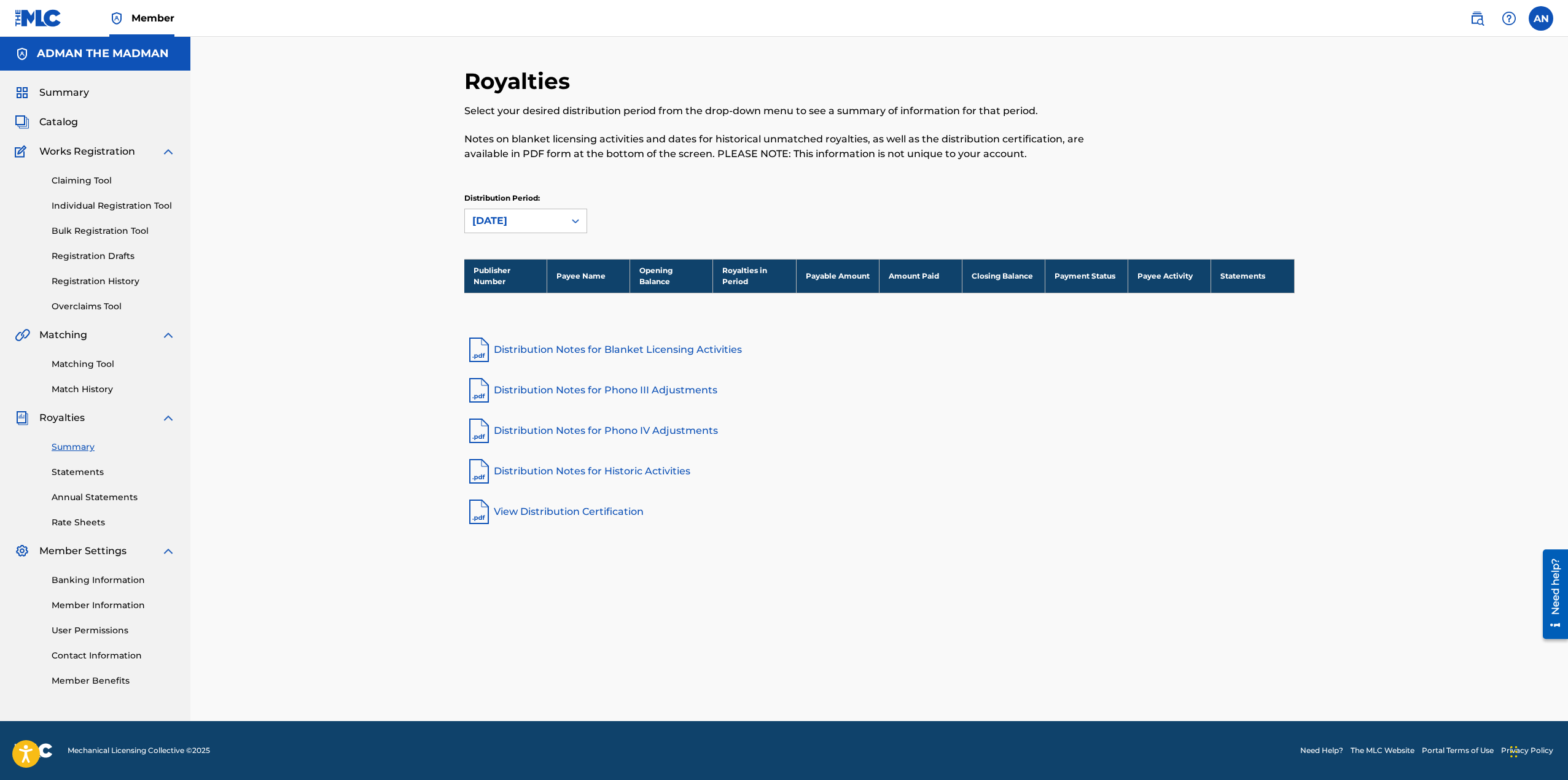
click at [575, 223] on icon at bounding box center [575, 221] width 12 height 12
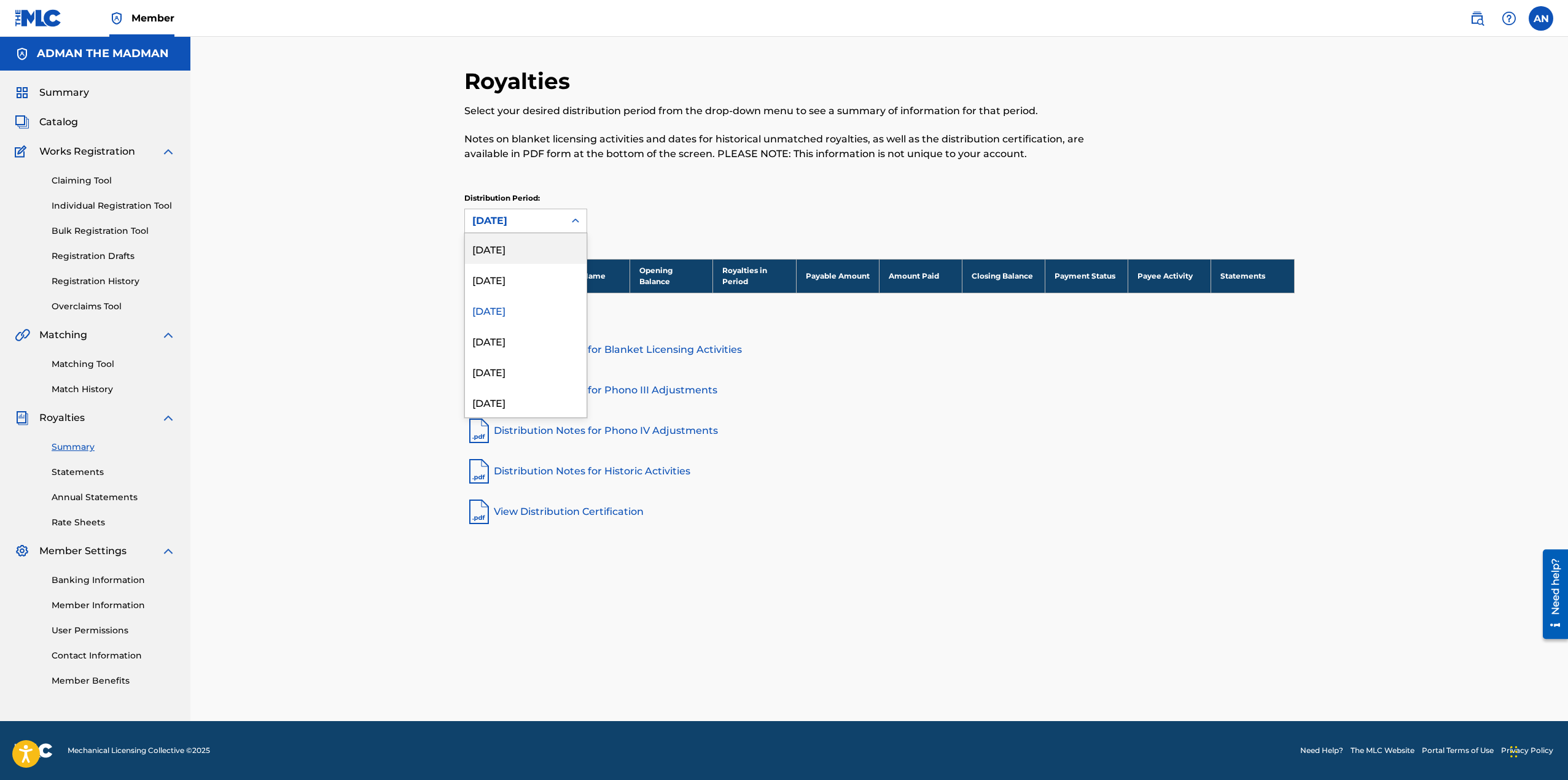
click at [549, 253] on div "[DATE]" at bounding box center [526, 248] width 122 height 31
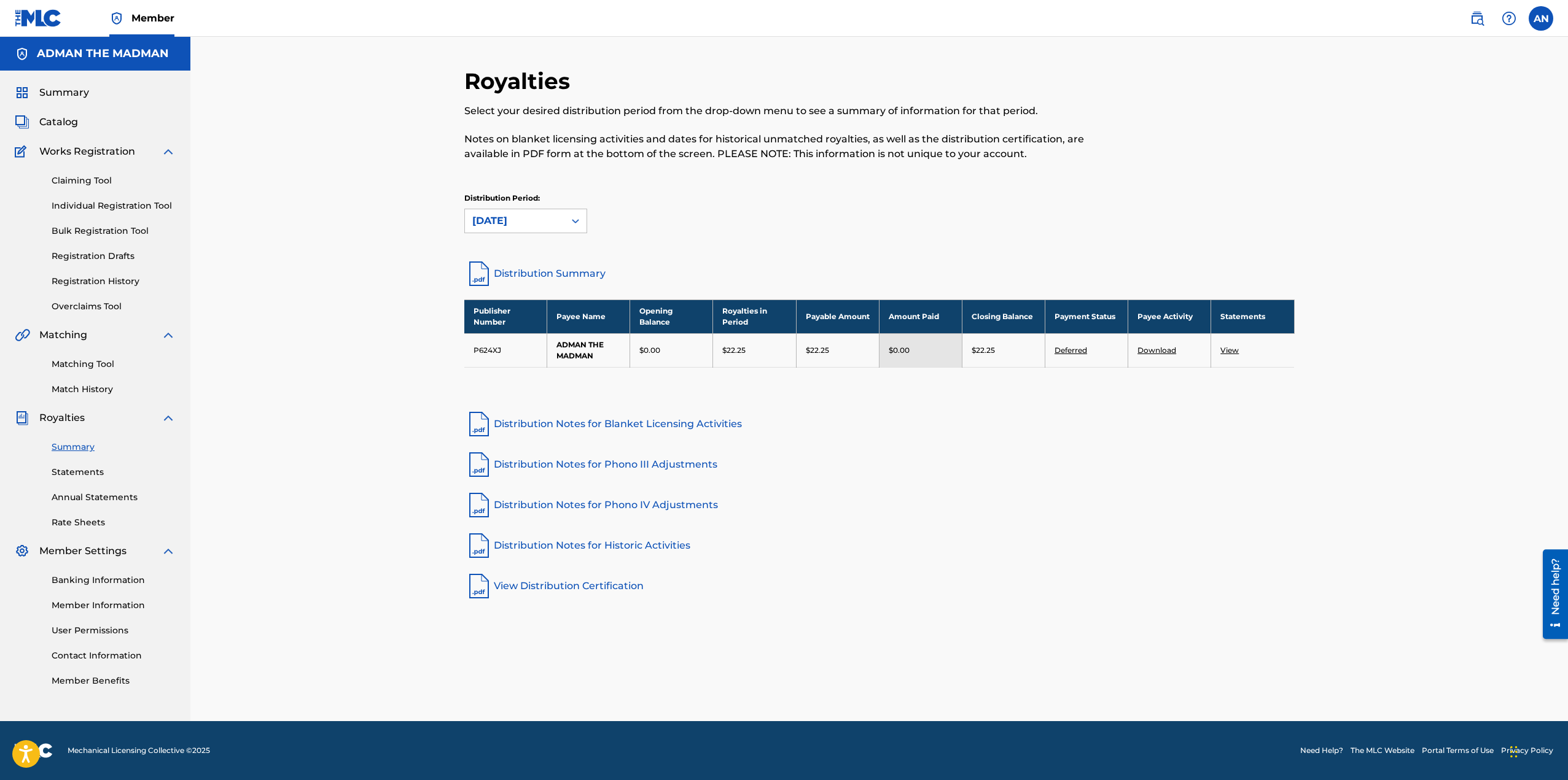
click at [1230, 352] on link "View" at bounding box center [1229, 350] width 18 height 10
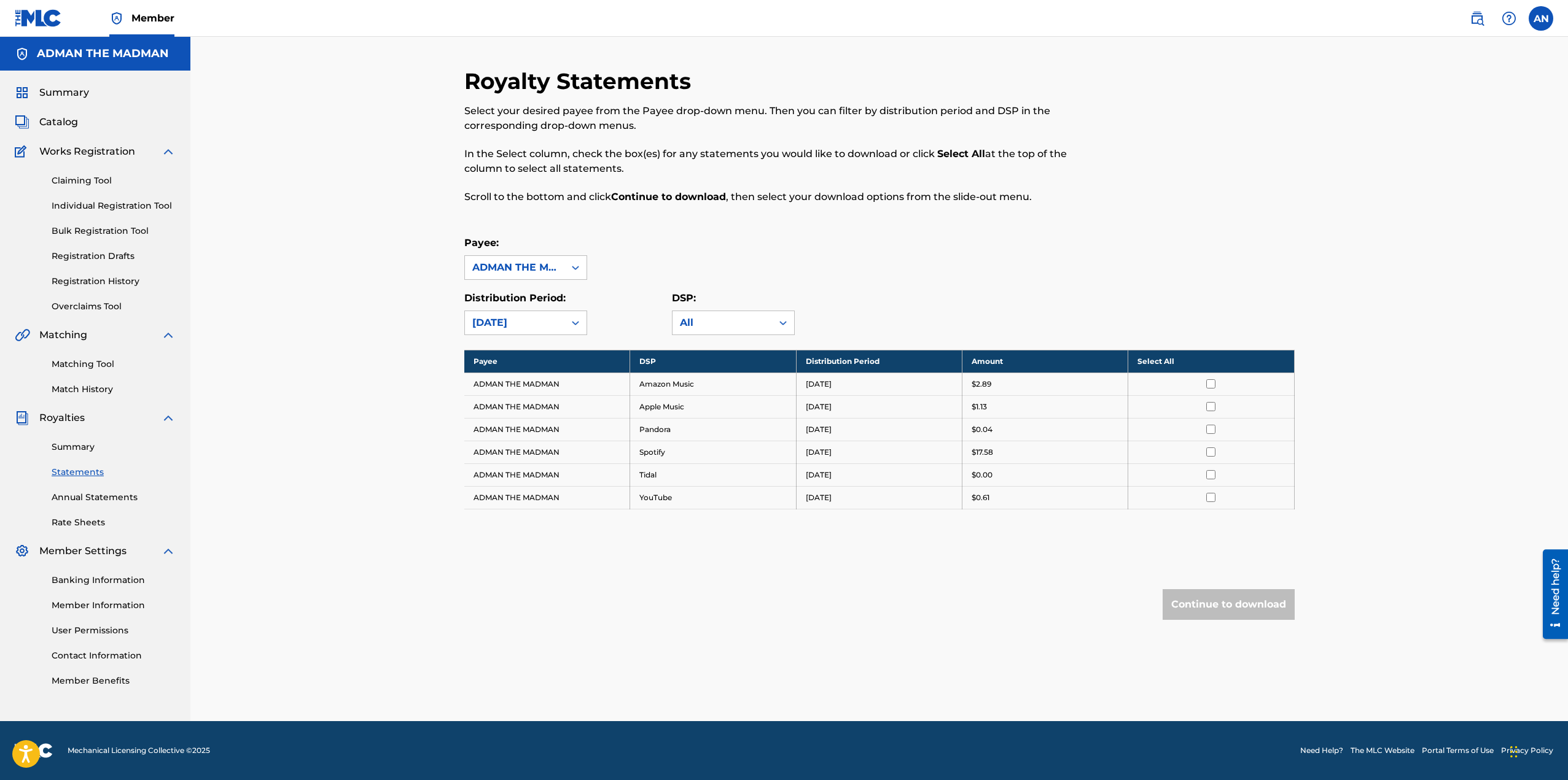
click at [1211, 386] on input "checkbox" at bounding box center [1211, 384] width 10 height 10
click at [1237, 601] on button "Continue to download" at bounding box center [1228, 604] width 132 height 31
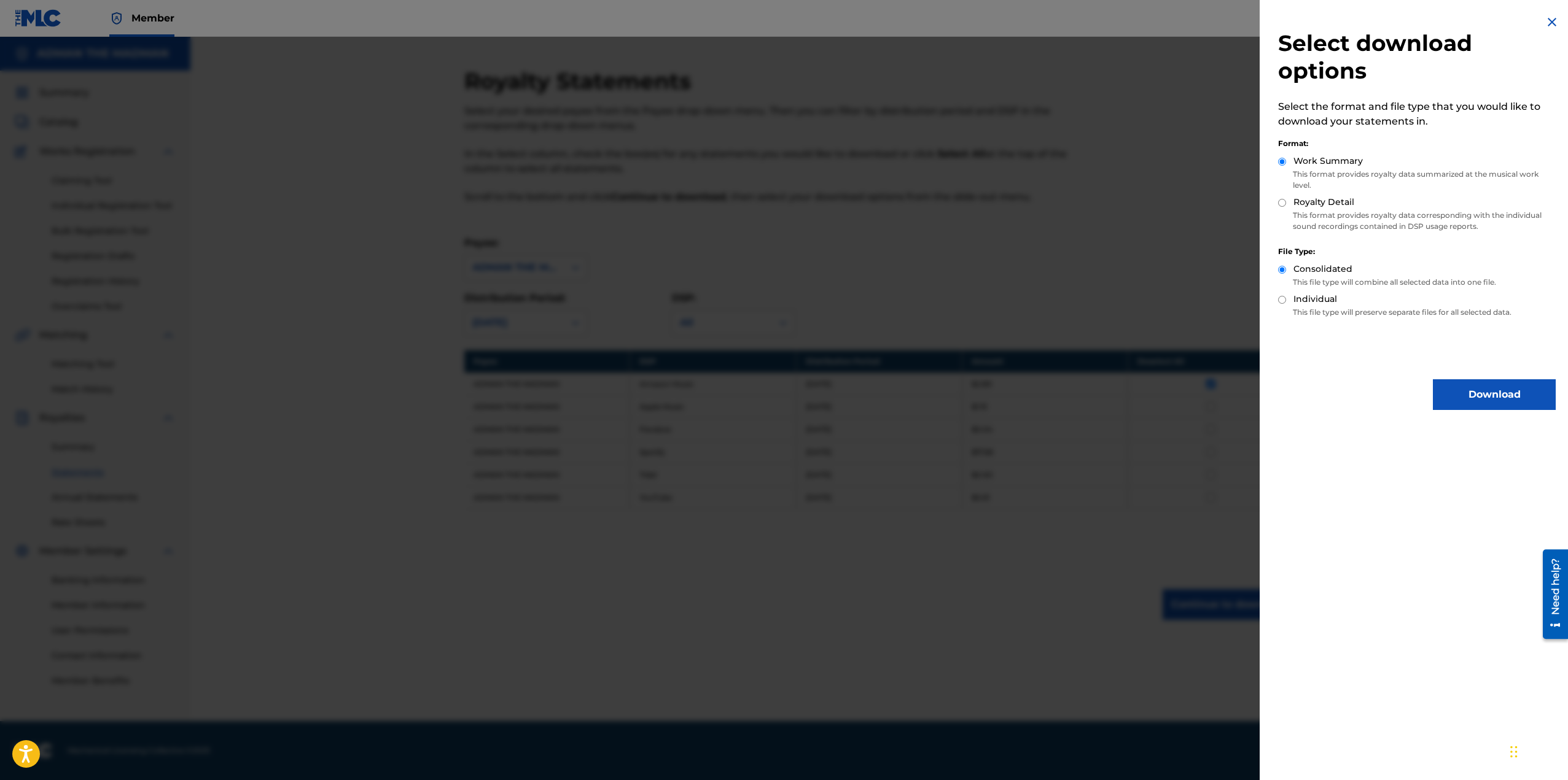
click at [1336, 203] on label "Royalty Detail" at bounding box center [1324, 202] width 61 height 13
click at [1286, 203] on input "Royalty Detail" at bounding box center [1282, 203] width 8 height 8
radio input "true"
click at [1480, 392] on button "Download" at bounding box center [1494, 394] width 123 height 31
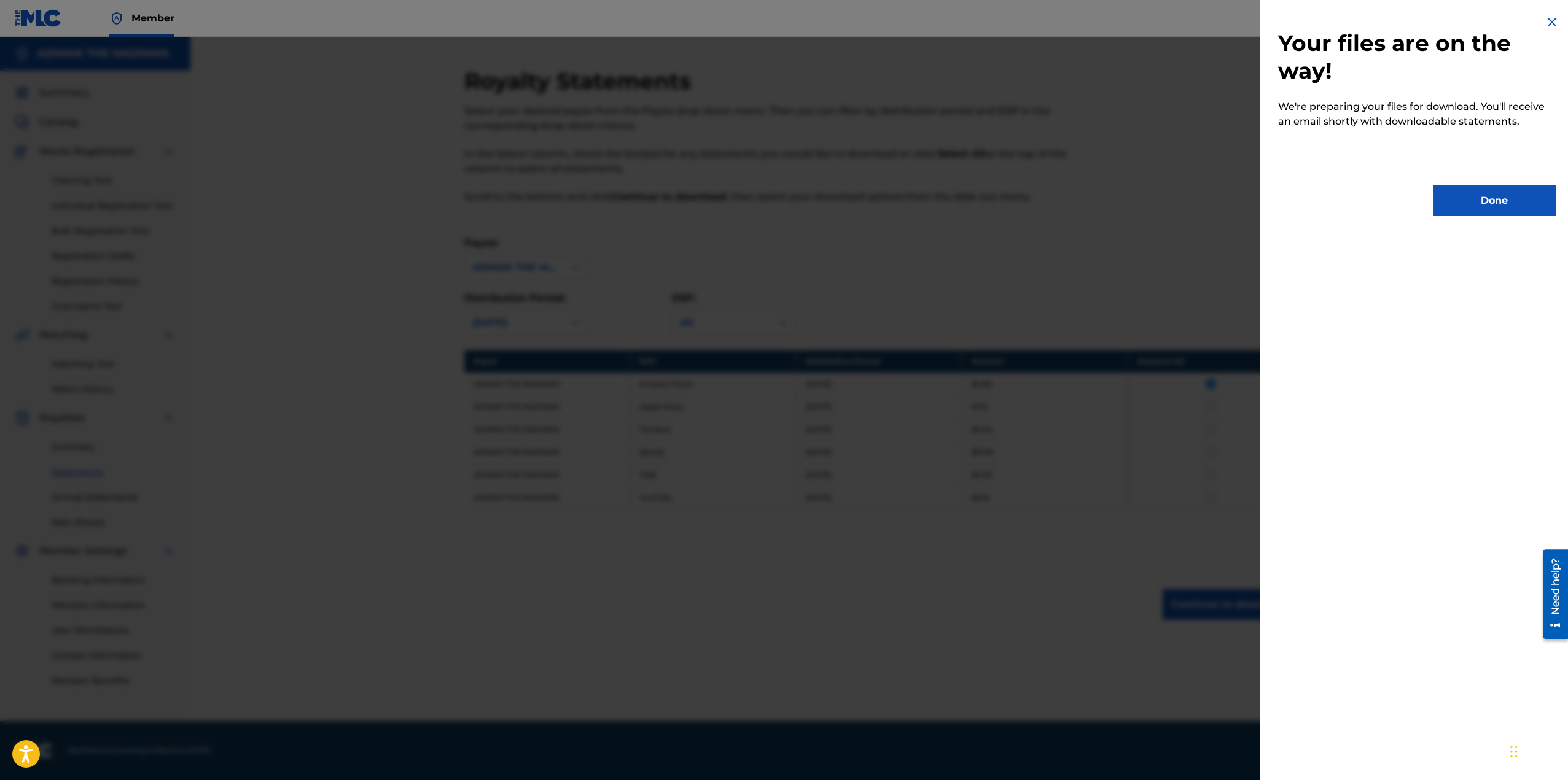
click at [1480, 196] on button "Done" at bounding box center [1494, 200] width 123 height 31
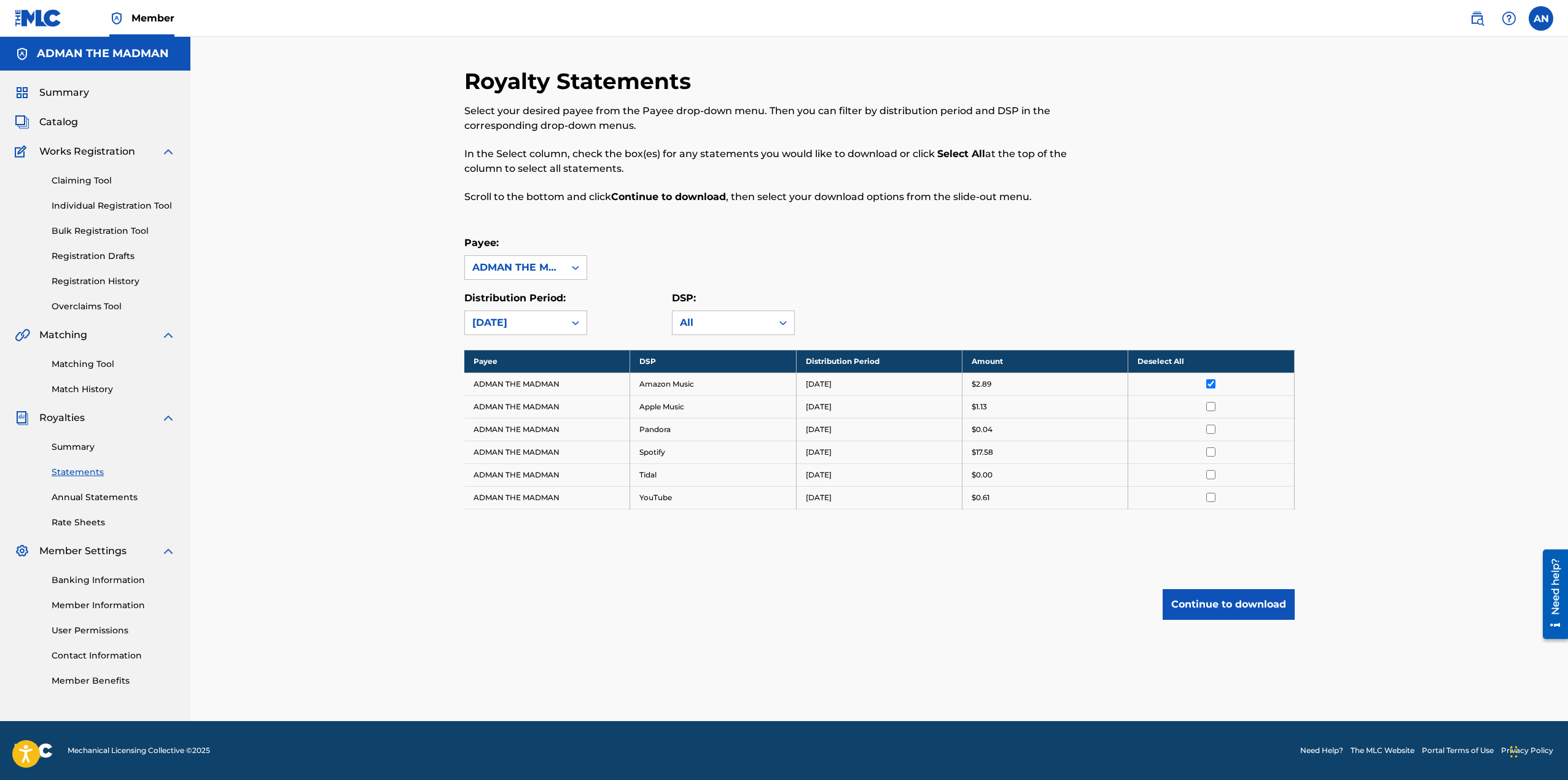
click at [1227, 606] on button "Continue to download" at bounding box center [1228, 604] width 132 height 31
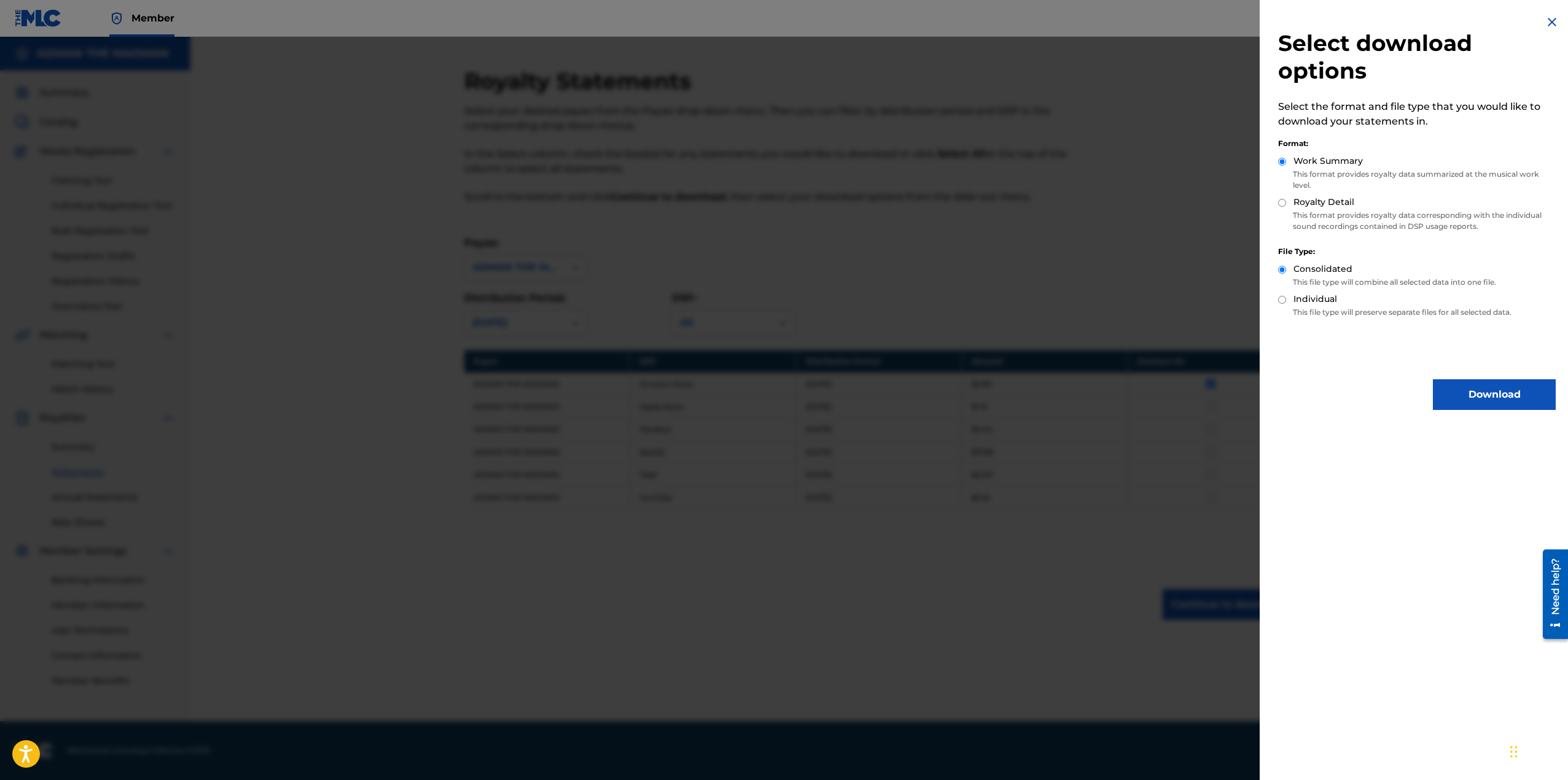
click at [1281, 205] on input "Royalty Detail" at bounding box center [1282, 203] width 8 height 8
radio input "true"
click at [1494, 400] on button "Download" at bounding box center [1494, 394] width 123 height 31
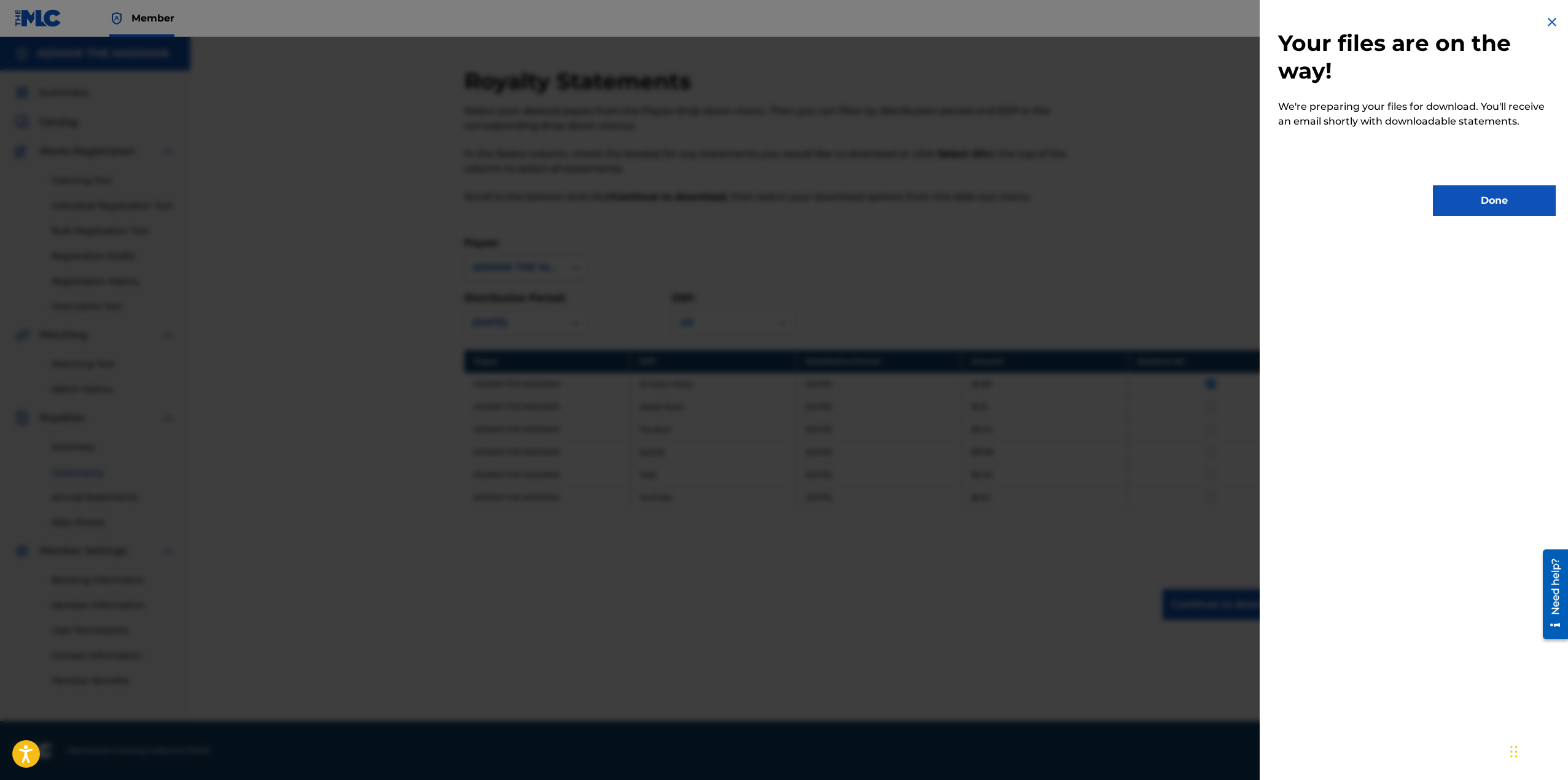
click at [1514, 191] on button "Done" at bounding box center [1494, 200] width 123 height 31
